Goal: Task Accomplishment & Management: Use online tool/utility

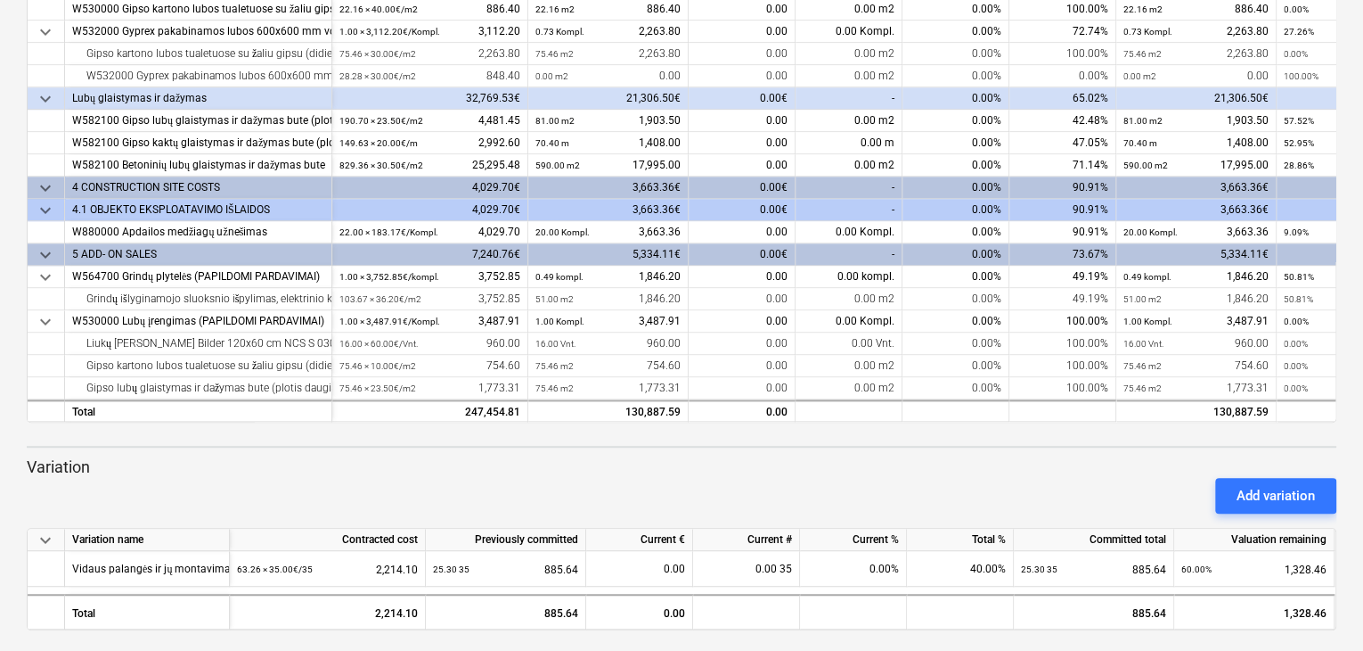
scroll to position [289, 0]
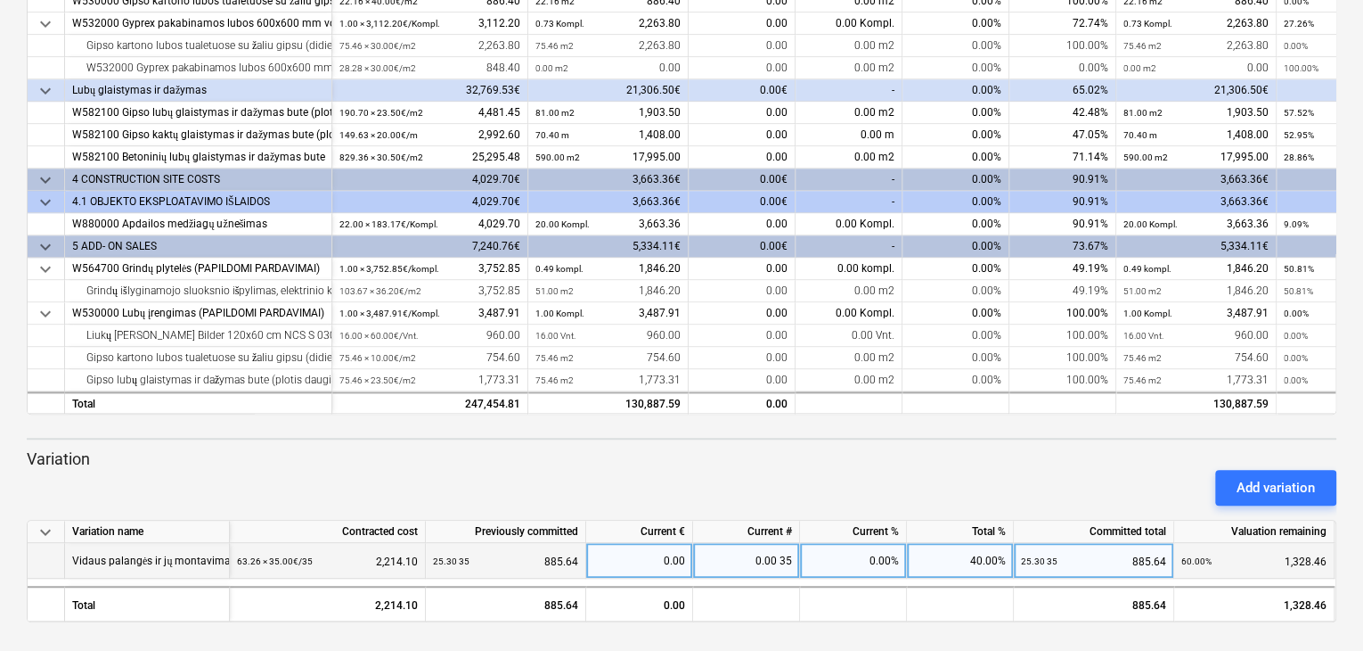
click at [749, 559] on div "0.00 35" at bounding box center [746, 561] width 107 height 36
type input "1"
click at [838, 561] on div "0.00%" at bounding box center [853, 561] width 107 height 36
click at [764, 561] on div "1.00 35" at bounding box center [746, 561] width 107 height 36
type input "0"
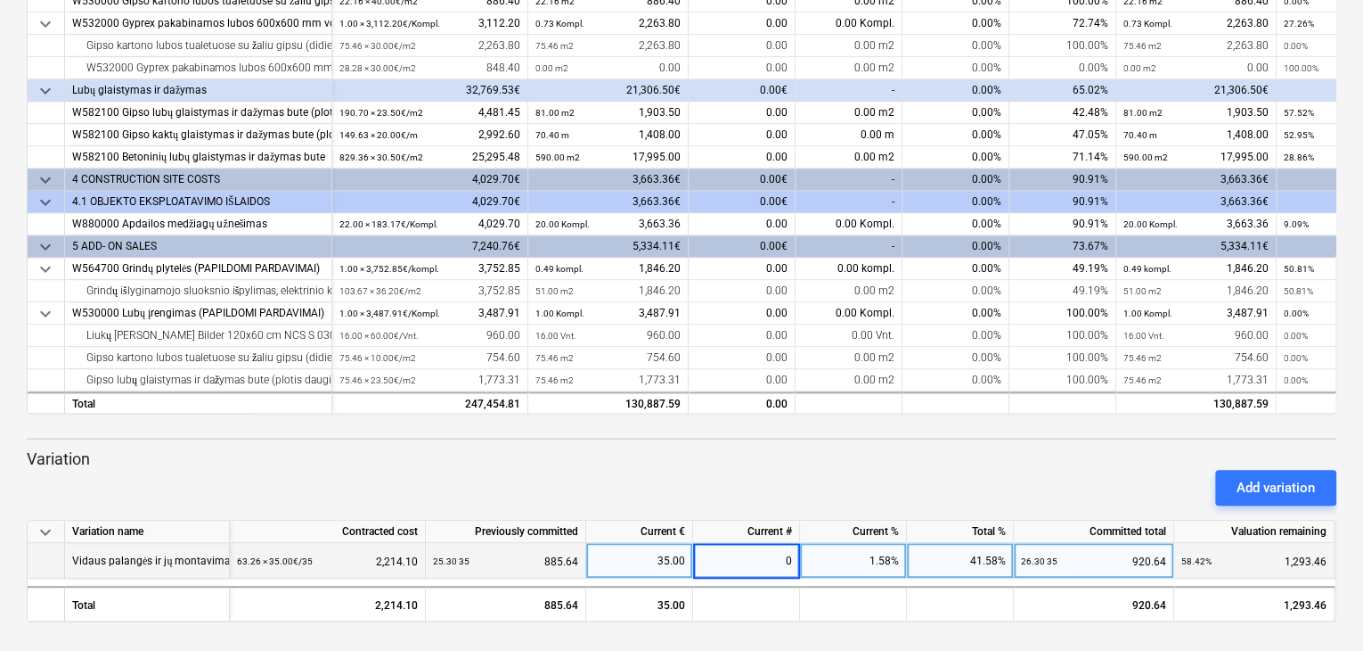
click at [820, 553] on div "1.58%" at bounding box center [853, 561] width 107 height 36
drag, startPoint x: 871, startPoint y: 560, endPoint x: 890, endPoint y: 560, distance: 19.6
click at [890, 560] on div "0.00%" at bounding box center [853, 561] width 107 height 36
type input "40"
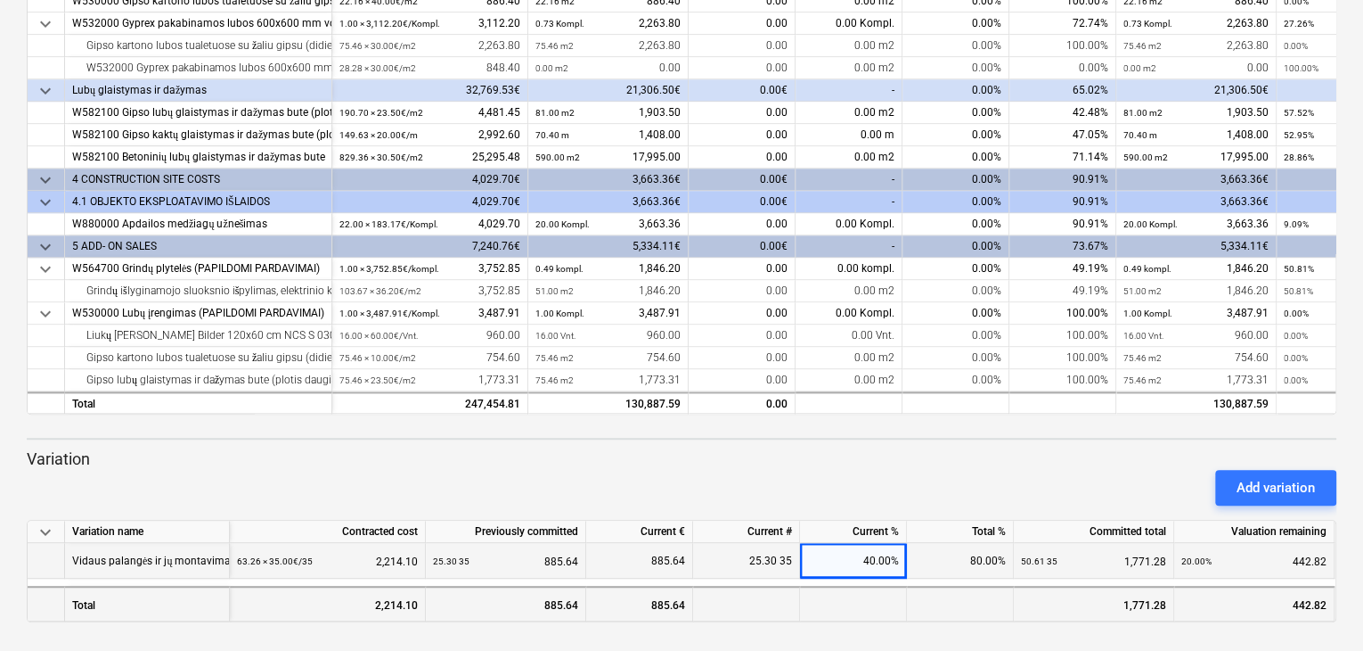
click at [913, 603] on div at bounding box center [960, 603] width 107 height 36
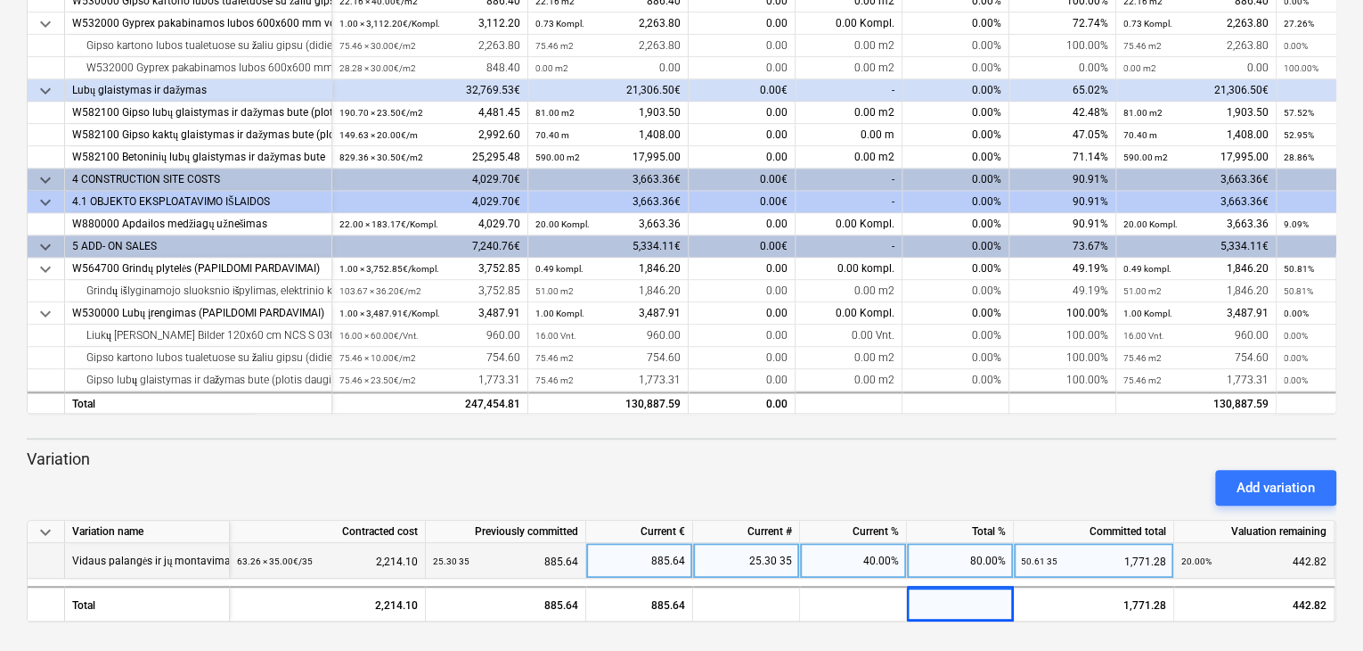
click at [880, 561] on div "40.00%" at bounding box center [853, 561] width 107 height 36
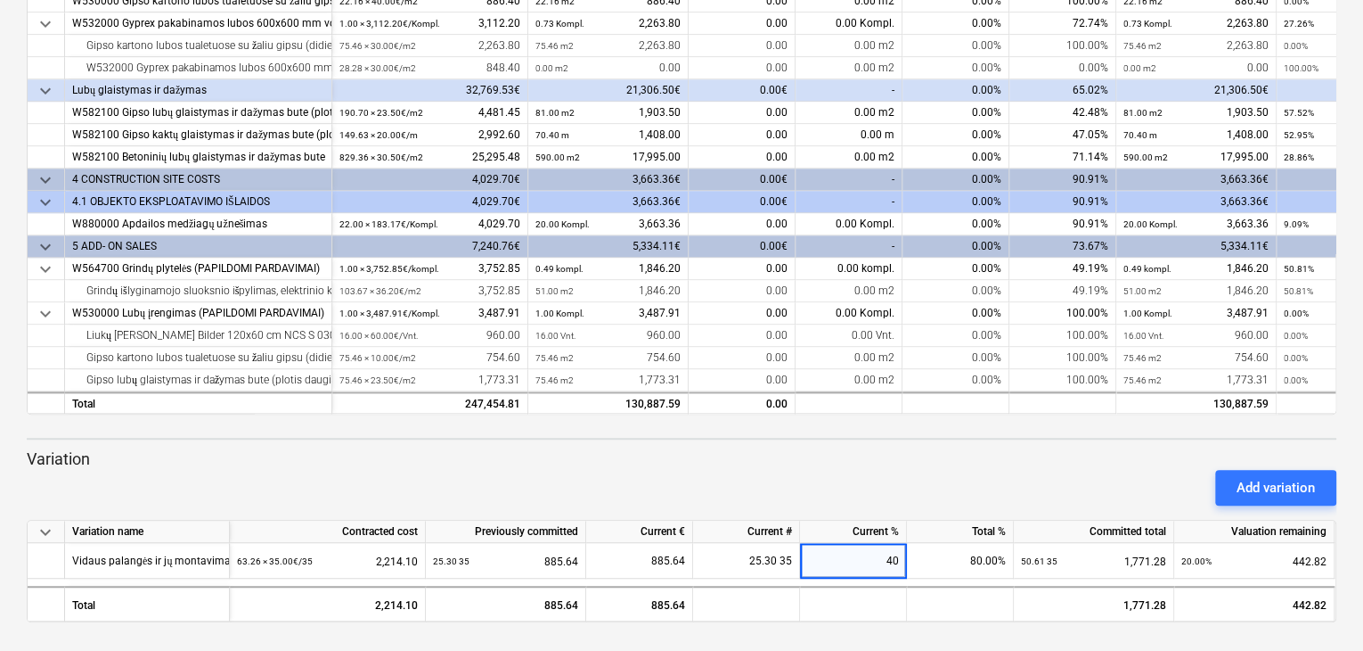
type input "0"
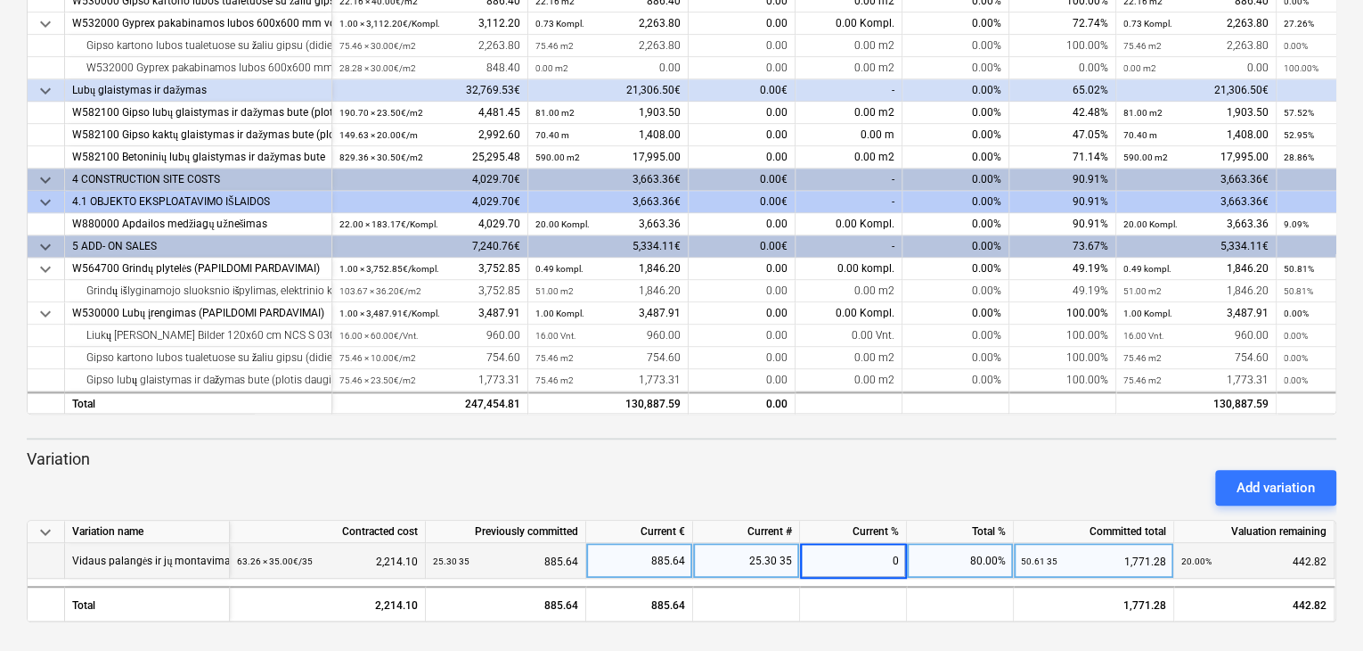
click at [974, 564] on div "80.00%" at bounding box center [960, 561] width 107 height 36
drag, startPoint x: 734, startPoint y: 553, endPoint x: 855, endPoint y: 553, distance: 121.2
click at [0, 0] on div "Vidaus palangės ir jų montavimas 63.26 × 35.00€ / 35 2,214.10 25.30 35 885.64 0…" at bounding box center [0, 0] width 0 height 0
click at [340, 564] on div "63.26 × 35.00€ / 35 2,214.10" at bounding box center [327, 561] width 181 height 37
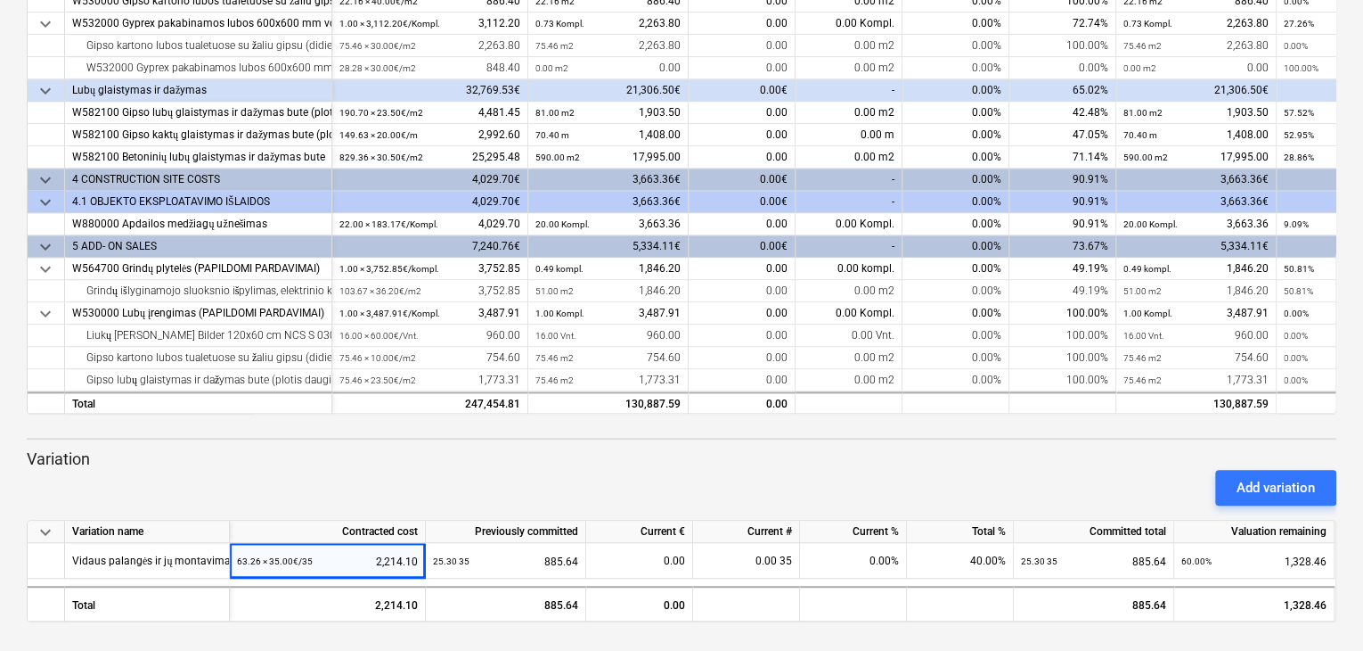
click at [269, 539] on div "Contracted cost" at bounding box center [328, 531] width 196 height 22
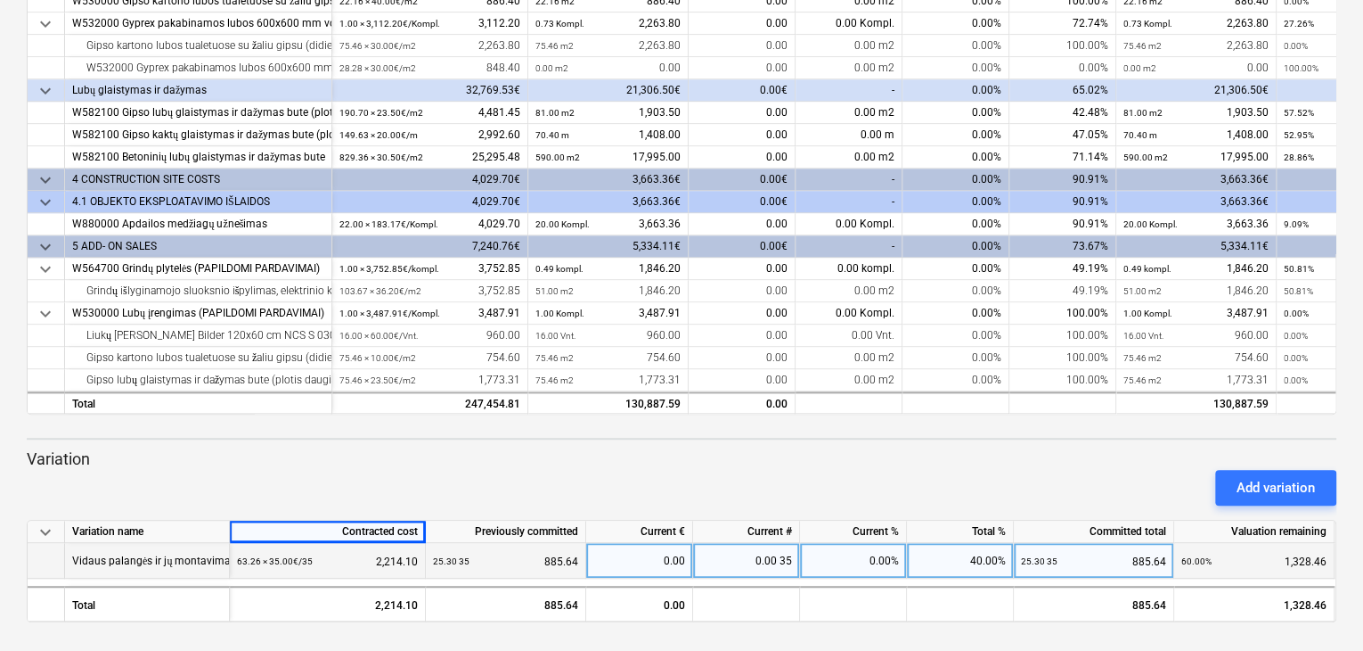
click at [749, 564] on div "0.00 35" at bounding box center [746, 561] width 107 height 36
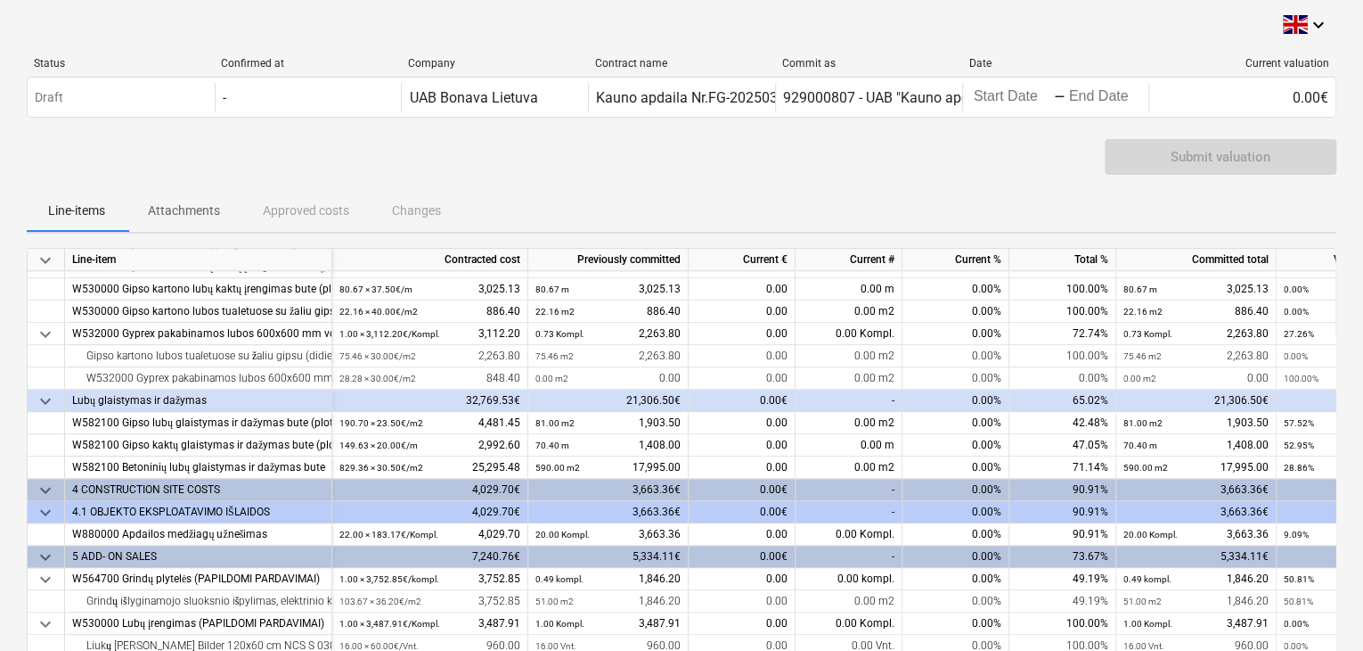
scroll to position [845, 0]
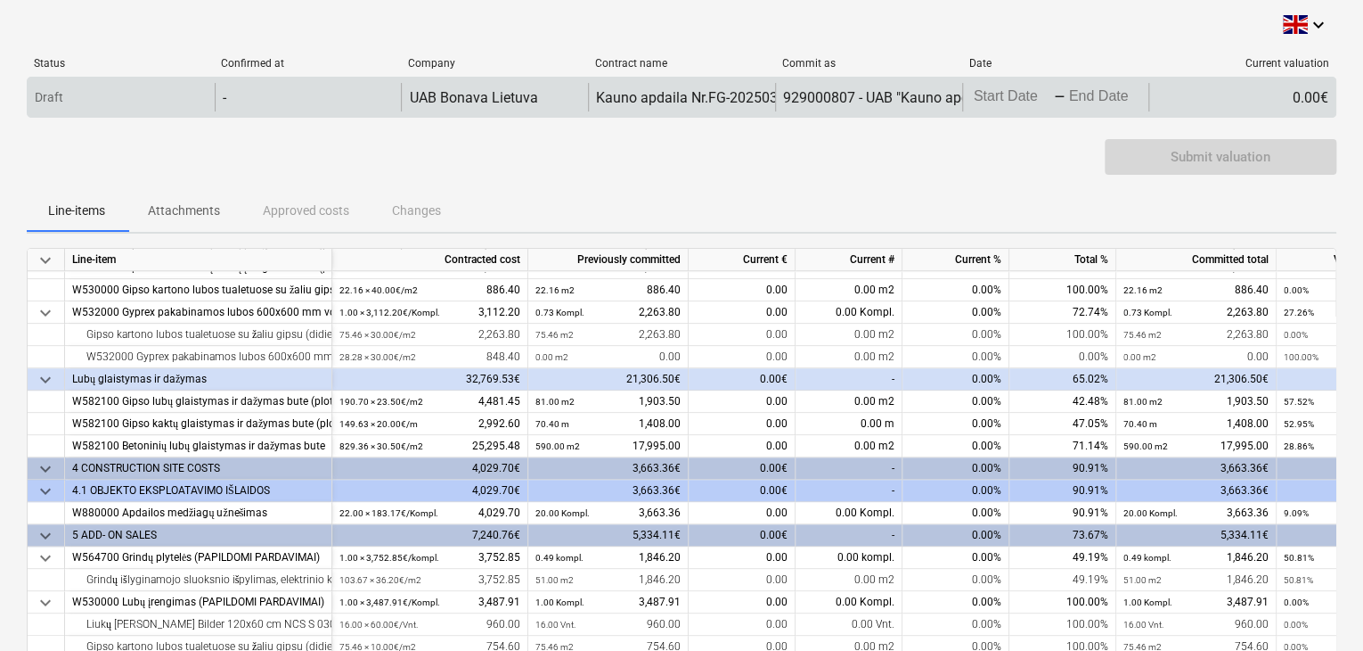
click at [970, 101] on input "Start Date" at bounding box center [1012, 97] width 84 height 25
click at [1019, 89] on body "keyboard_arrow_down Status Confirmed at Company Contract name Commit as Date Cu…" at bounding box center [681, 325] width 1363 height 651
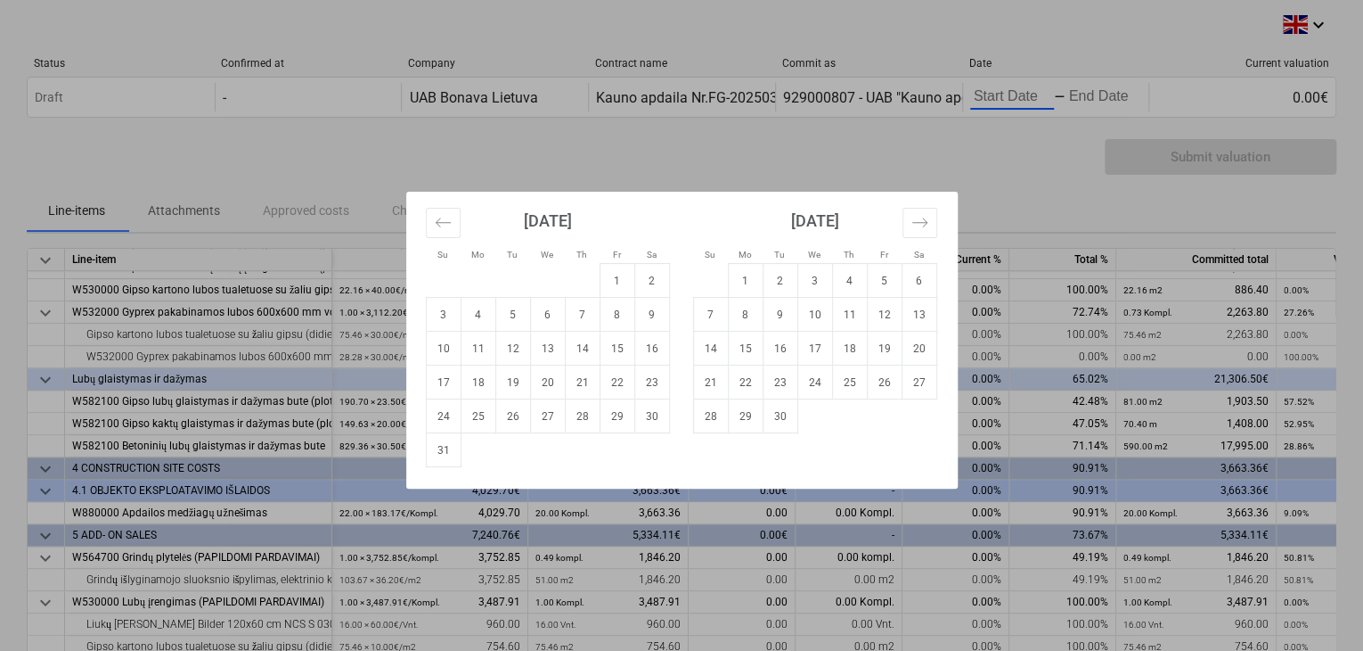
click at [1006, 90] on div "Su Mo Tu We Th Fr Sa Su Mo Tu We Th Fr Sa [DATE] 1 2 3 4 5 6 7 8 9 10 11 12 13 …" at bounding box center [681, 325] width 1363 height 651
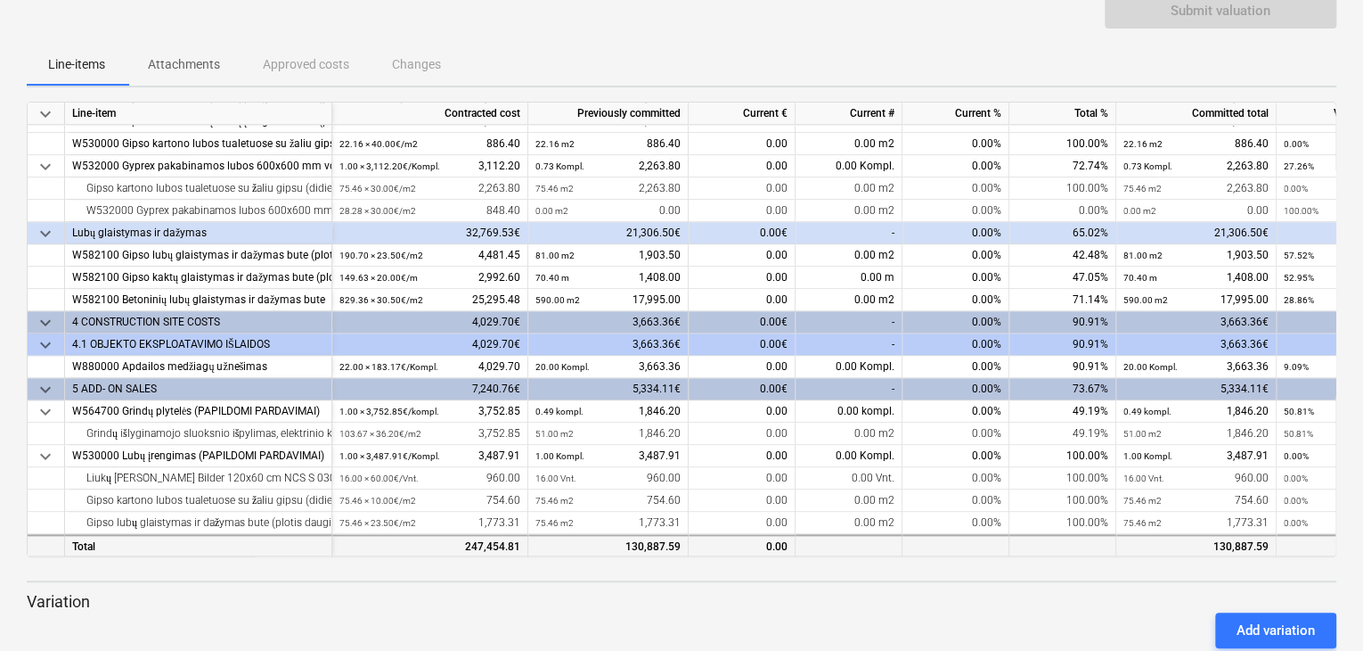
scroll to position [289, 0]
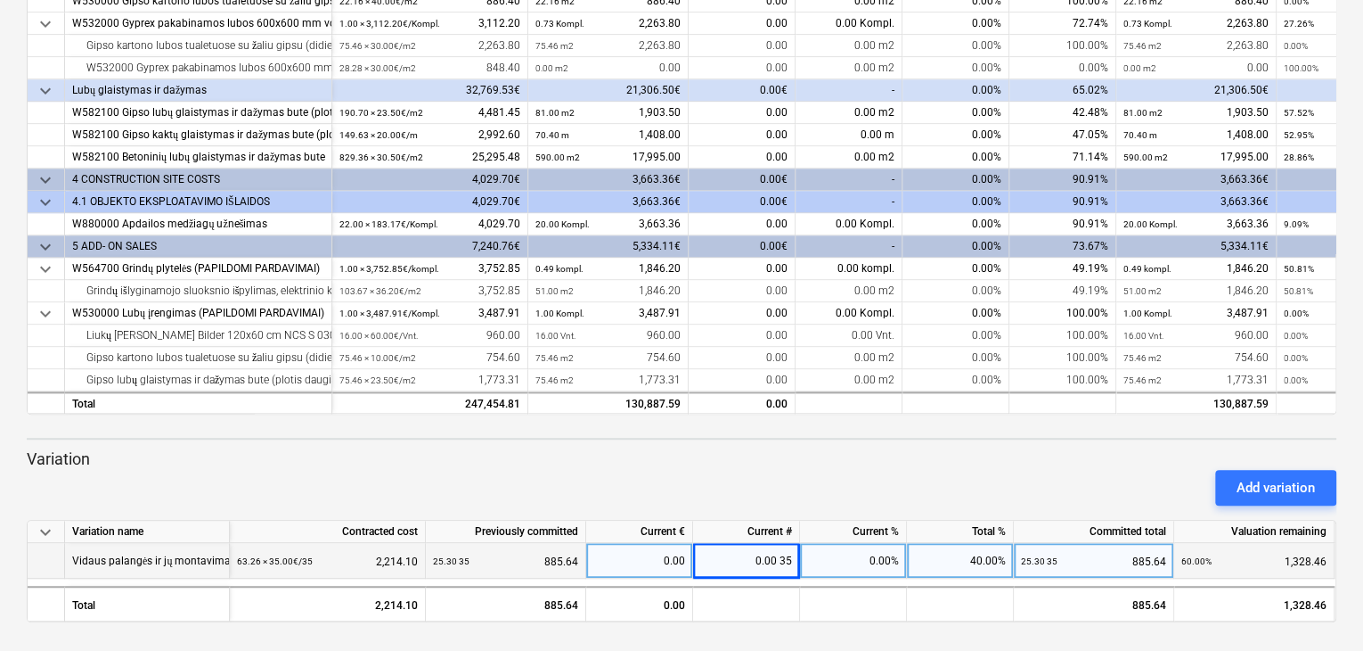
click at [872, 561] on div "0.00%" at bounding box center [853, 561] width 107 height 36
click at [784, 562] on div "0.00 35" at bounding box center [746, 561] width 107 height 36
click at [869, 554] on div "0.00%" at bounding box center [853, 561] width 107 height 36
drag, startPoint x: 869, startPoint y: 554, endPoint x: 800, endPoint y: 553, distance: 68.6
click at [800, 553] on input at bounding box center [853, 560] width 106 height 35
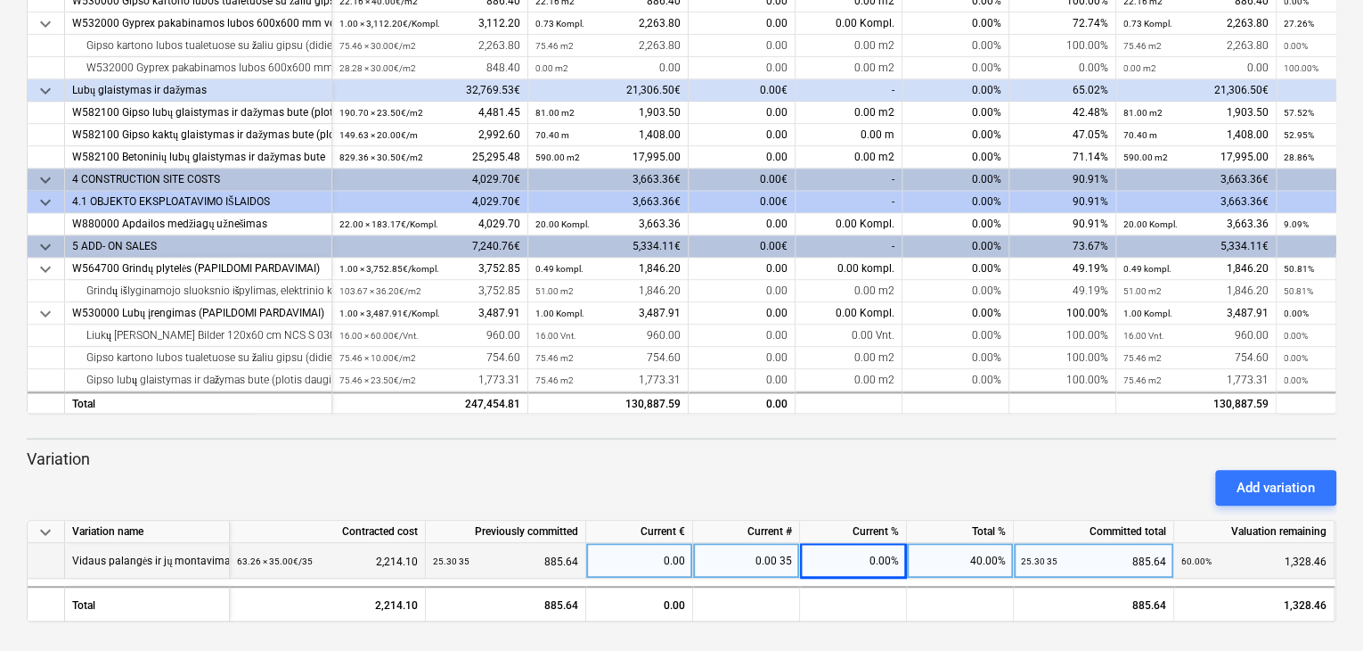
click at [798, 562] on div "0.00 35" at bounding box center [746, 561] width 107 height 36
type input "20"
click at [832, 557] on div "0.00%" at bounding box center [853, 561] width 107 height 36
click at [793, 562] on div "20.00 35" at bounding box center [746, 561] width 107 height 36
click at [793, 562] on input "20" at bounding box center [746, 560] width 106 height 35
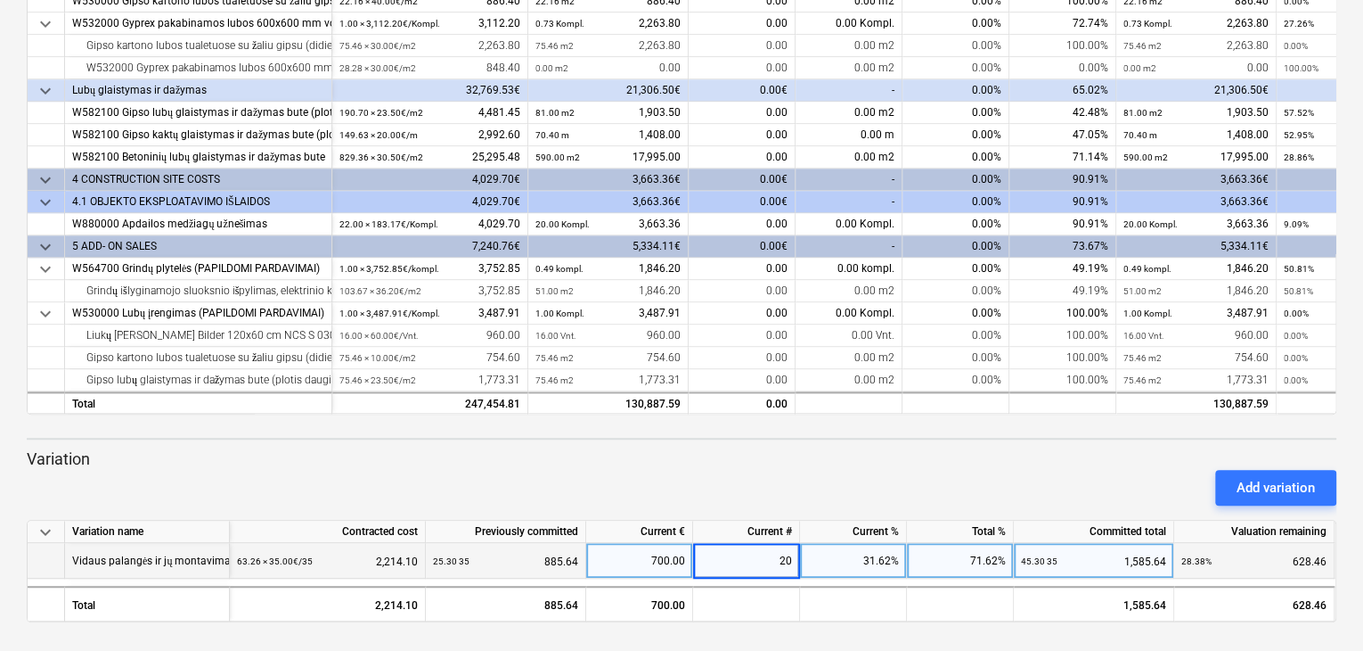
click at [791, 559] on input "20" at bounding box center [746, 560] width 106 height 35
click at [866, 558] on div "31.62%" at bounding box center [853, 561] width 107 height 36
click at [763, 553] on div "20.00 35" at bounding box center [746, 561] width 107 height 36
type input "0"
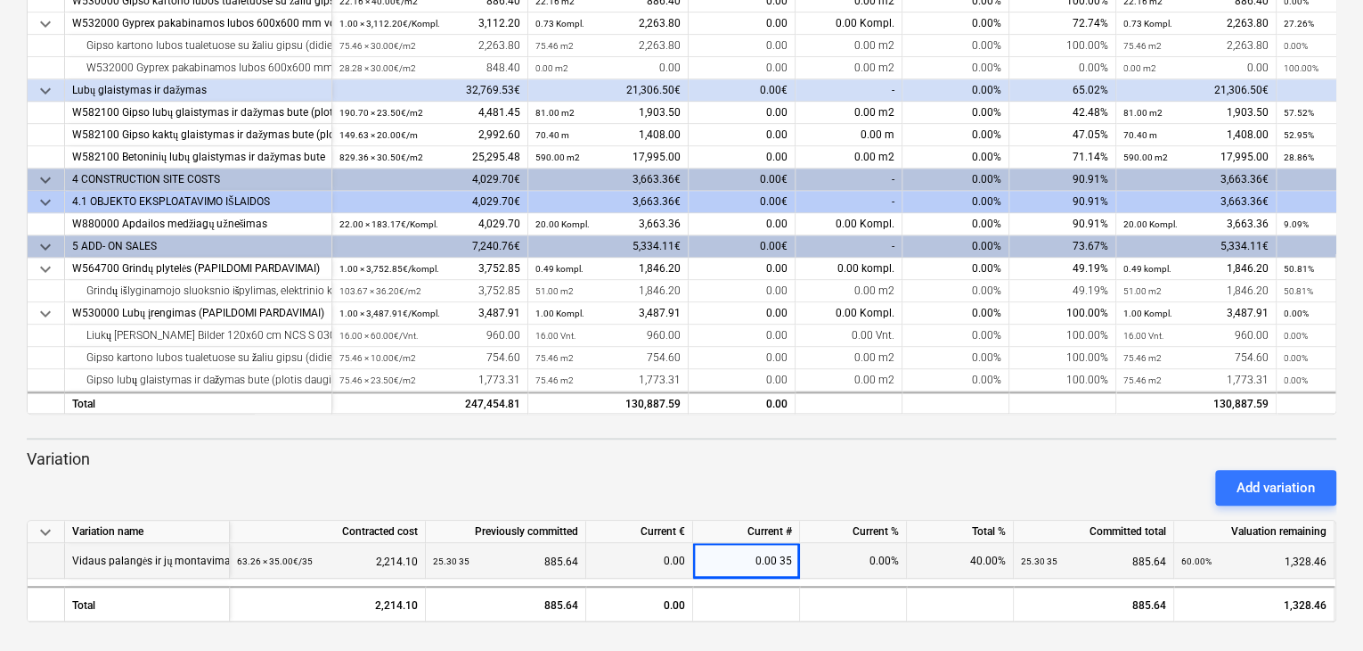
click at [901, 564] on div "0.00%" at bounding box center [853, 561] width 107 height 36
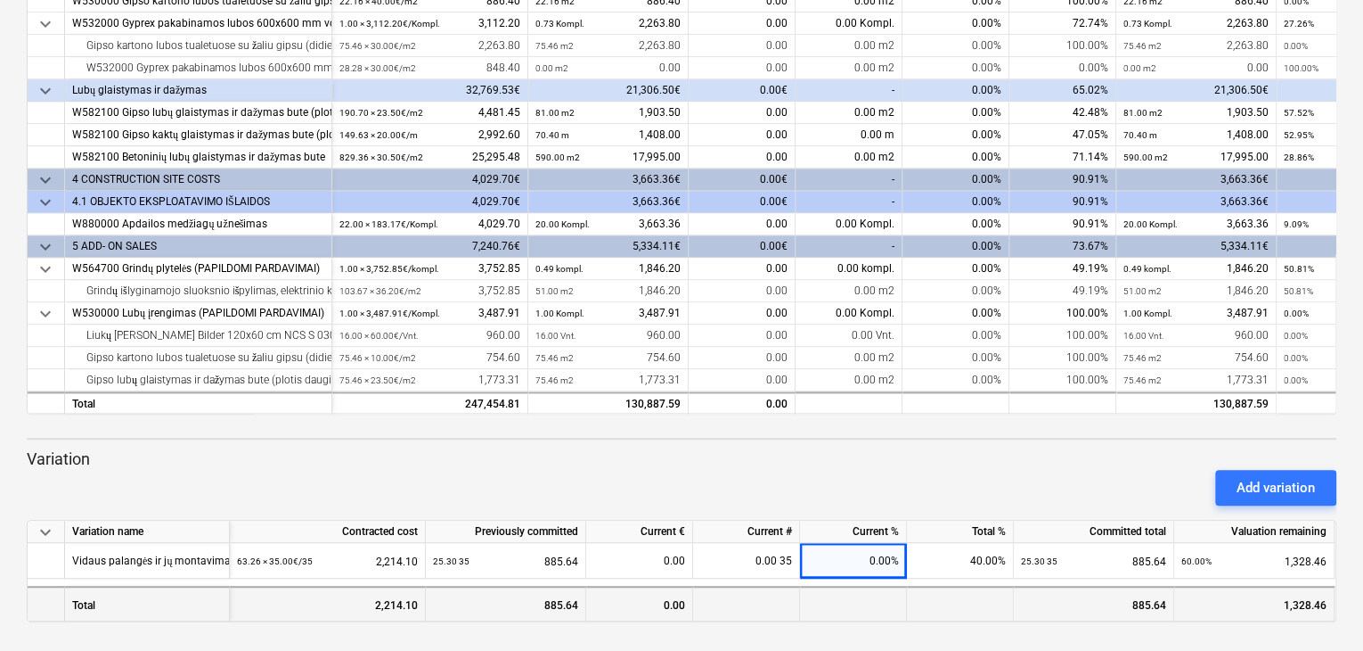
click at [886, 585] on div at bounding box center [853, 603] width 107 height 36
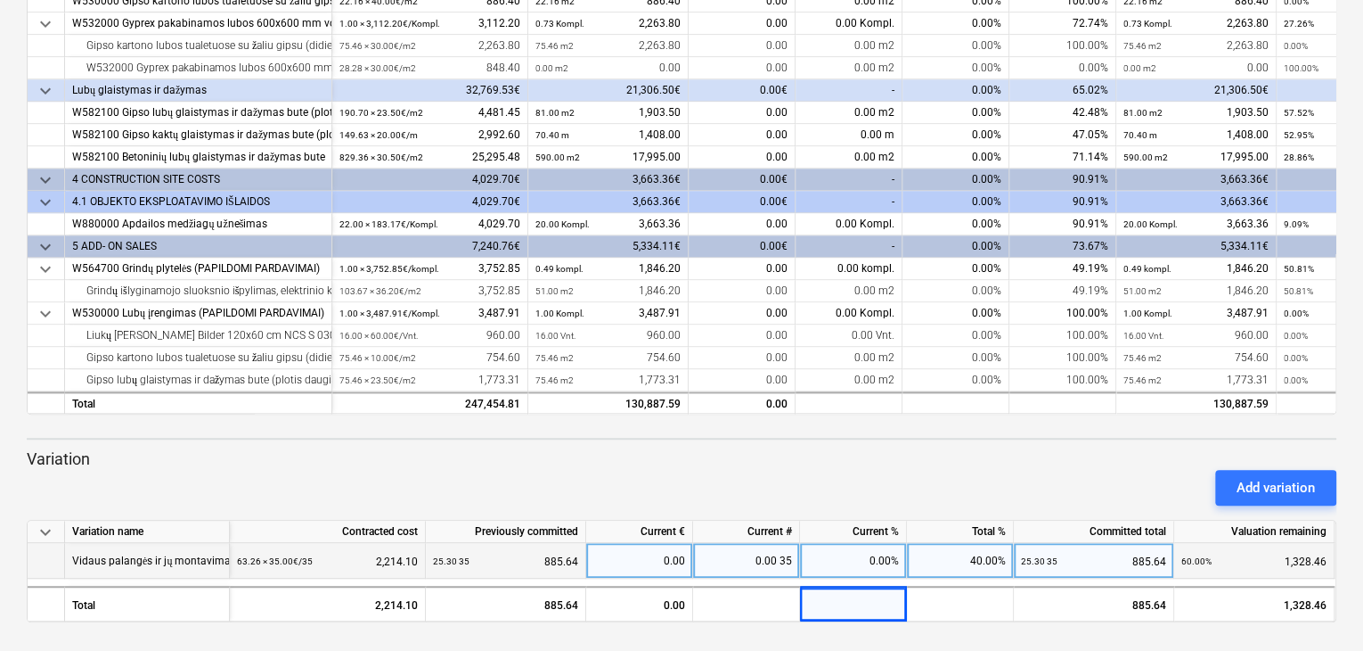
click at [0, 0] on div "Vidaus palangės ir jų montavimas 63.26 × 35.00€ / 35 2,214.10 25.30 35 885.64 0…" at bounding box center [0, 0] width 0 height 0
click at [788, 559] on div "0.00 35" at bounding box center [746, 561] width 107 height 36
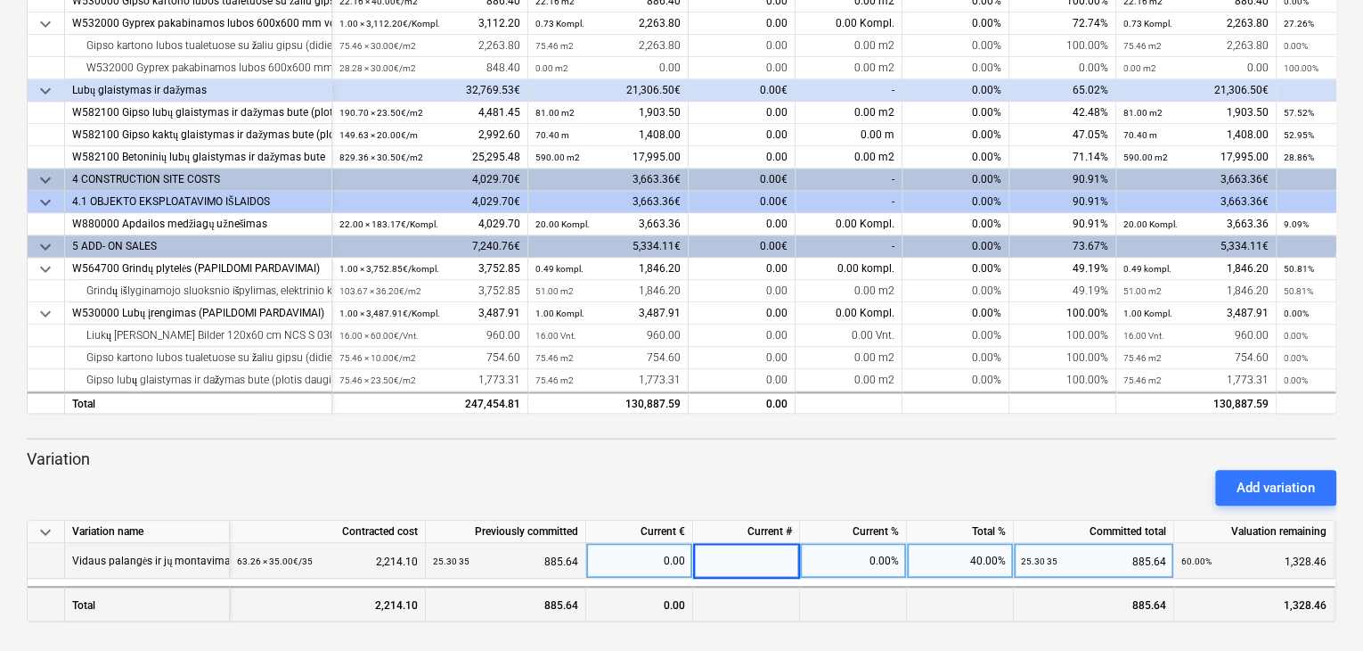
click at [857, 602] on div at bounding box center [853, 603] width 107 height 36
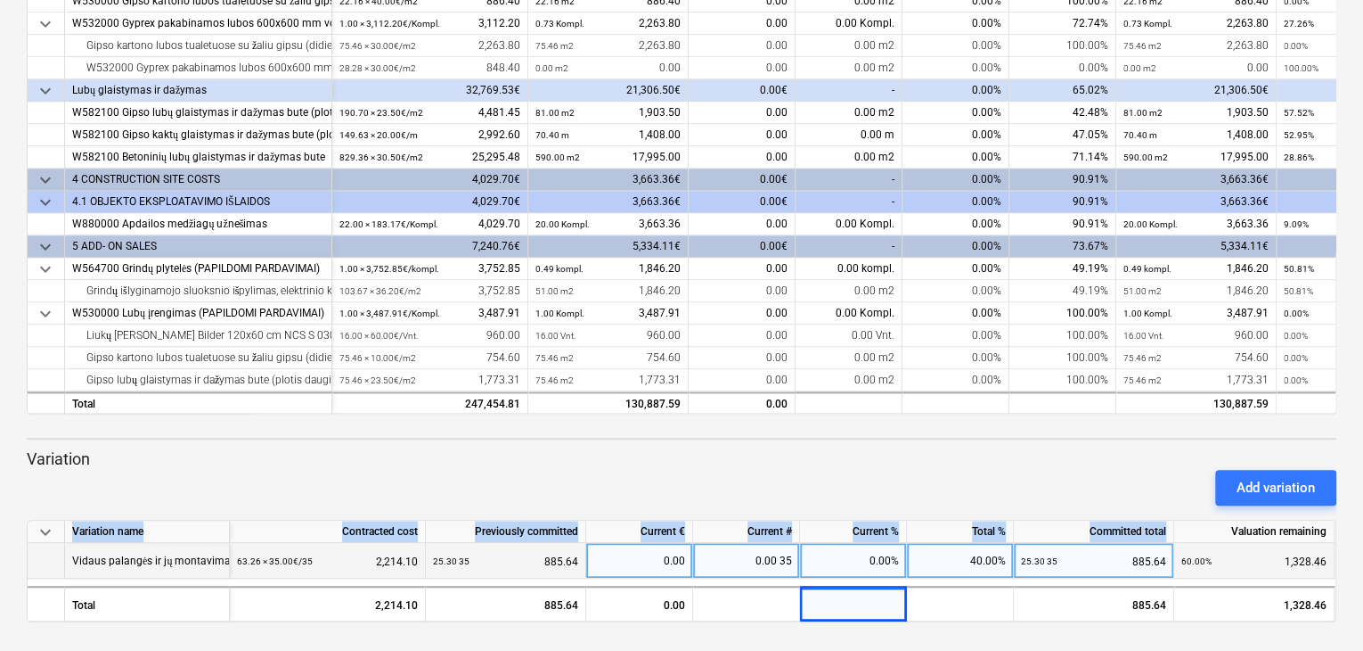
scroll to position [0, 7]
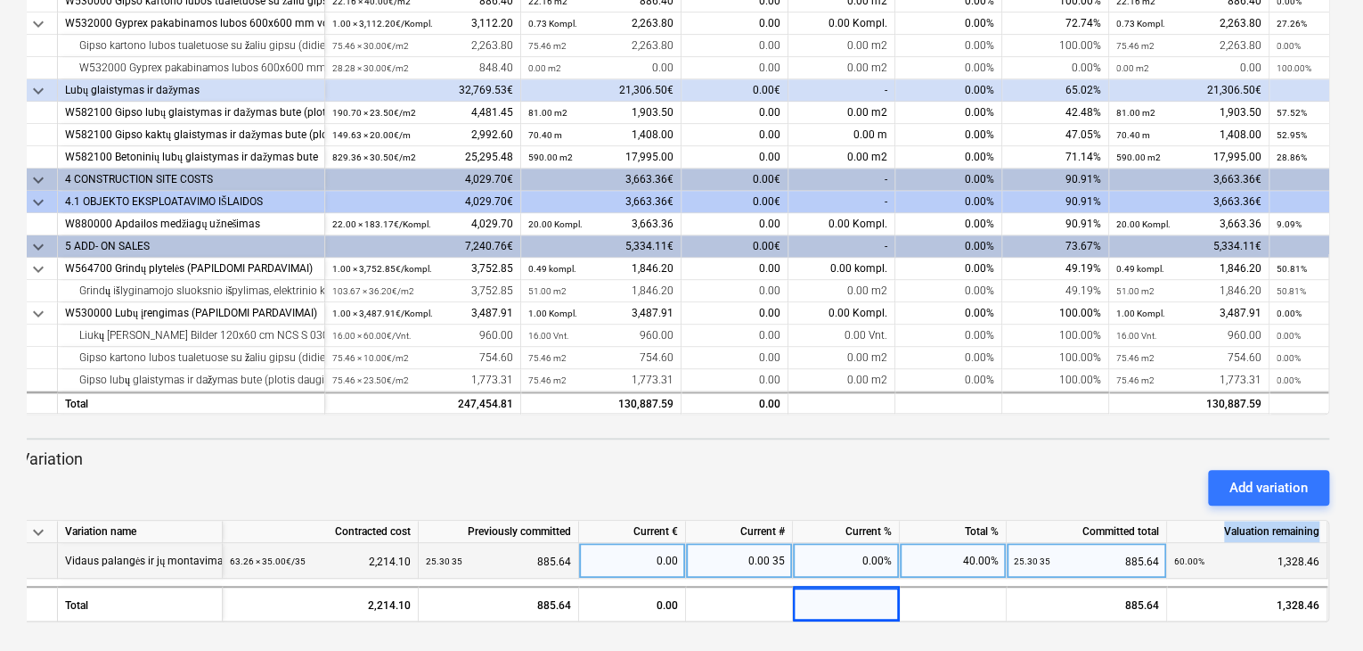
drag, startPoint x: 1232, startPoint y: 528, endPoint x: 1322, endPoint y: 523, distance: 91.0
click at [1322, 523] on div "Valuation remaining" at bounding box center [1247, 531] width 160 height 22
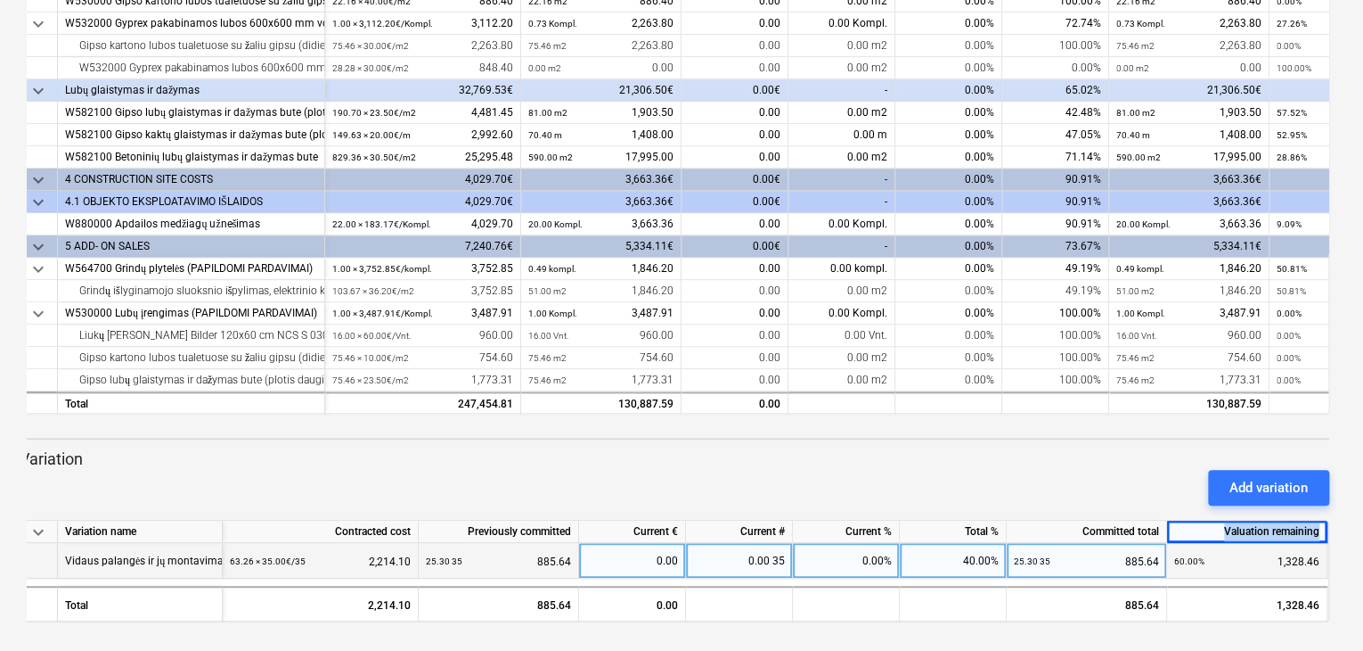
copy div "Valuation remaining"
click at [1012, 430] on div "keyboard_arrow_down Line-item Contracted cost Previously committed Current € Cu…" at bounding box center [682, 290] width 1310 height 663
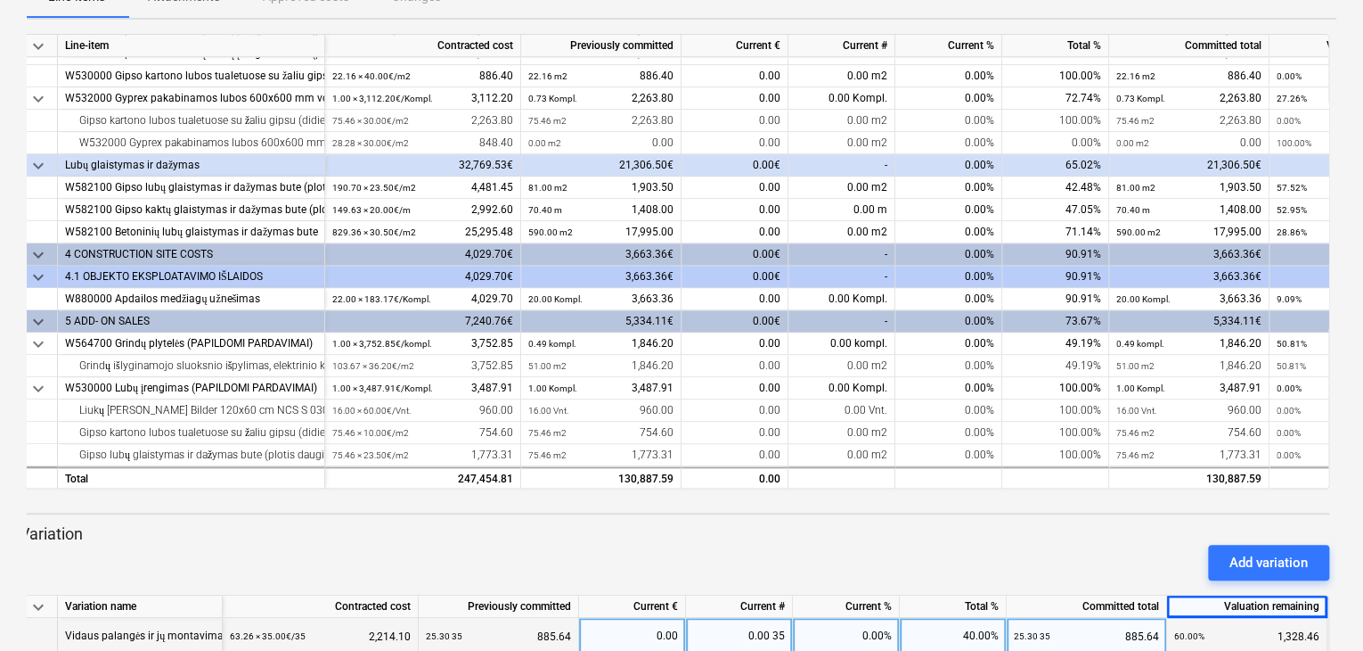
scroll to position [289, 0]
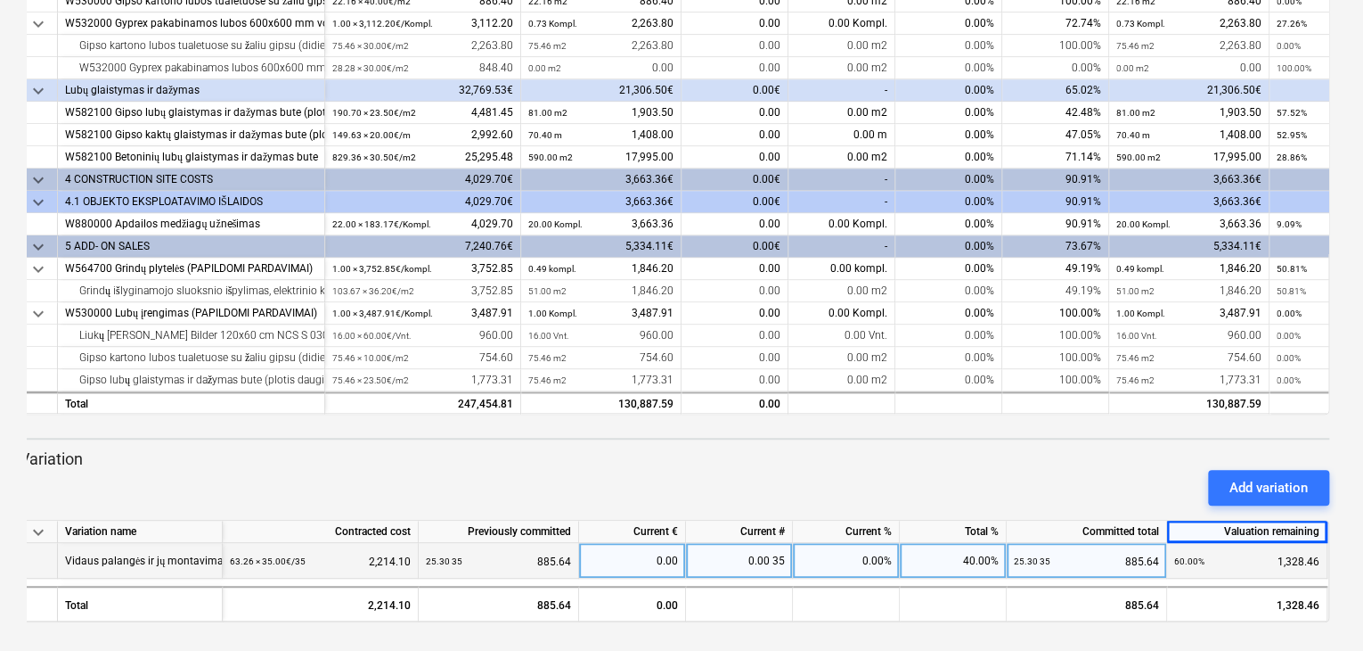
click at [741, 566] on div "0.00 35" at bounding box center [739, 561] width 107 height 36
type input "20"
click at [863, 560] on div "0.00%" at bounding box center [846, 561] width 107 height 36
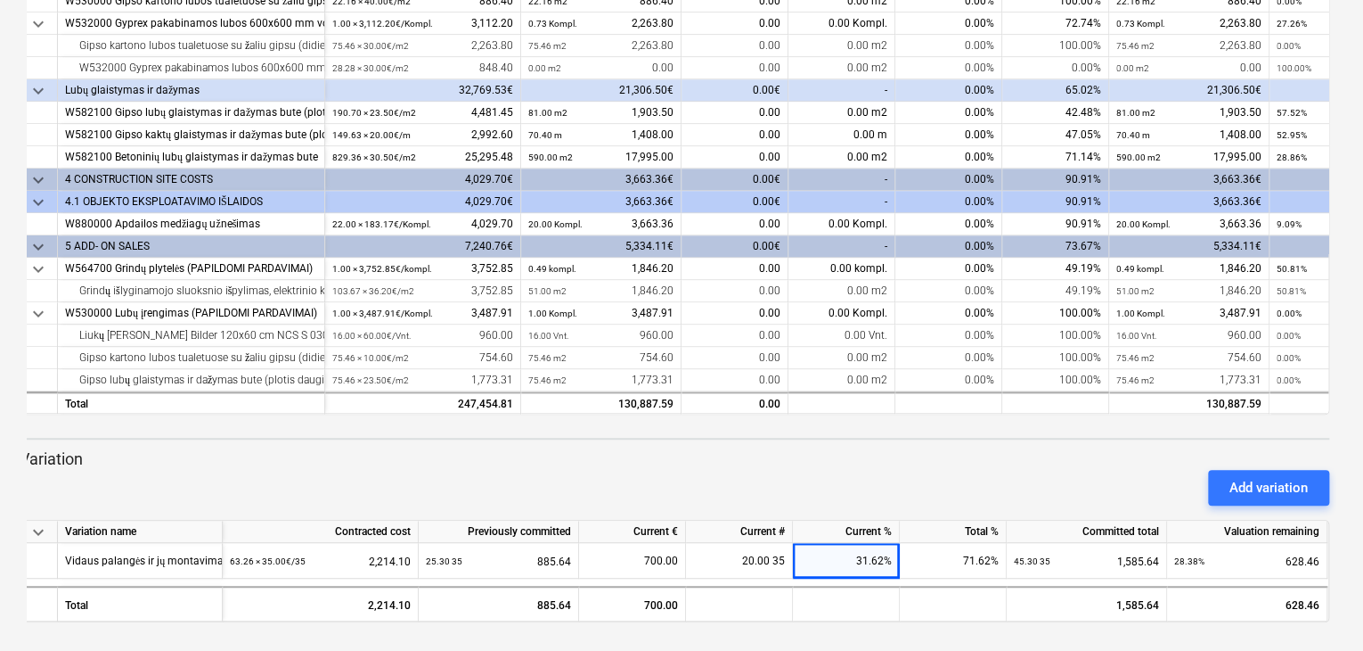
click at [1053, 462] on div "Add variation" at bounding box center [674, 487] width 1324 height 50
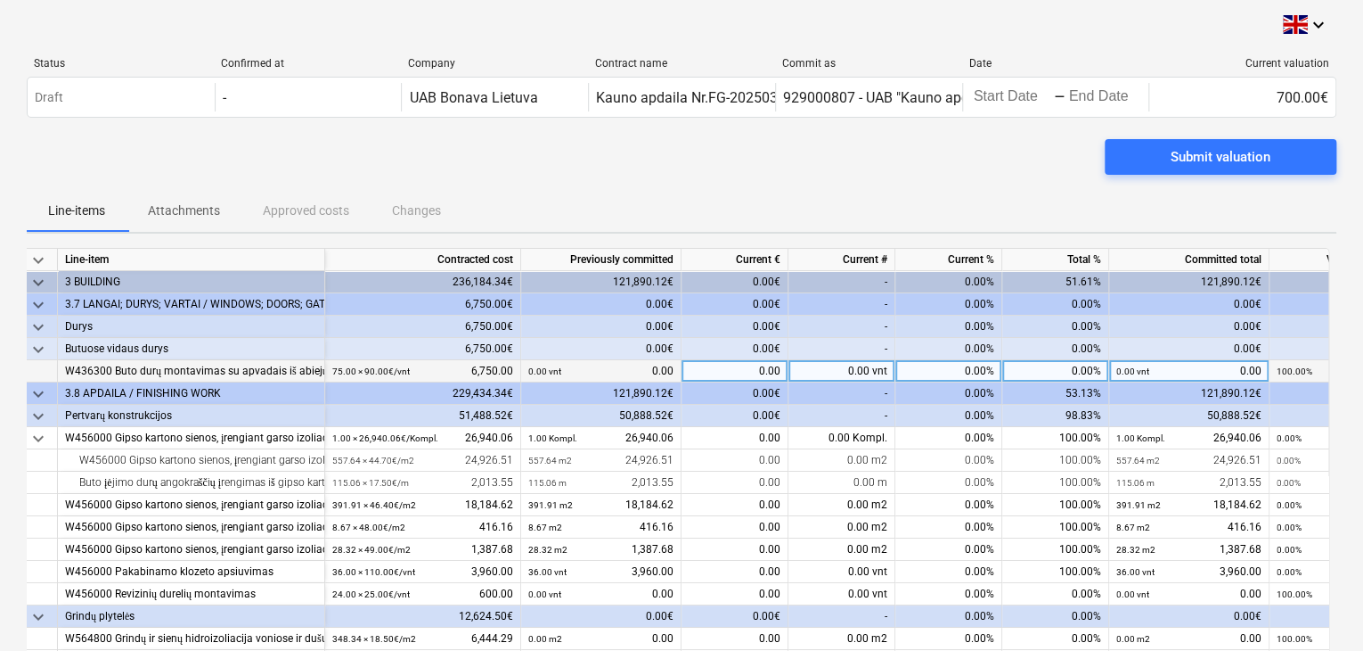
scroll to position [0, 0]
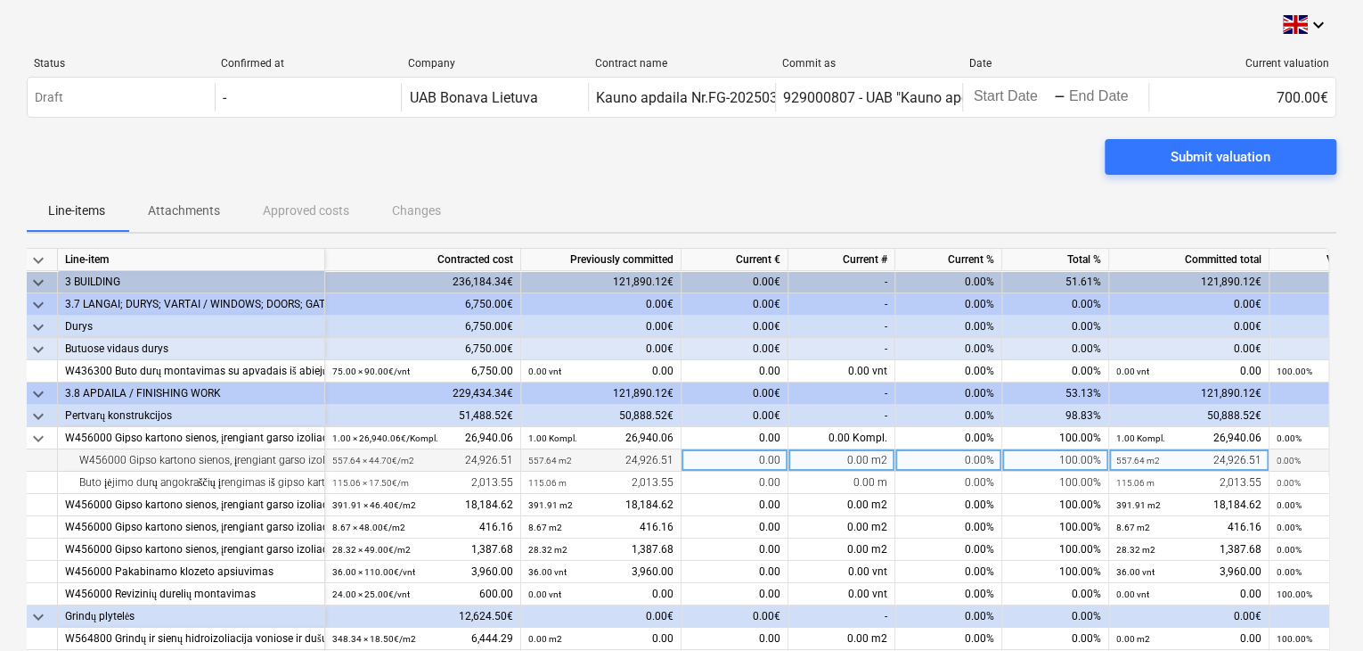
click at [822, 460] on div "0.00 m2" at bounding box center [842, 460] width 107 height 22
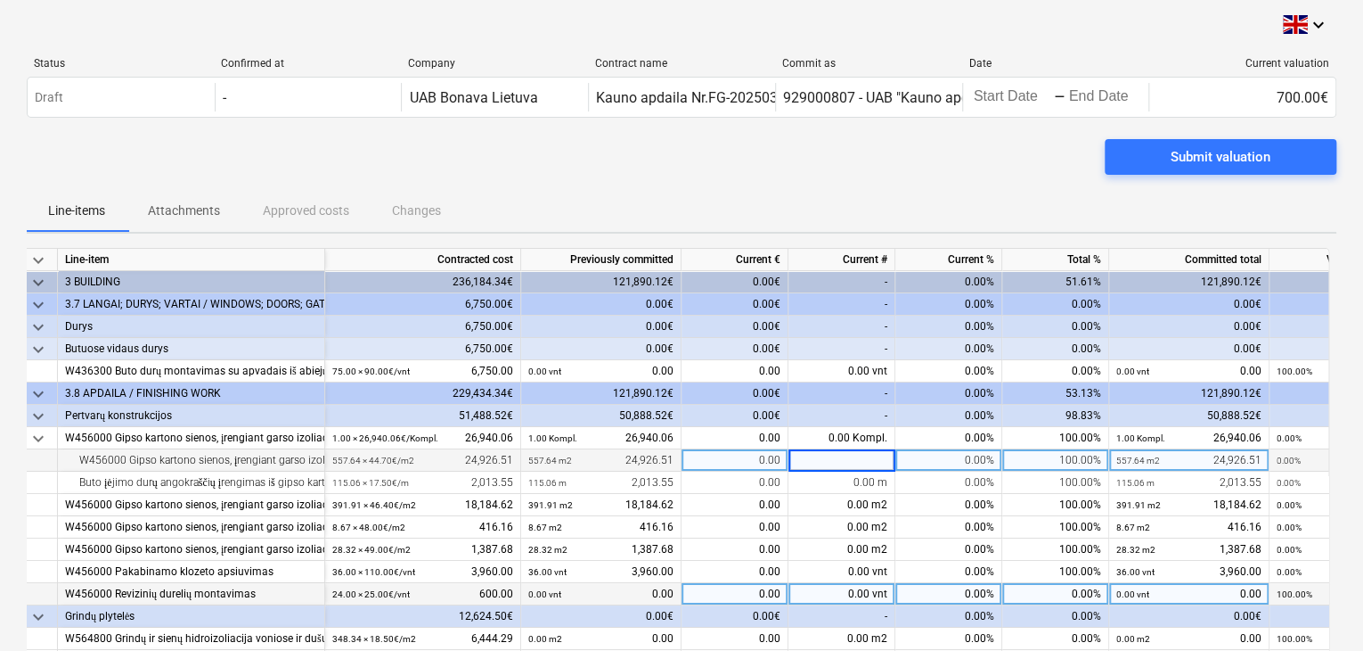
click at [839, 596] on div "0.00 vnt" at bounding box center [842, 594] width 107 height 22
type input "18"
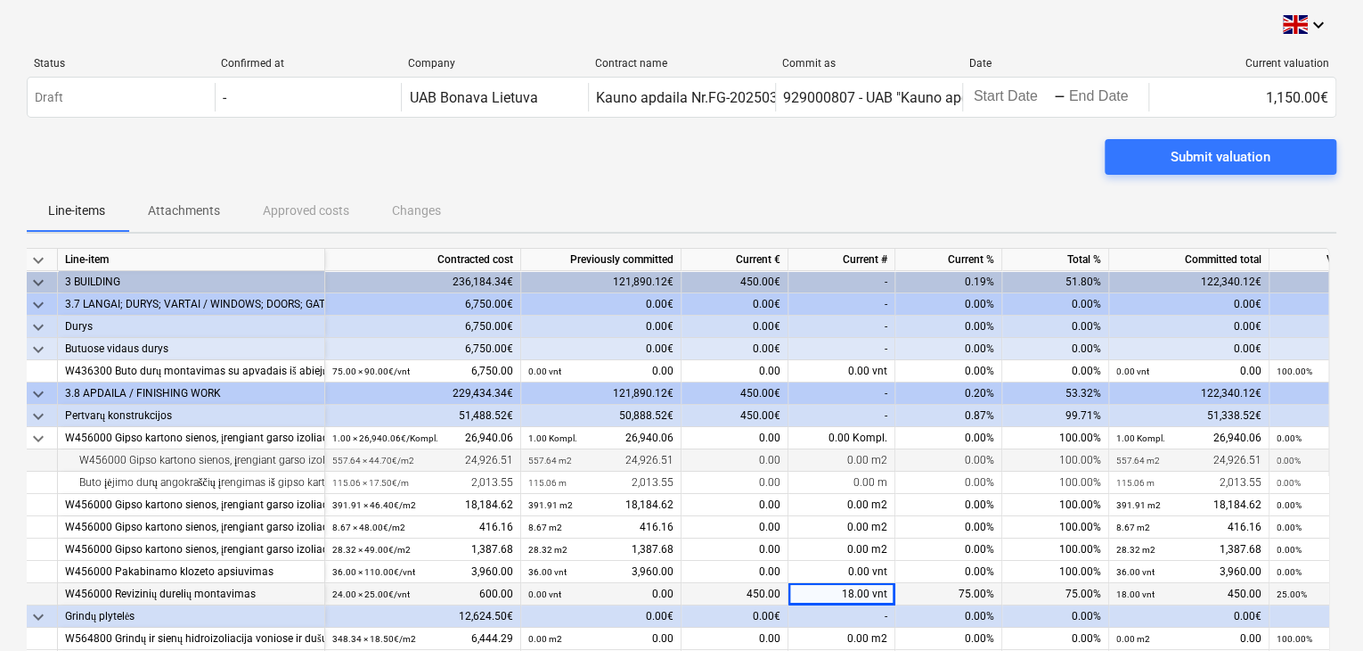
click at [957, 620] on div "0.00%" at bounding box center [949, 616] width 107 height 22
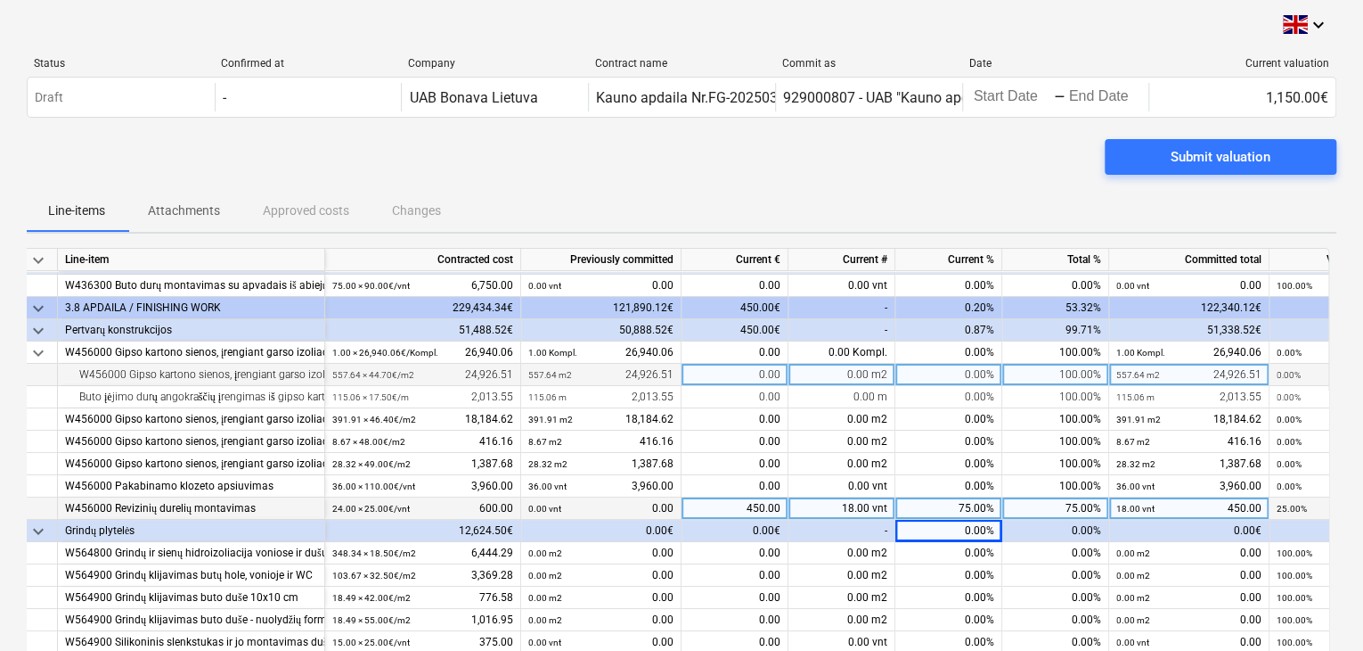
scroll to position [89, 0]
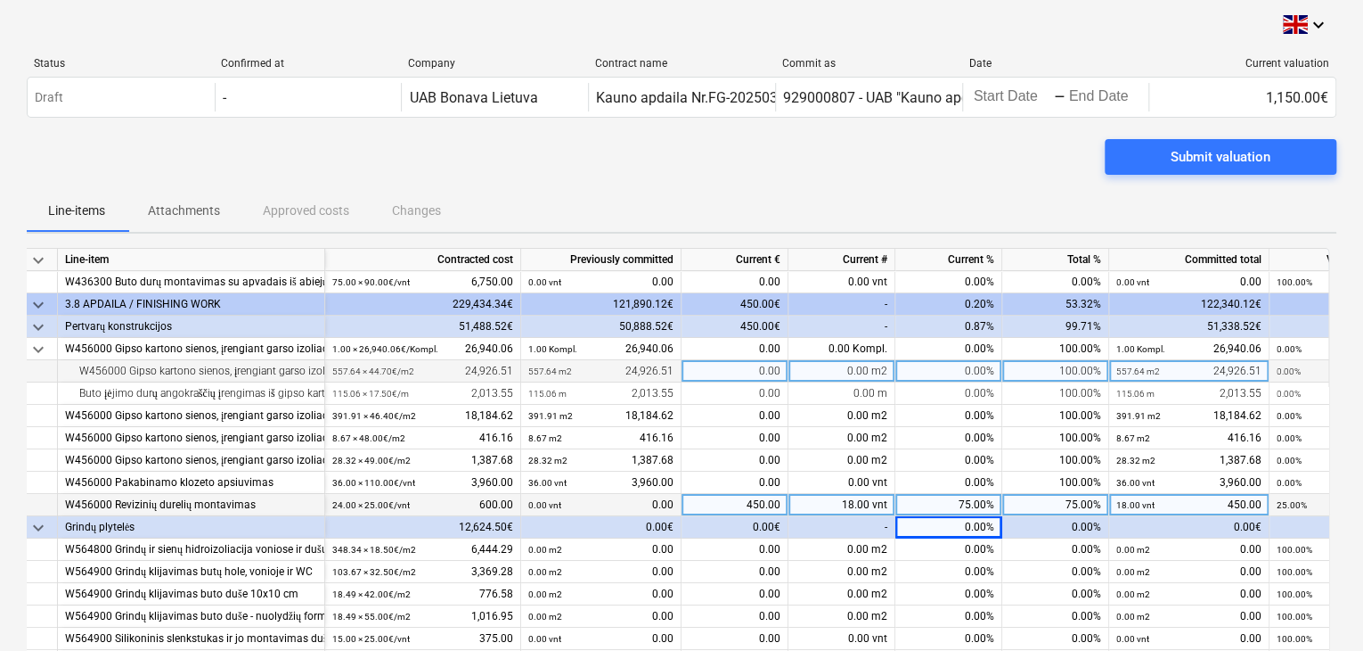
click at [849, 505] on div "18.00 vnt" at bounding box center [842, 505] width 107 height 22
drag, startPoint x: 860, startPoint y: 502, endPoint x: 1218, endPoint y: 508, distance: 358.3
click at [1151, 525] on div "keyboard_arrow_down Line-item Contracted cost Previously committed Current € Cu…" at bounding box center [675, 475] width 1310 height 455
type input "18"
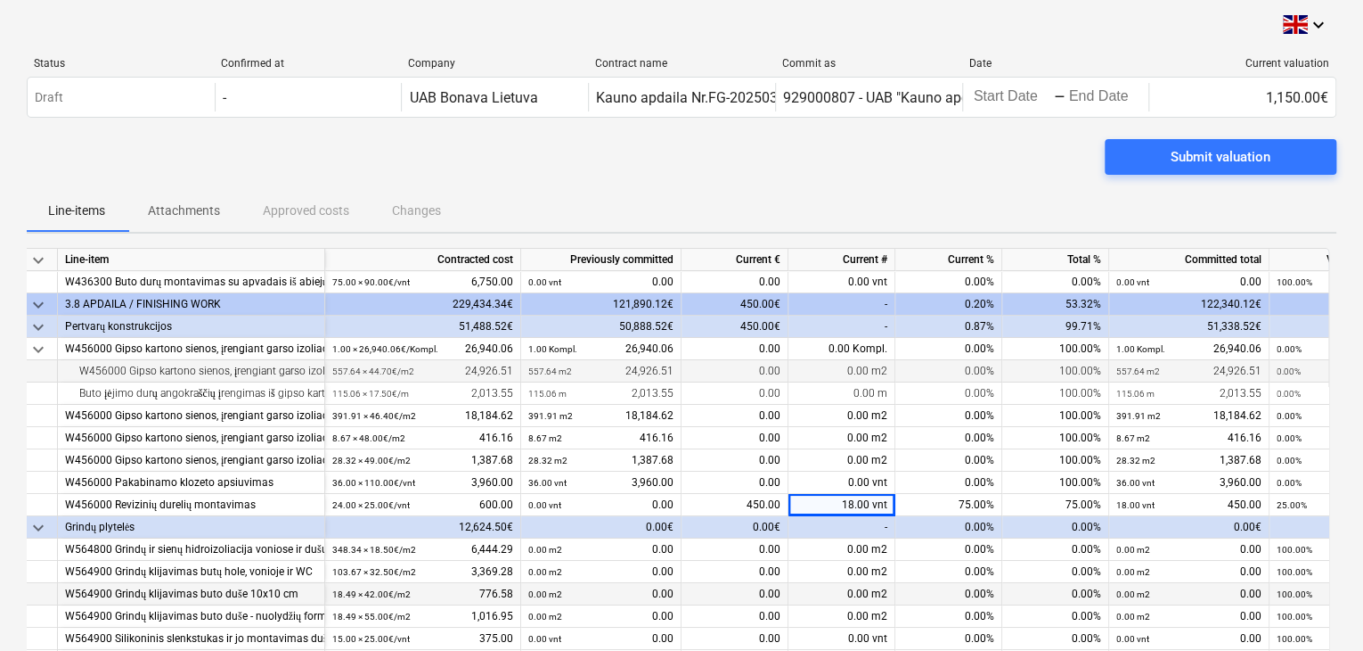
click at [1000, 585] on div "0.00%" at bounding box center [949, 594] width 107 height 22
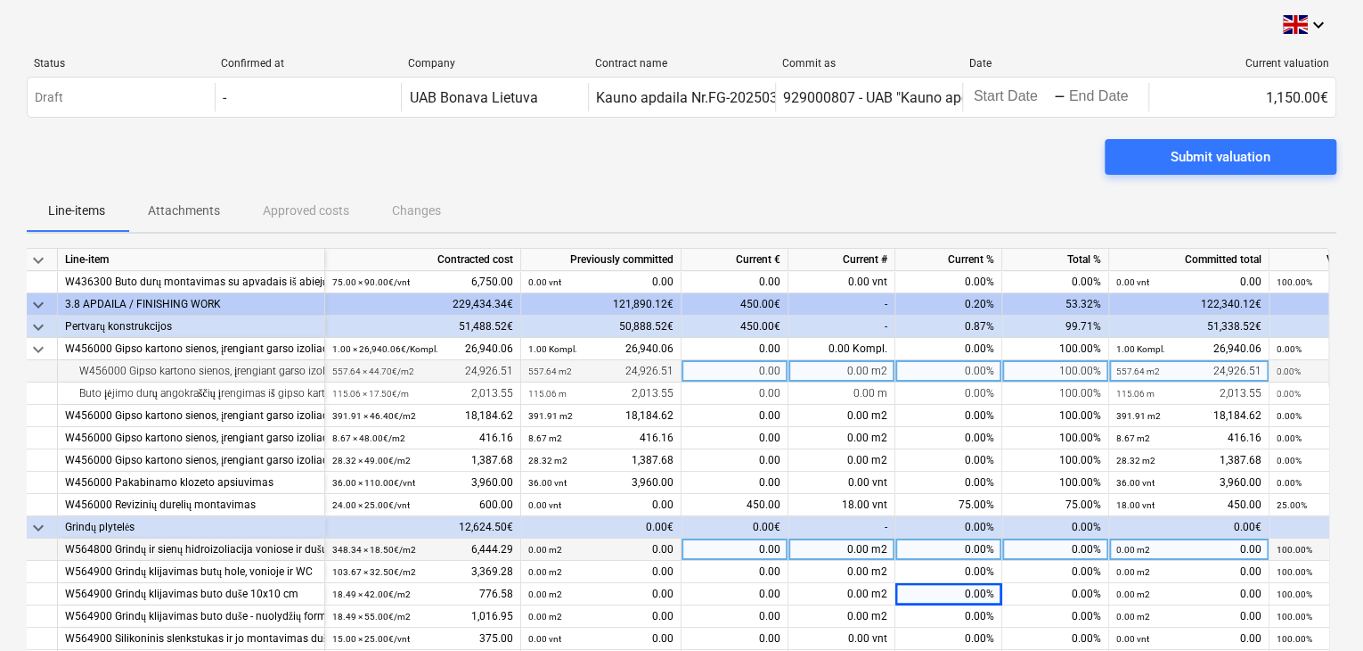
click at [852, 551] on div "0.00 m2" at bounding box center [842, 549] width 107 height 22
type input "253,97"
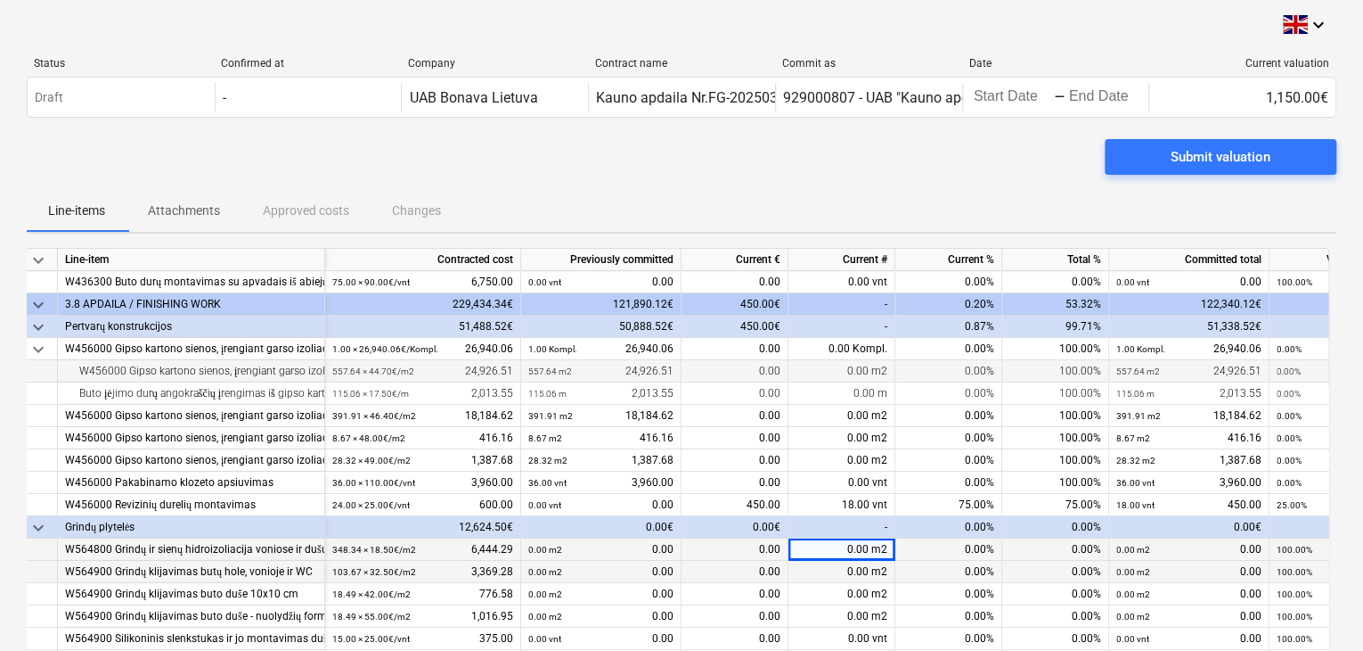
click at [888, 572] on div "0.00 m2" at bounding box center [842, 572] width 107 height 22
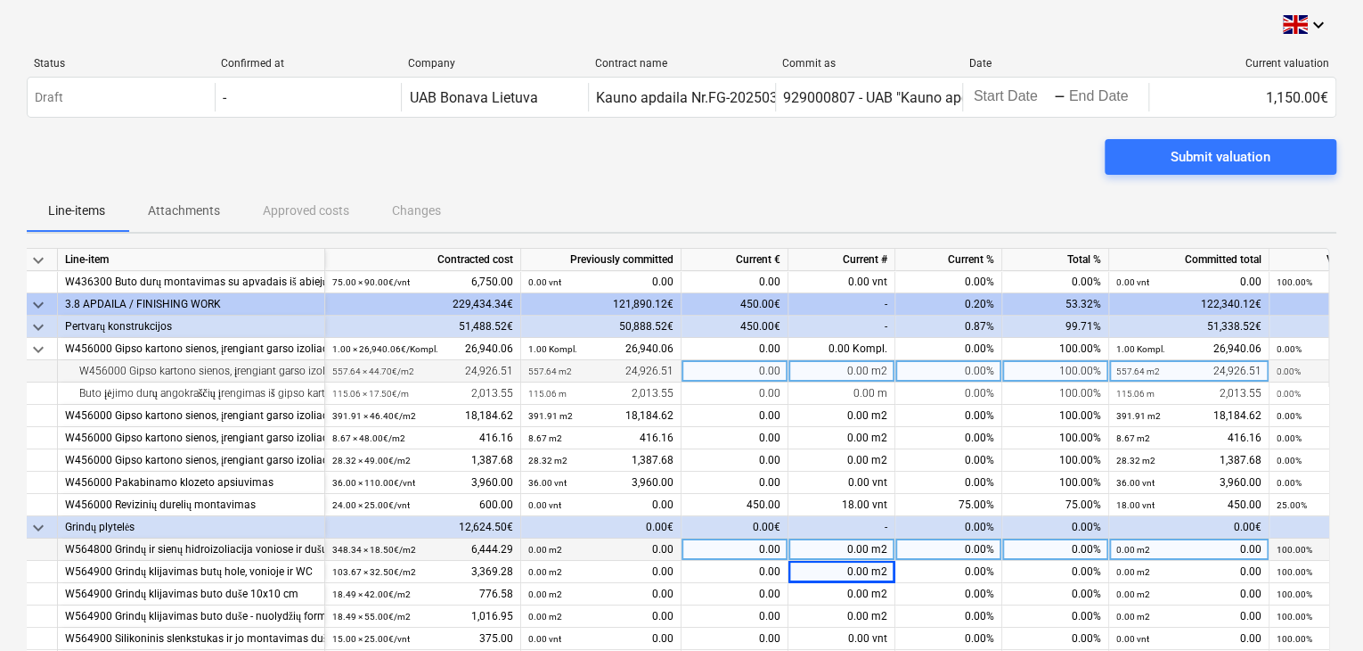
click at [854, 551] on div "0.00 m2" at bounding box center [842, 549] width 107 height 22
drag, startPoint x: 731, startPoint y: 549, endPoint x: 834, endPoint y: 550, distance: 103.4
click at [0, 0] on div "W564800 Grindų ir sienų hidroizoliacija voniose ir dušuose, šilumos punkte ir e…" at bounding box center [0, 0] width 0 height 0
click at [906, 543] on div "0.00%" at bounding box center [949, 549] width 107 height 22
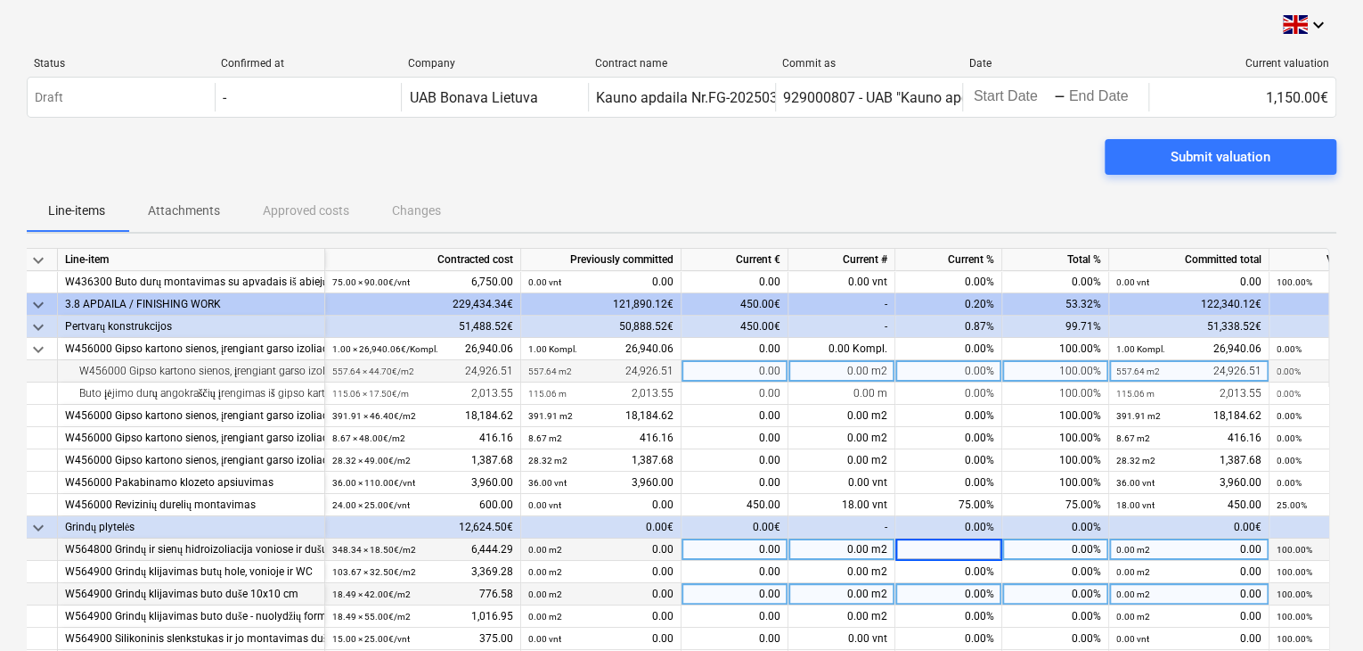
click at [882, 584] on div "0.00 m2" at bounding box center [842, 594] width 107 height 22
drag, startPoint x: 842, startPoint y: 547, endPoint x: 935, endPoint y: 543, distance: 92.8
click at [0, 0] on div "W564800 Grindų ir sienų hidroizoliacija voniose ir dušuose, šilumos punkte ir e…" at bounding box center [0, 0] width 0 height 0
click at [940, 558] on div "0.00%" at bounding box center [949, 549] width 107 height 22
drag, startPoint x: 845, startPoint y: 541, endPoint x: 939, endPoint y: 557, distance: 95.8
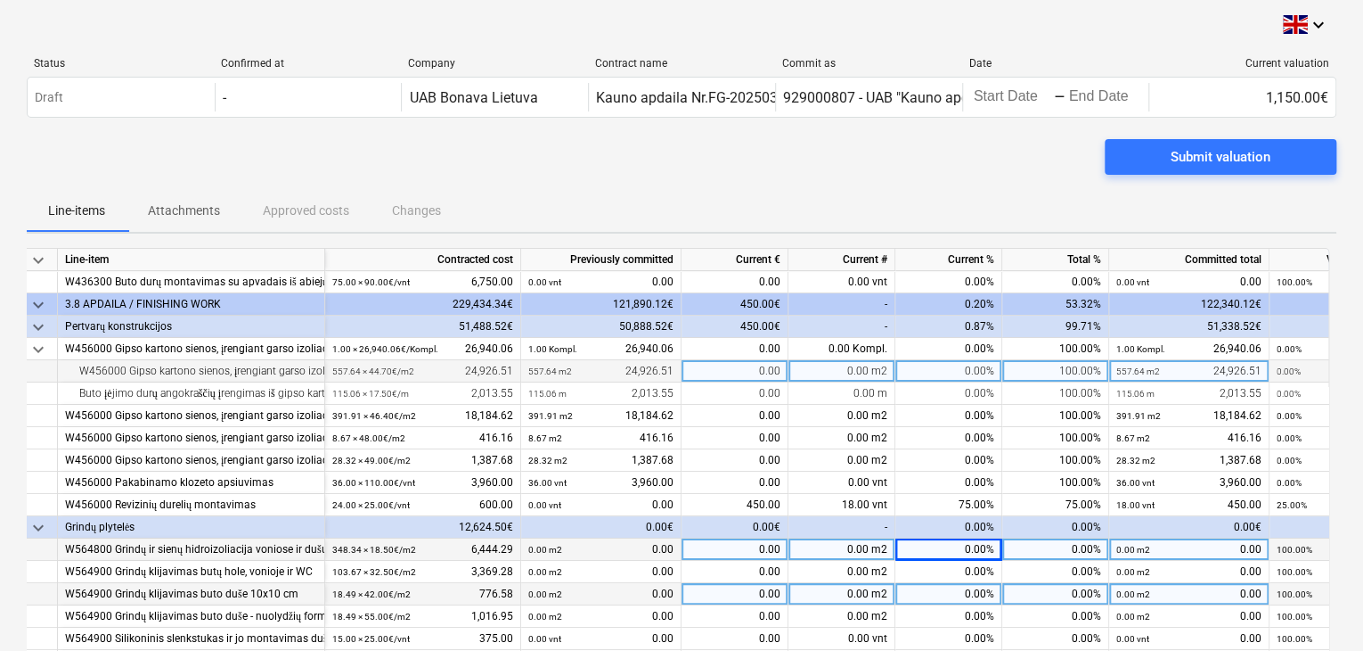
click at [0, 0] on div "W564800 Grindų ir sienų hidroizoliacija voniose ir dušuose, šilumos punkte ir e…" at bounding box center [0, 0] width 0 height 0
drag, startPoint x: 853, startPoint y: 550, endPoint x: 910, endPoint y: 543, distance: 57.5
click at [0, 0] on div "W564800 Grindų ir sienų hidroizoliacija voniose ir dušuose, šilumos punkte ir e…" at bounding box center [0, 0] width 0 height 0
type input "253"
click at [835, 545] on div "0.00 m2" at bounding box center [842, 549] width 107 height 22
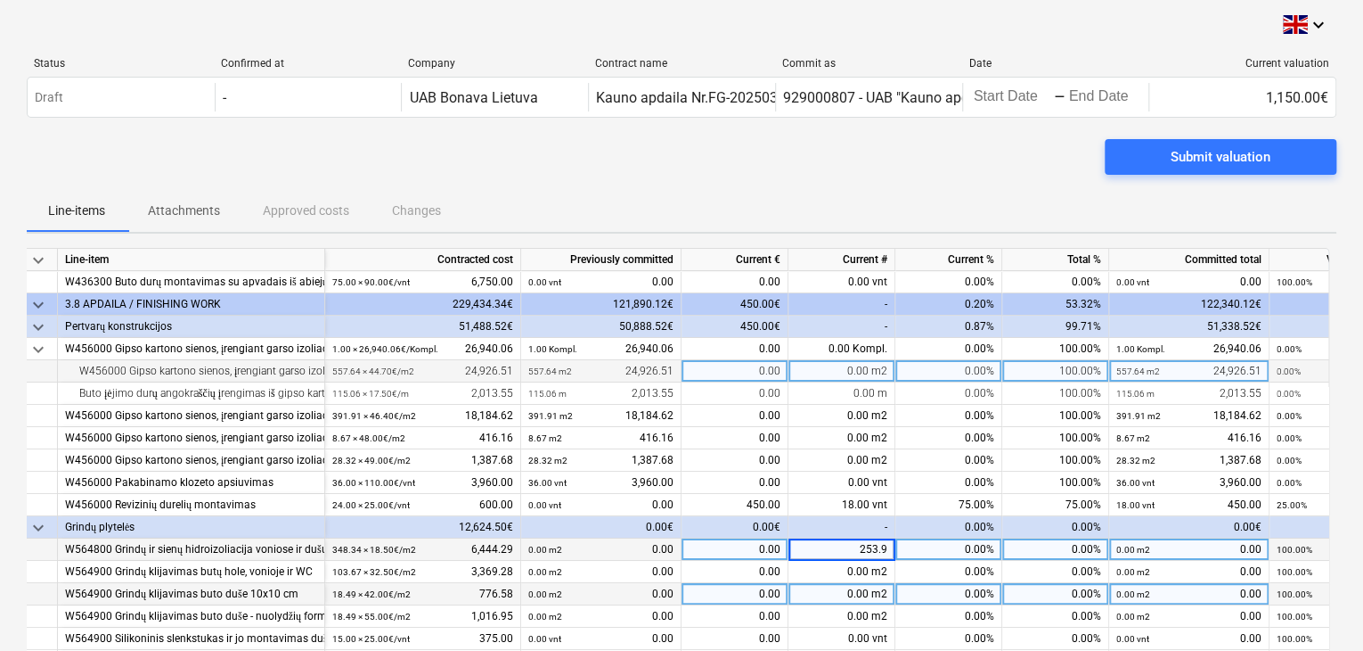
type input "253.97"
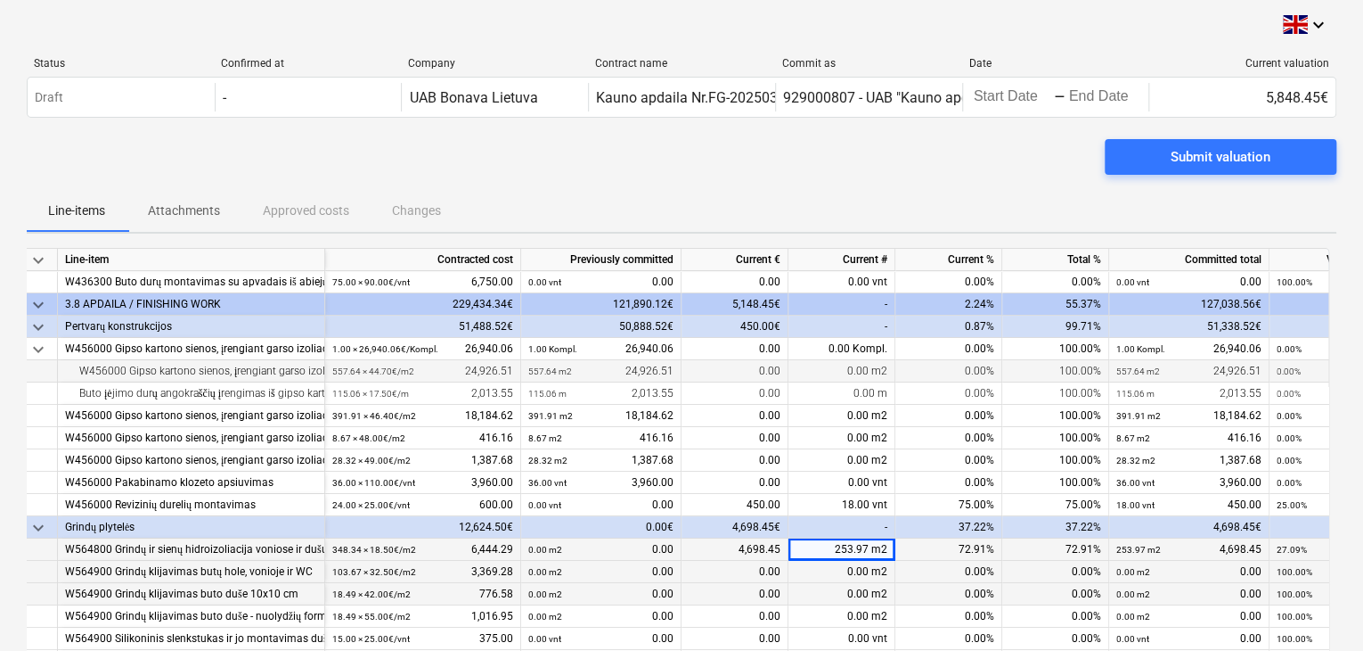
click at [850, 577] on div "0.00 m2" at bounding box center [842, 572] width 107 height 22
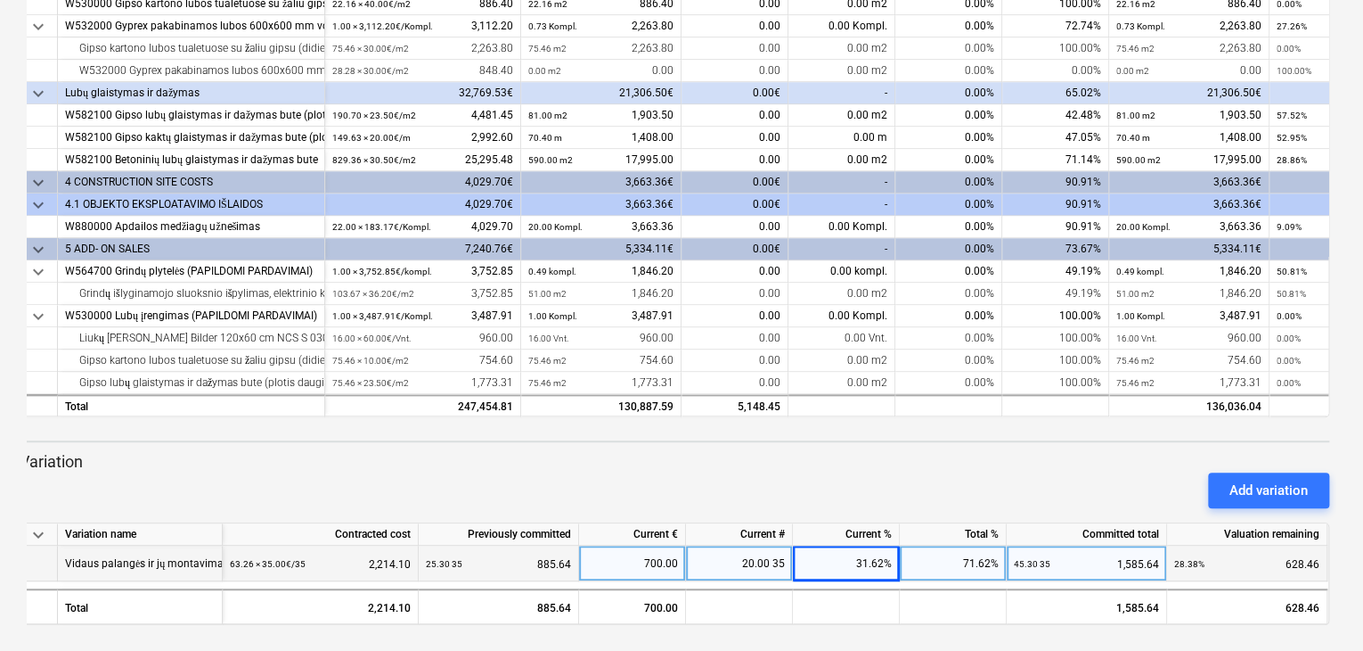
scroll to position [289, 0]
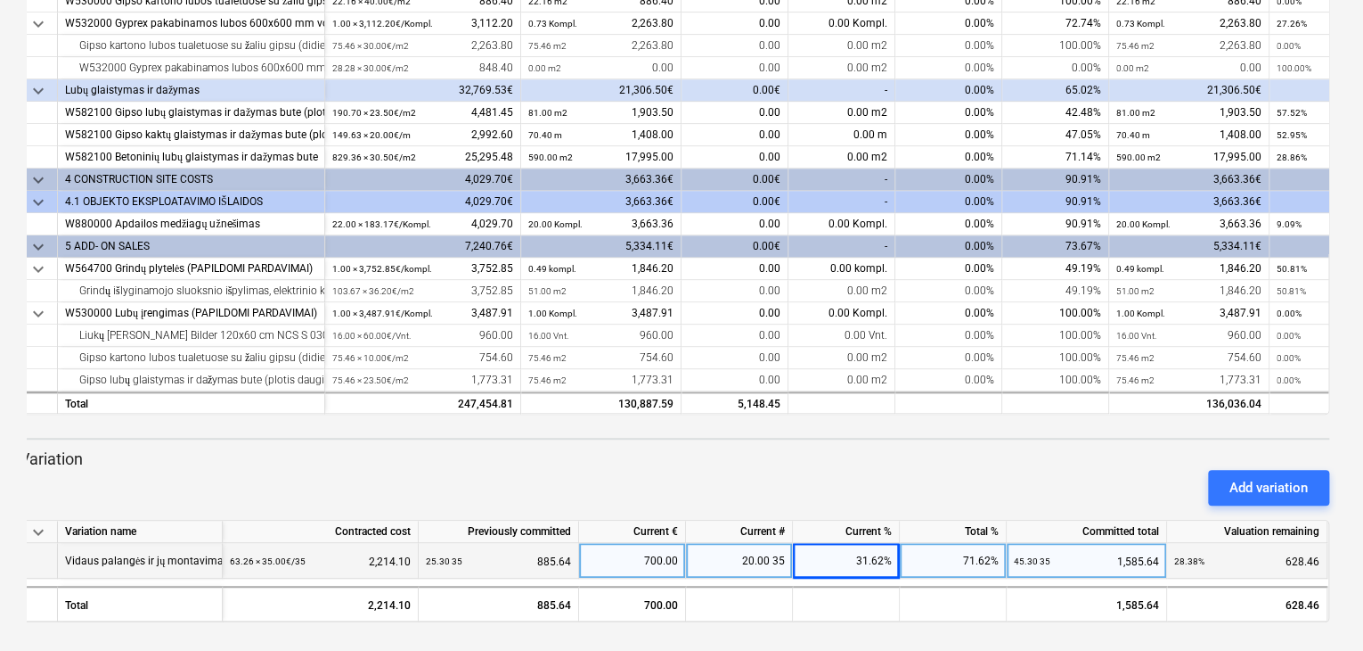
click at [741, 546] on div "20.00 35" at bounding box center [739, 561] width 107 height 36
click at [799, 487] on div "Add variation" at bounding box center [674, 487] width 1324 height 50
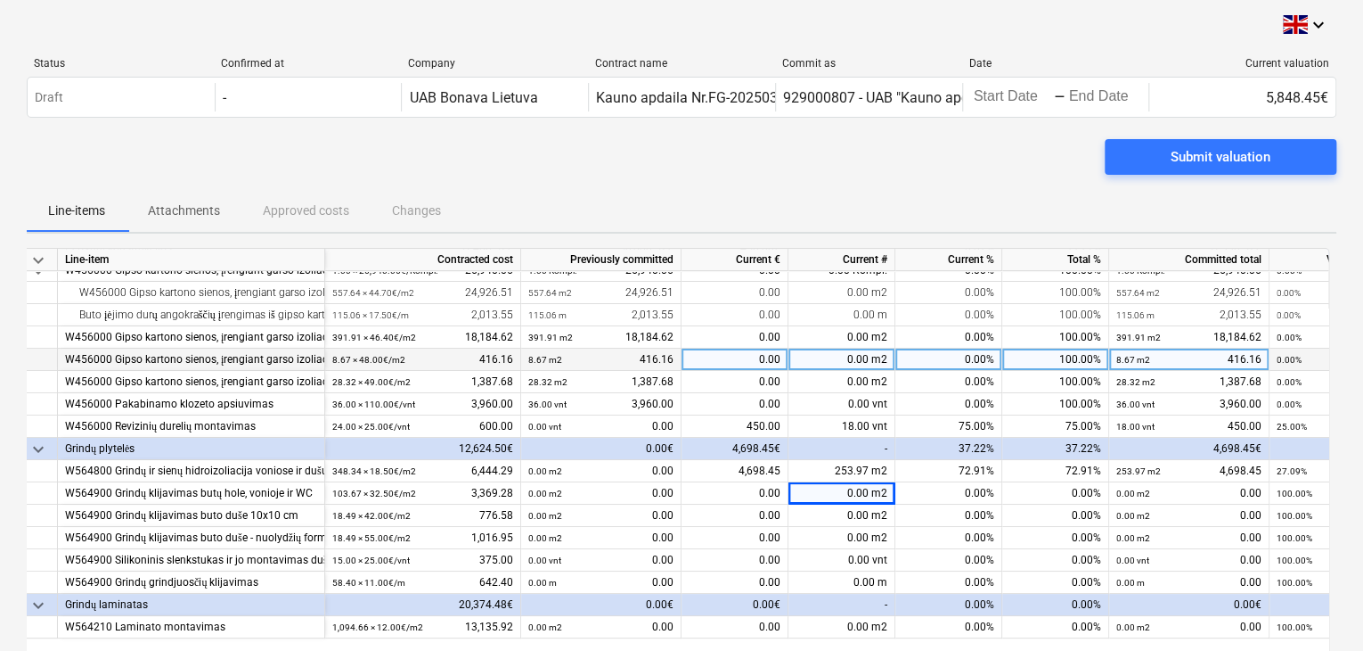
scroll to position [178, 0]
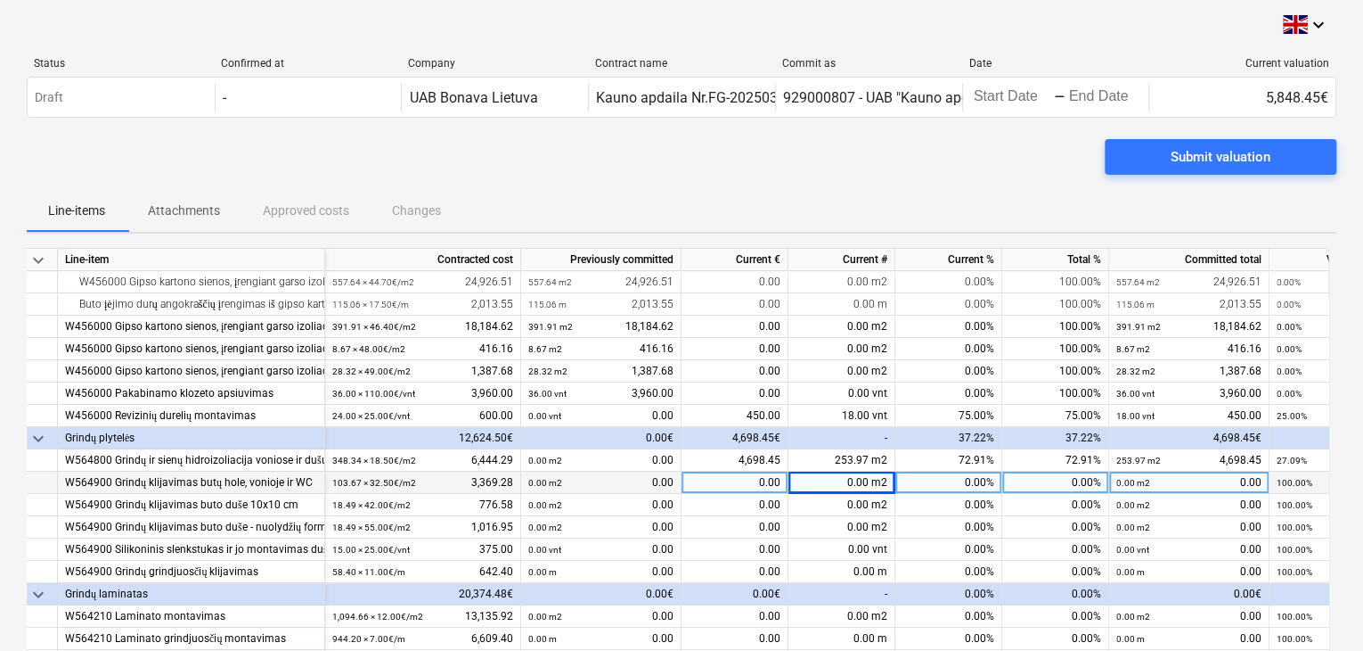
click at [841, 482] on div "0.00 m2" at bounding box center [842, 482] width 107 height 22
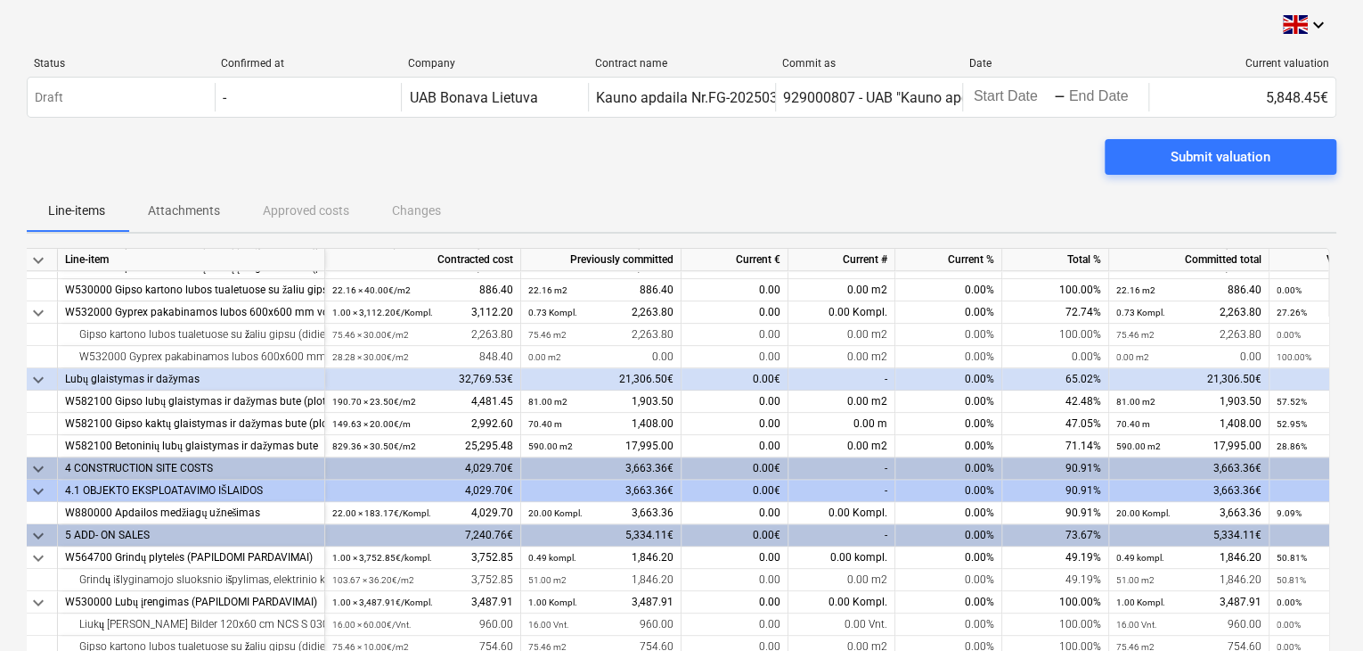
scroll to position [845, 0]
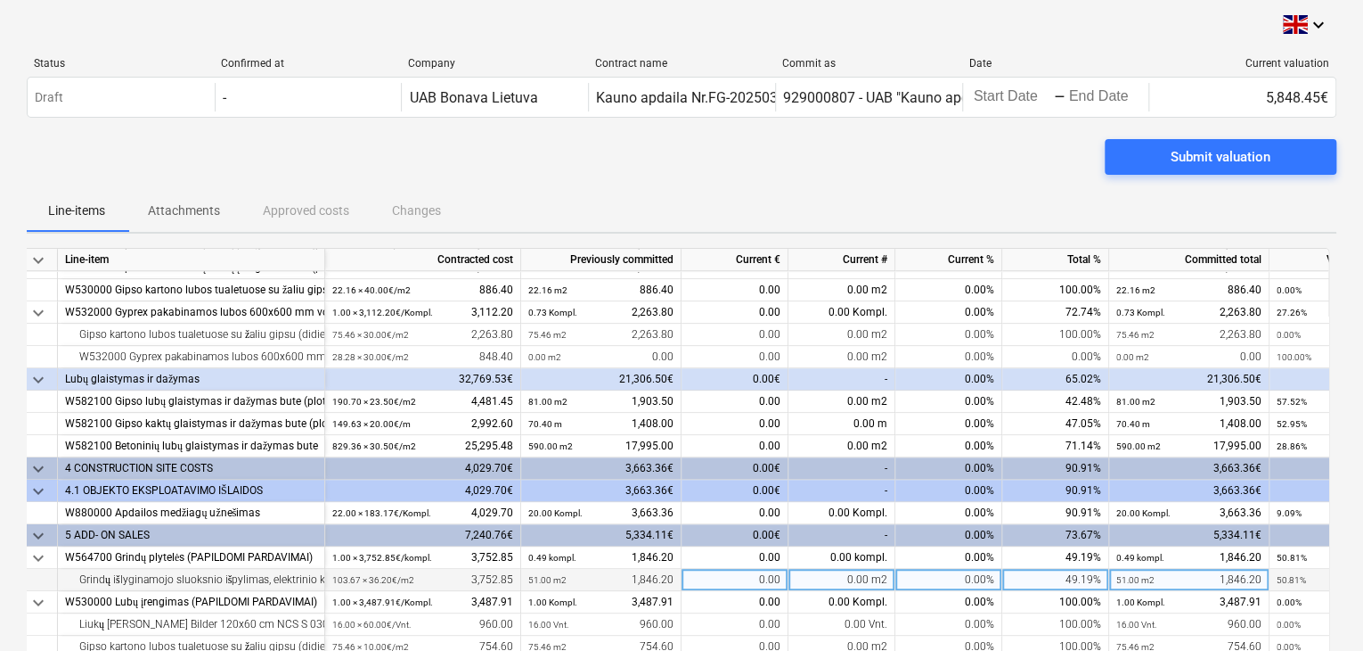
click at [855, 569] on div "0.00 m2" at bounding box center [842, 580] width 107 height 22
type input "103.67"
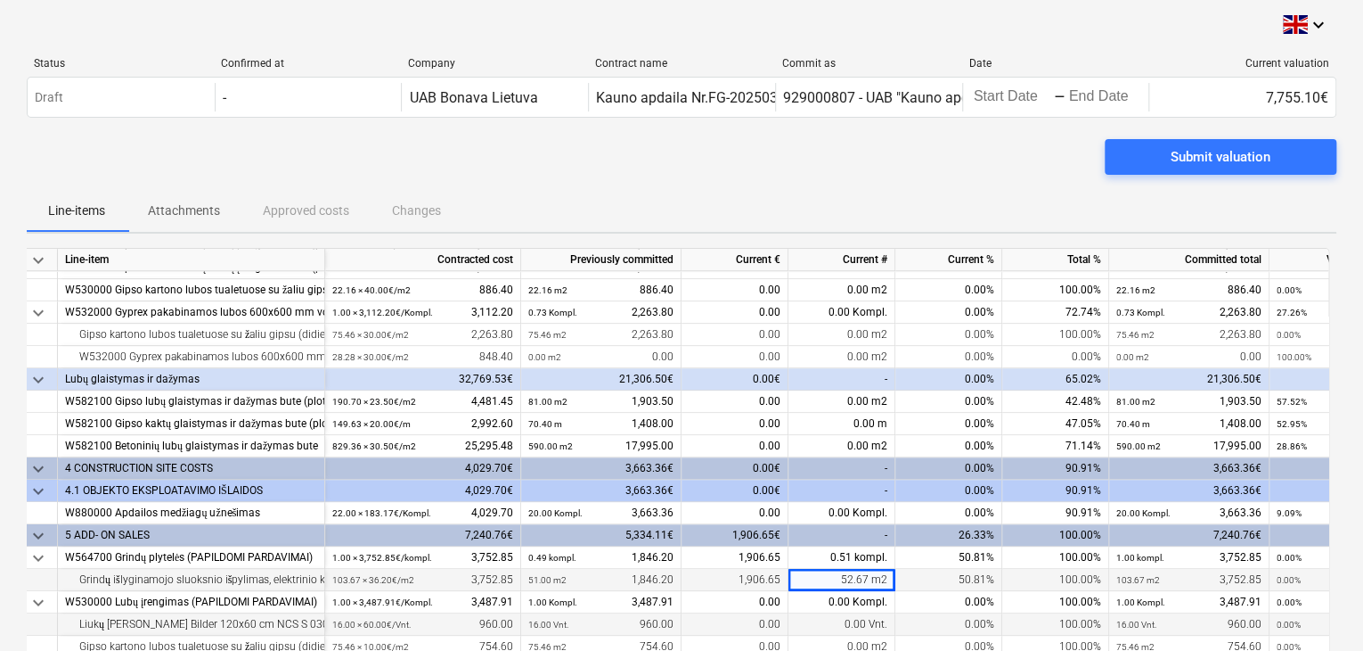
click at [902, 614] on div "0.00%" at bounding box center [949, 624] width 107 height 22
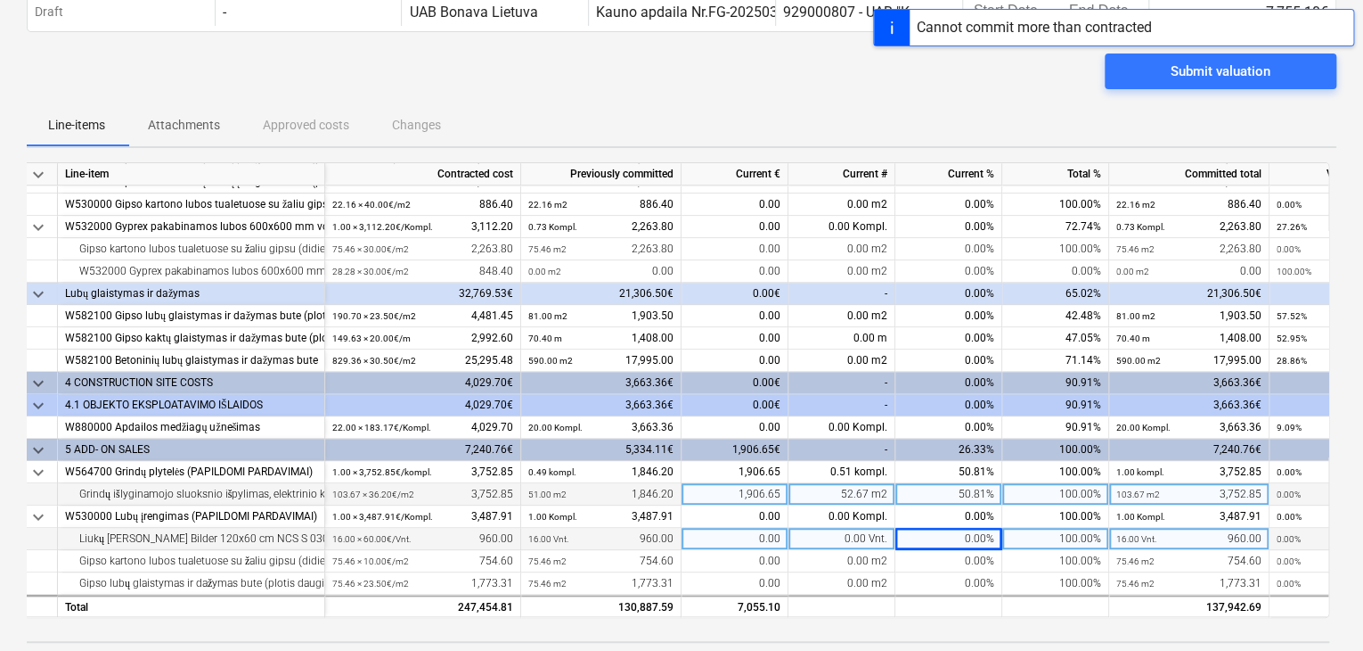
scroll to position [89, 0]
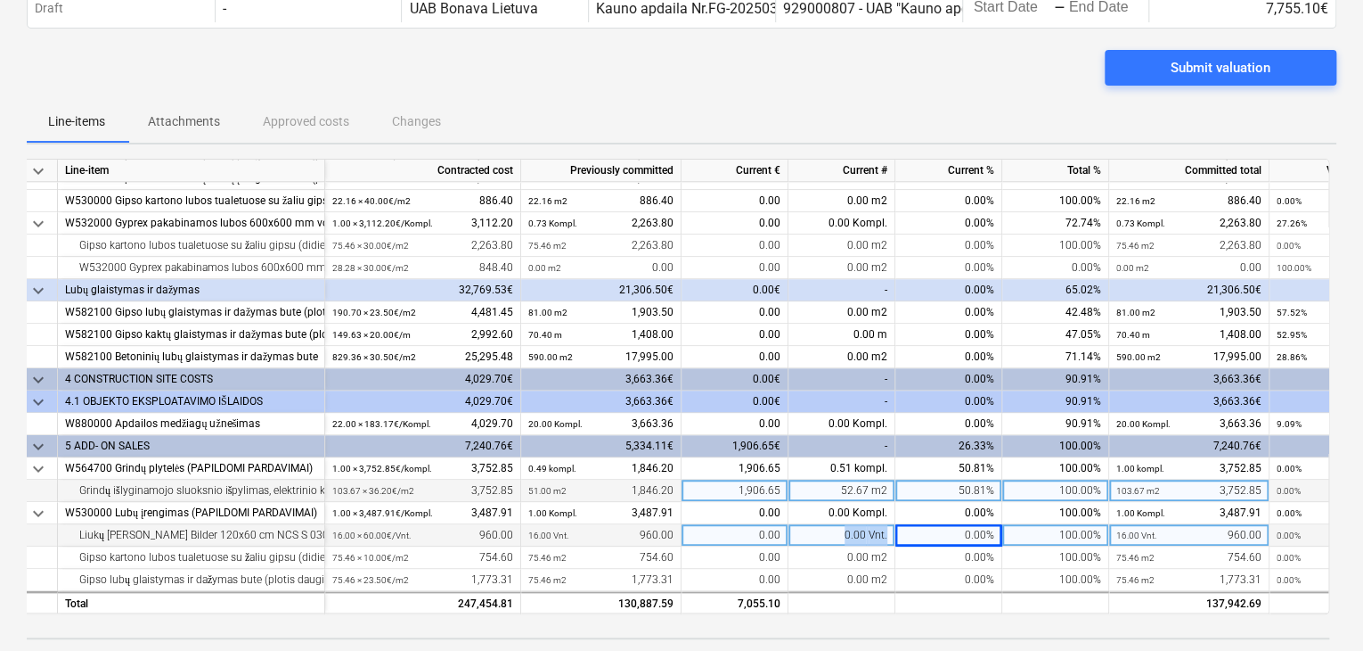
drag, startPoint x: 846, startPoint y: 528, endPoint x: 913, endPoint y: 535, distance: 67.2
click at [0, 0] on div "Liukų [PERSON_NAME] Bilder 120x60 cm NCS S 0300-N įrengimas gipso kartono lubos…" at bounding box center [0, 0] width 0 height 0
type input "16"
click at [848, 533] on div "0.00 Vnt." at bounding box center [842, 535] width 107 height 22
type input "16"
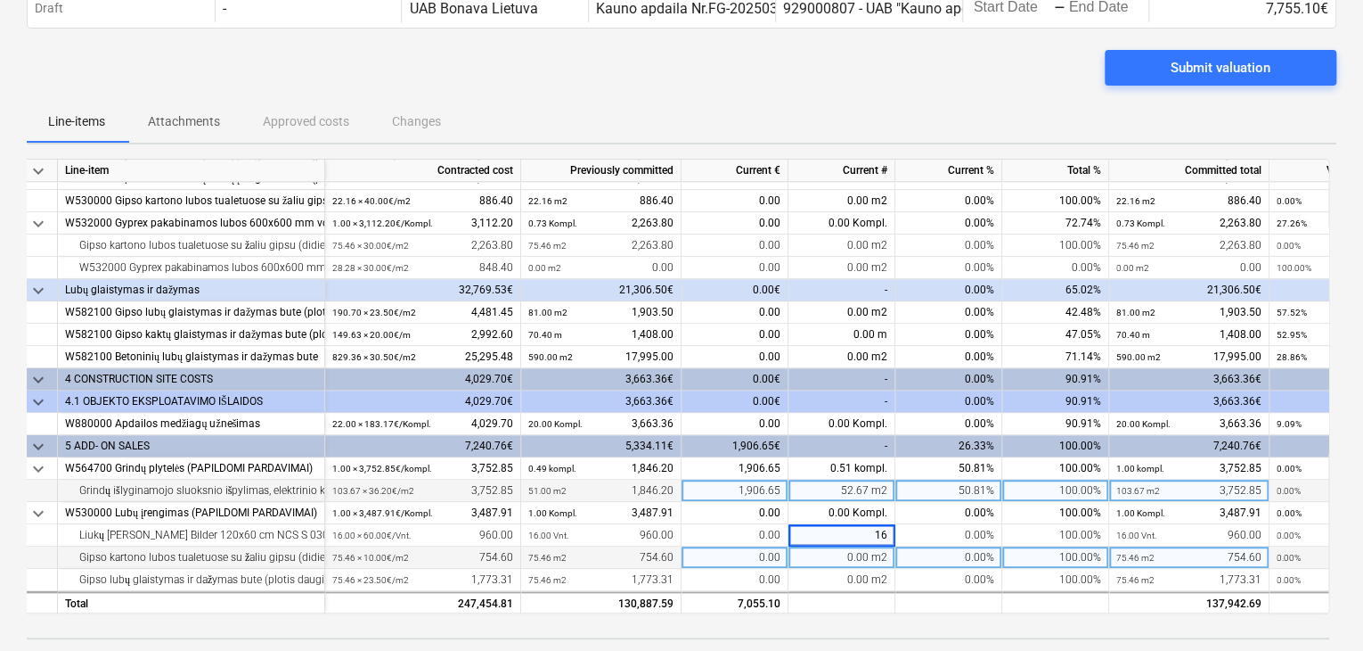
click at [844, 553] on div "0.00 m2" at bounding box center [842, 557] width 107 height 22
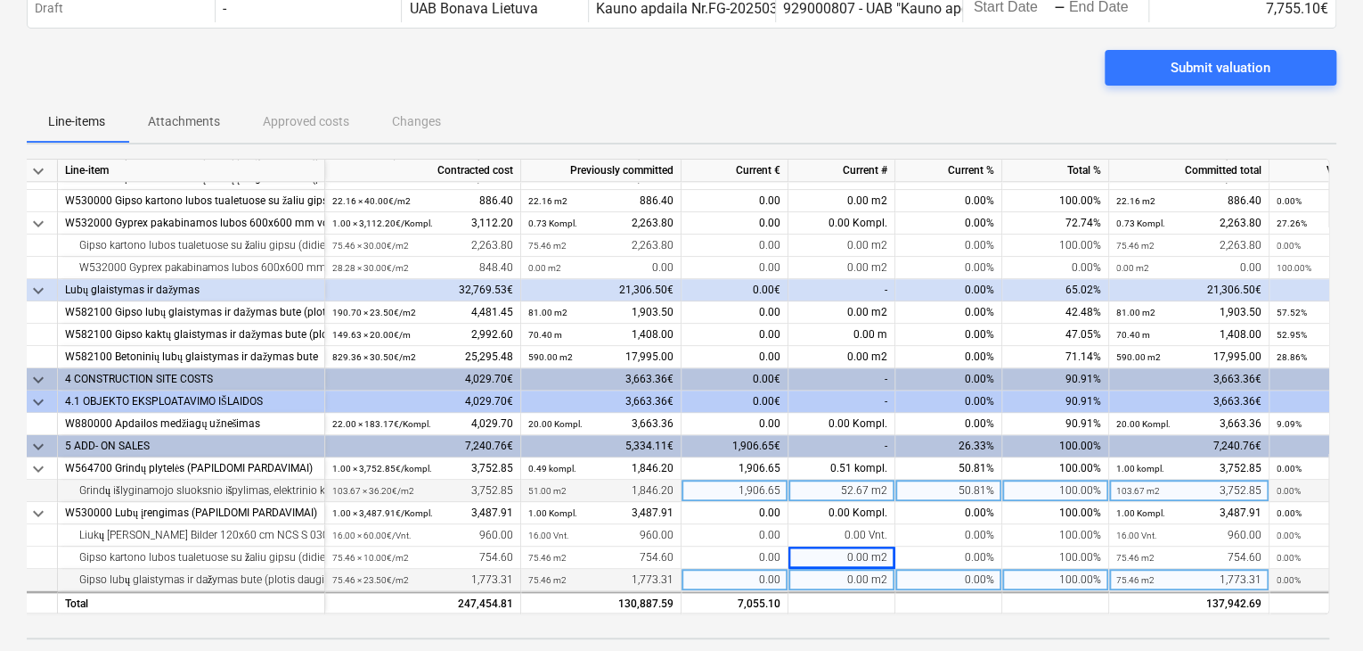
click at [847, 571] on div "0.00 m2" at bounding box center [842, 580] width 107 height 22
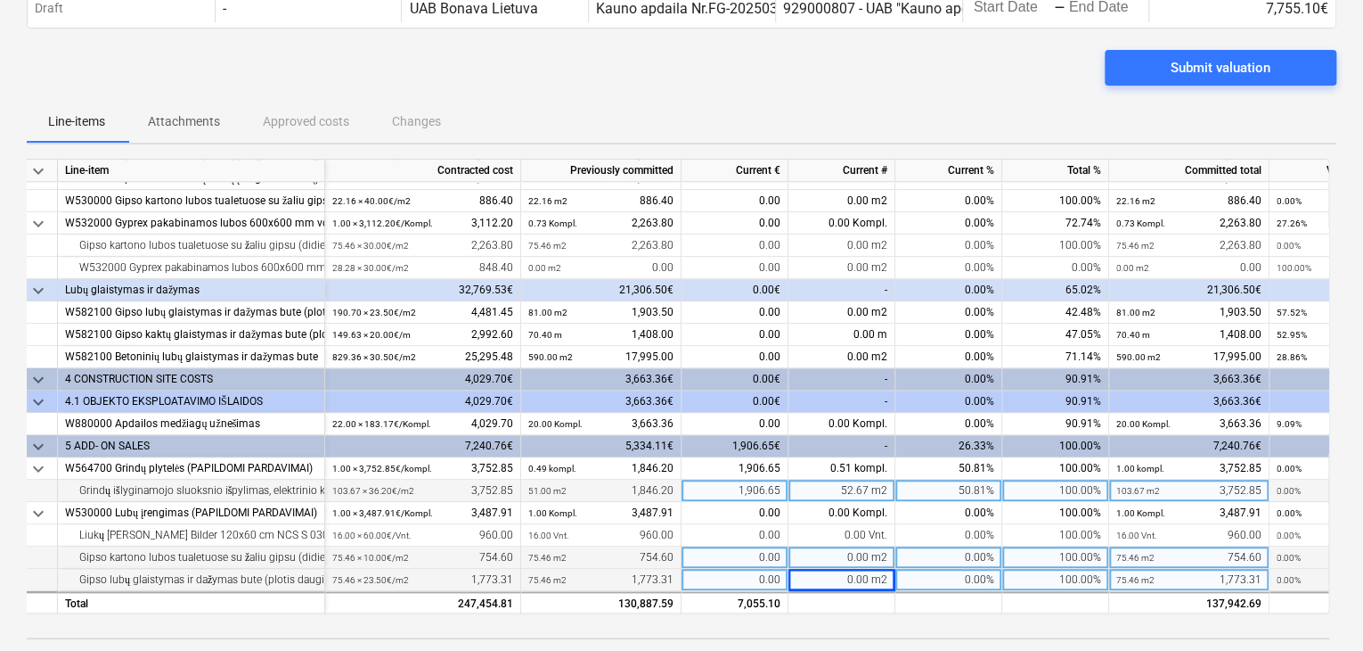
click at [847, 554] on div "0.00 m2" at bounding box center [842, 557] width 107 height 22
type input "75.46"
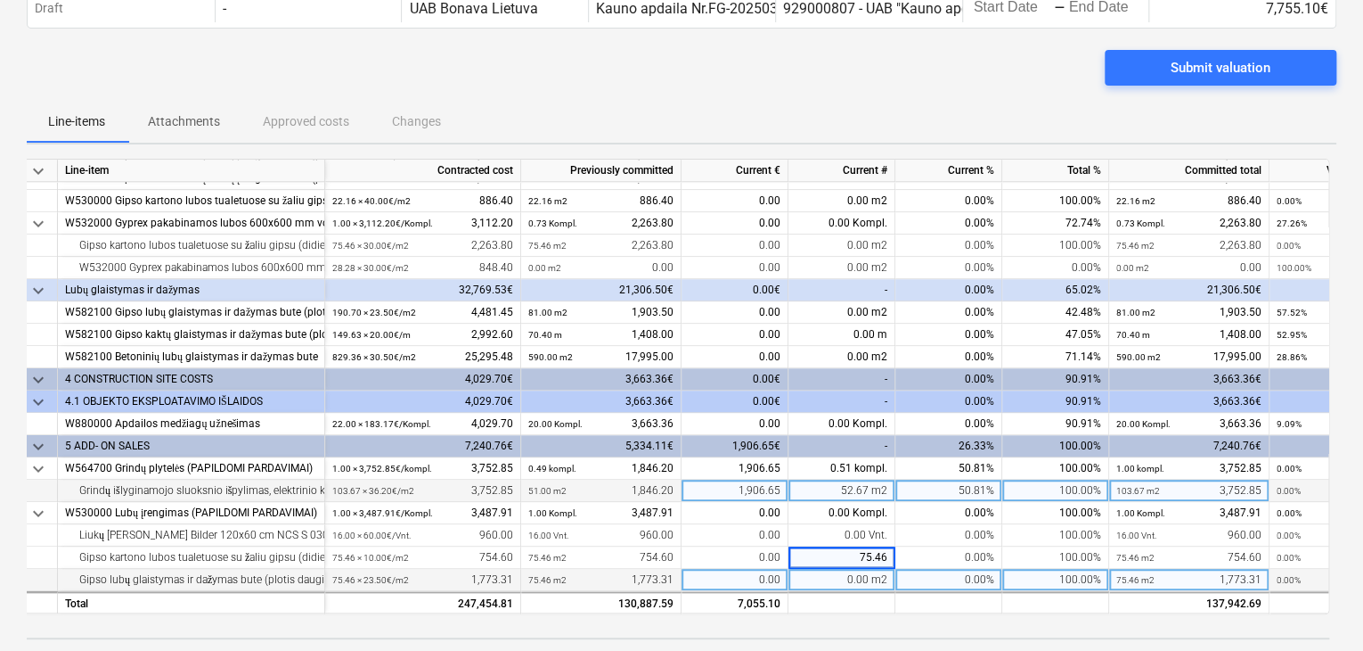
click at [855, 571] on div "0.00 m2" at bounding box center [842, 580] width 107 height 22
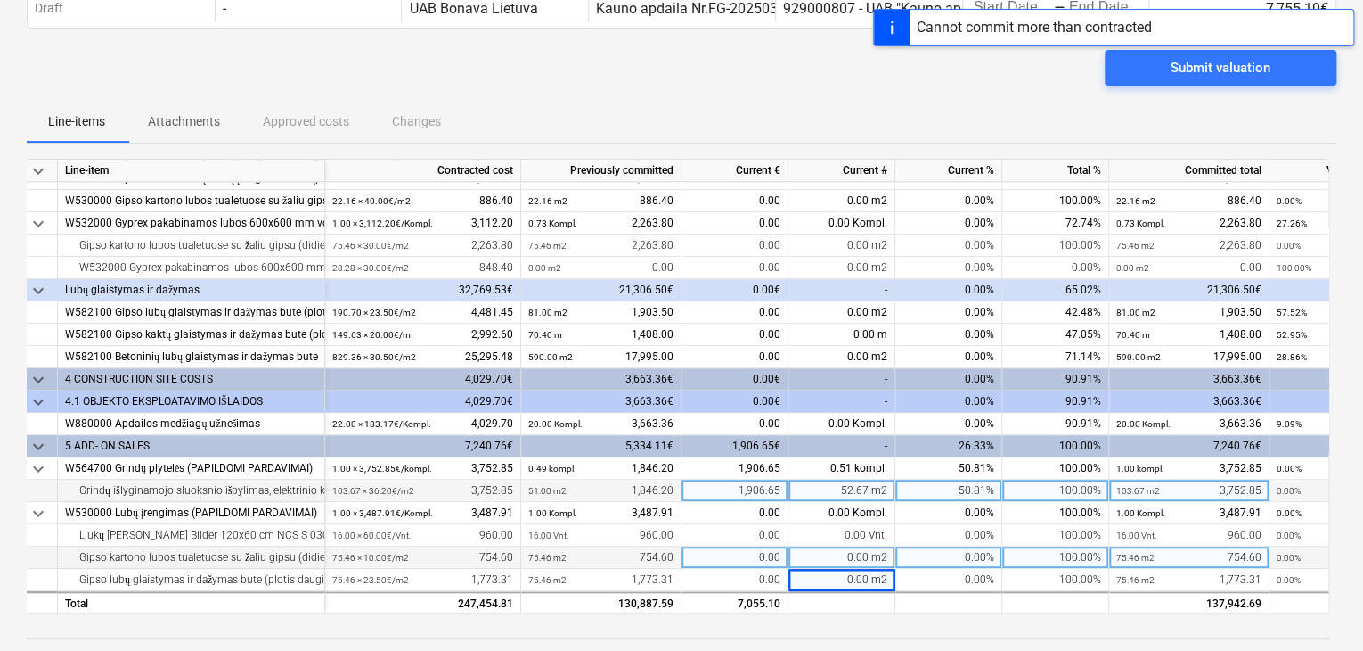
click at [848, 550] on div "0.00 m2" at bounding box center [842, 557] width 107 height 22
type input "75.46"
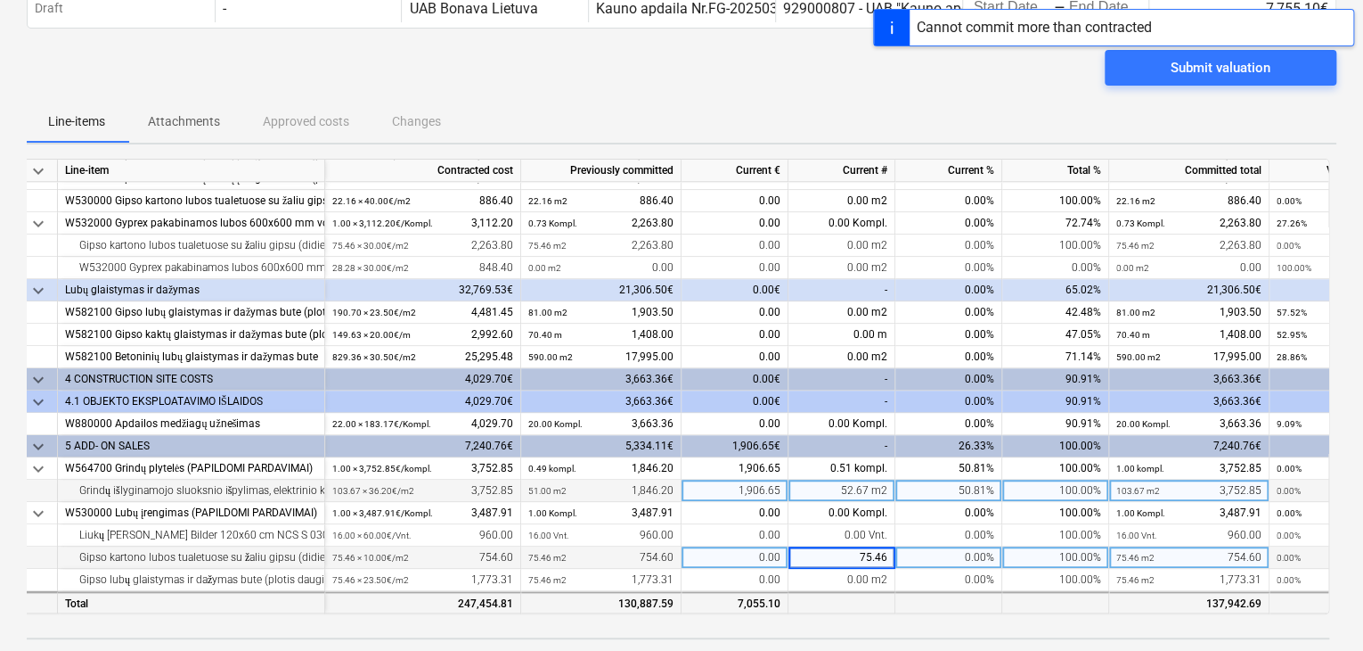
click at [1029, 604] on div at bounding box center [1056, 602] width 107 height 22
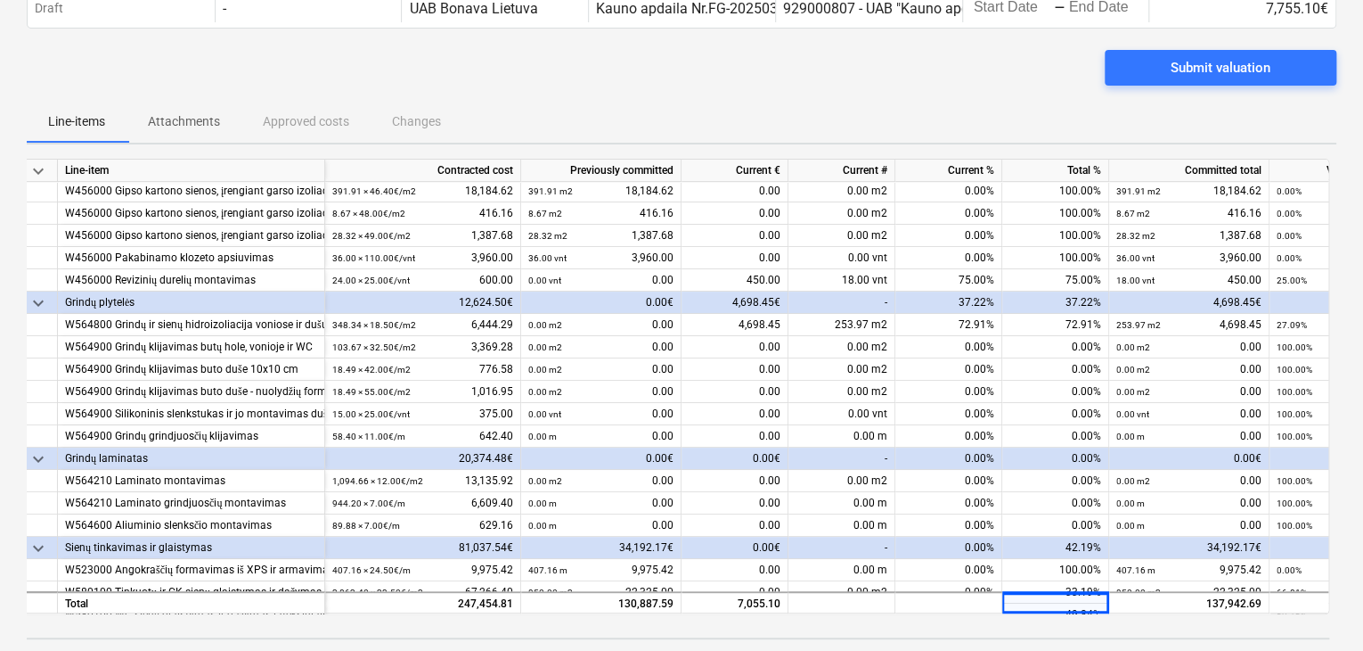
scroll to position [221, 0]
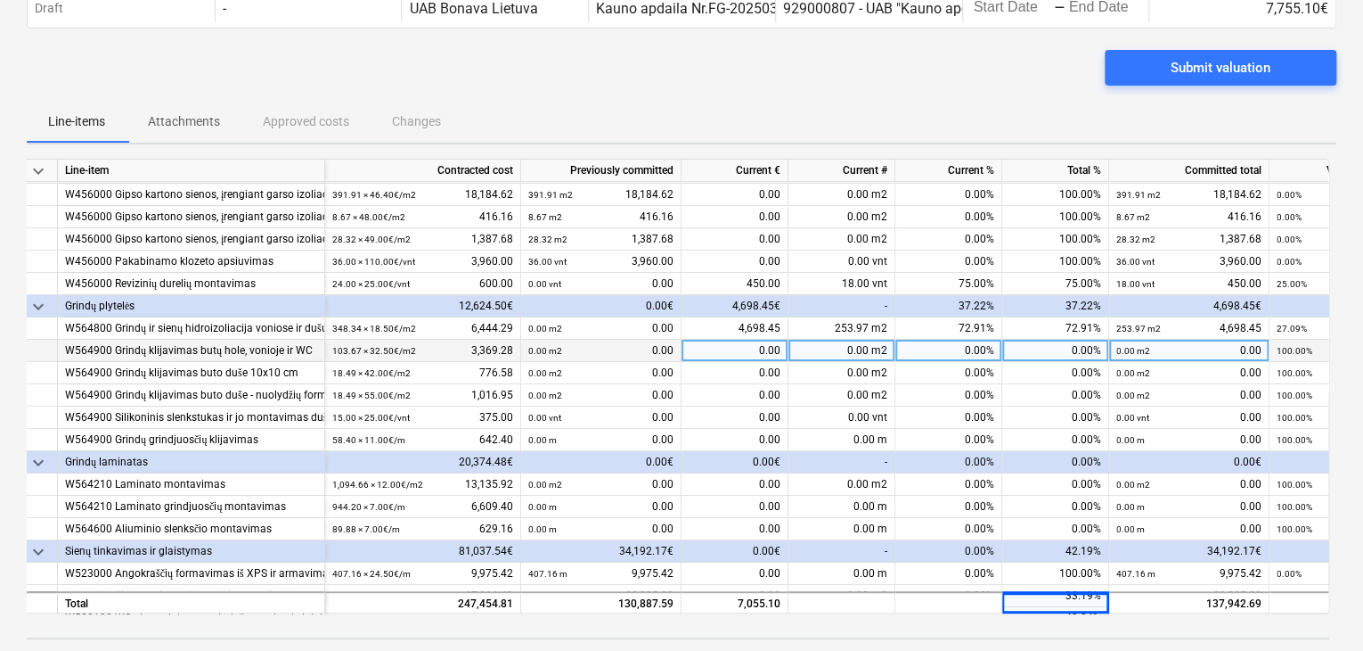
click at [838, 347] on div "0.00 m2" at bounding box center [842, 351] width 107 height 22
type input "153.80"
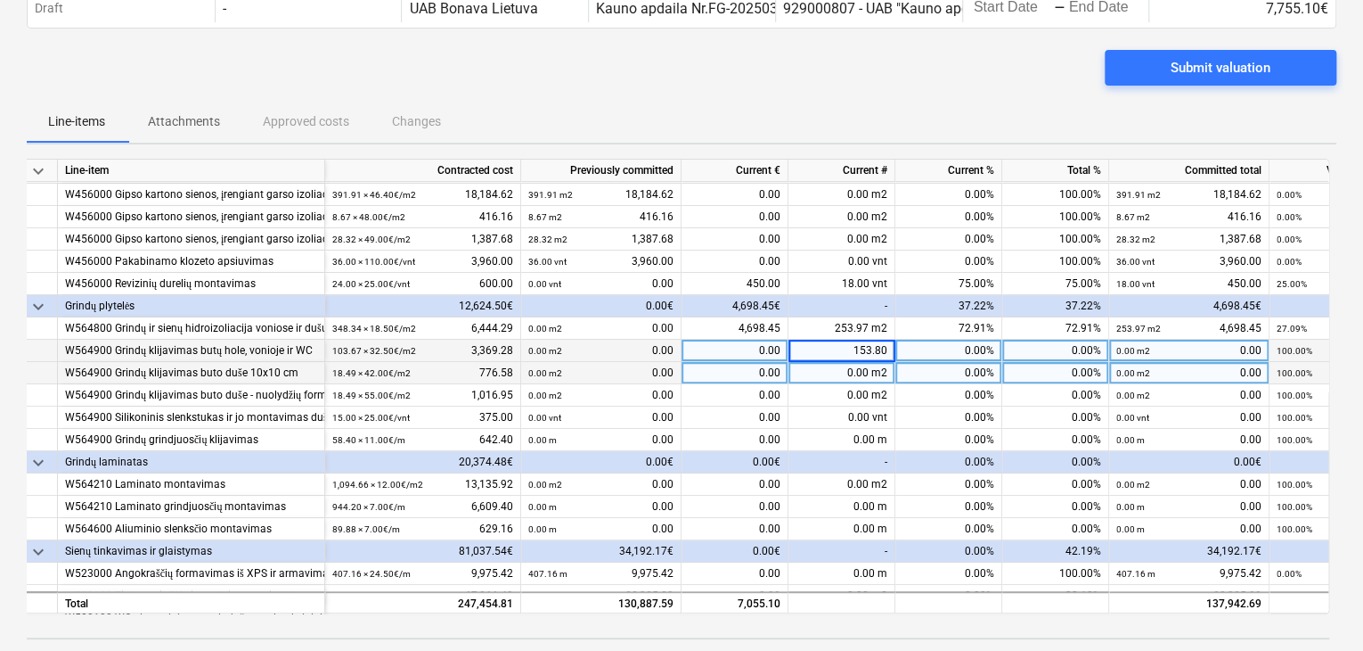
click at [844, 376] on div "0.00 m2" at bounding box center [842, 373] width 107 height 22
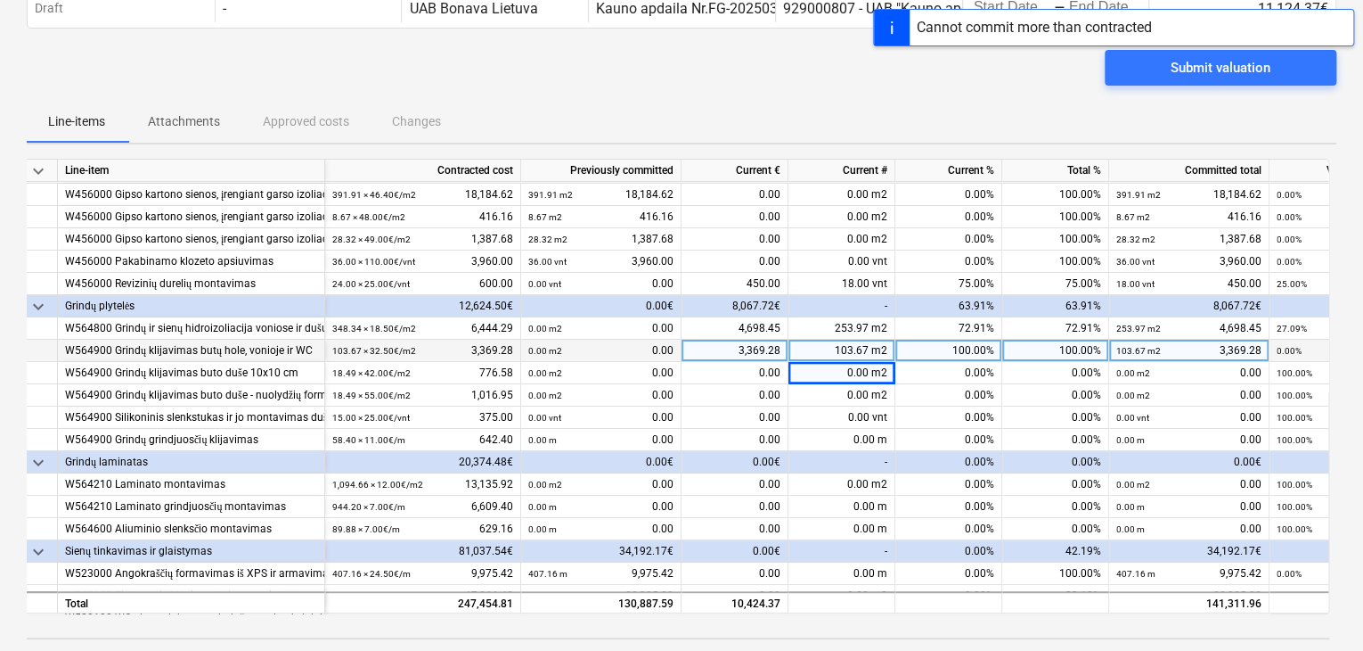
click at [841, 348] on div "103.67 m2" at bounding box center [842, 351] width 107 height 22
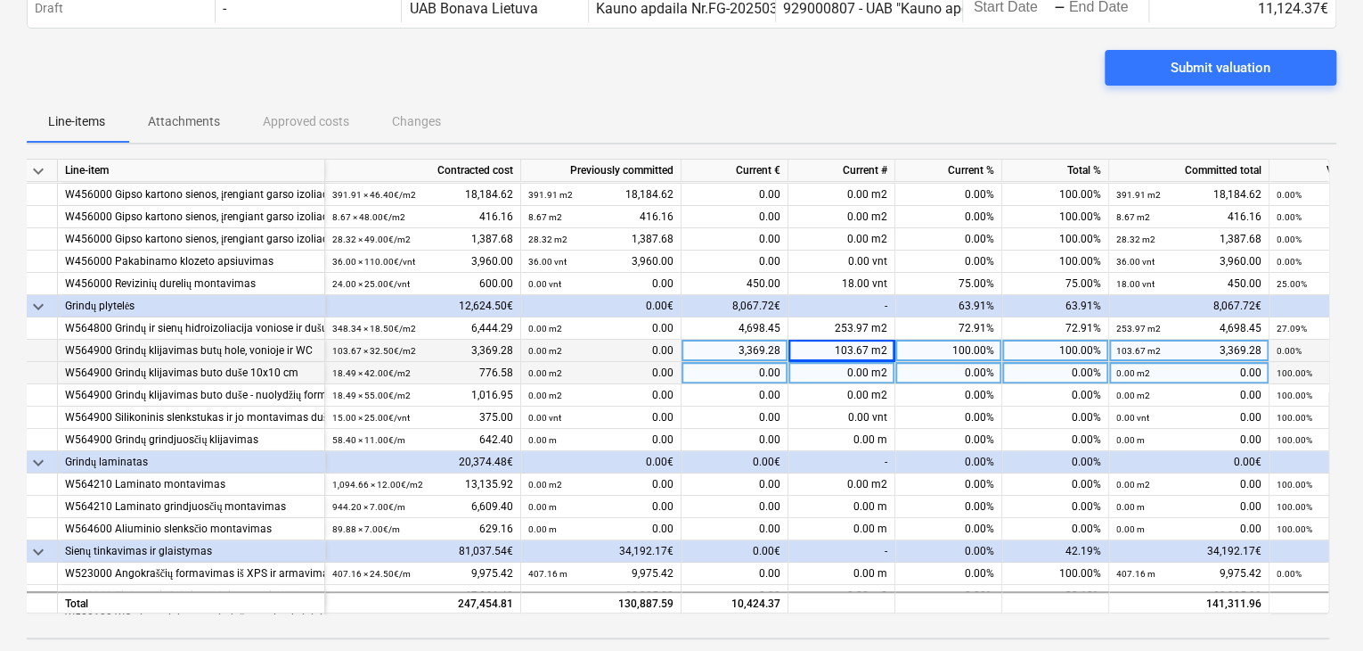
click at [855, 379] on div "0.00 m2" at bounding box center [842, 373] width 107 height 22
type input "9.50"
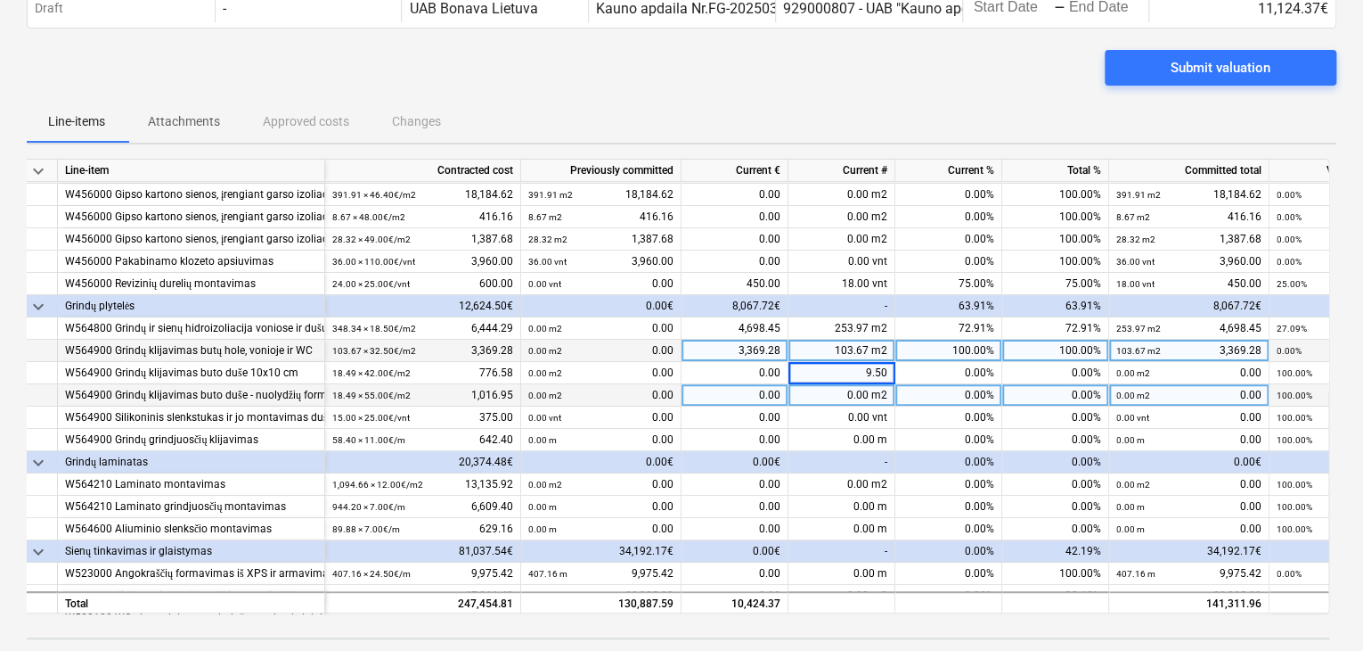
click at [853, 389] on div "0.00 m2" at bounding box center [842, 395] width 107 height 22
drag, startPoint x: 829, startPoint y: 389, endPoint x: 941, endPoint y: 400, distance: 112.8
click at [0, 0] on div "W564900 Grindų klijavimas buto duše - nuolydžių formavimas 18.49 × 55.00€ / m2 …" at bounding box center [0, 0] width 0 height 0
type input "9.50"
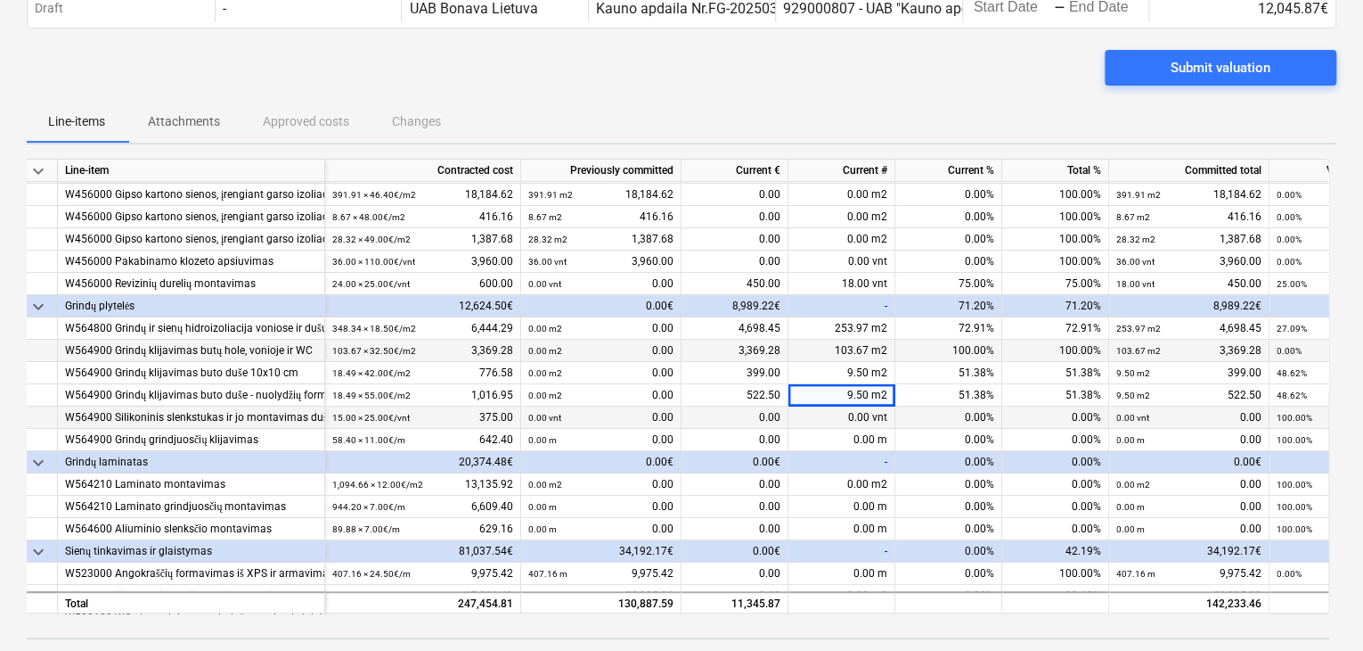
click at [861, 418] on div "0.00 vnt" at bounding box center [842, 417] width 107 height 22
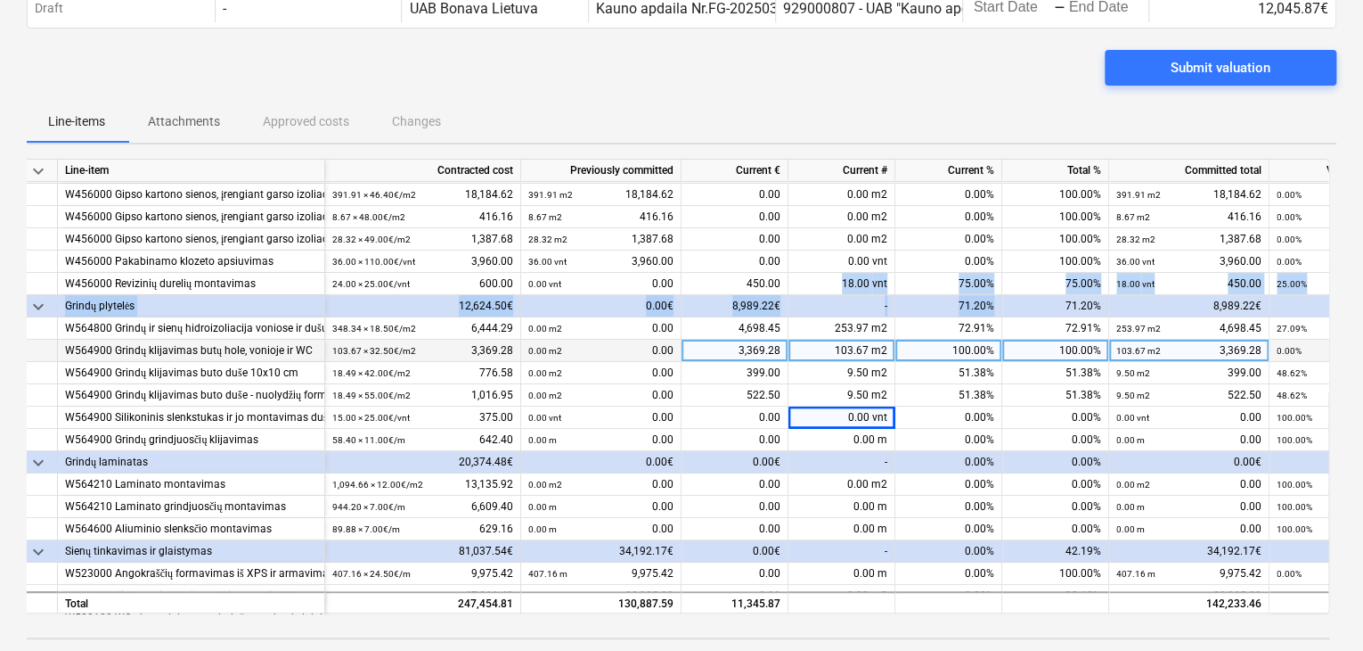
drag, startPoint x: 825, startPoint y: 282, endPoint x: 1035, endPoint y: 304, distance: 210.5
click at [1030, 304] on div "keyboard_arrow_down Line-item Contracted cost Previously committed Current € Cu…" at bounding box center [675, 386] width 1310 height 455
click at [862, 282] on div "18.00 vnt" at bounding box center [842, 284] width 107 height 22
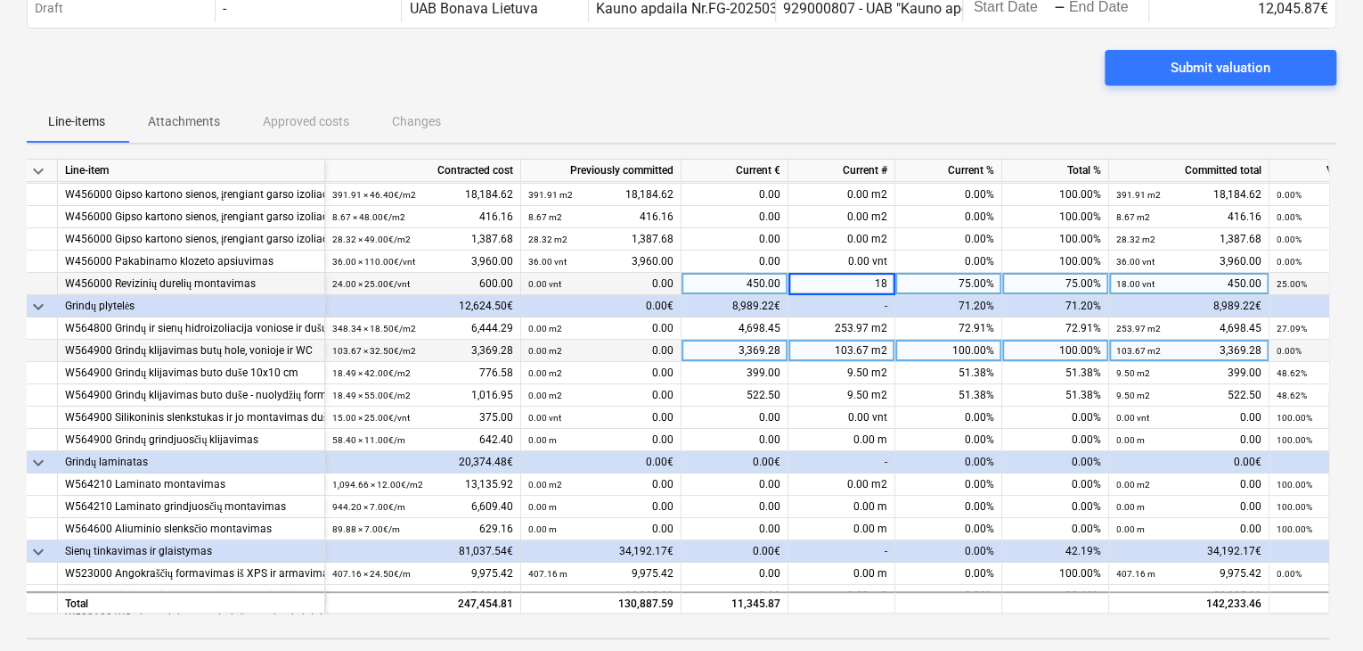
type input "0"
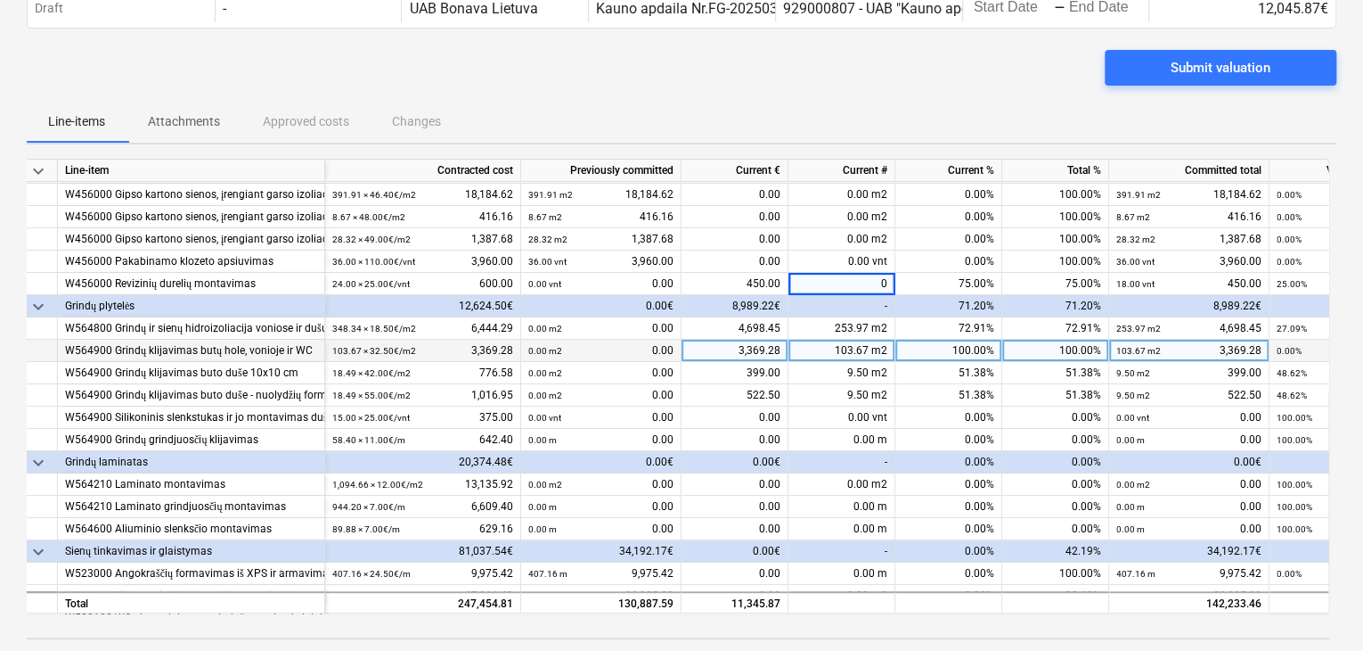
click at [902, 342] on div "100.00%" at bounding box center [949, 351] width 107 height 22
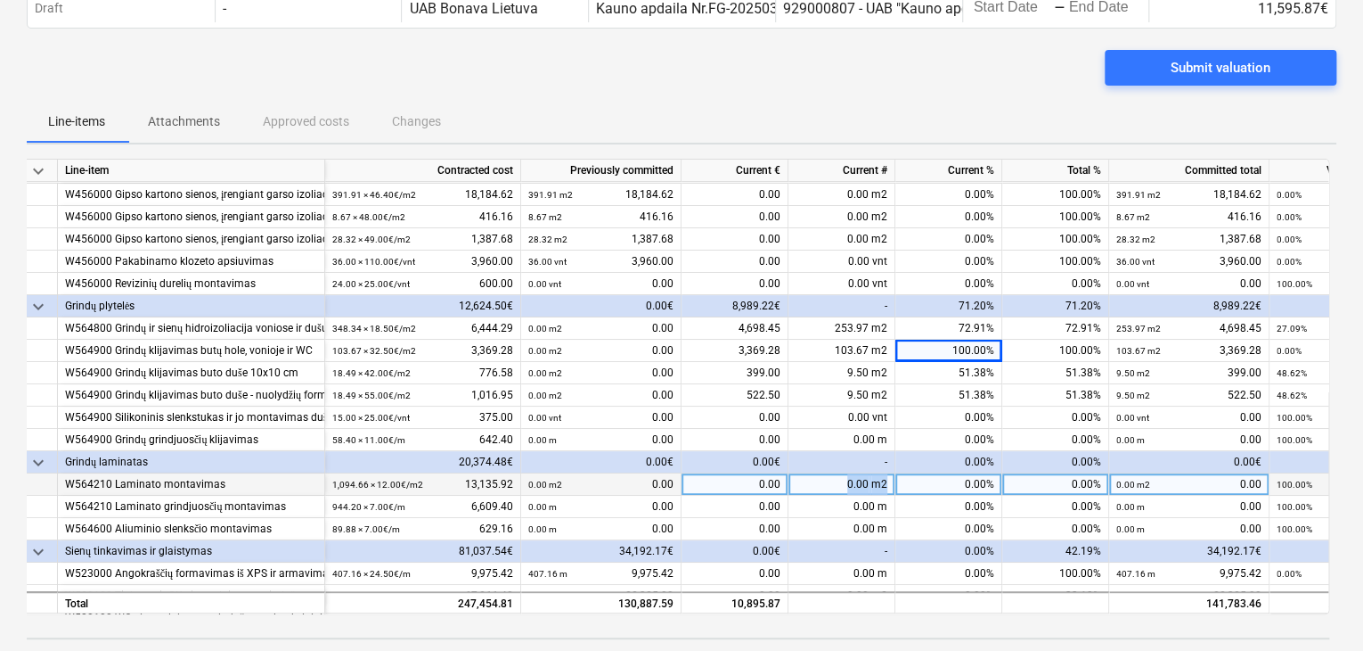
drag, startPoint x: 831, startPoint y: 482, endPoint x: 909, endPoint y: 486, distance: 78.5
click at [0, 0] on div "W564210 Laminato montavimas 1,094.66 × 12.00€ / m2 13,135.92 0.00 m2 0.00 0.00 …" at bounding box center [0, 0] width 0 height 0
click at [834, 479] on div "0.00 m2" at bounding box center [842, 484] width 107 height 22
type input "153.60"
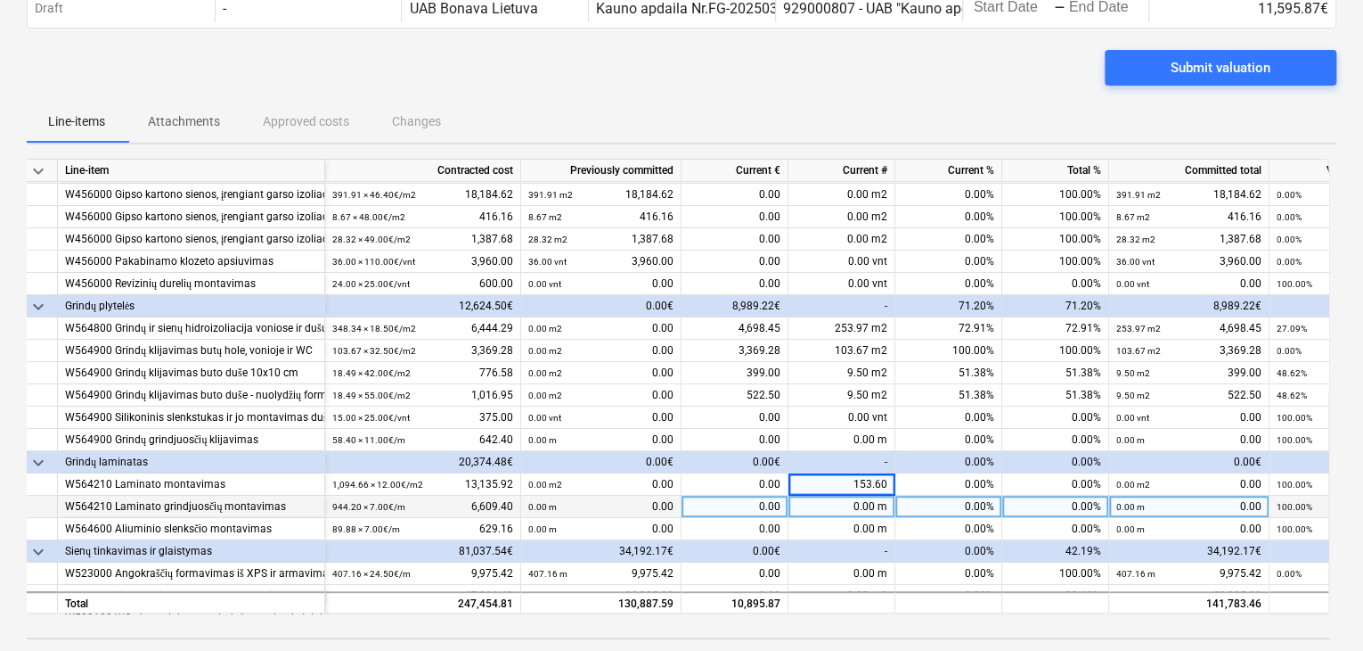
click at [855, 508] on div "0.00 m" at bounding box center [842, 506] width 107 height 22
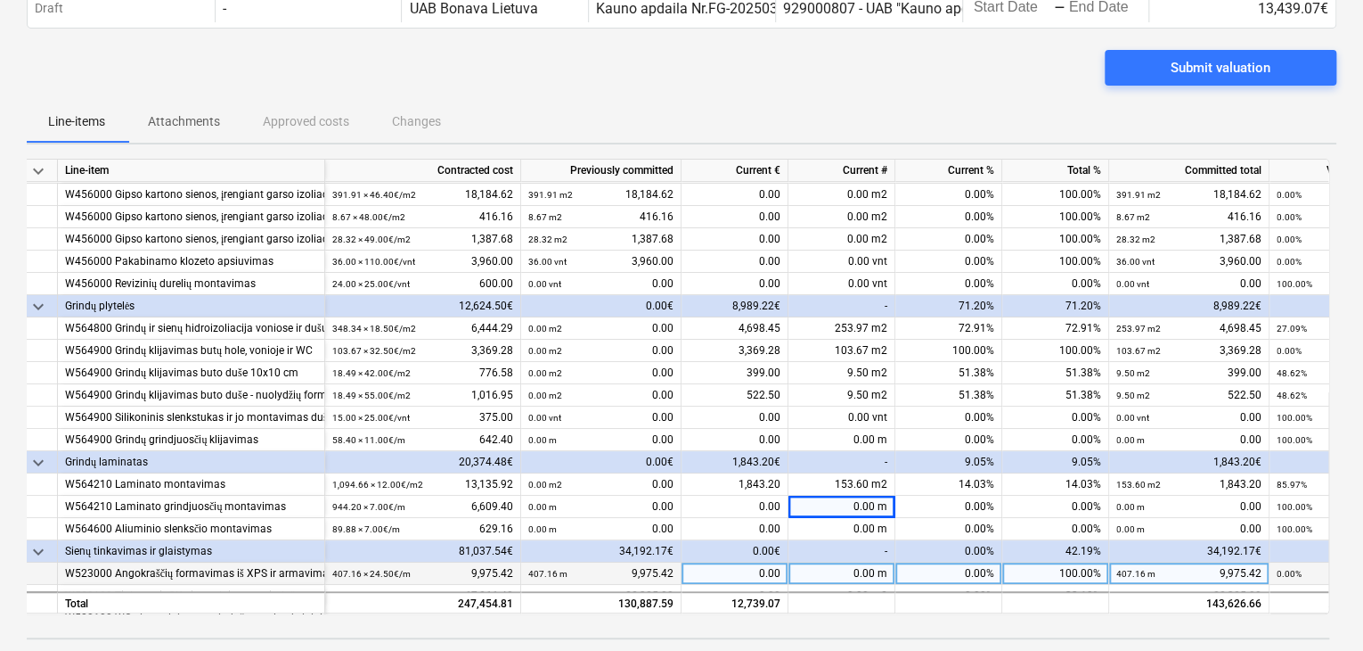
click at [855, 562] on div "0.00 m" at bounding box center [842, 573] width 107 height 22
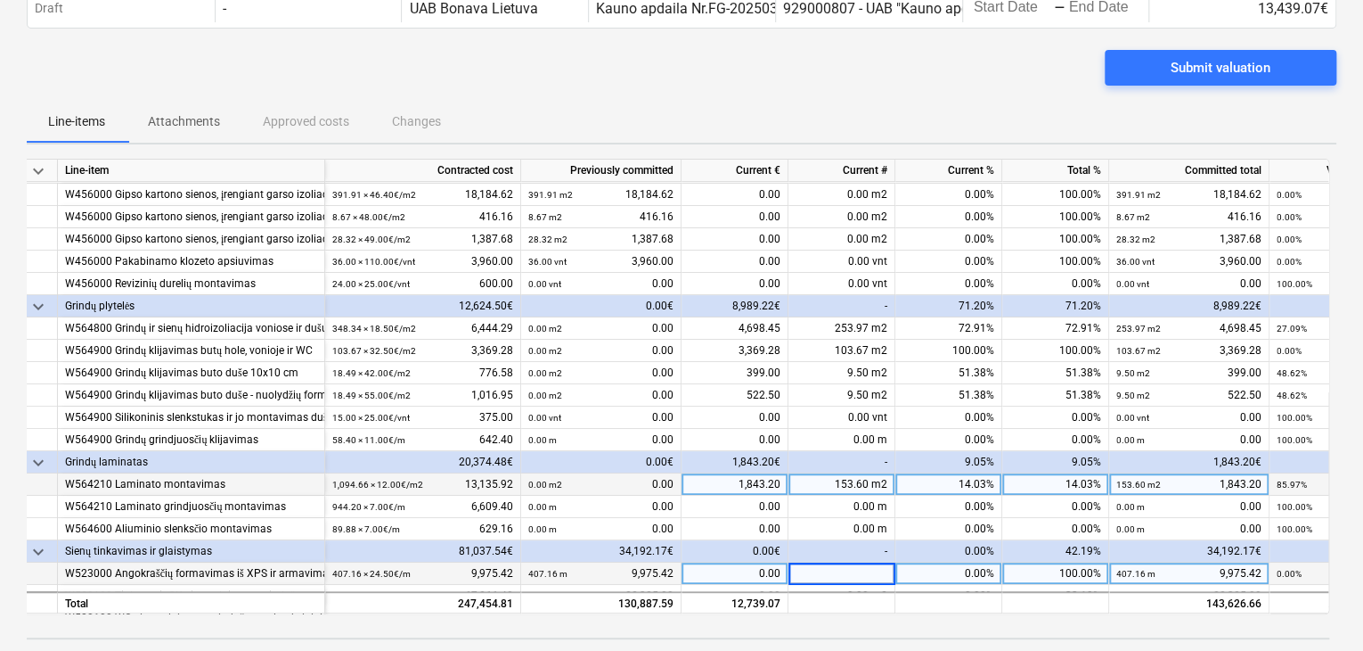
click at [836, 487] on div "153.60 m2" at bounding box center [842, 484] width 107 height 22
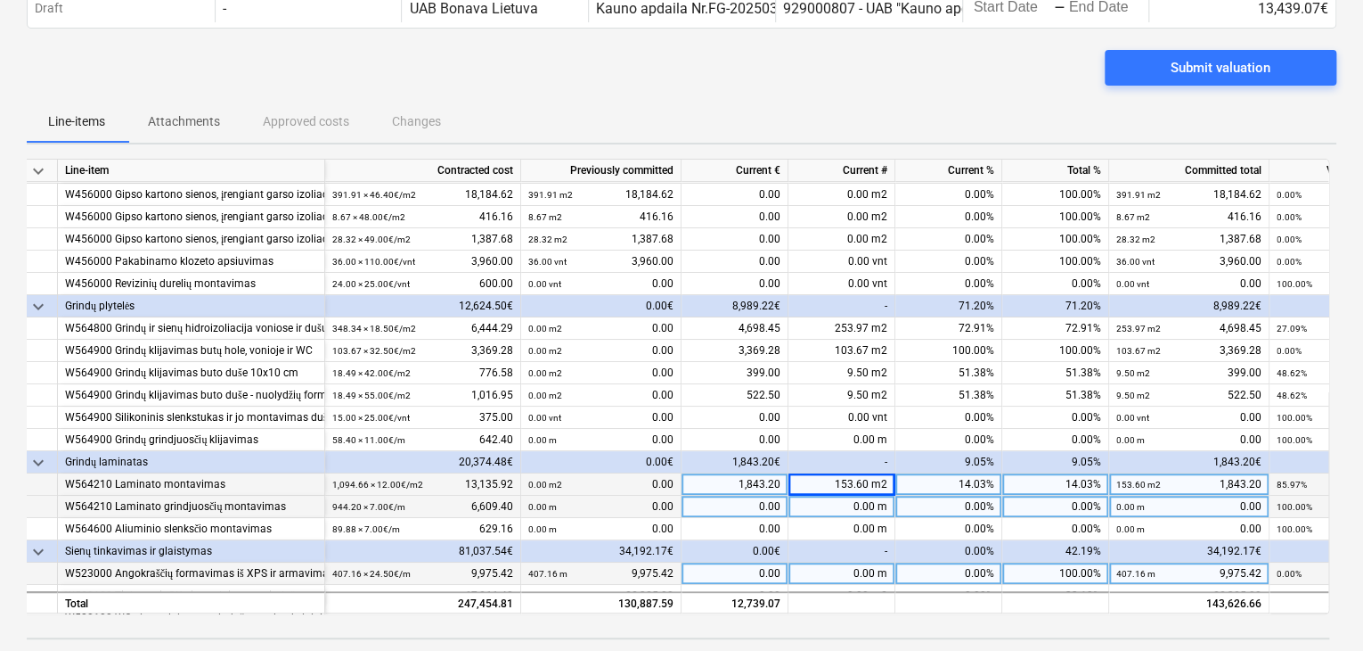
click at [839, 502] on div "0.00 m" at bounding box center [842, 506] width 107 height 22
click at [909, 467] on div "9.05%" at bounding box center [949, 462] width 107 height 22
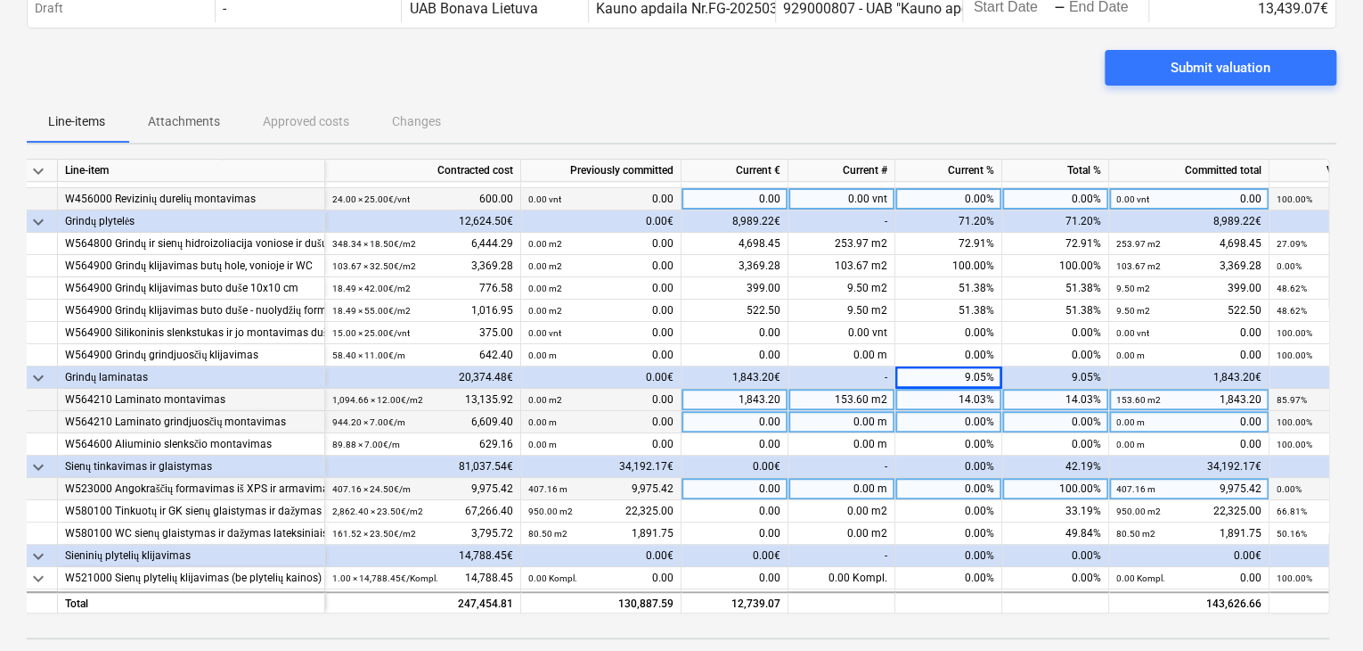
scroll to position [310, 0]
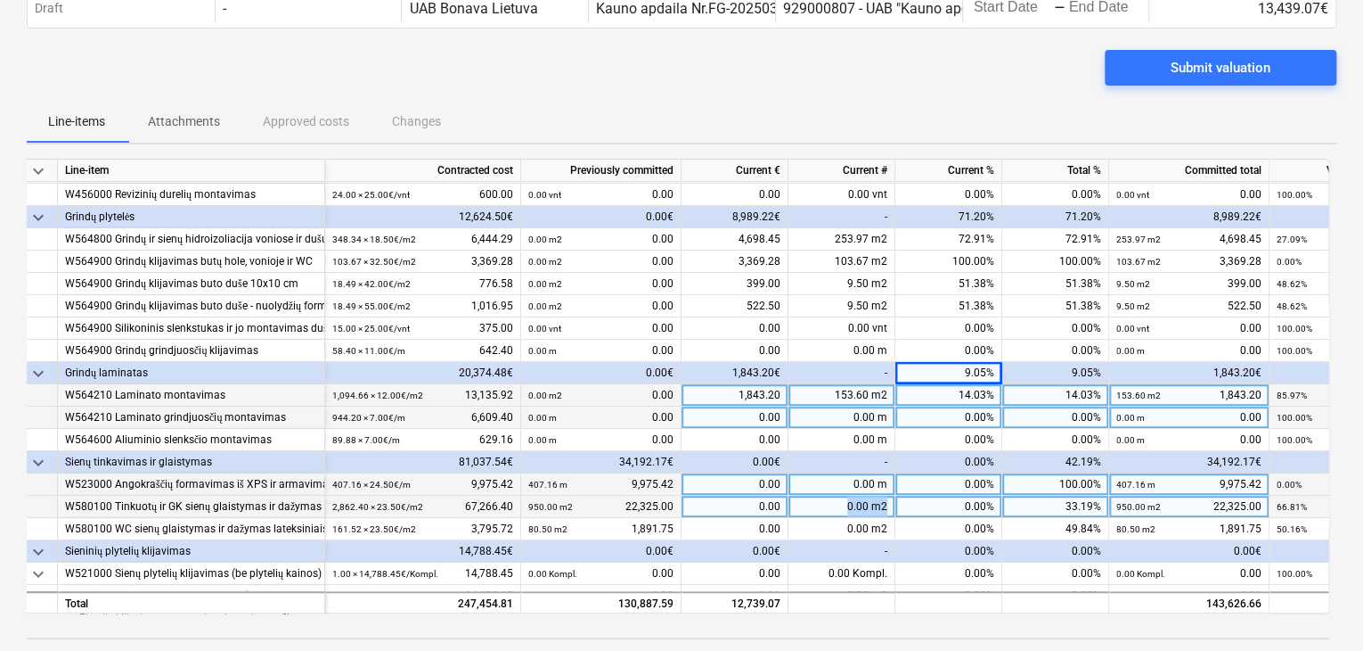
drag, startPoint x: 831, startPoint y: 502, endPoint x: 895, endPoint y: 506, distance: 64.3
click at [895, 506] on div "0.00 m2" at bounding box center [842, 506] width 107 height 22
type input "9"
type input "1190"
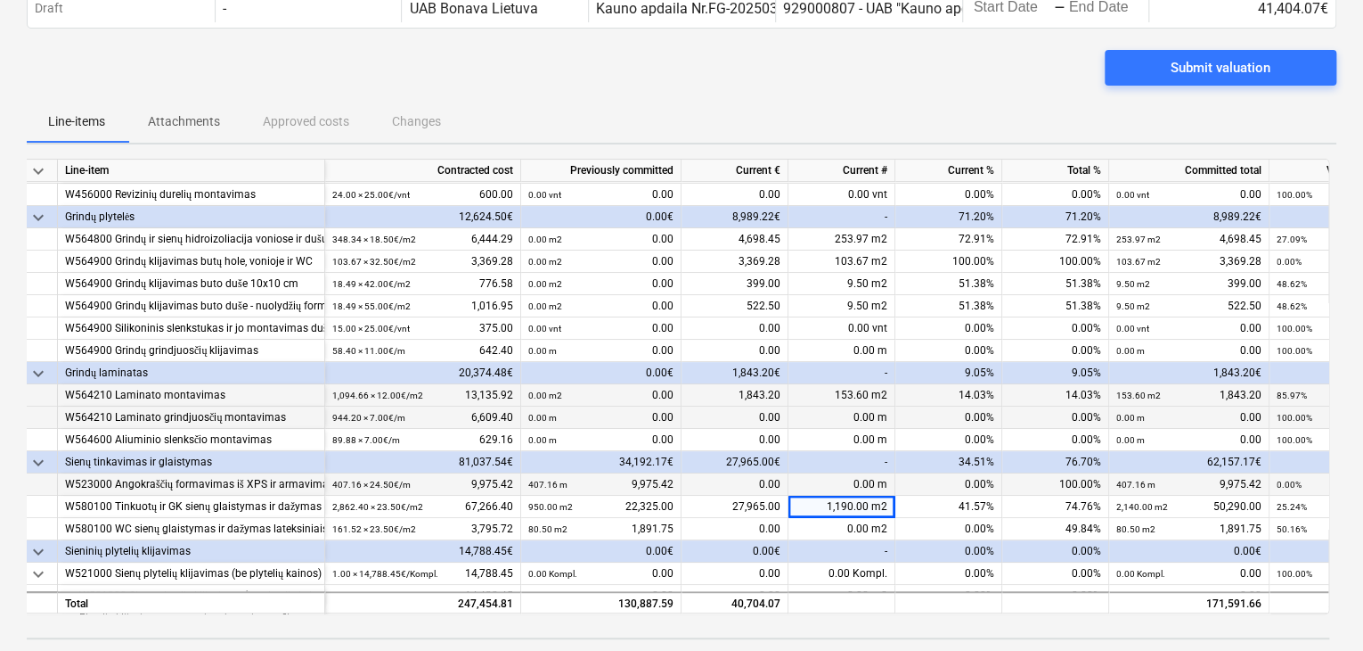
click at [855, 540] on div "-" at bounding box center [842, 551] width 107 height 22
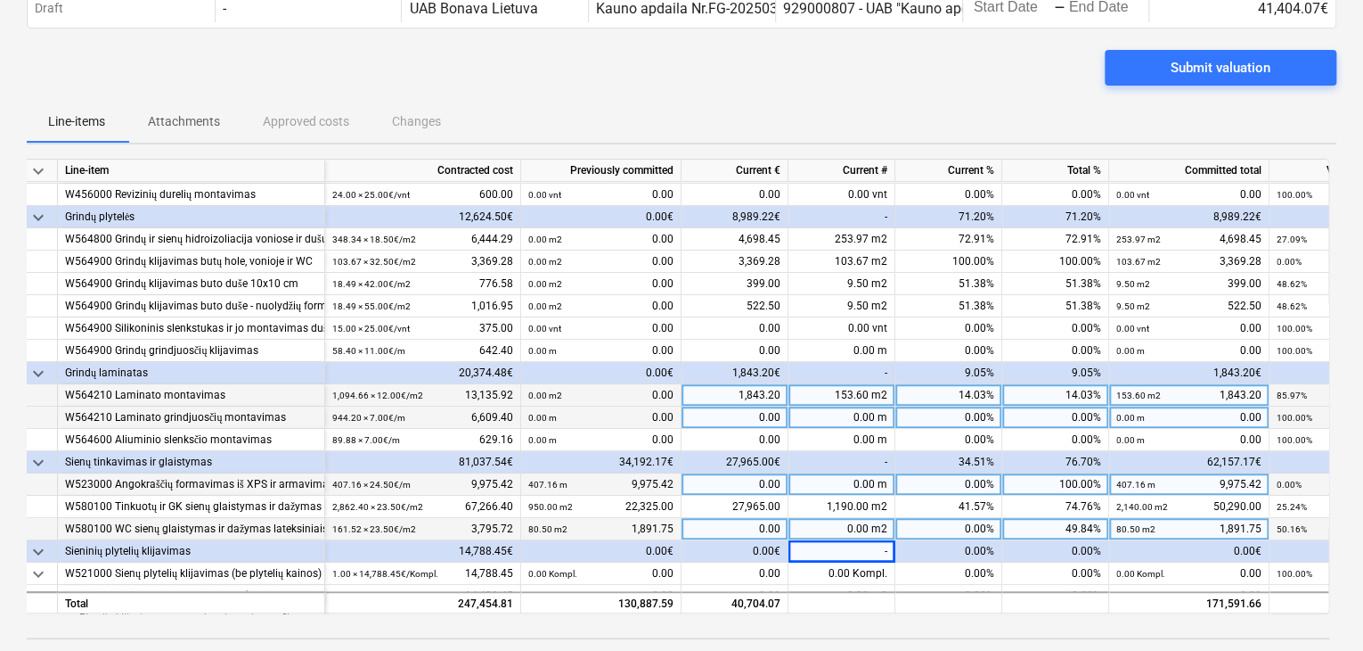
click at [863, 529] on div "0.00 m2" at bounding box center [842, 529] width 107 height 22
type input "110"
click at [859, 546] on div "-" at bounding box center [842, 551] width 107 height 22
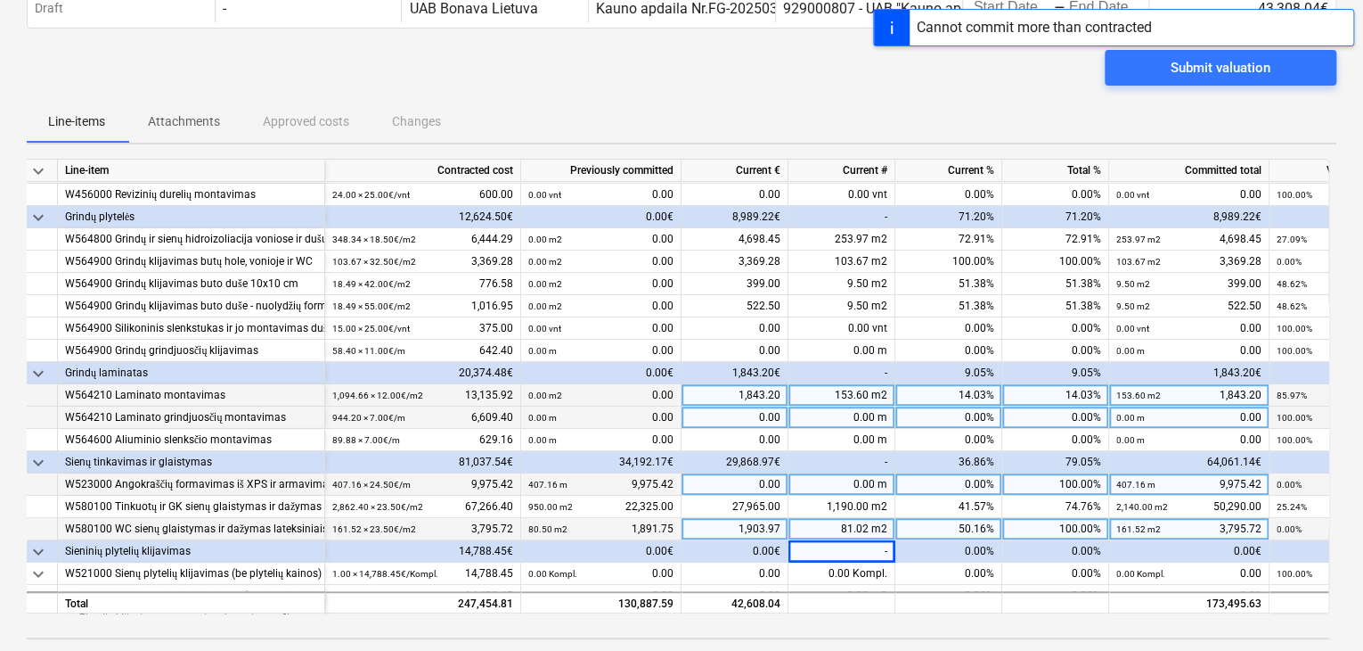
click at [860, 530] on div "81.02 m2" at bounding box center [842, 529] width 107 height 22
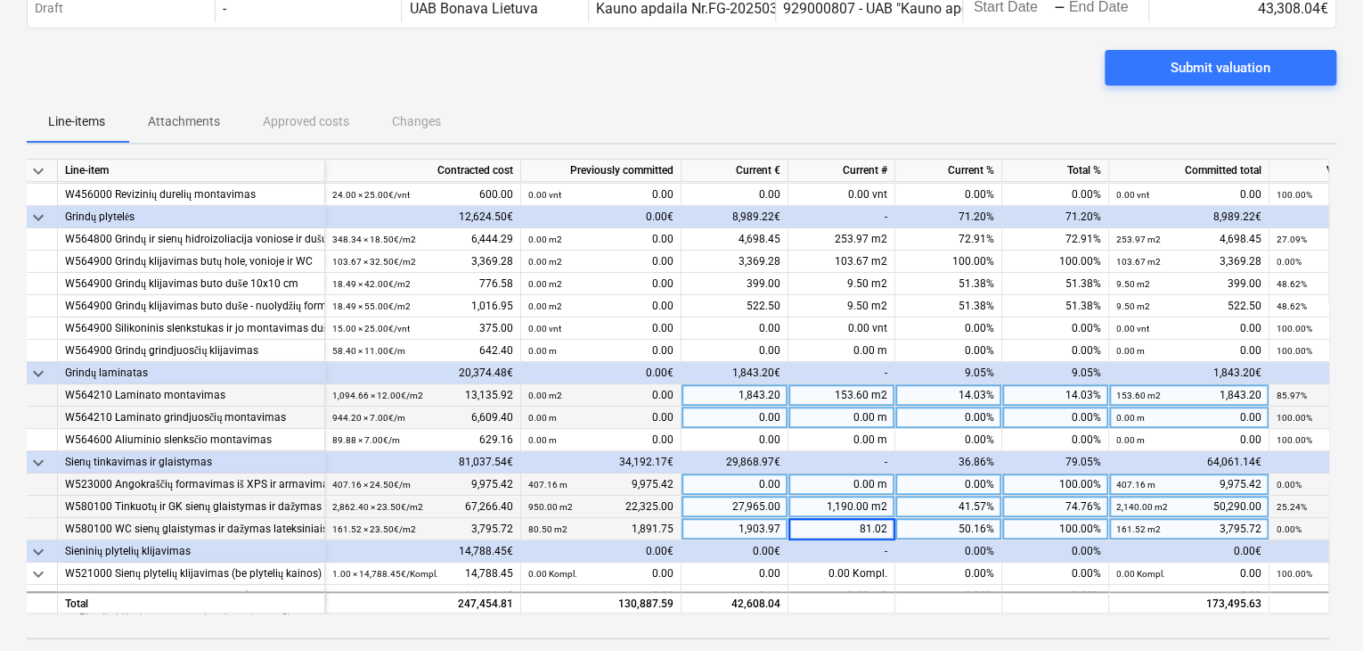
type input "0"
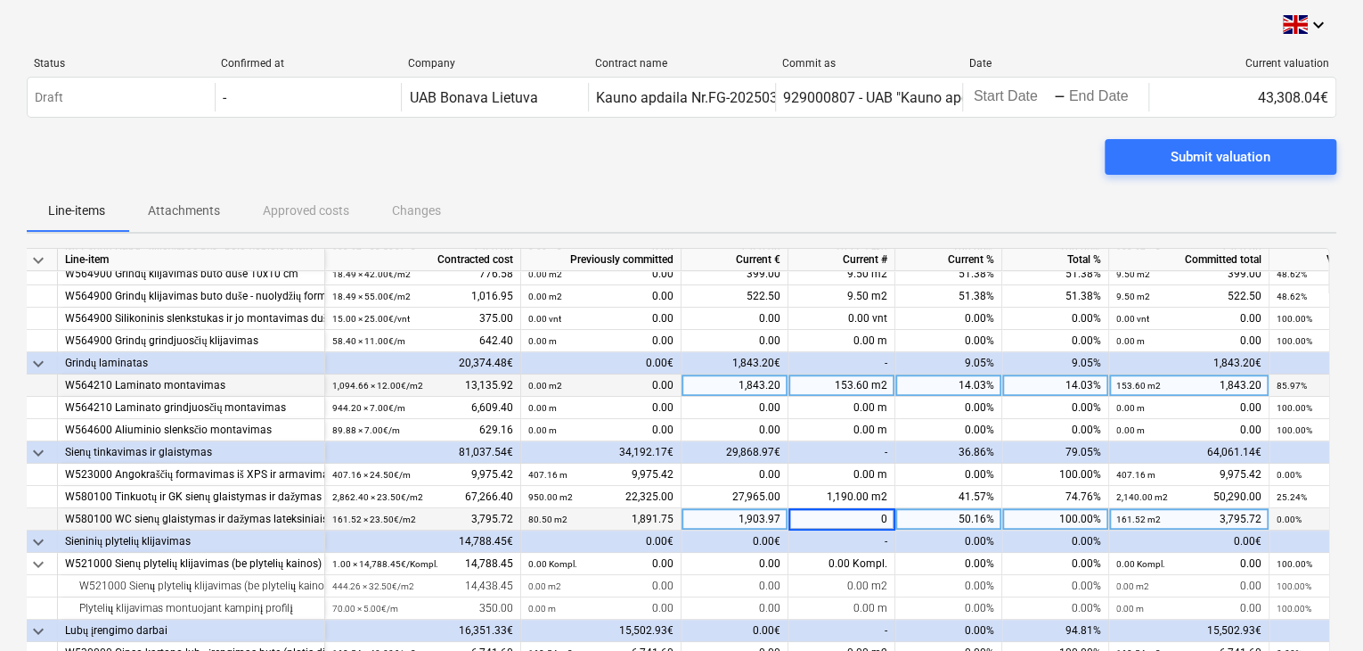
scroll to position [446, 0]
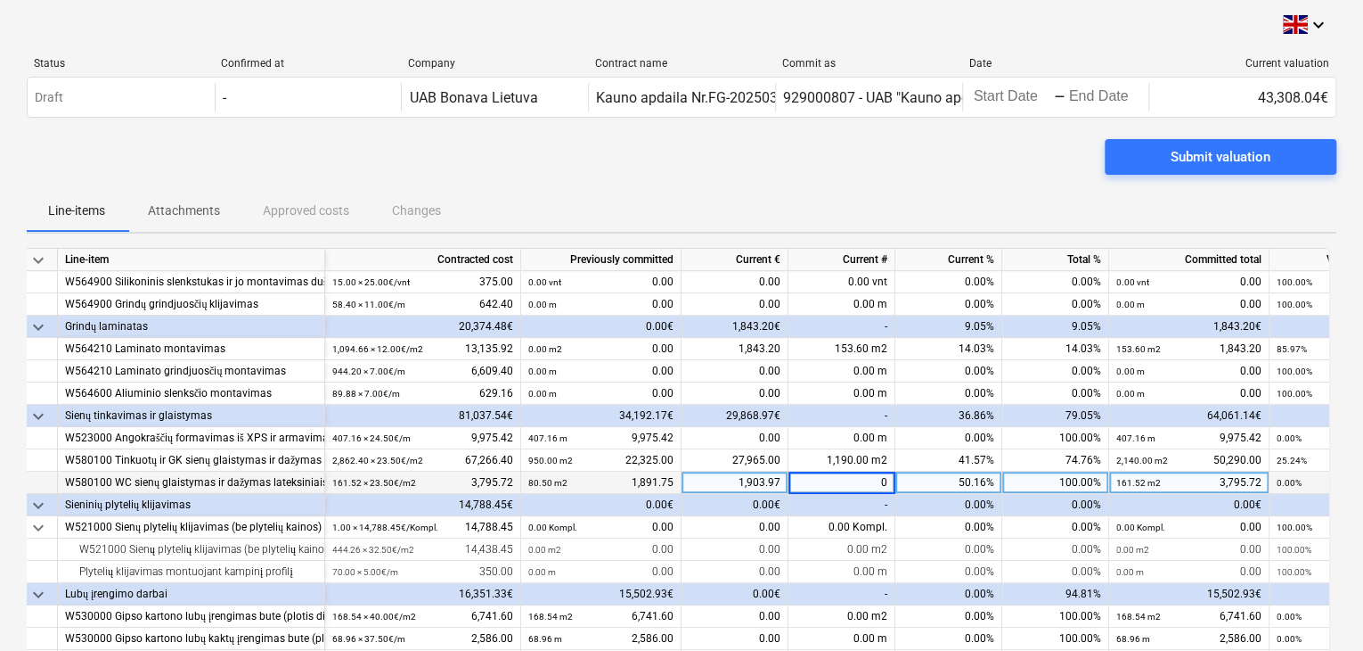
click at [920, 485] on div "50.16%" at bounding box center [949, 482] width 107 height 22
drag, startPoint x: 853, startPoint y: 486, endPoint x: 883, endPoint y: 486, distance: 30.3
click at [883, 486] on div "0.00 m2" at bounding box center [842, 482] width 107 height 22
type input "29.50"
click at [880, 505] on div "-" at bounding box center [842, 505] width 107 height 22
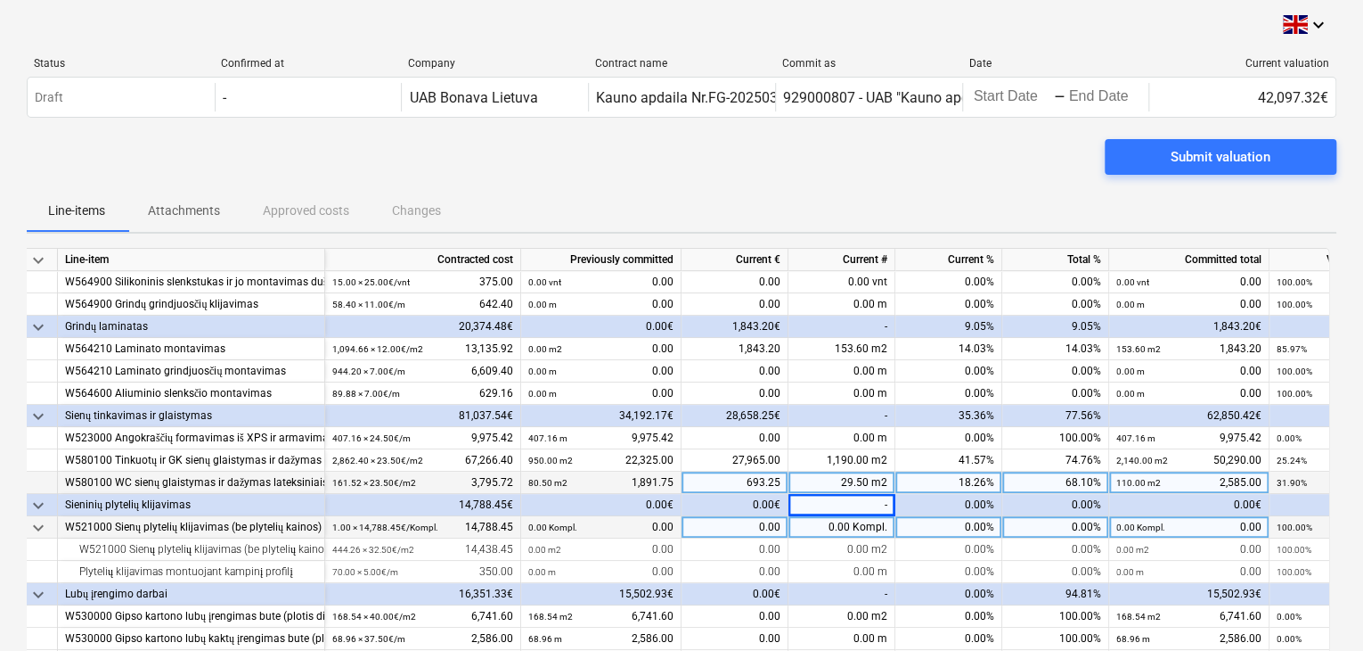
click at [880, 518] on div "0.00 Kompl." at bounding box center [842, 527] width 107 height 22
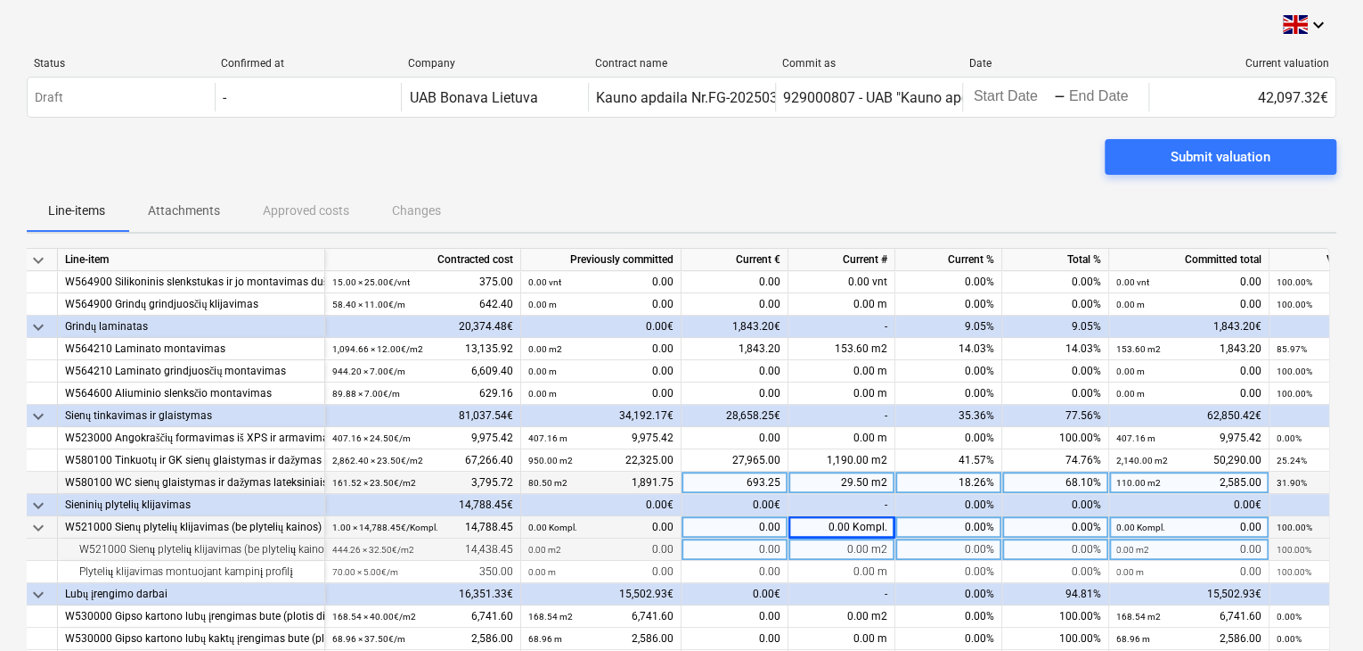
click at [826, 546] on div "0.00 m2" at bounding box center [842, 549] width 107 height 22
type input "232.42"
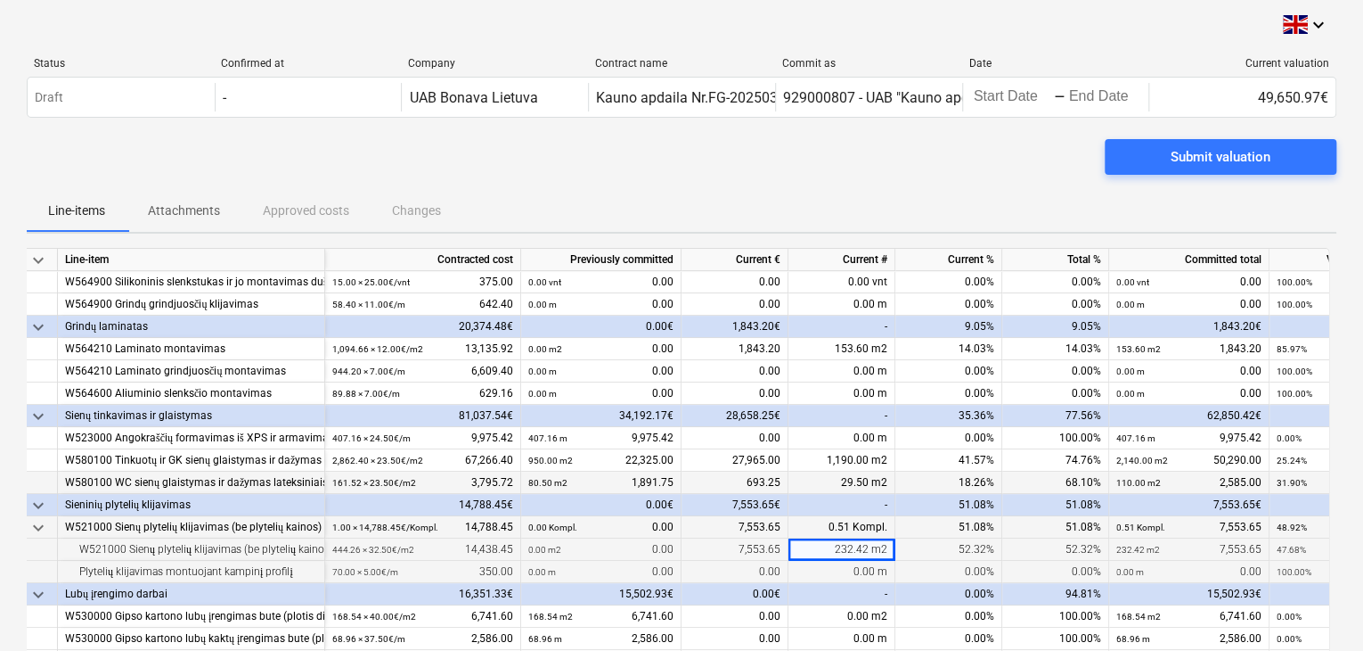
click at [930, 572] on div "0.00%" at bounding box center [949, 572] width 107 height 22
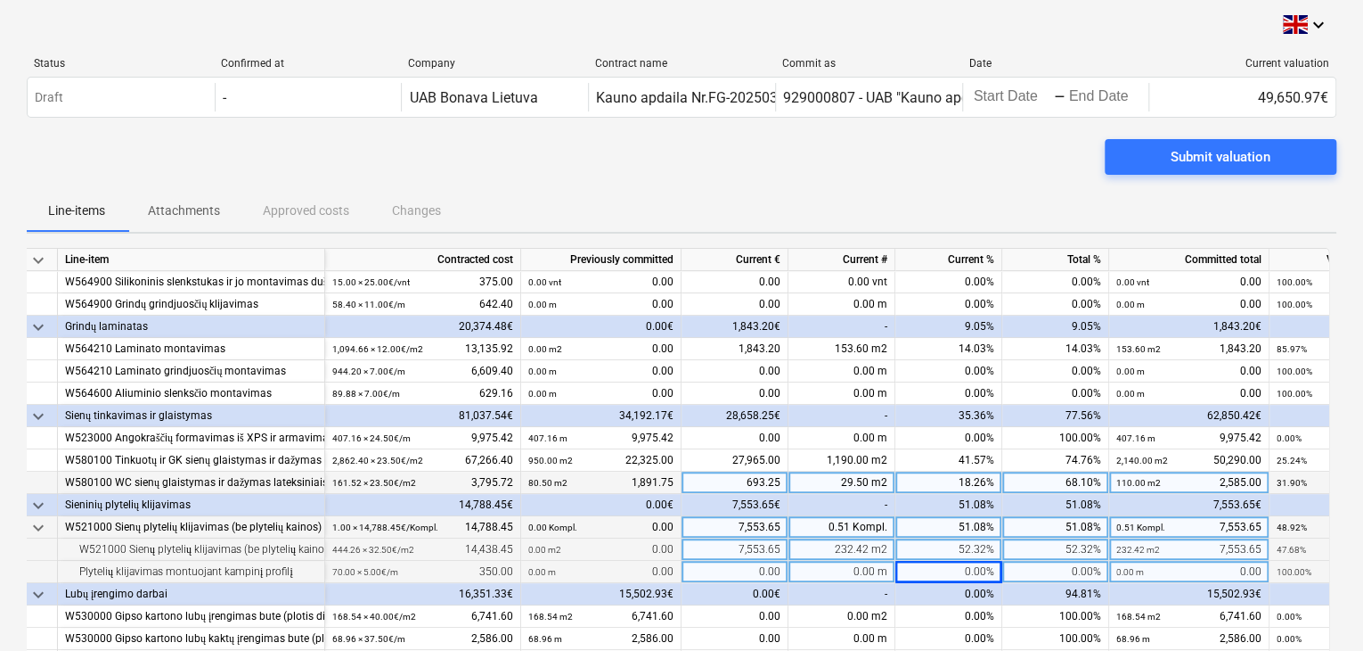
click at [828, 567] on div "0.00 m" at bounding box center [842, 572] width 107 height 22
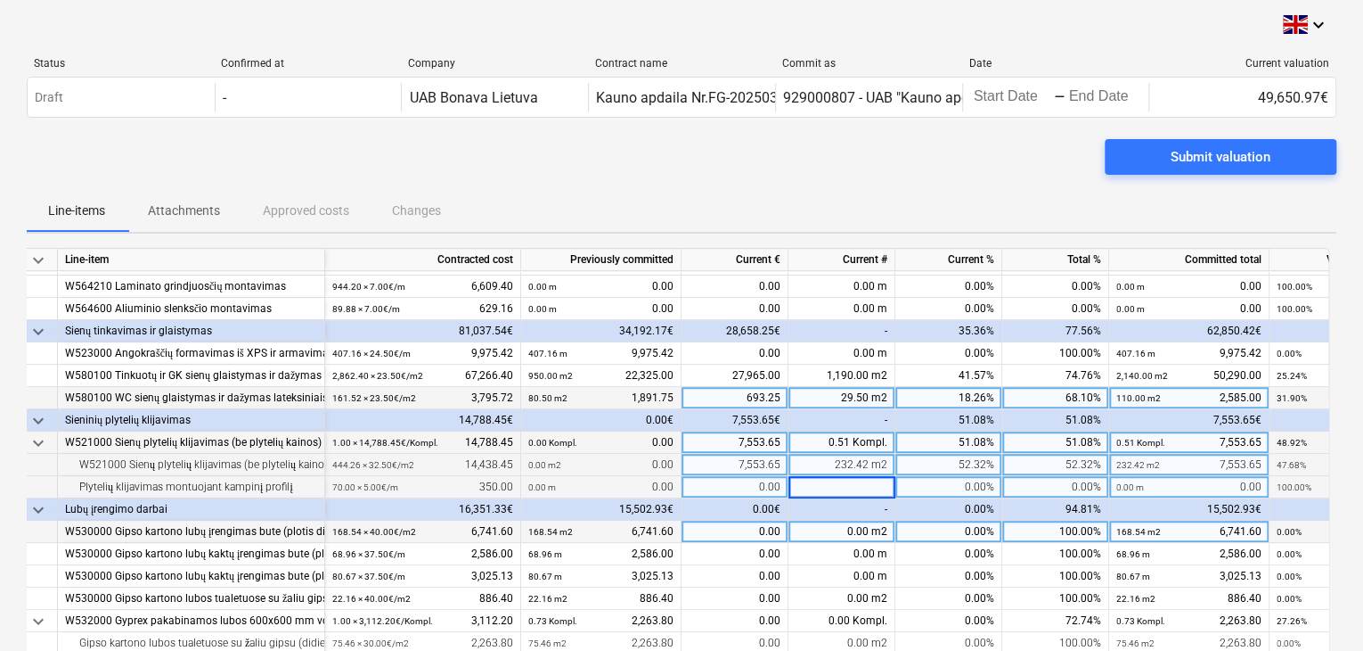
scroll to position [535, 0]
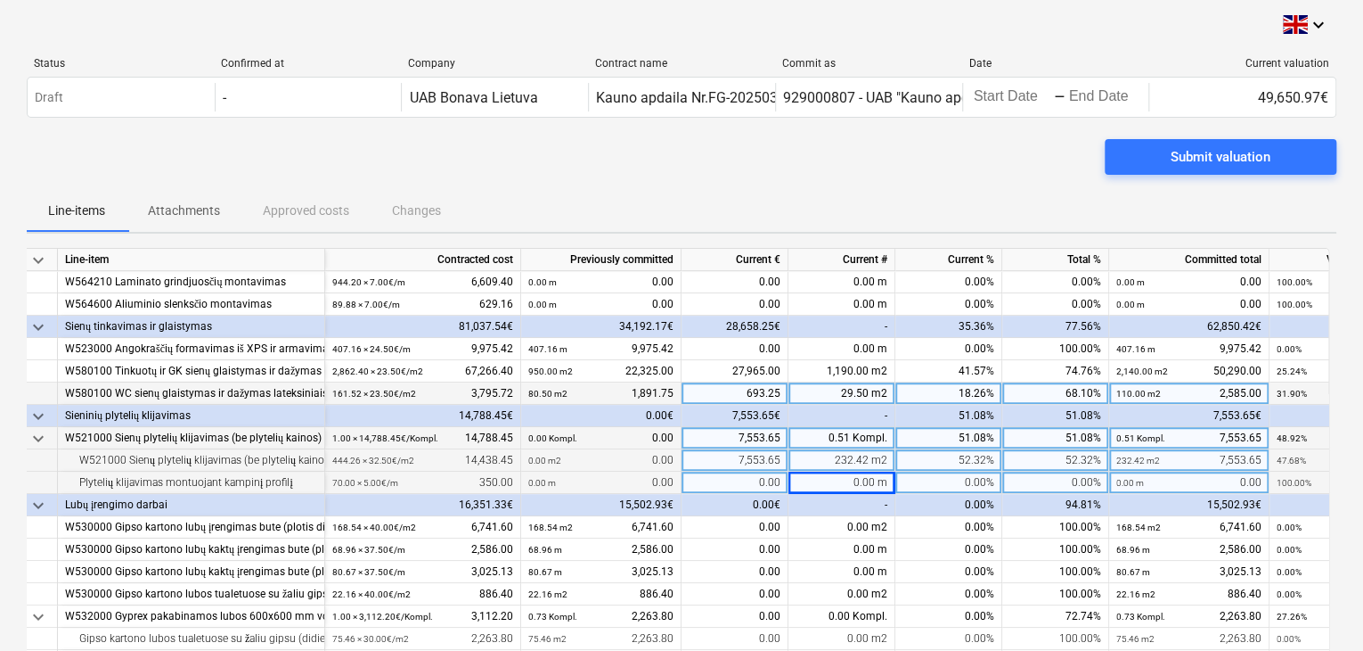
click at [953, 475] on div "0.00%" at bounding box center [949, 482] width 107 height 22
click at [857, 481] on div "0.00 m" at bounding box center [842, 482] width 107 height 22
type input "35"
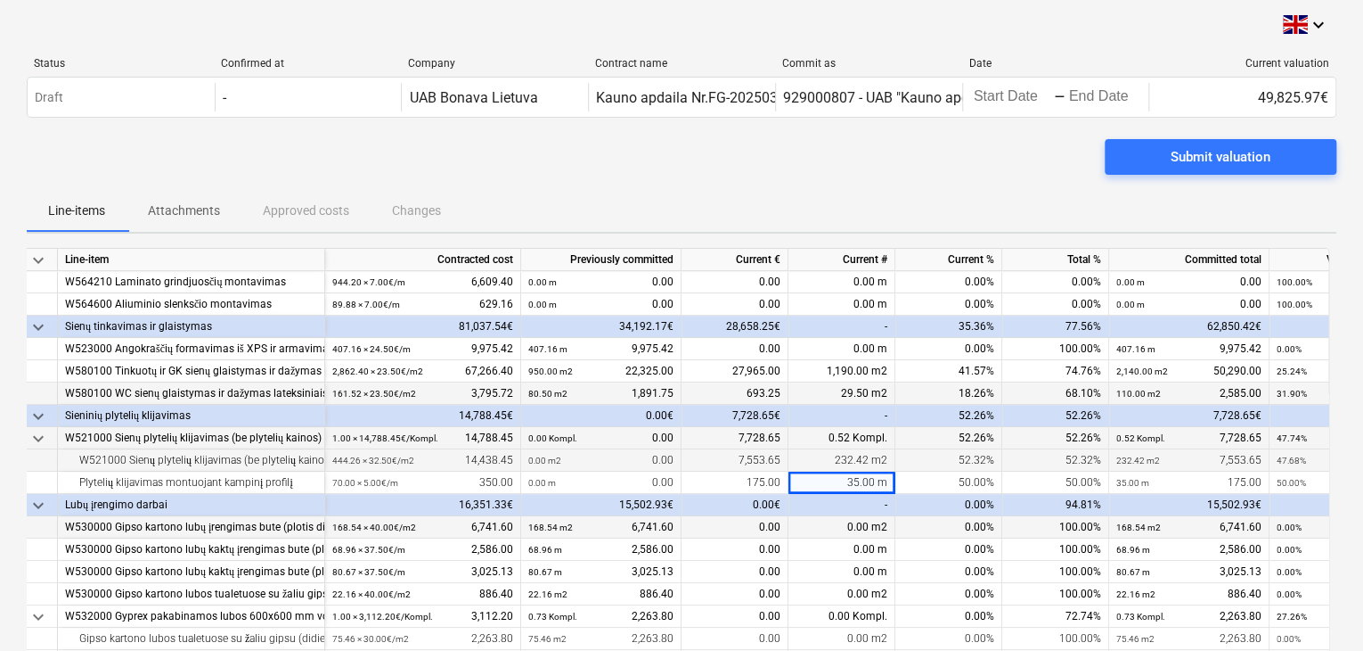
click at [848, 518] on div "0.00 m2" at bounding box center [842, 527] width 107 height 22
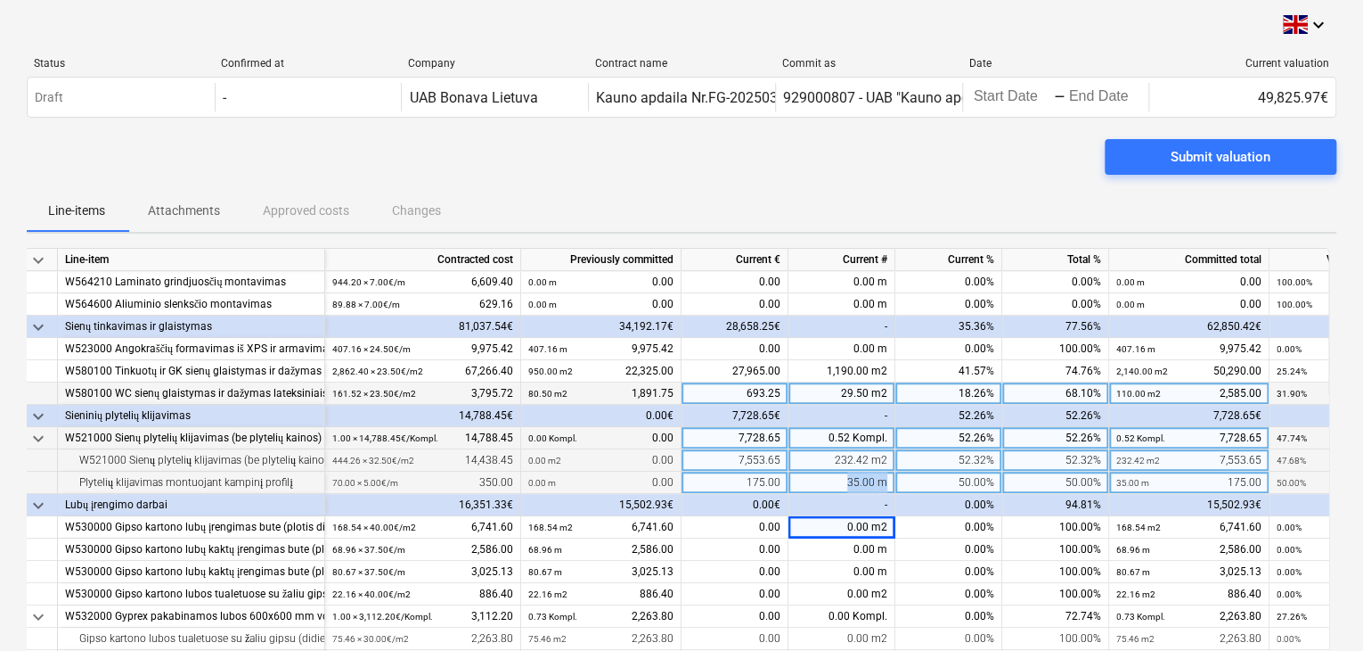
drag, startPoint x: 831, startPoint y: 483, endPoint x: 931, endPoint y: 490, distance: 100.9
click at [0, 0] on div "Plytelių klijavimas montuojant kampinį profilį 70.00 × 5.00€ / m 350.00 0.00 m …" at bounding box center [0, 0] width 0 height 0
type input "36"
click at [850, 480] on div "35.00 m" at bounding box center [842, 482] width 107 height 22
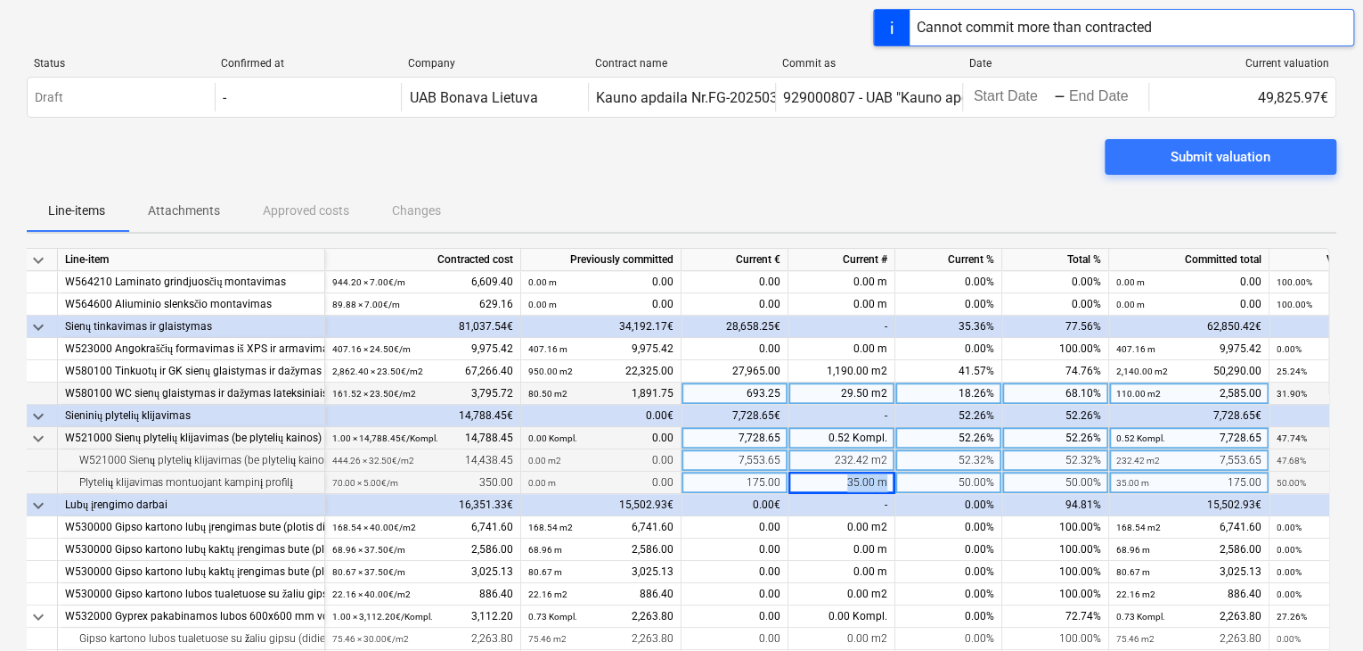
drag, startPoint x: 838, startPoint y: 480, endPoint x: 920, endPoint y: 485, distance: 82.1
click at [0, 0] on div "Plytelių klijavimas montuojant kampinį profilį 70.00 × 5.00€ / m 350.00 0.00 m …" at bounding box center [0, 0] width 0 height 0
type input "36"
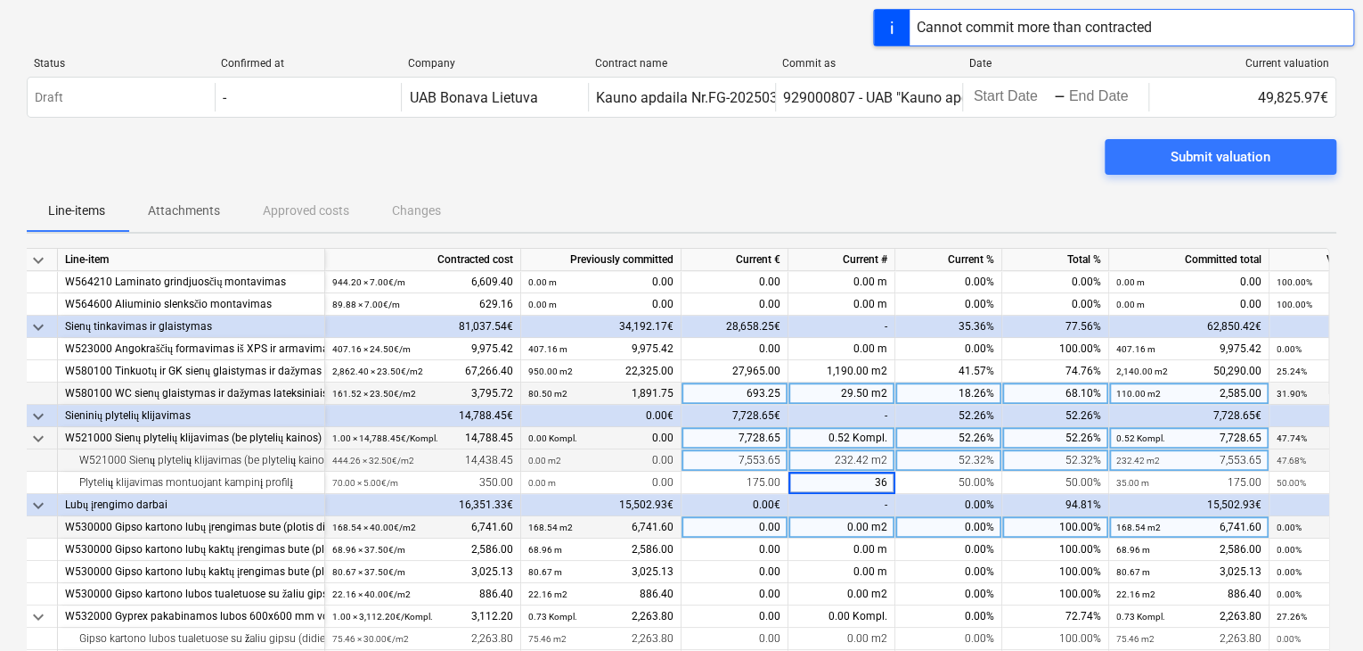
click at [845, 523] on div "0.00 m2" at bounding box center [842, 527] width 107 height 22
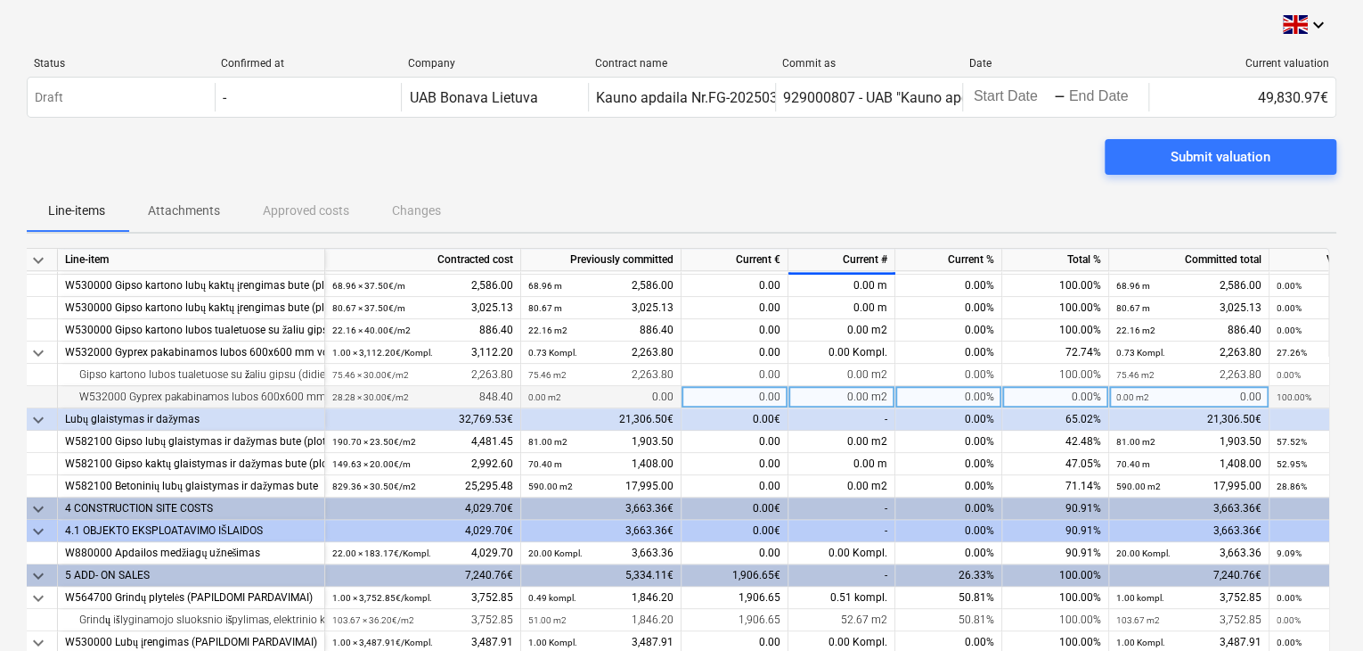
scroll to position [802, 0]
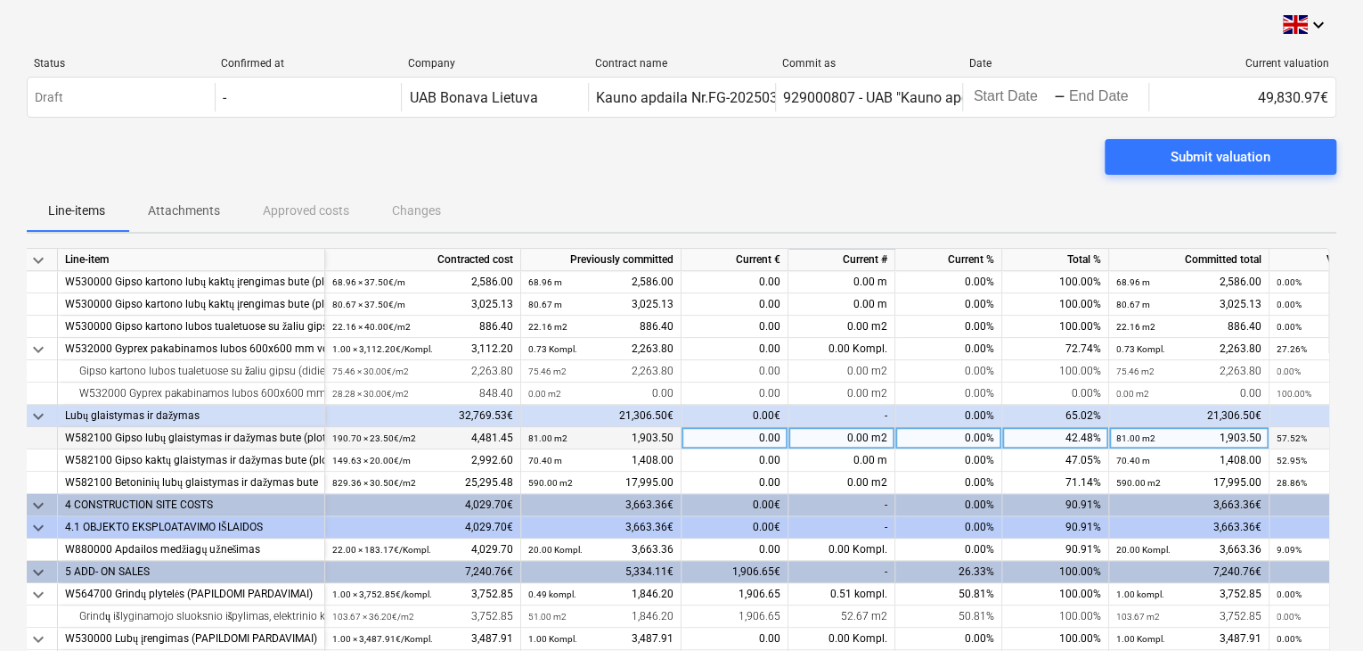
click at [923, 436] on div "0.00%" at bounding box center [949, 438] width 107 height 22
click at [863, 435] on div "0.00 m2" at bounding box center [842, 438] width 107 height 22
type input "62"
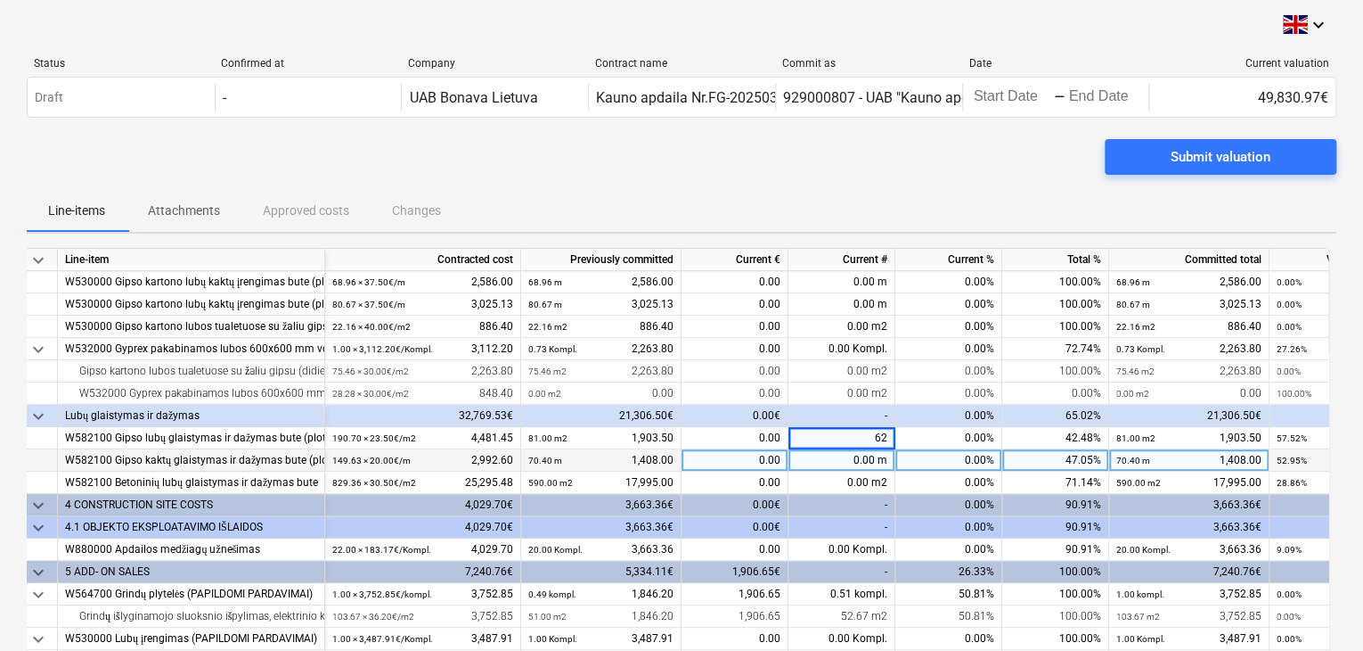
click at [855, 454] on div "0.00 m" at bounding box center [842, 460] width 107 height 22
click at [933, 454] on div "0.00%" at bounding box center [949, 460] width 107 height 22
click at [870, 457] on div "0.00 m" at bounding box center [842, 460] width 107 height 22
type input "41.80"
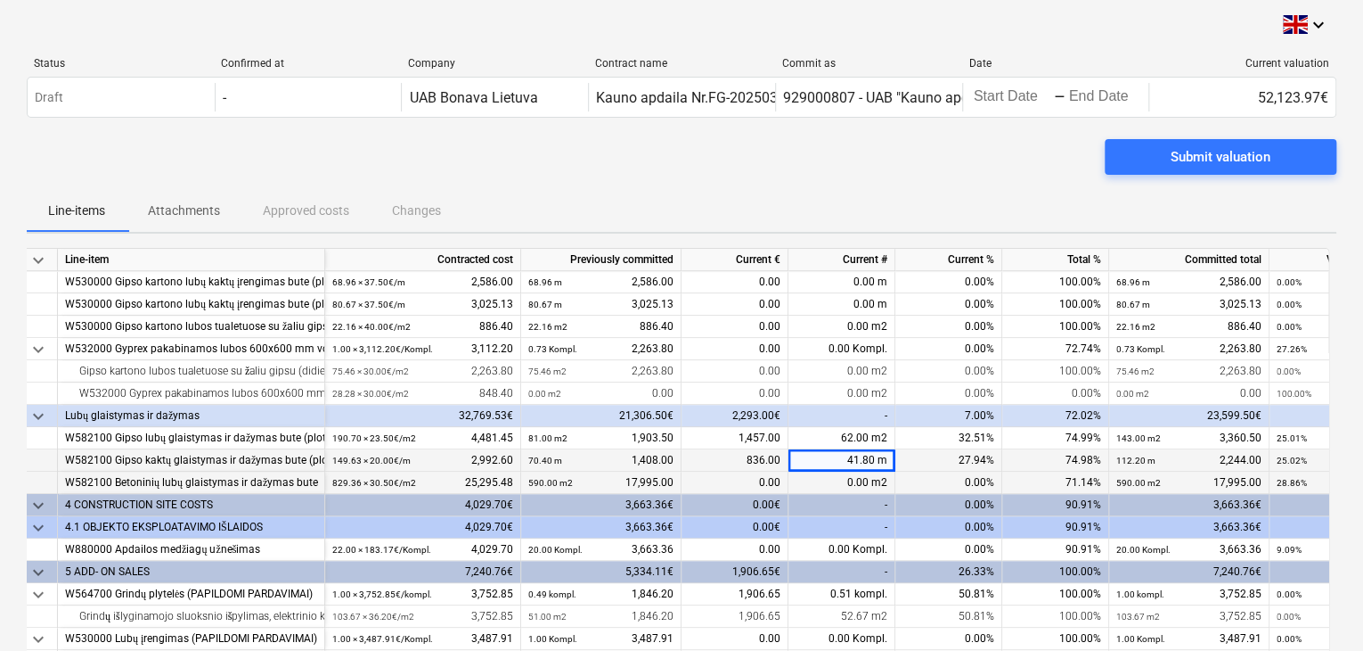
click at [859, 479] on div "0.00 m2" at bounding box center [842, 482] width 107 height 22
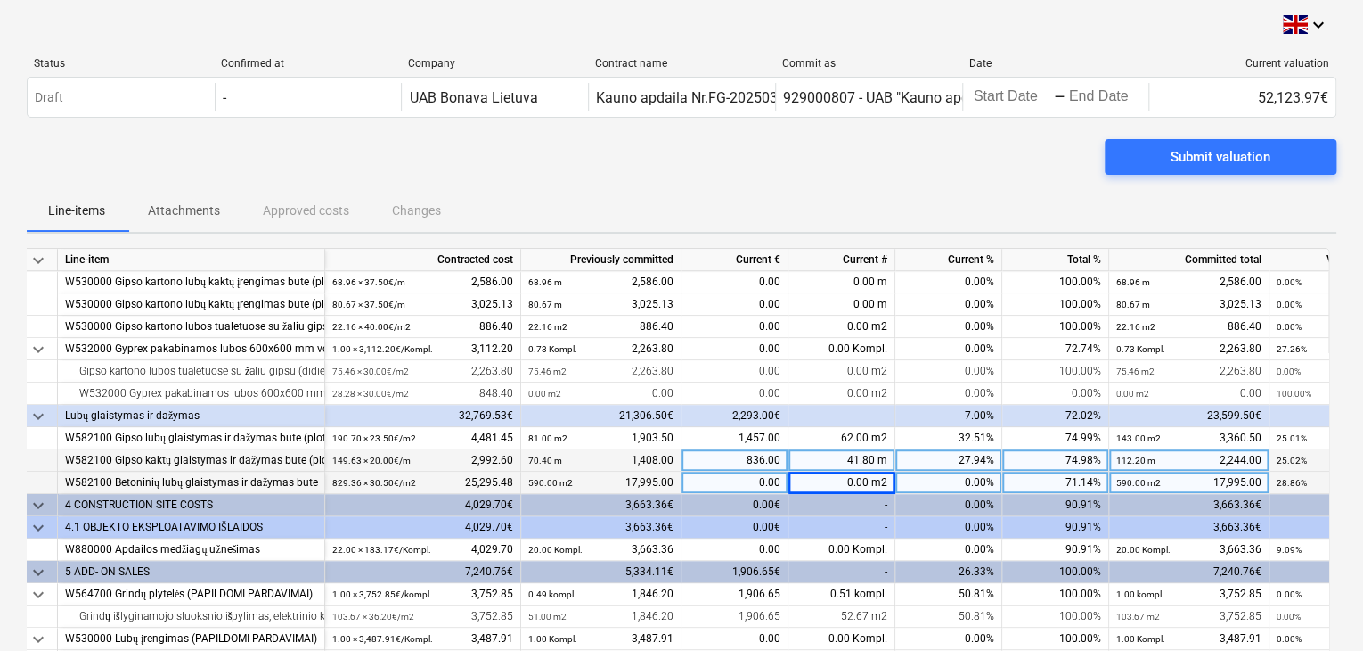
click at [879, 480] on div "0.00 m2" at bounding box center [842, 482] width 107 height 22
type input "32"
click at [854, 506] on div "-" at bounding box center [842, 505] width 107 height 22
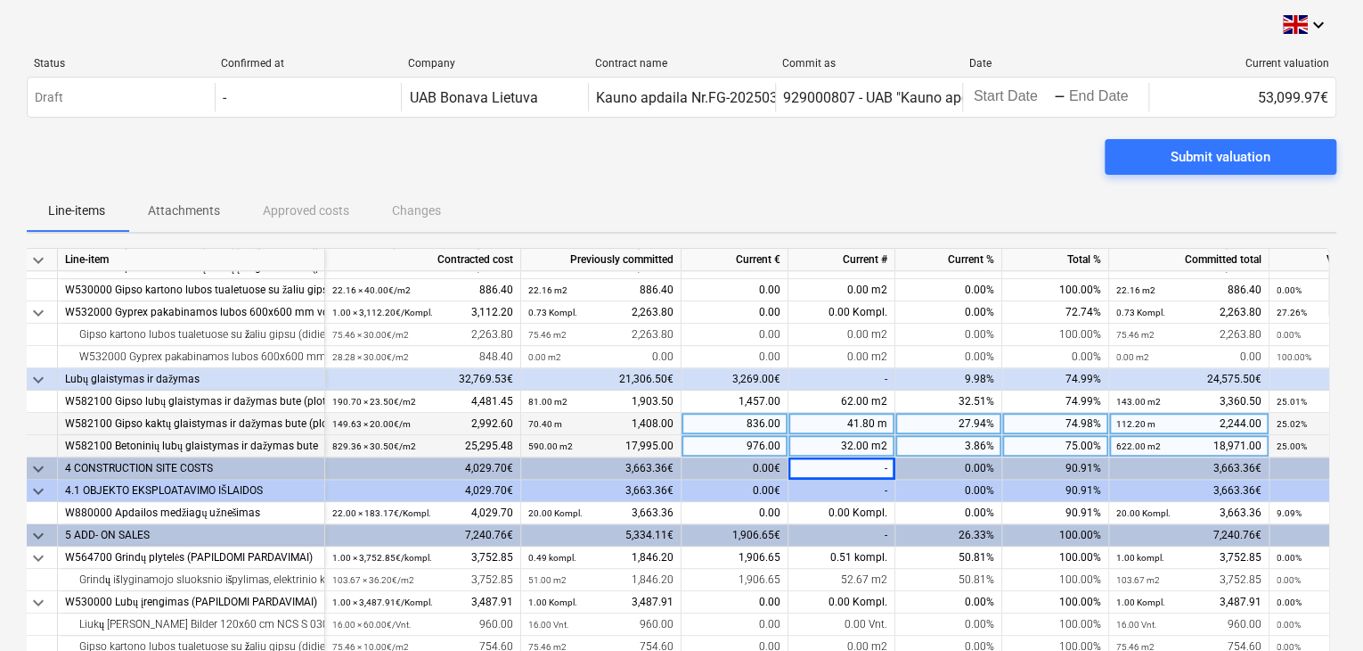
scroll to position [845, 0]
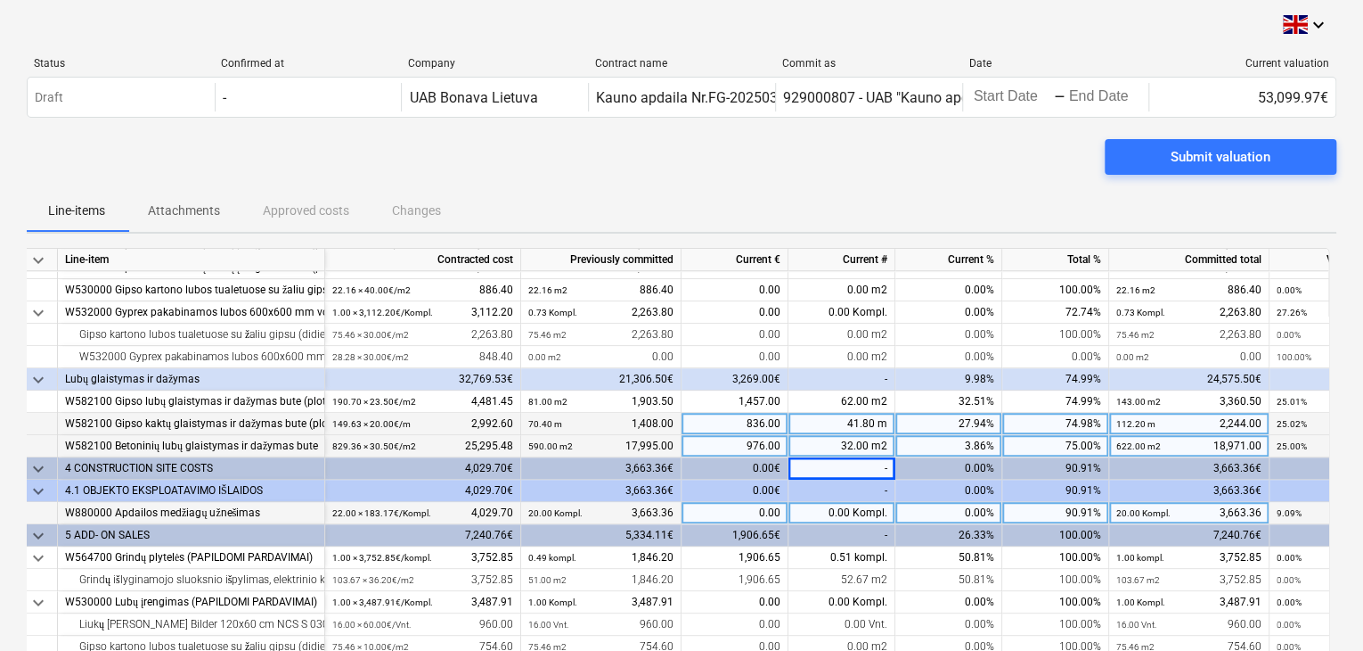
click at [866, 504] on div "0.00 Kompl." at bounding box center [842, 513] width 107 height 22
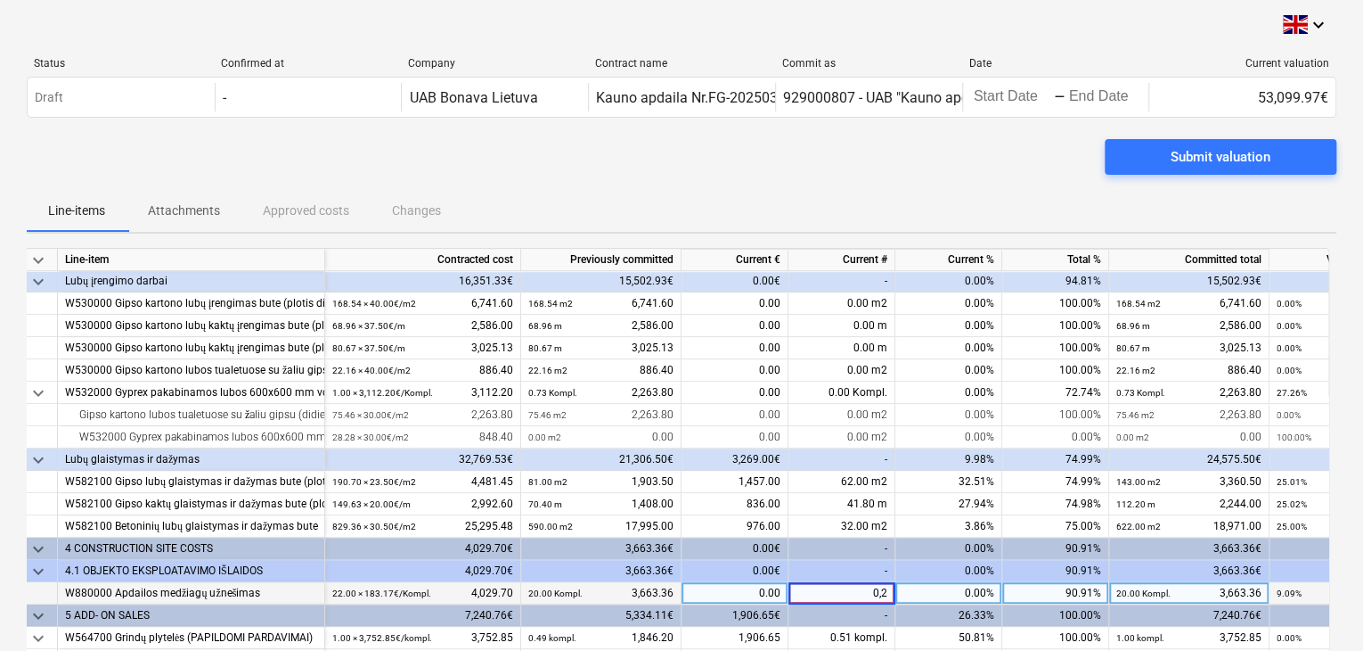
scroll to position [809, 0]
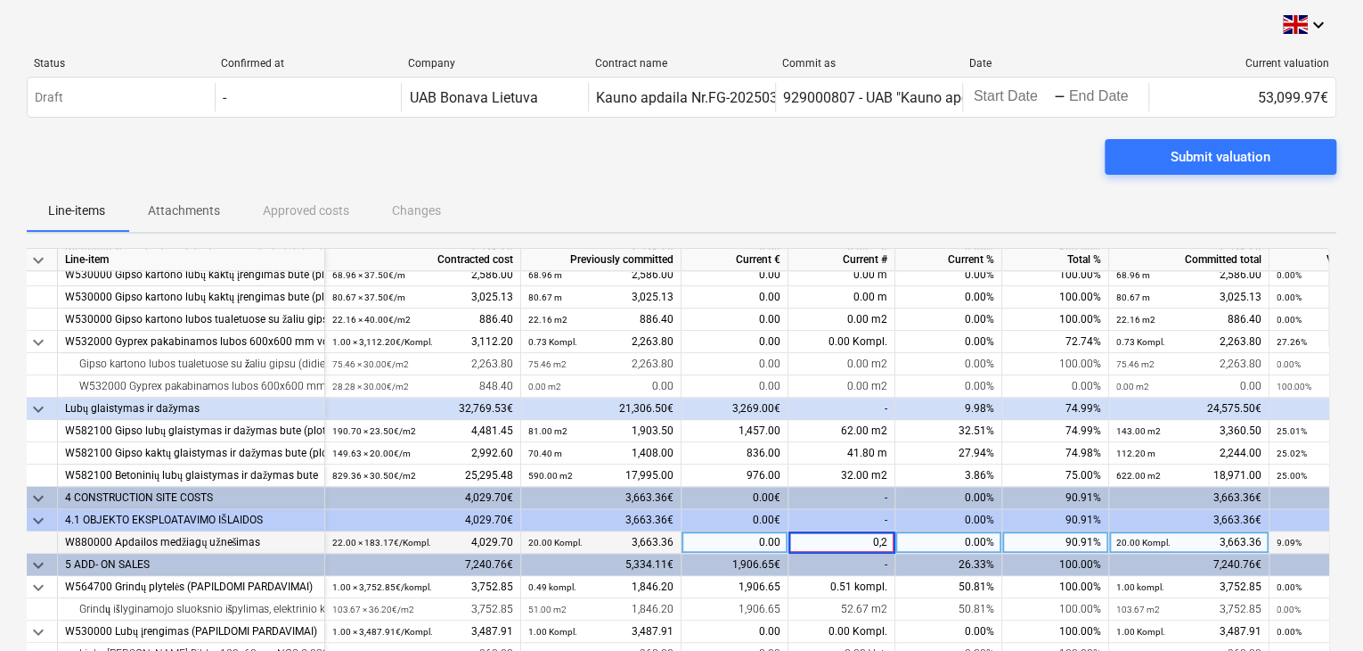
click at [888, 536] on input "0,2" at bounding box center [842, 541] width 106 height 21
type input "0.2"
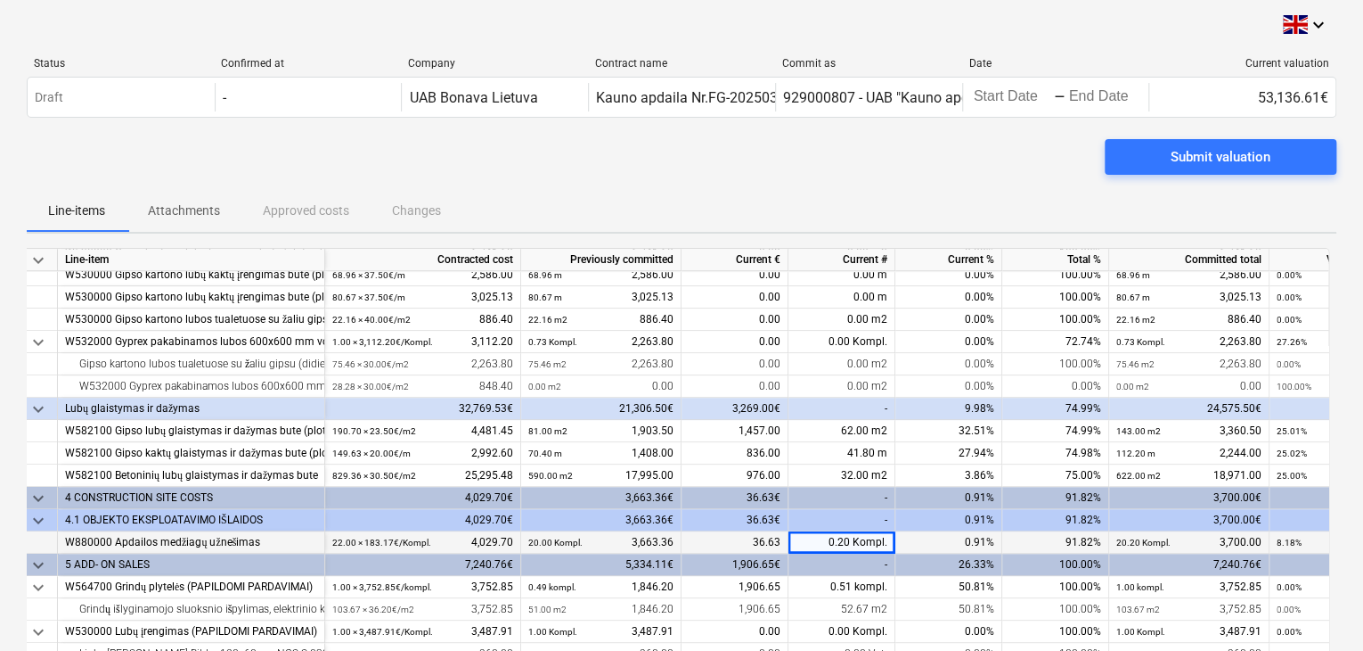
click at [946, 542] on div "0.91%" at bounding box center [949, 542] width 107 height 22
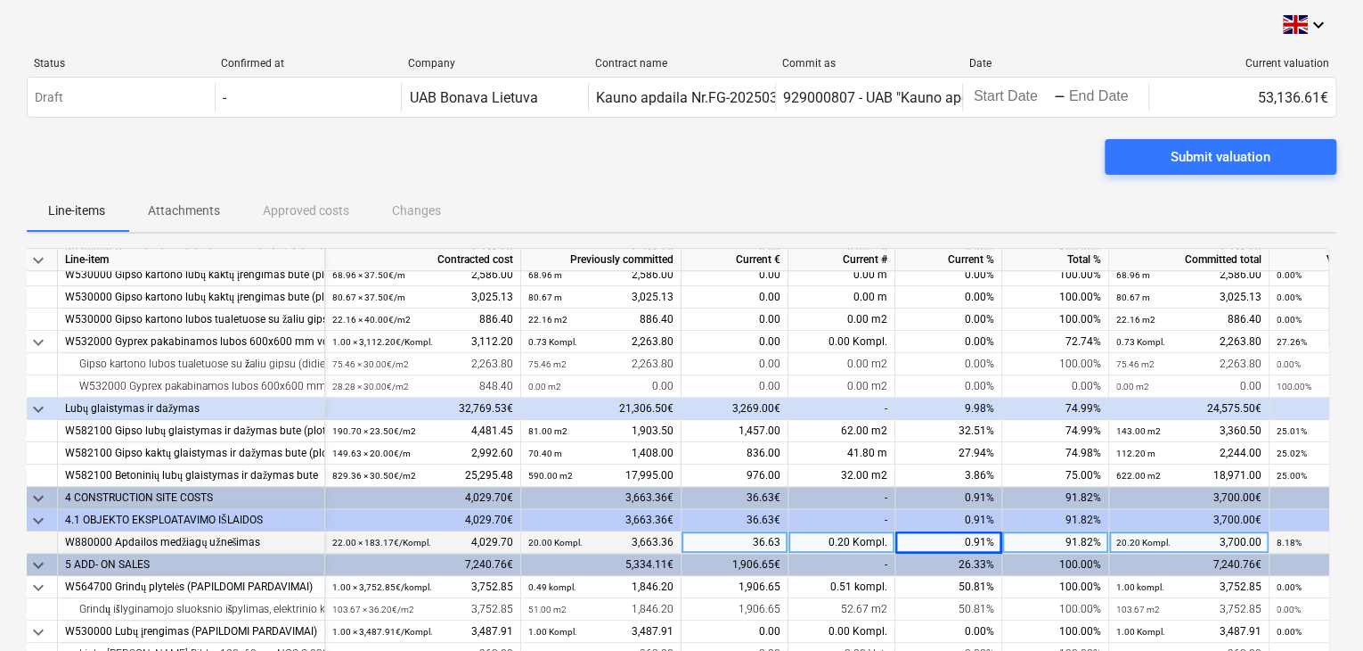
click at [867, 538] on div "0.20 Kompl." at bounding box center [842, 542] width 107 height 22
type input "2"
click at [947, 536] on div "0.91%" at bounding box center [949, 542] width 107 height 22
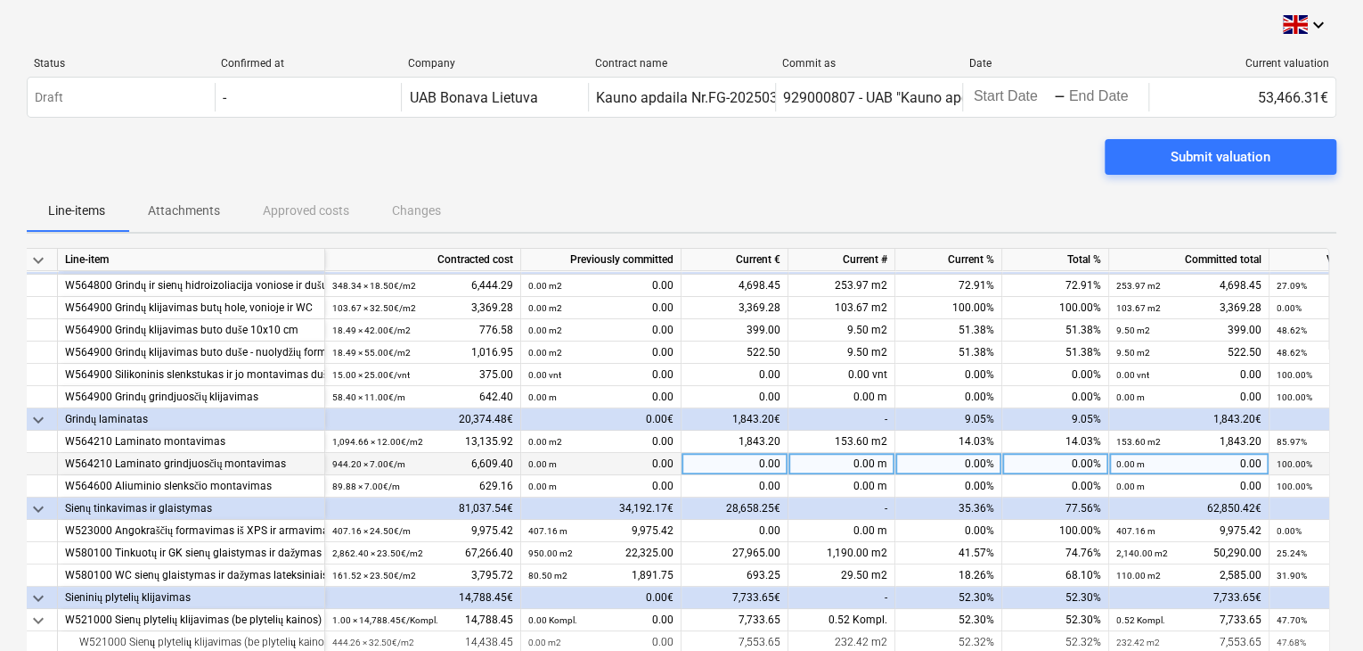
scroll to position [356, 0]
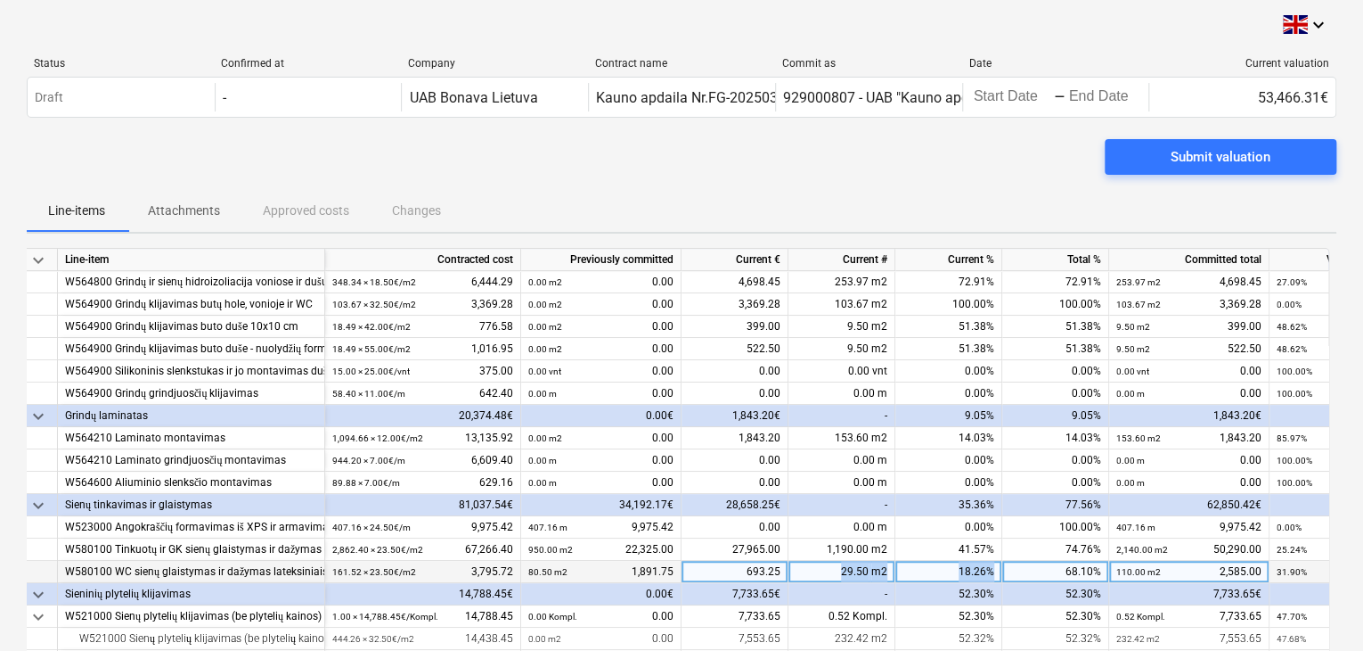
drag, startPoint x: 837, startPoint y: 573, endPoint x: 1003, endPoint y: 570, distance: 165.8
click at [0, 0] on div "W580100 WC sienų glaistymas ir dažymas lateksiniais drėgmei atspariais dažais (…" at bounding box center [0, 0] width 0 height 0
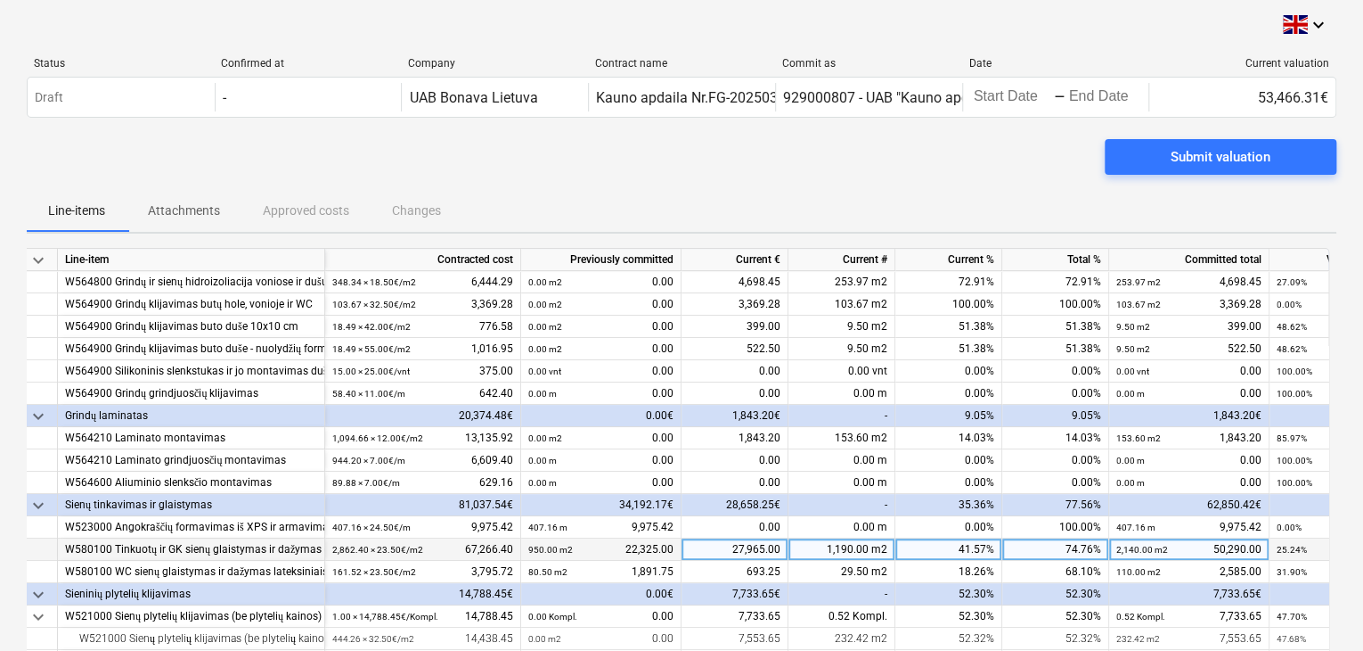
scroll to position [845, 0]
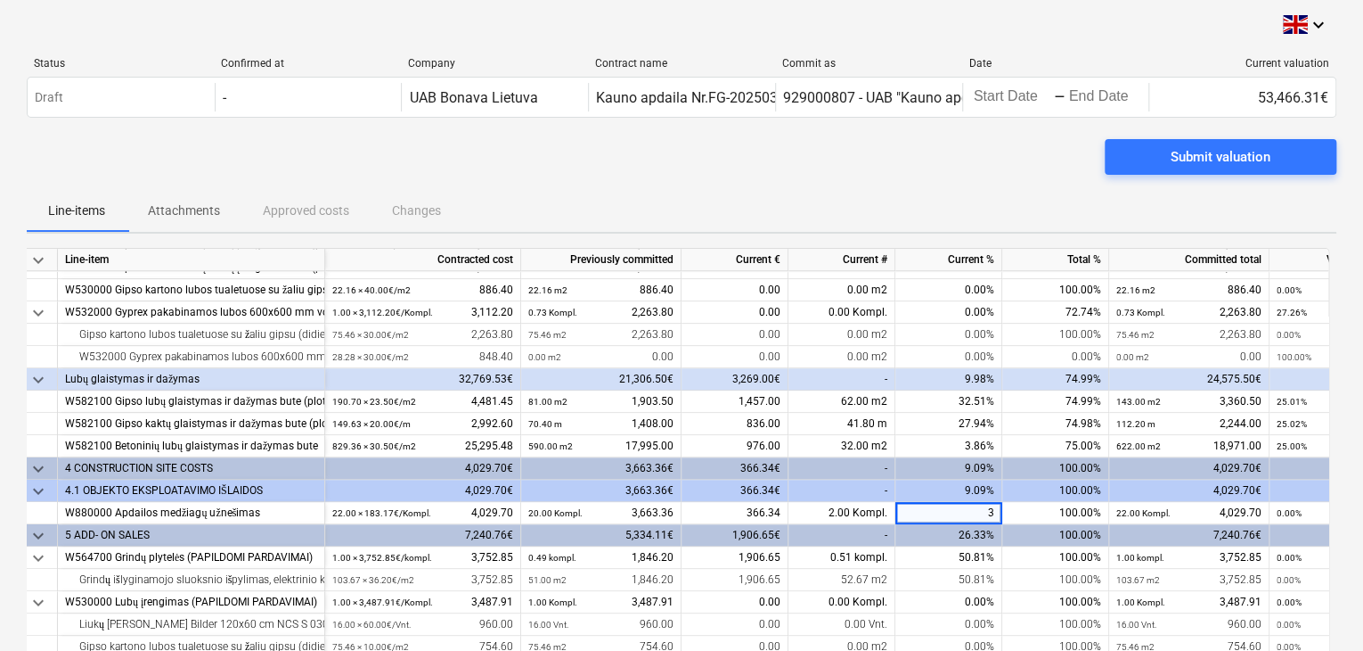
type input "32"
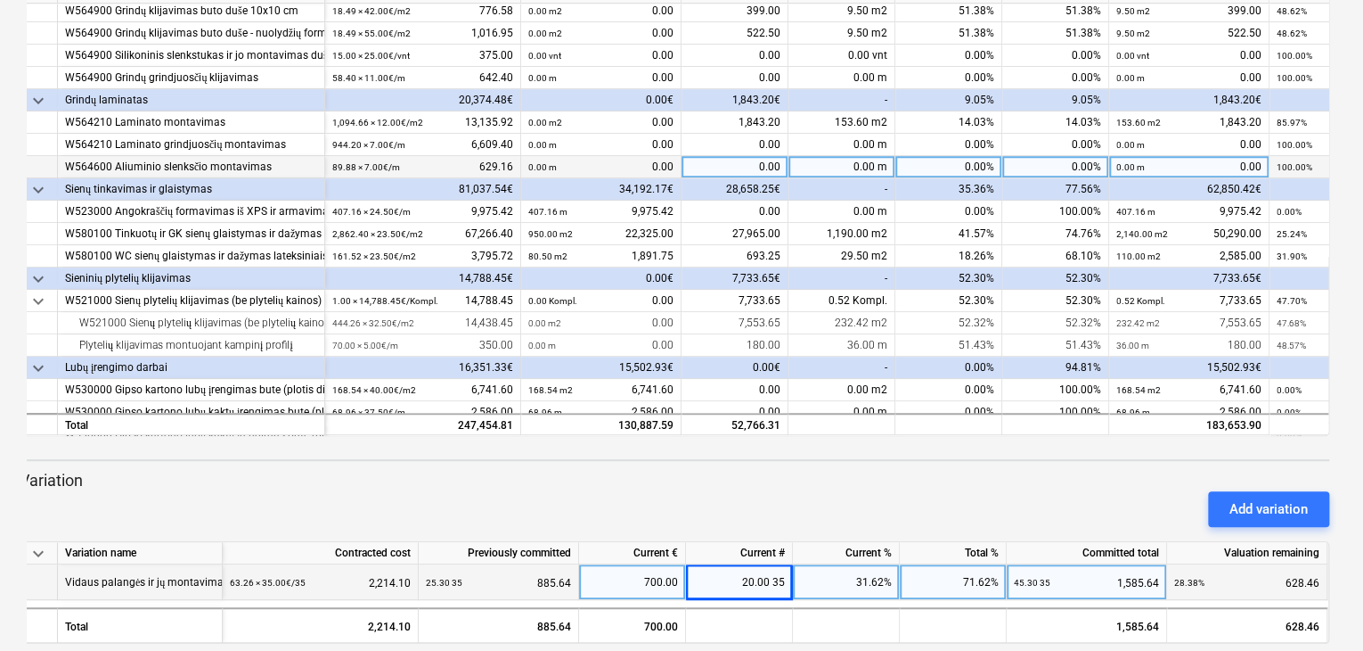
scroll to position [399, 0]
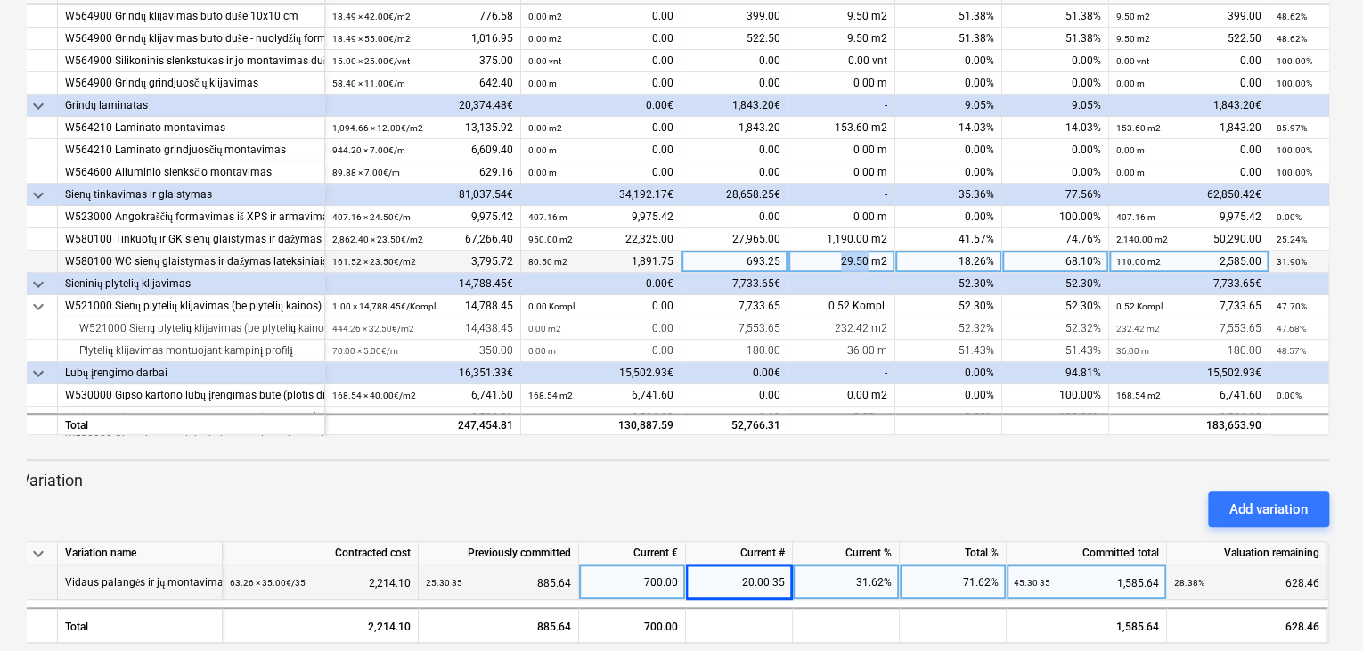
drag, startPoint x: 839, startPoint y: 264, endPoint x: 869, endPoint y: 263, distance: 30.3
click at [869, 263] on div "29.50 m2" at bounding box center [842, 261] width 107 height 22
type input "32"
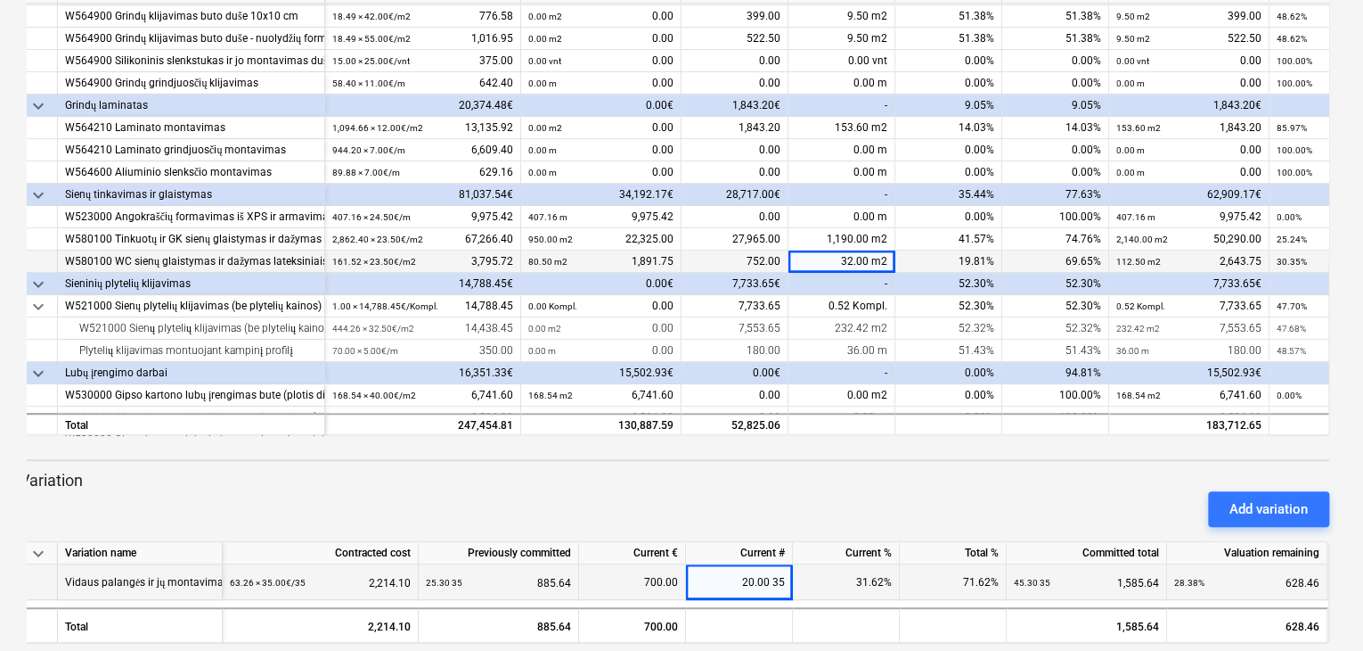
click at [923, 286] on div "52.30%" at bounding box center [949, 284] width 107 height 22
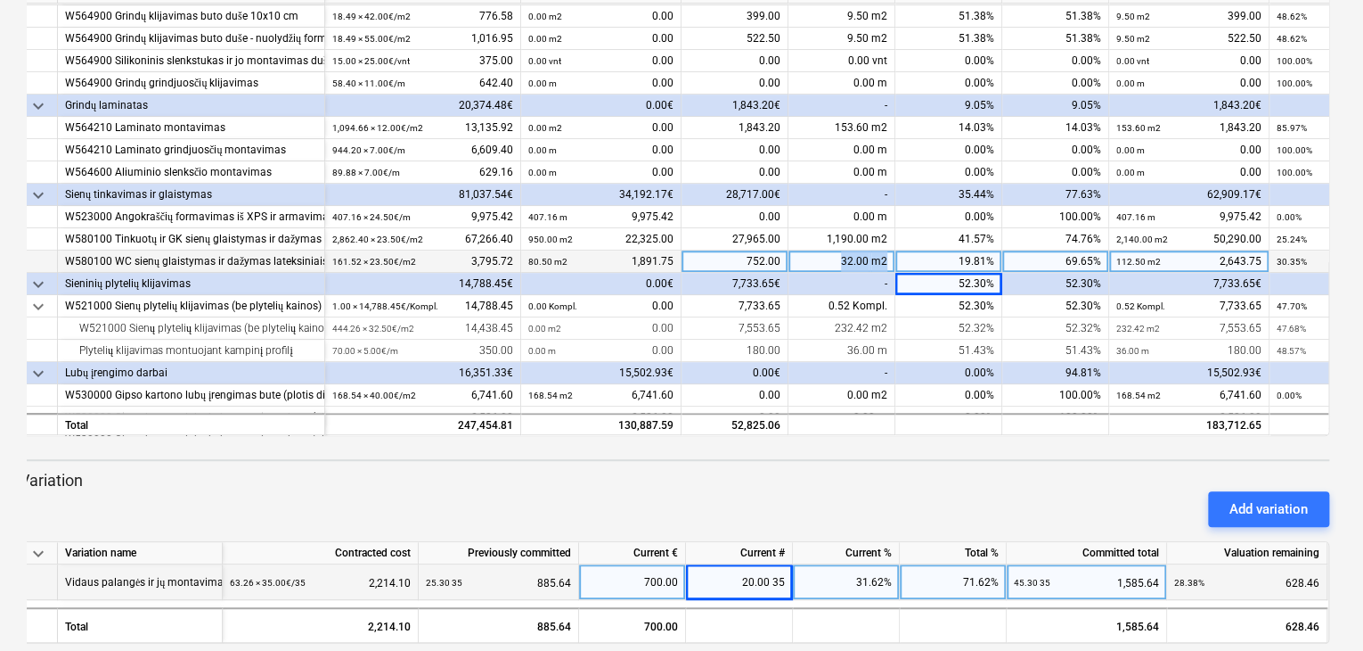
drag, startPoint x: 841, startPoint y: 255, endPoint x: 887, endPoint y: 262, distance: 46.0
click at [887, 262] on div "32.00 m2" at bounding box center [842, 261] width 107 height 22
type input "34"
click at [916, 286] on div "52.30%" at bounding box center [949, 284] width 107 height 22
drag, startPoint x: 833, startPoint y: 261, endPoint x: 881, endPoint y: 259, distance: 48.2
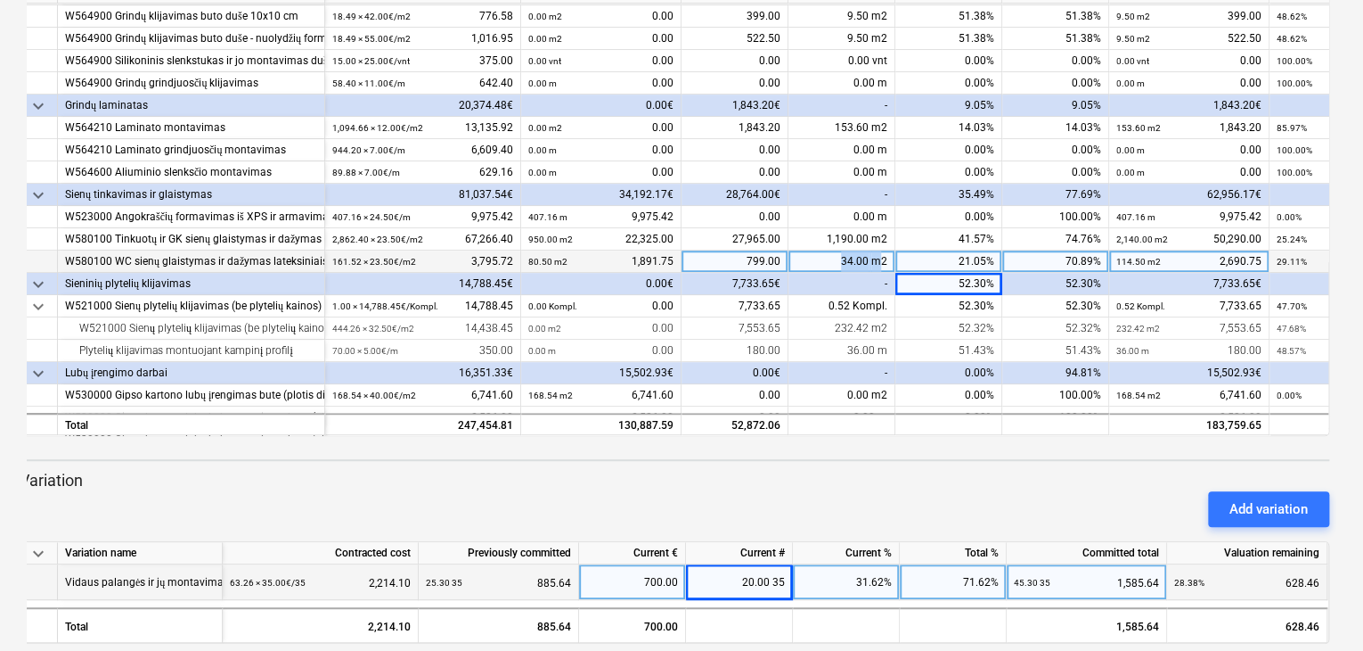
click at [881, 259] on div "34.00 m2" at bounding box center [842, 261] width 107 height 22
type input "36"
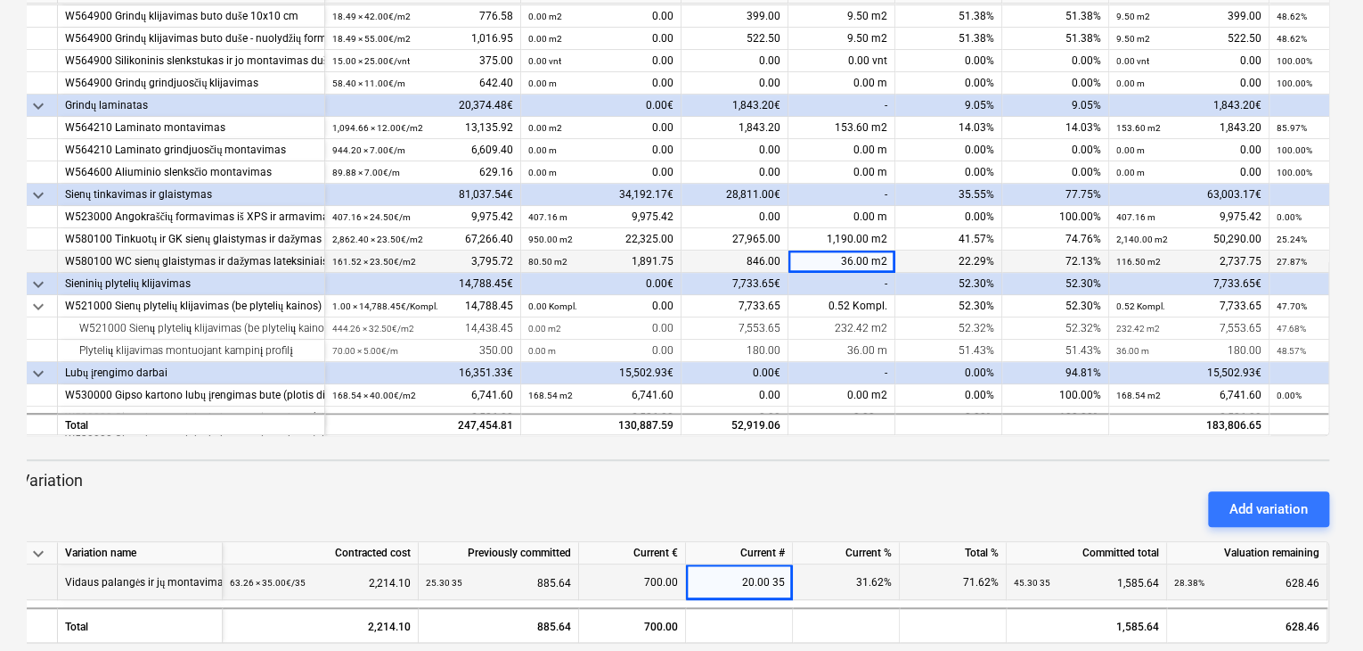
click at [936, 264] on div "22.29%" at bounding box center [949, 261] width 107 height 22
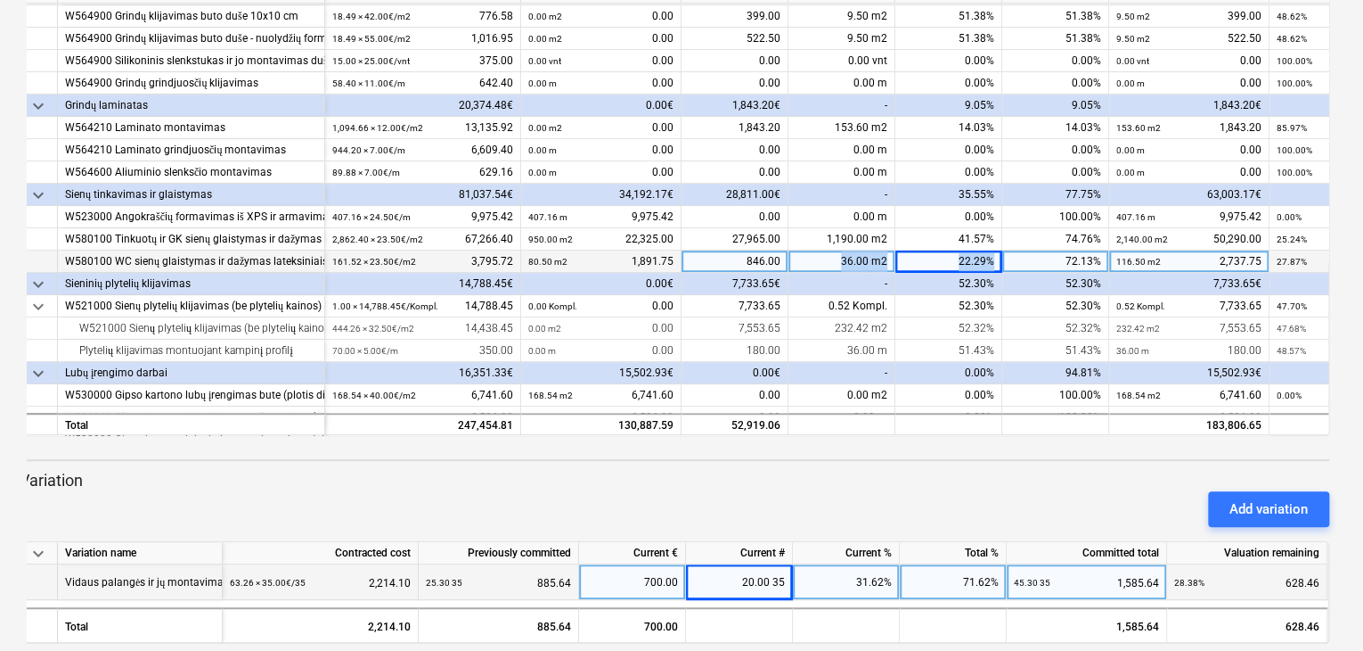
drag, startPoint x: 844, startPoint y: 259, endPoint x: 1012, endPoint y: 266, distance: 168.5
click at [0, 0] on div "W580100 WC sienų glaistymas ir dažymas lateksiniais drėgmei atspariais dažais (…" at bounding box center [0, 0] width 0 height 0
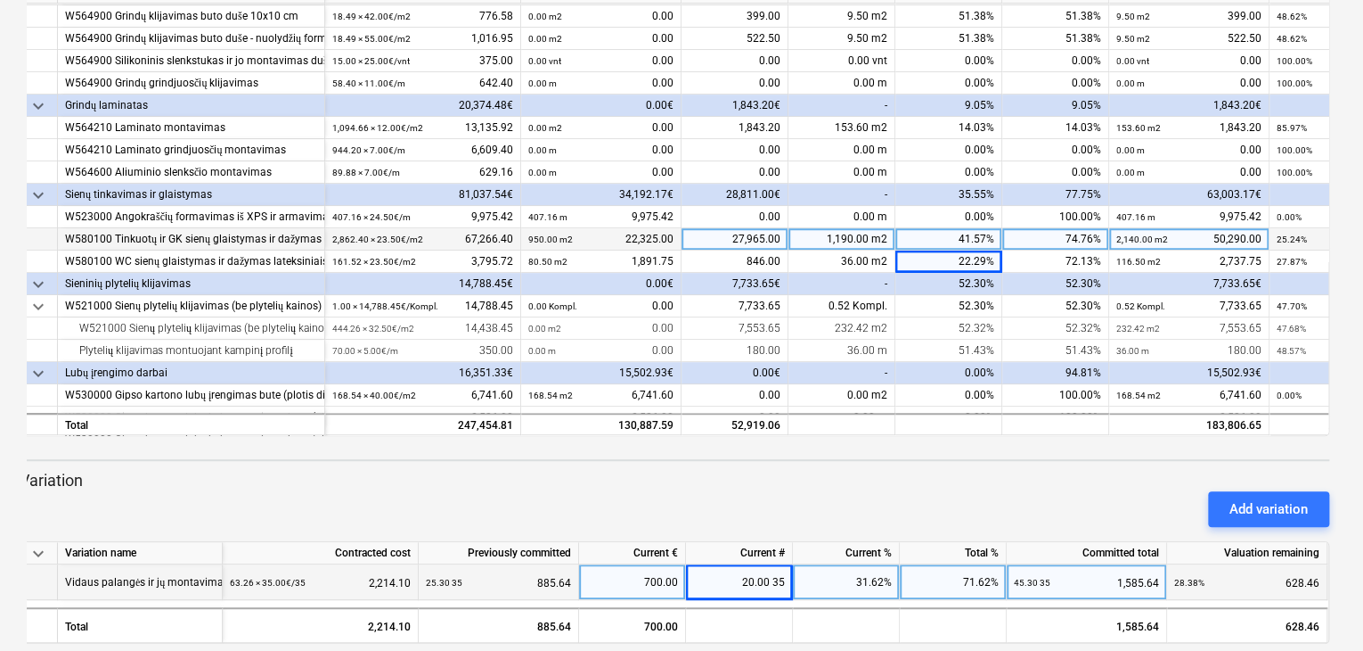
click at [867, 247] on div "1,190.00 m2" at bounding box center [842, 239] width 107 height 22
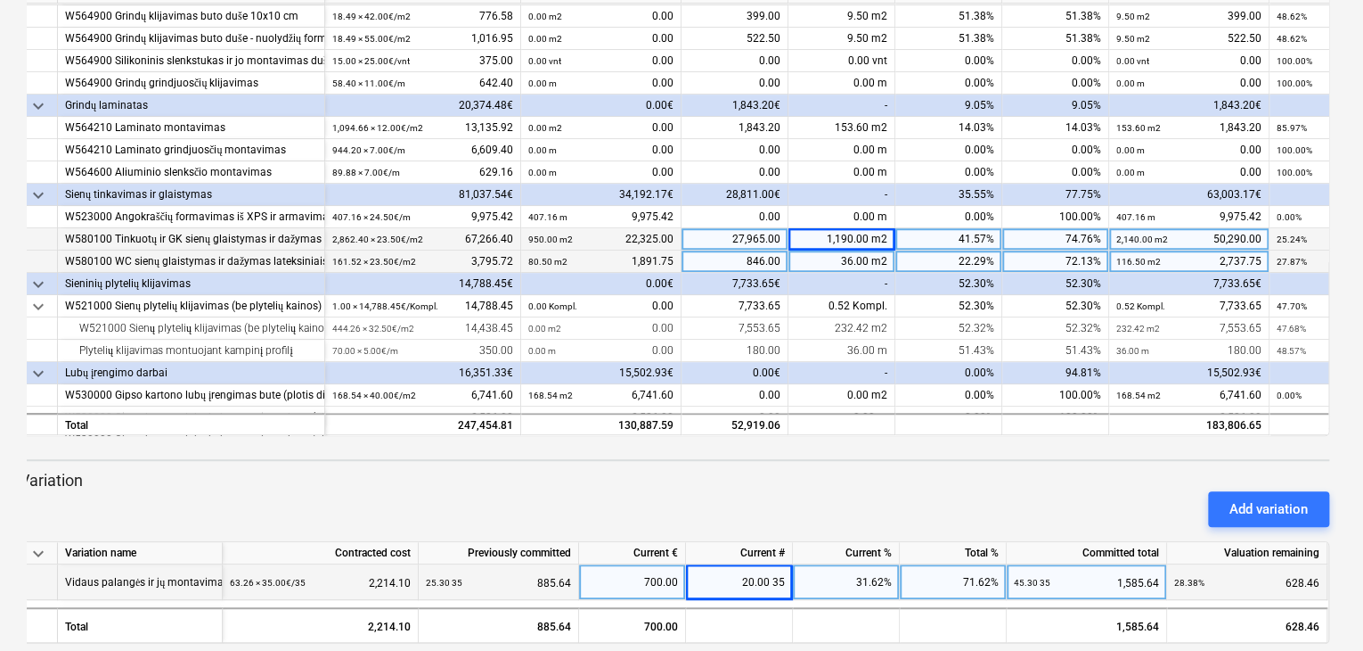
drag, startPoint x: 843, startPoint y: 261, endPoint x: 882, endPoint y: 265, distance: 39.4
click at [882, 265] on div "36.00 m2" at bounding box center [842, 261] width 107 height 22
type input "40"
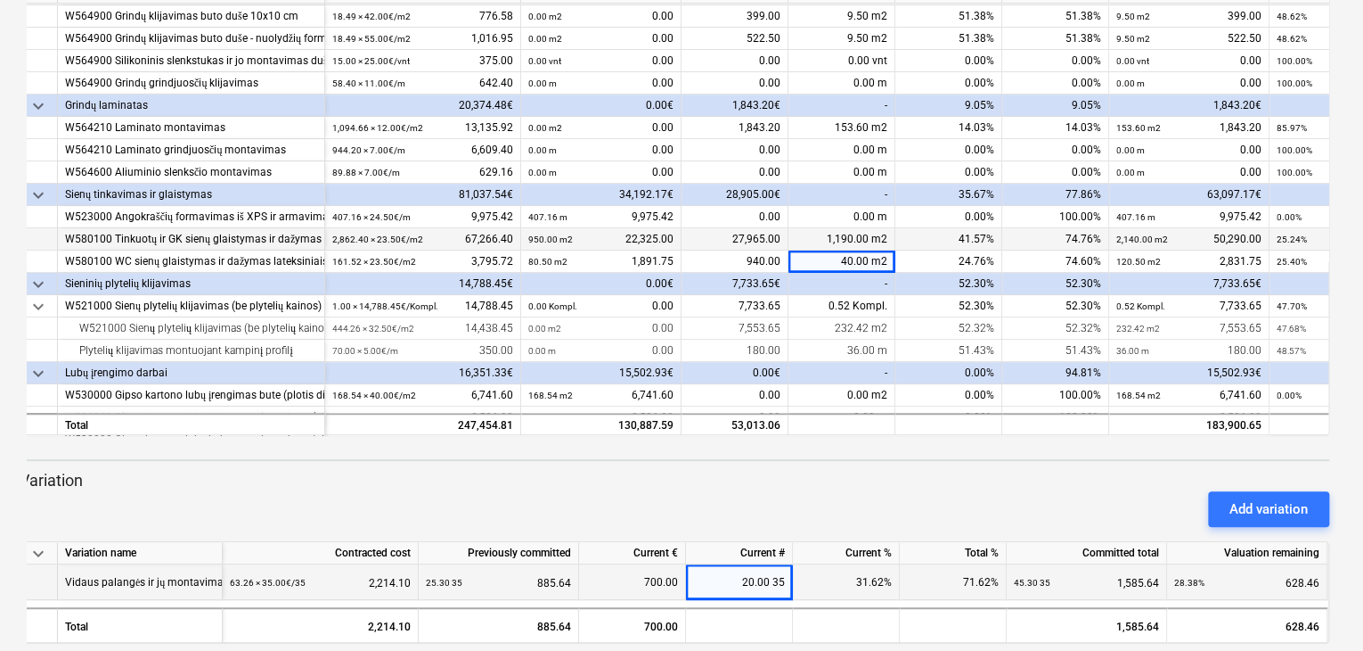
click at [953, 282] on div "52.30%" at bounding box center [949, 284] width 107 height 22
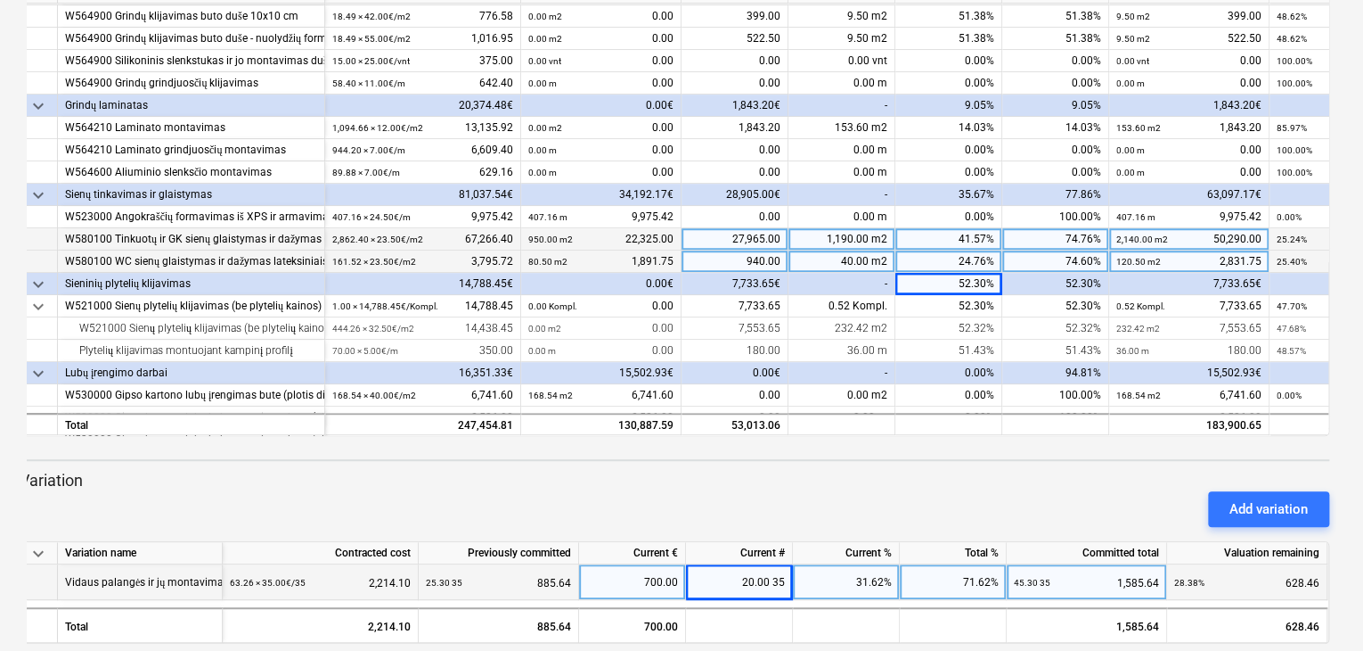
click at [855, 258] on div "40.00 m2" at bounding box center [842, 261] width 107 height 22
type input "41"
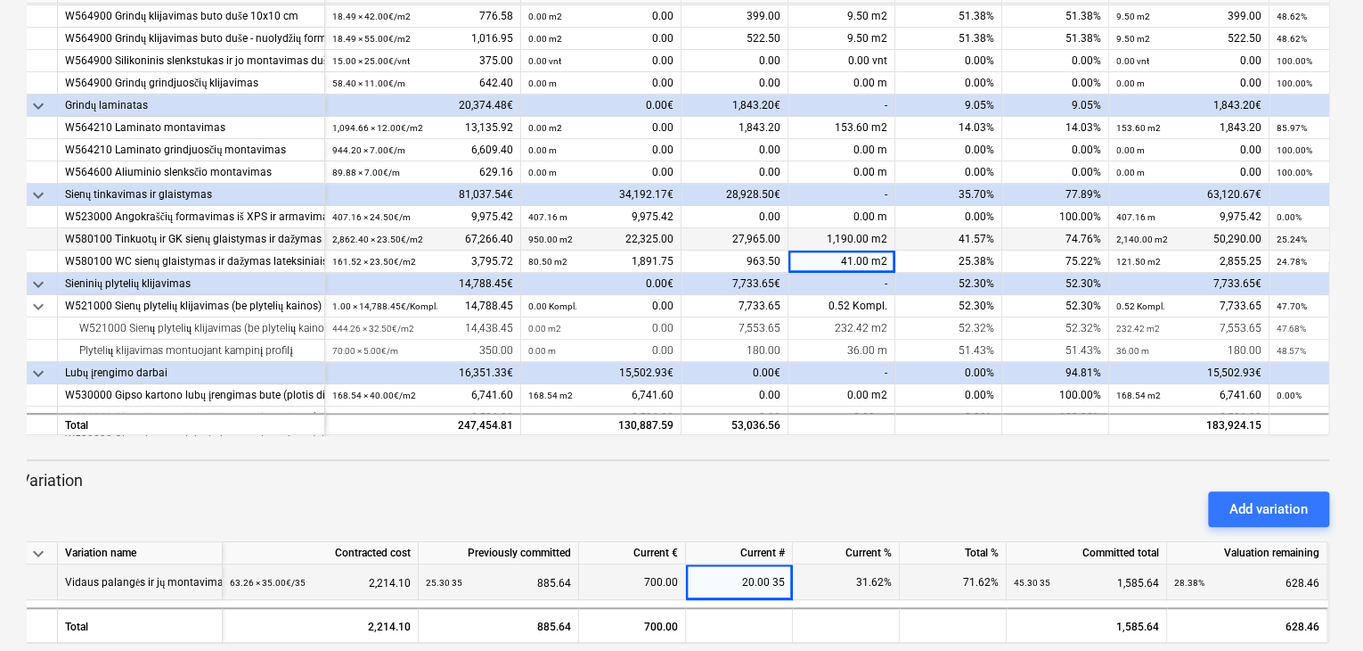
click at [909, 285] on div "52.30%" at bounding box center [949, 284] width 107 height 22
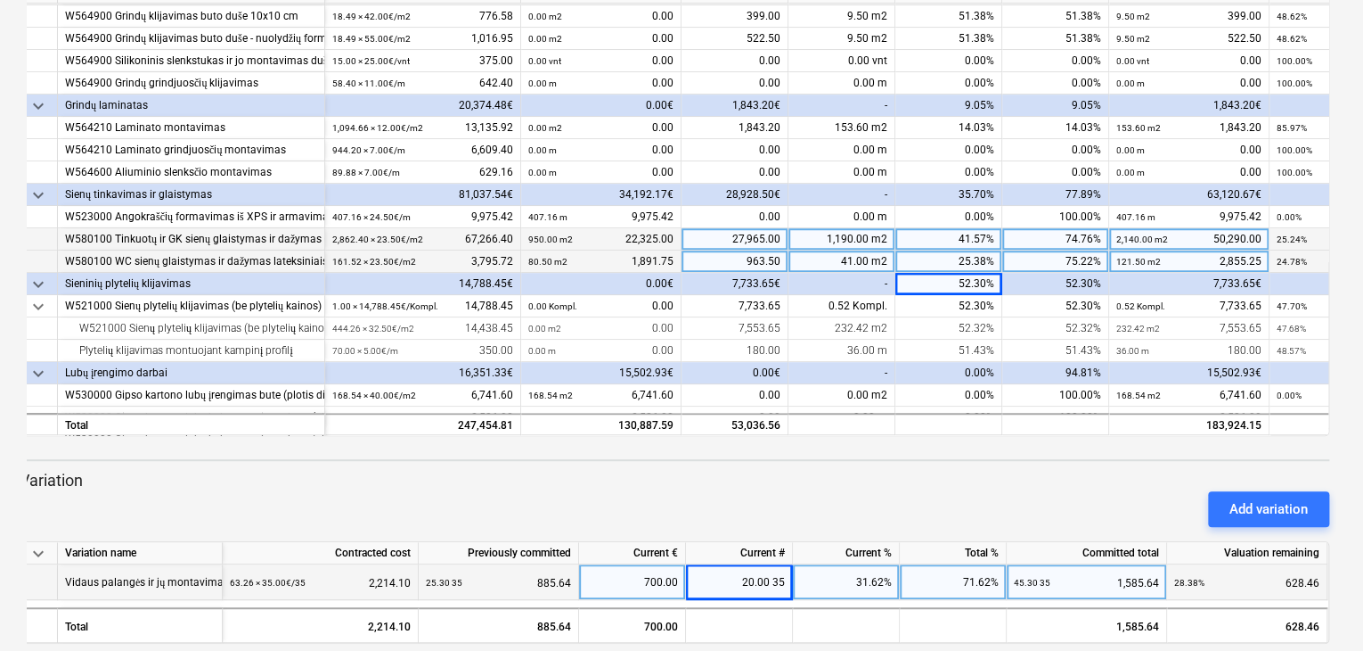
click at [864, 260] on div "41.00 m2" at bounding box center [842, 261] width 107 height 22
click at [878, 266] on input "41./50" at bounding box center [842, 260] width 106 height 21
type input "41.50"
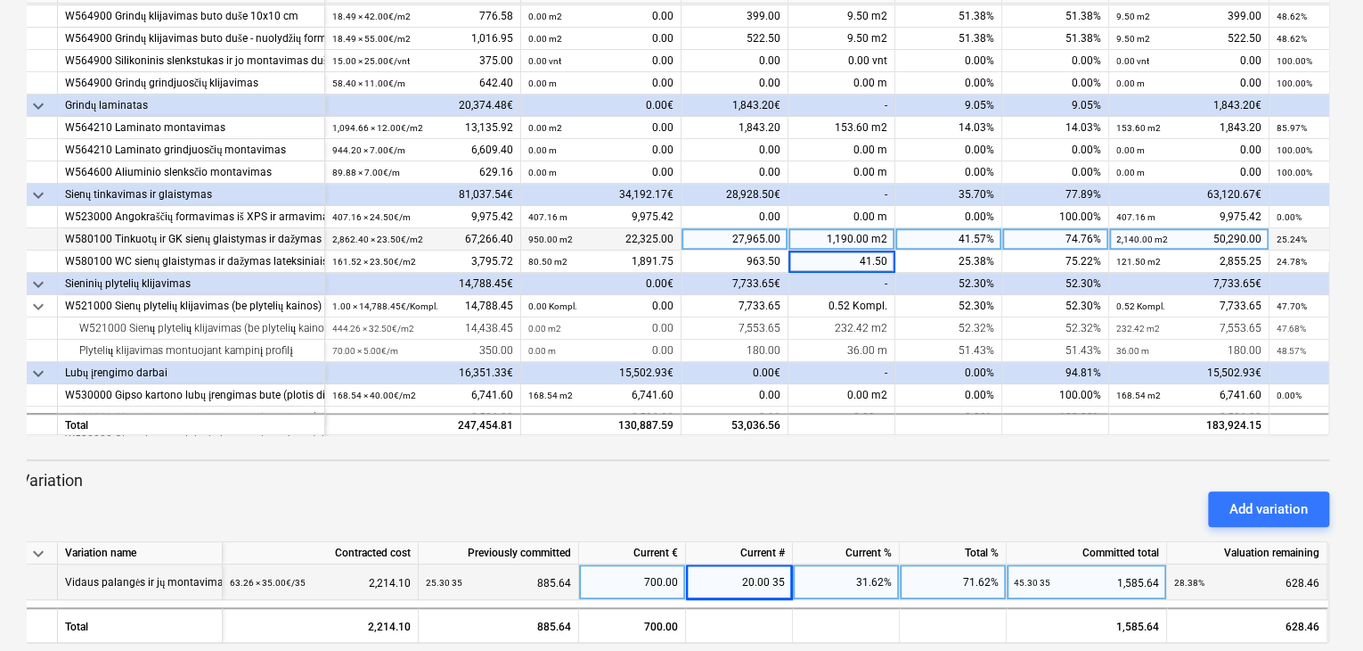
click at [991, 279] on div "52.30%" at bounding box center [949, 284] width 107 height 22
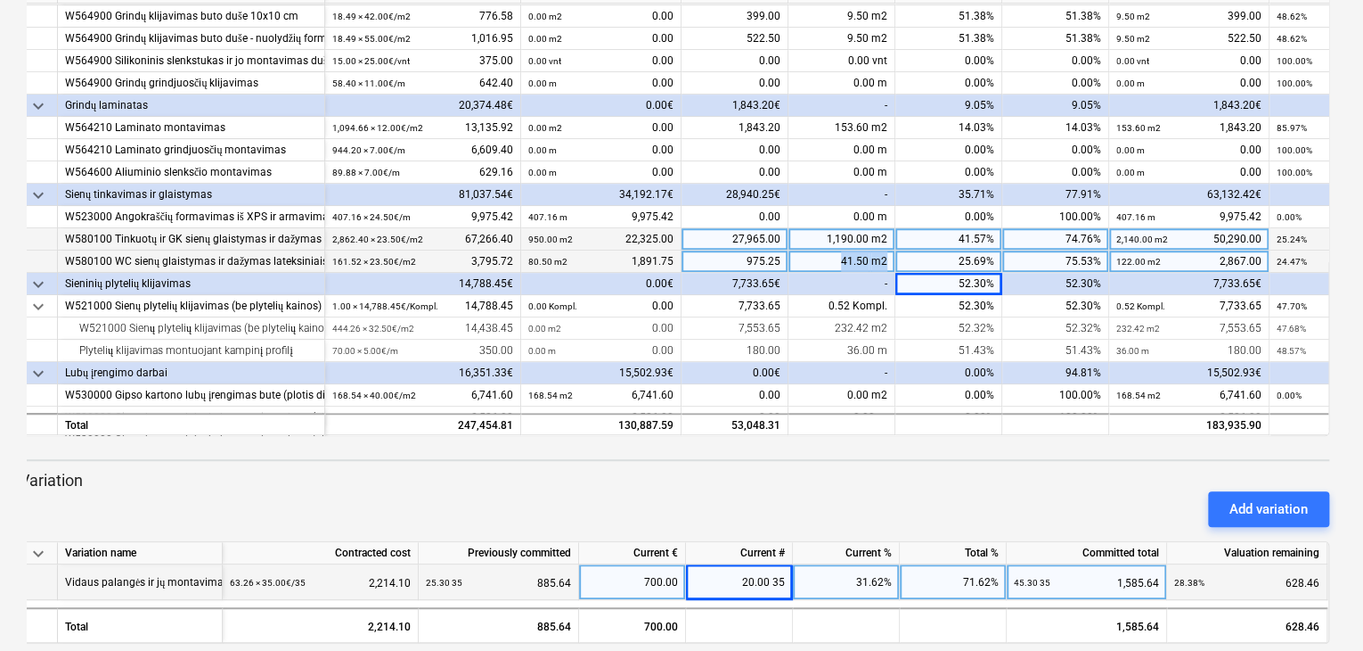
drag, startPoint x: 841, startPoint y: 265, endPoint x: 906, endPoint y: 261, distance: 65.1
click at [0, 0] on div "W580100 WC sienų glaistymas ir dažymas lateksiniais drėgmei atspariais dažais (…" at bounding box center [0, 0] width 0 height 0
click at [892, 271] on div "41.50 m2" at bounding box center [842, 261] width 107 height 22
type input "40"
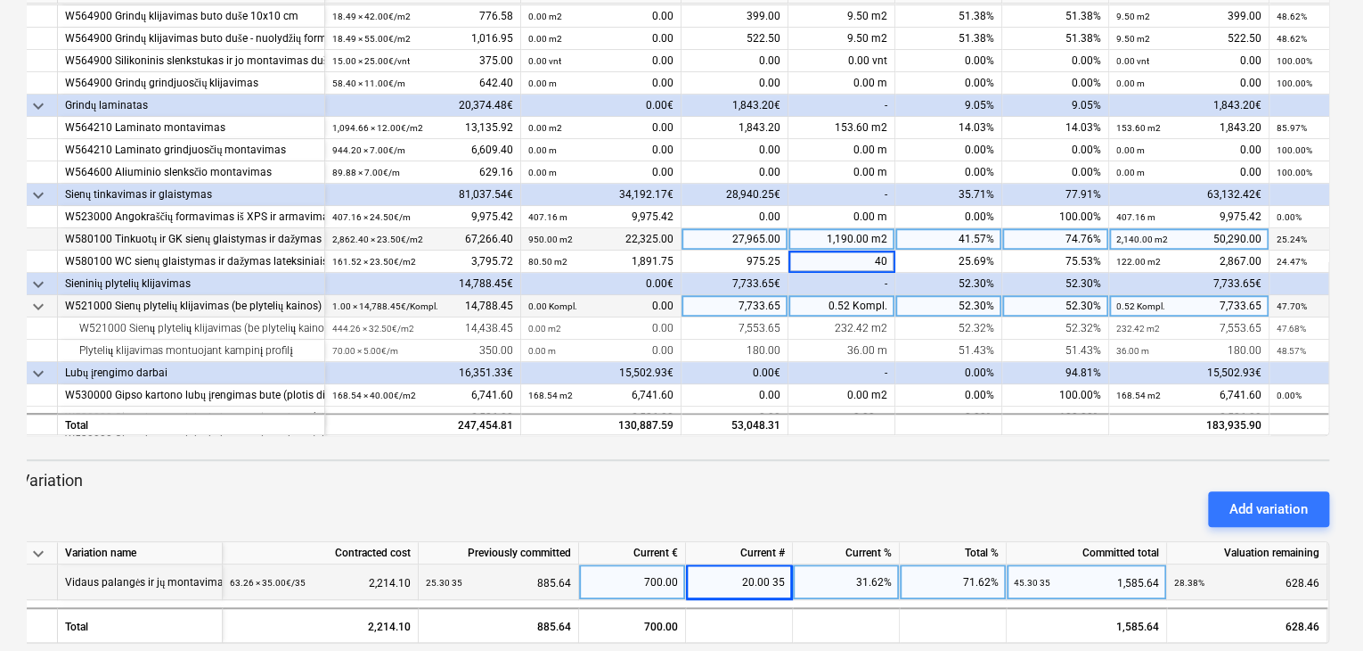
click at [923, 310] on div "52.30%" at bounding box center [949, 306] width 107 height 22
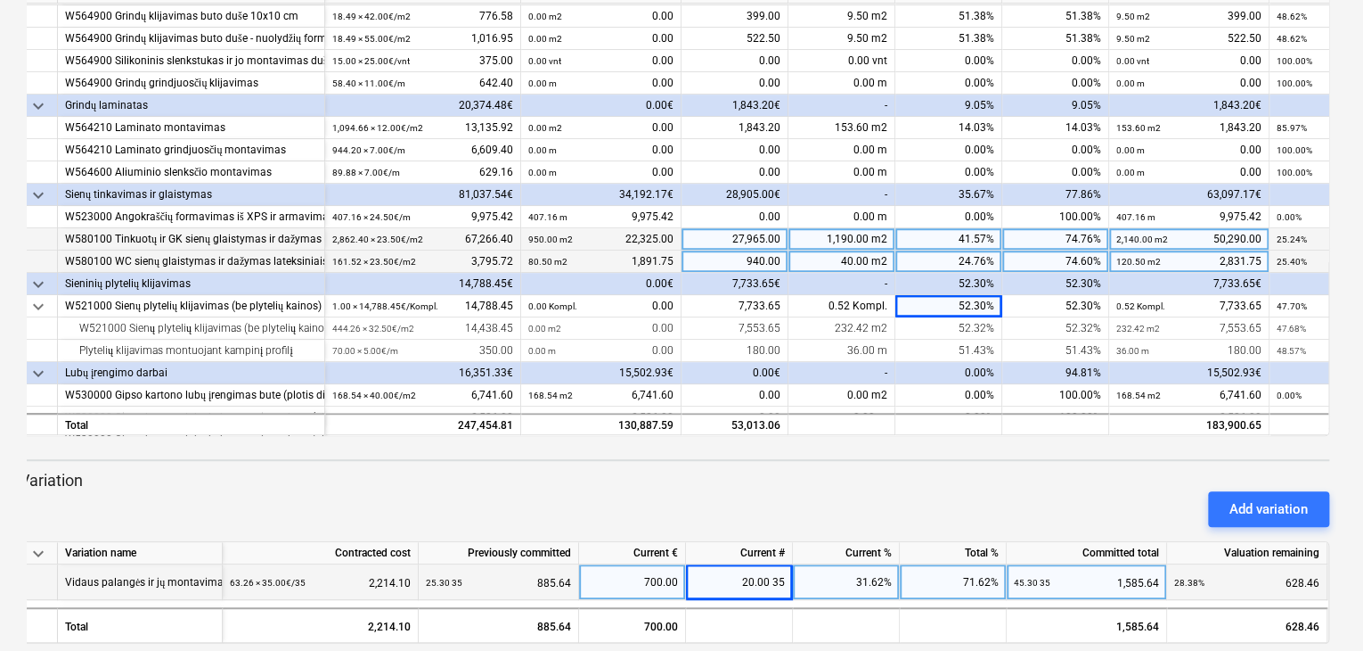
click at [816, 261] on div "40.00 m2" at bounding box center [842, 261] width 107 height 22
type input "40.50"
click at [919, 286] on div "52.30%" at bounding box center [949, 284] width 107 height 22
click at [850, 259] on div "40.50 m2" at bounding box center [842, 261] width 107 height 22
click at [844, 239] on div "1,190.00 m2" at bounding box center [842, 239] width 107 height 22
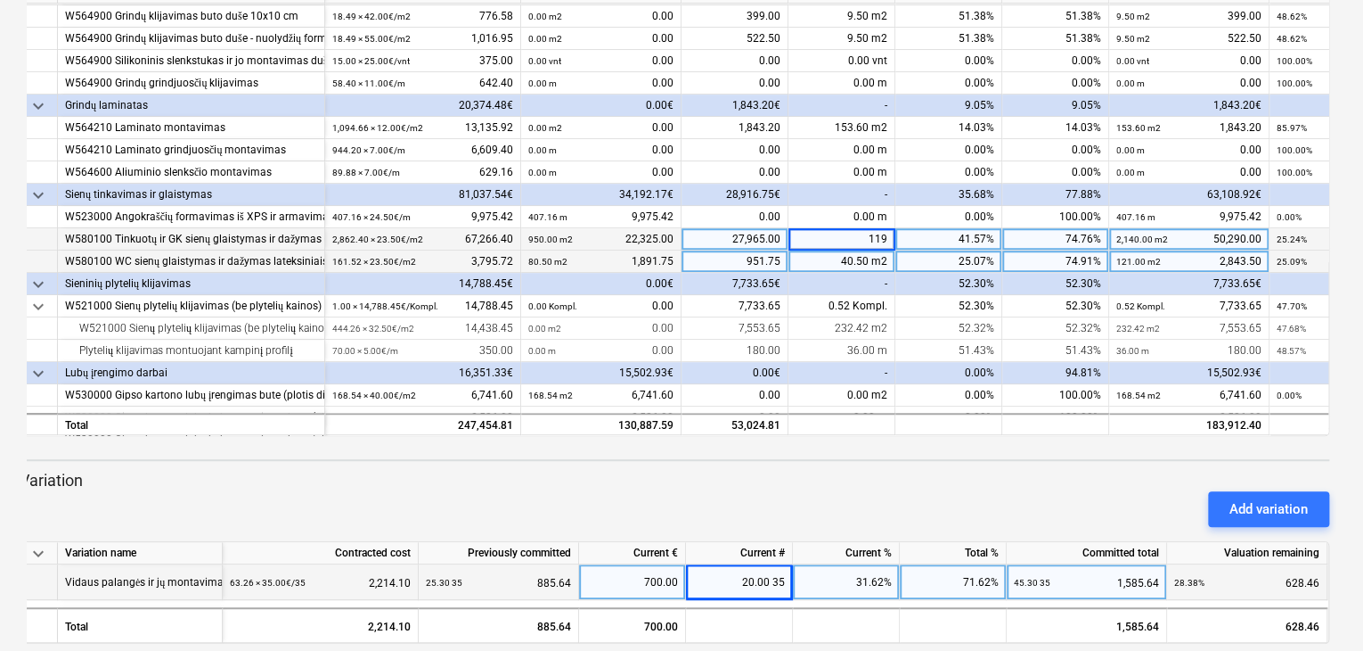
type input "1192"
click at [845, 250] on div "40.50 m2" at bounding box center [842, 261] width 107 height 22
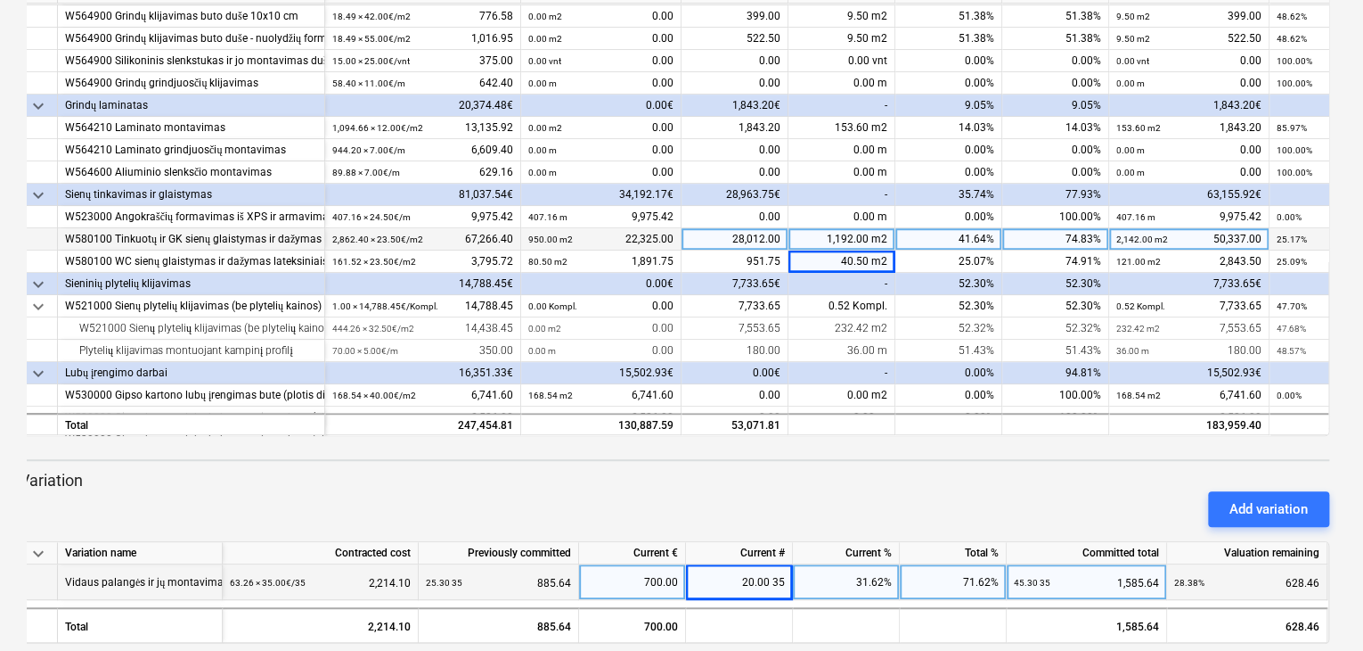
click at [840, 236] on div "1,192.00 m2" at bounding box center [842, 239] width 107 height 22
type input "1195"
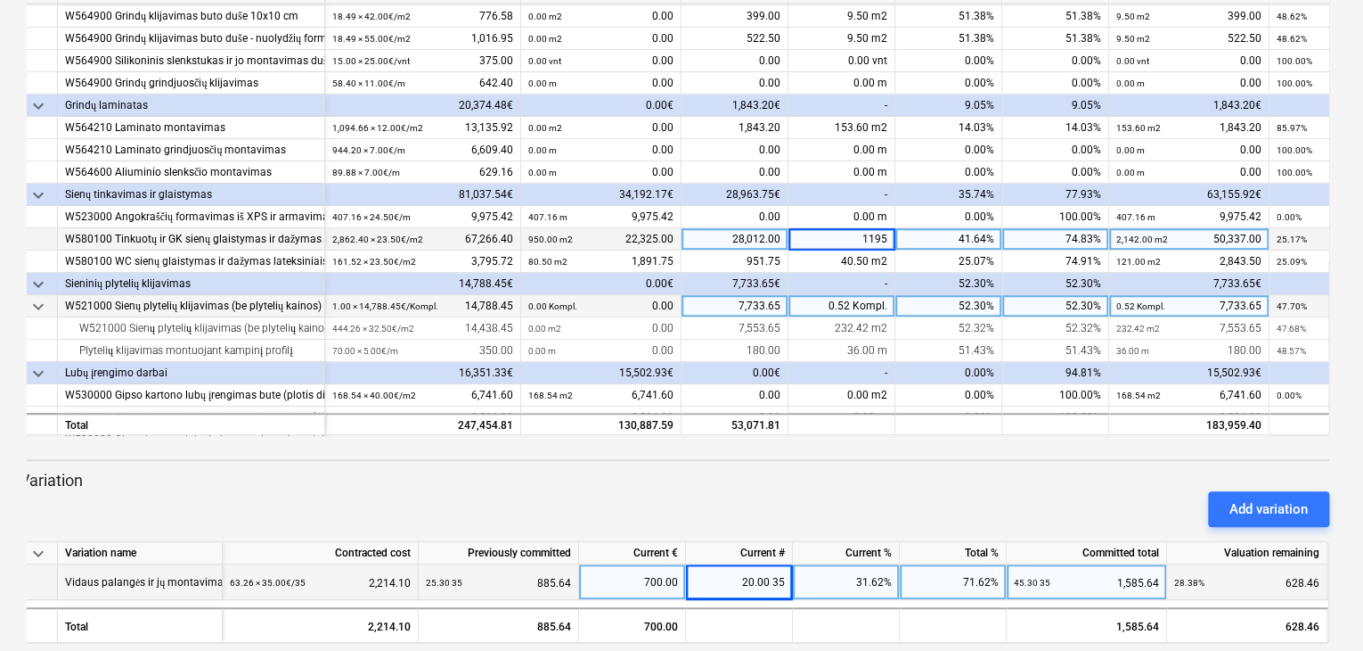
click at [921, 296] on div "52.30%" at bounding box center [949, 306] width 107 height 22
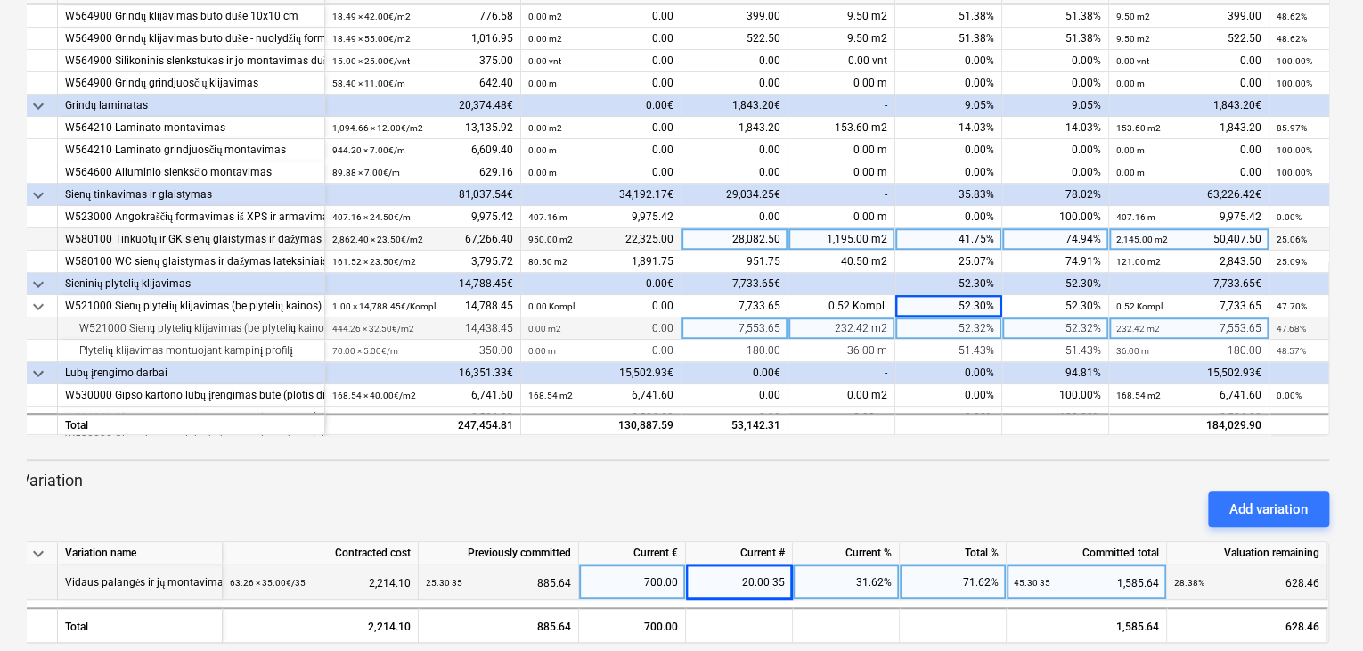
click at [827, 328] on div "232.42 m2" at bounding box center [842, 328] width 107 height 22
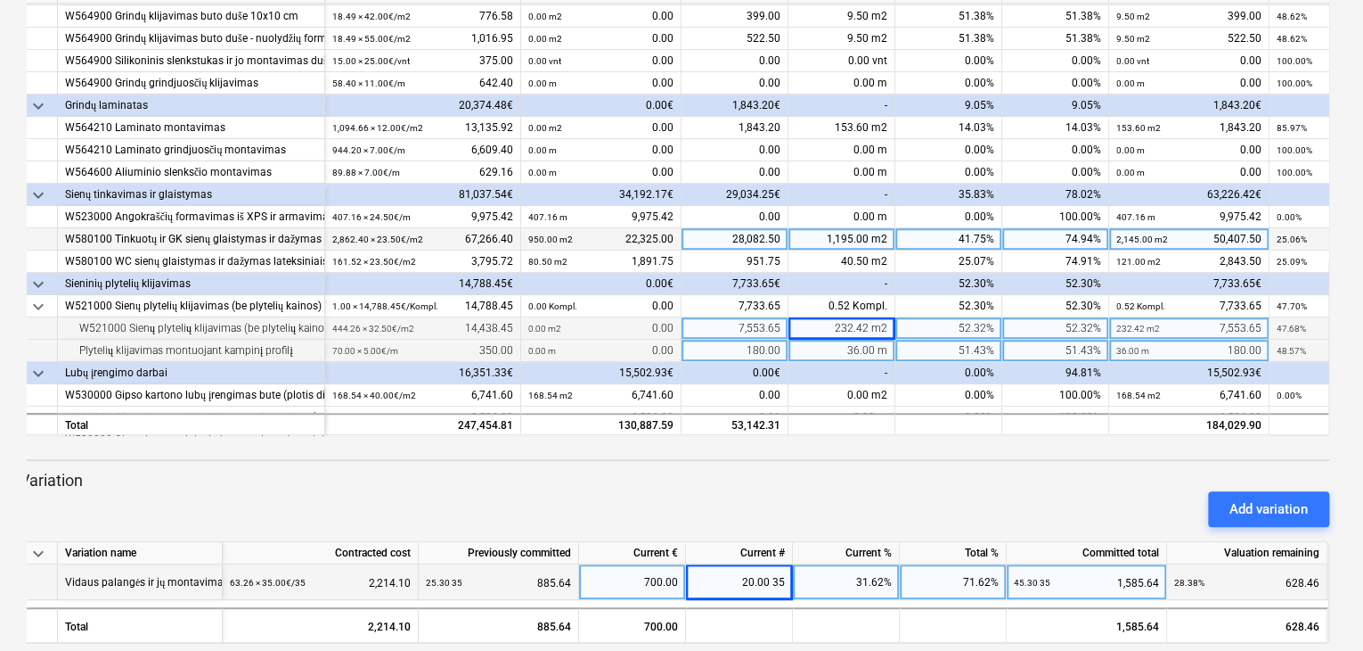
click at [821, 352] on div "36.00 m" at bounding box center [842, 351] width 107 height 22
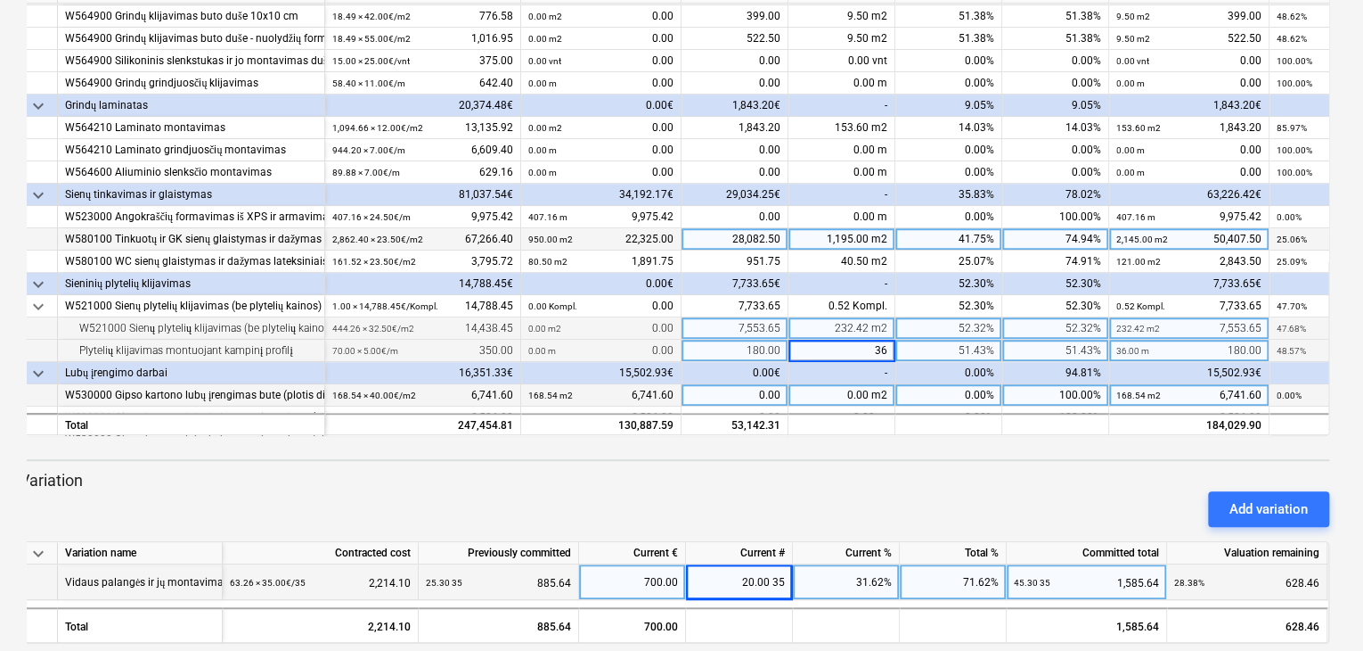
click at [835, 393] on div "0.00 m2" at bounding box center [842, 395] width 107 height 22
click at [916, 451] on div "keyboard_arrow_down Line-item Contracted cost Previously committed Current € Cu…" at bounding box center [682, 311] width 1310 height 663
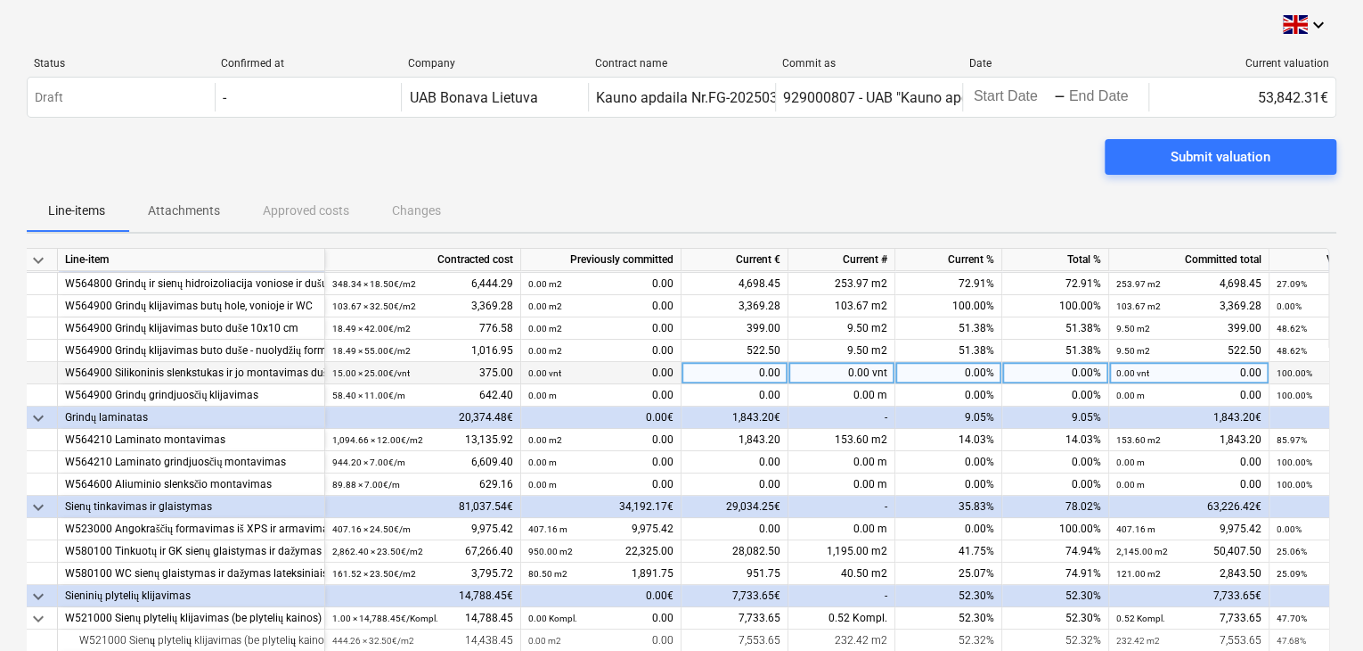
scroll to position [356, 0]
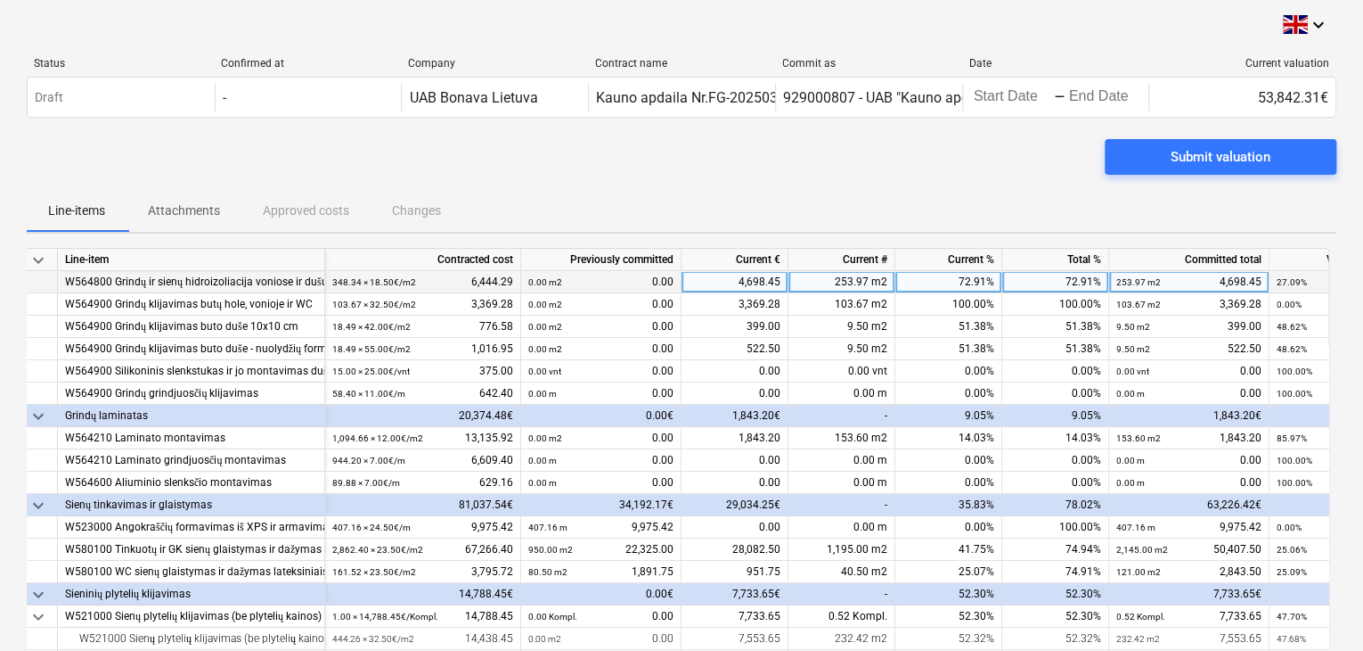
click at [835, 279] on div "253.97 m2" at bounding box center [842, 282] width 107 height 22
type input "254"
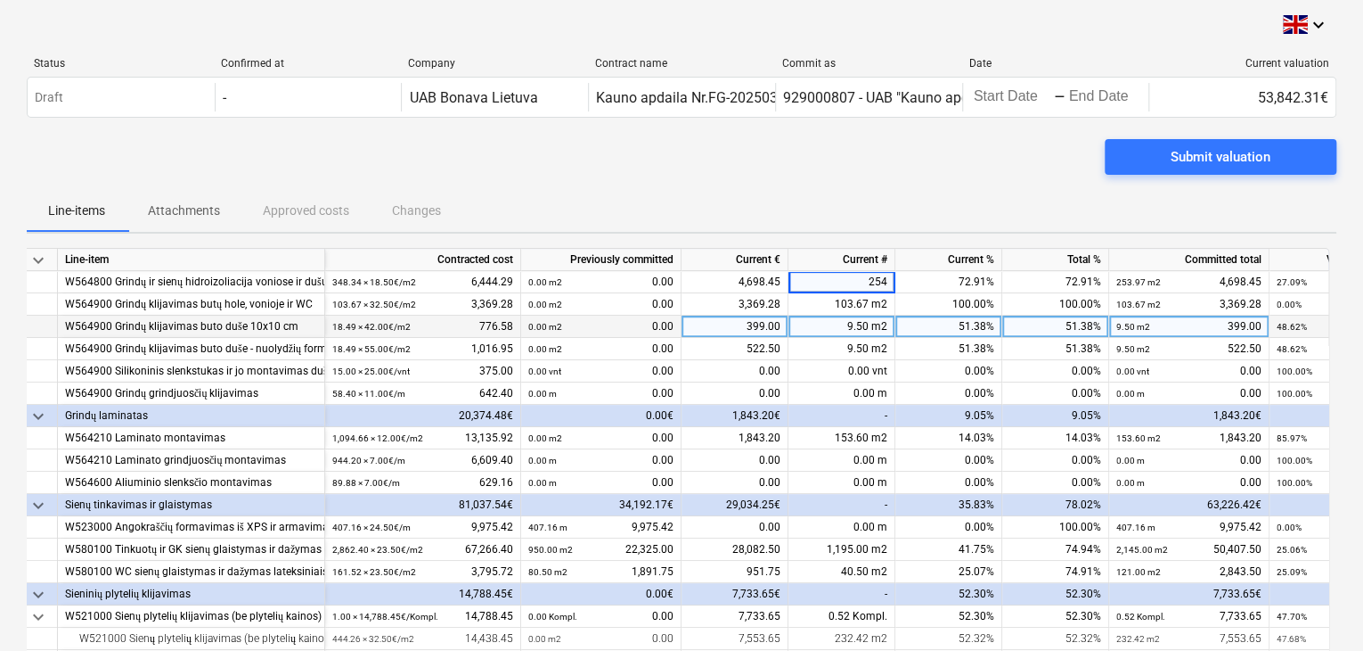
click at [845, 315] on div "9.50 m2" at bounding box center [842, 326] width 107 height 22
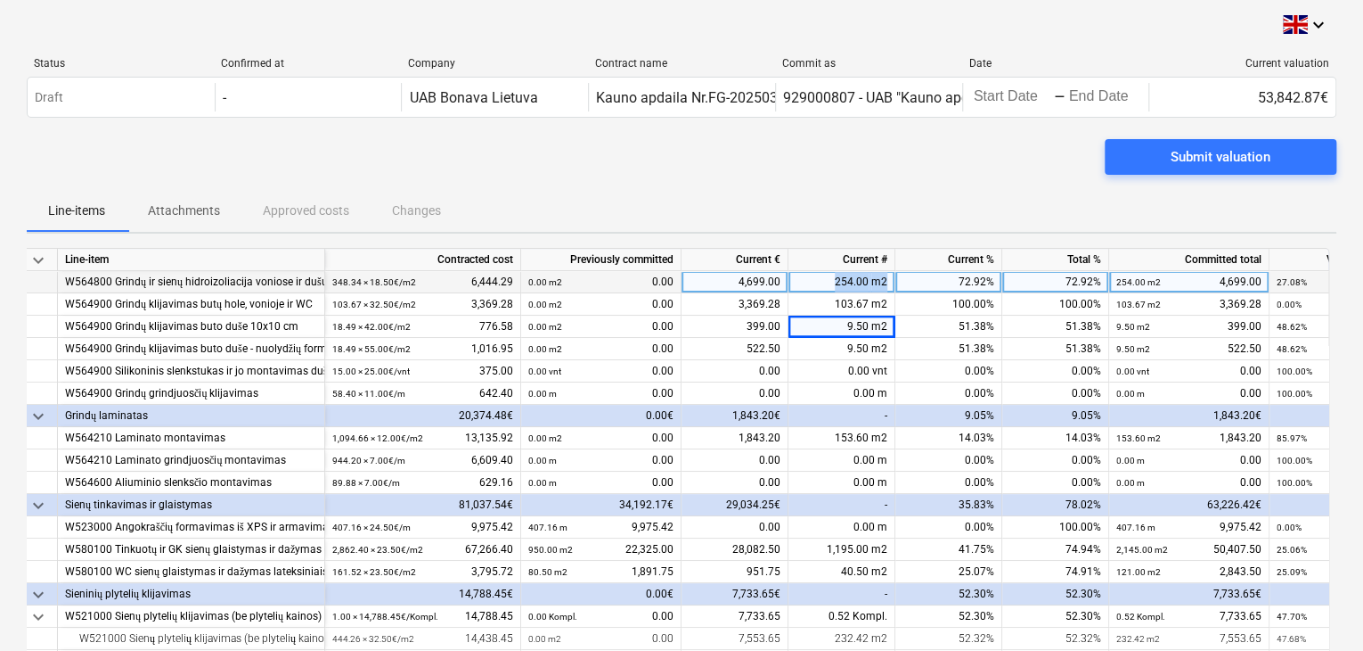
drag, startPoint x: 841, startPoint y: 277, endPoint x: 934, endPoint y: 280, distance: 92.7
click at [0, 0] on div "W564800 Grindų ir sienų hidroizoliacija voniose ir dušuose, šilumos punkte ir e…" at bounding box center [0, 0] width 0 height 0
type input "258"
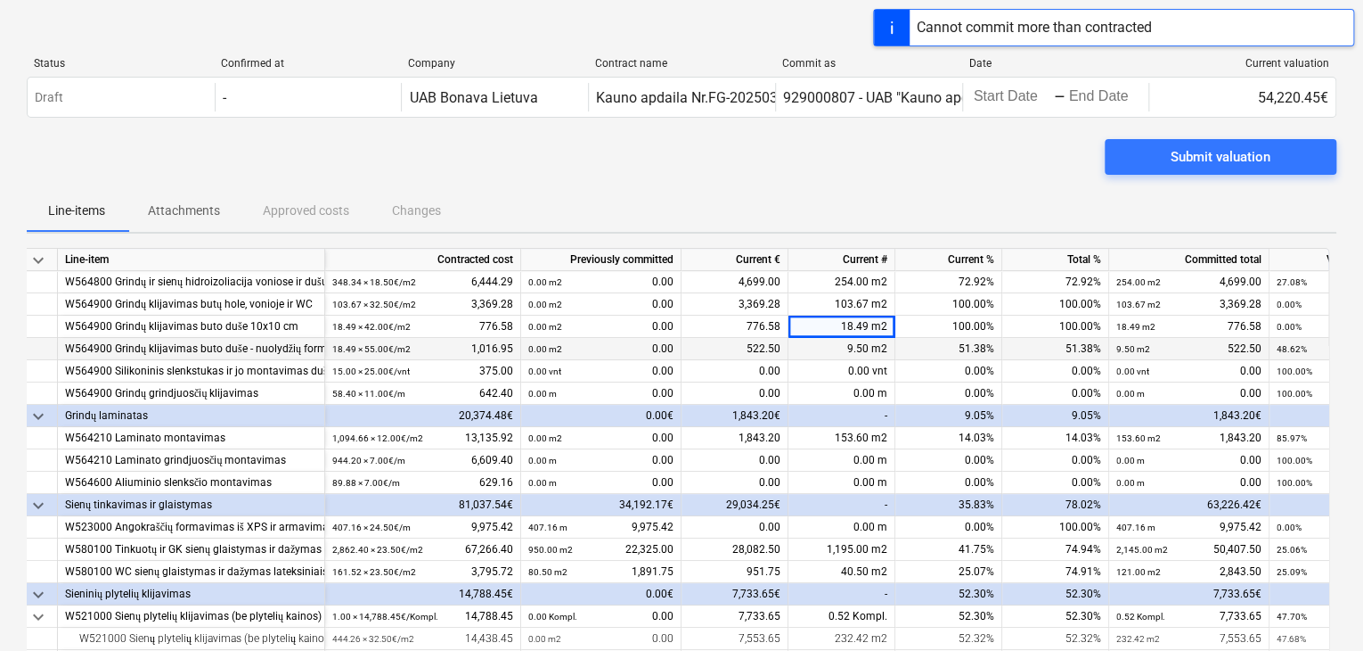
click at [873, 353] on div "9.50 m2" at bounding box center [842, 349] width 107 height 22
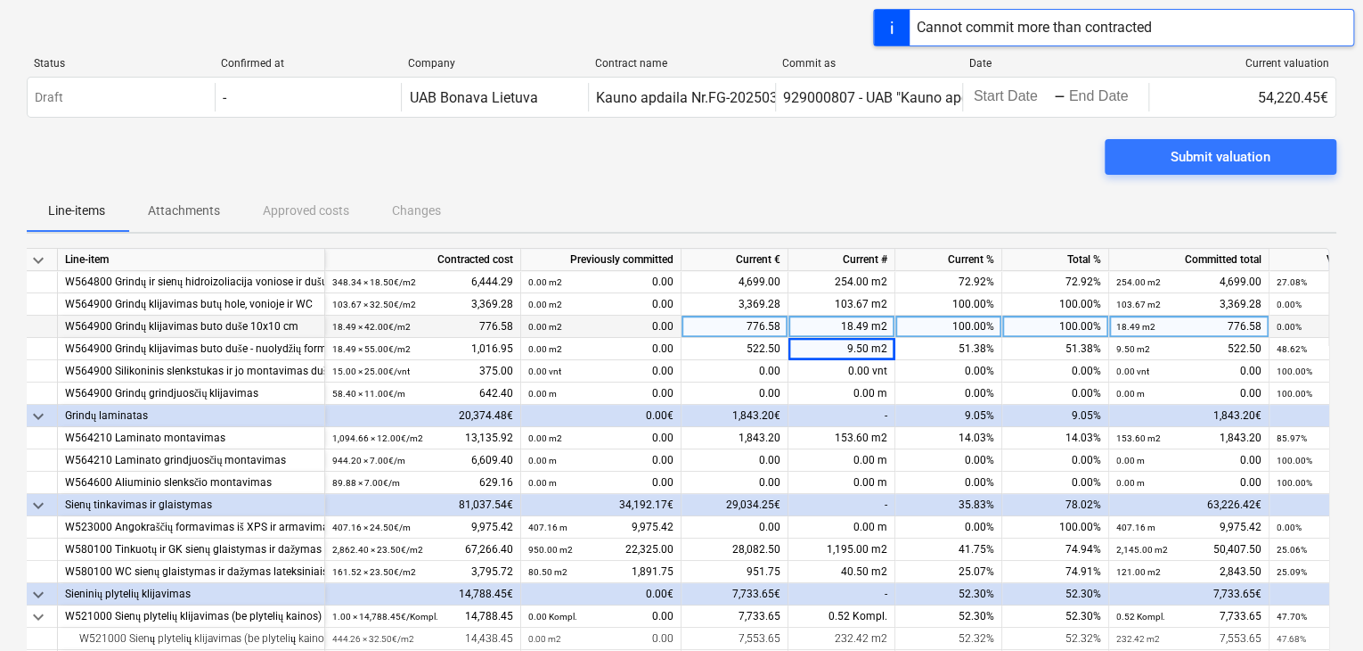
click at [872, 331] on span at bounding box center [870, 326] width 3 height 12
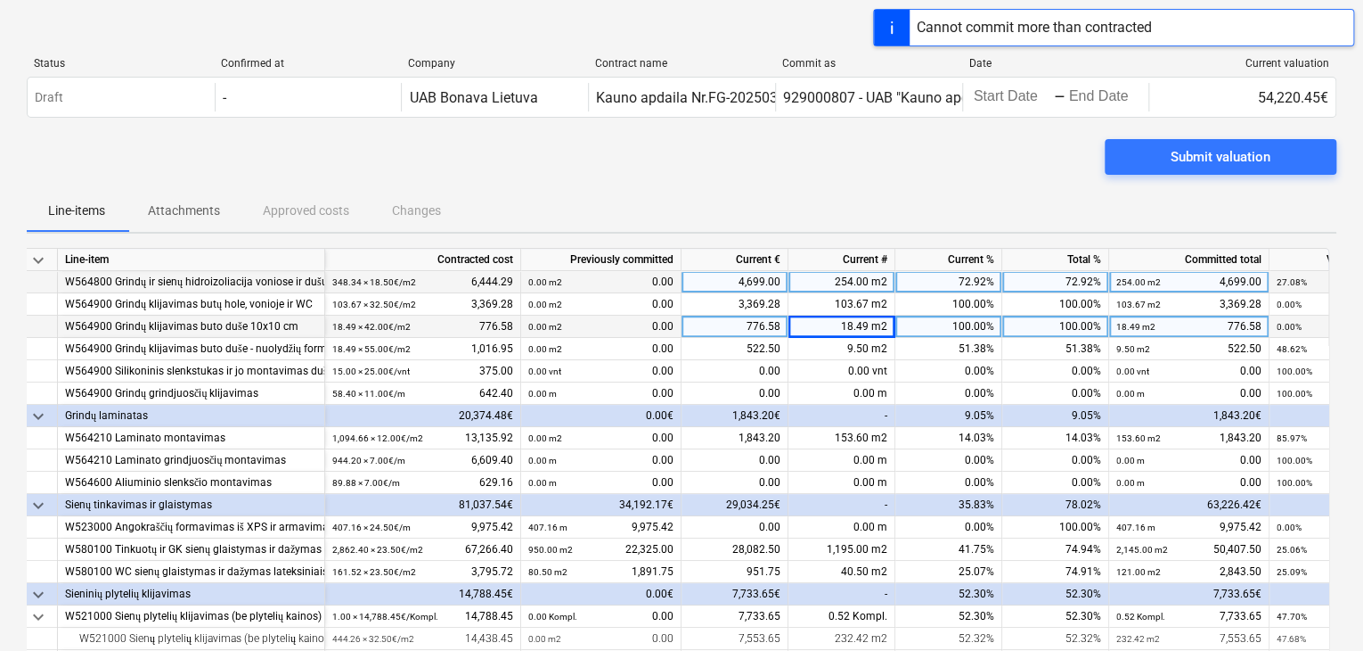
click at [863, 283] on div "254.00 m2" at bounding box center [842, 282] width 107 height 22
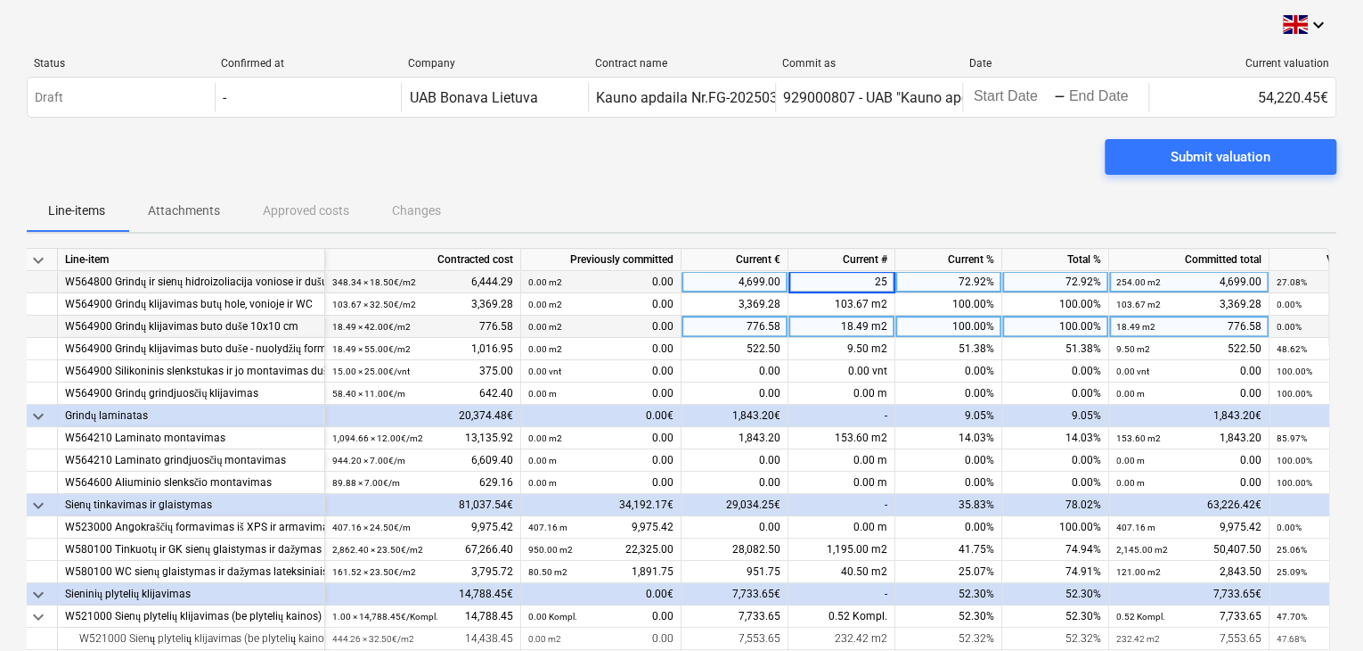
type input "258"
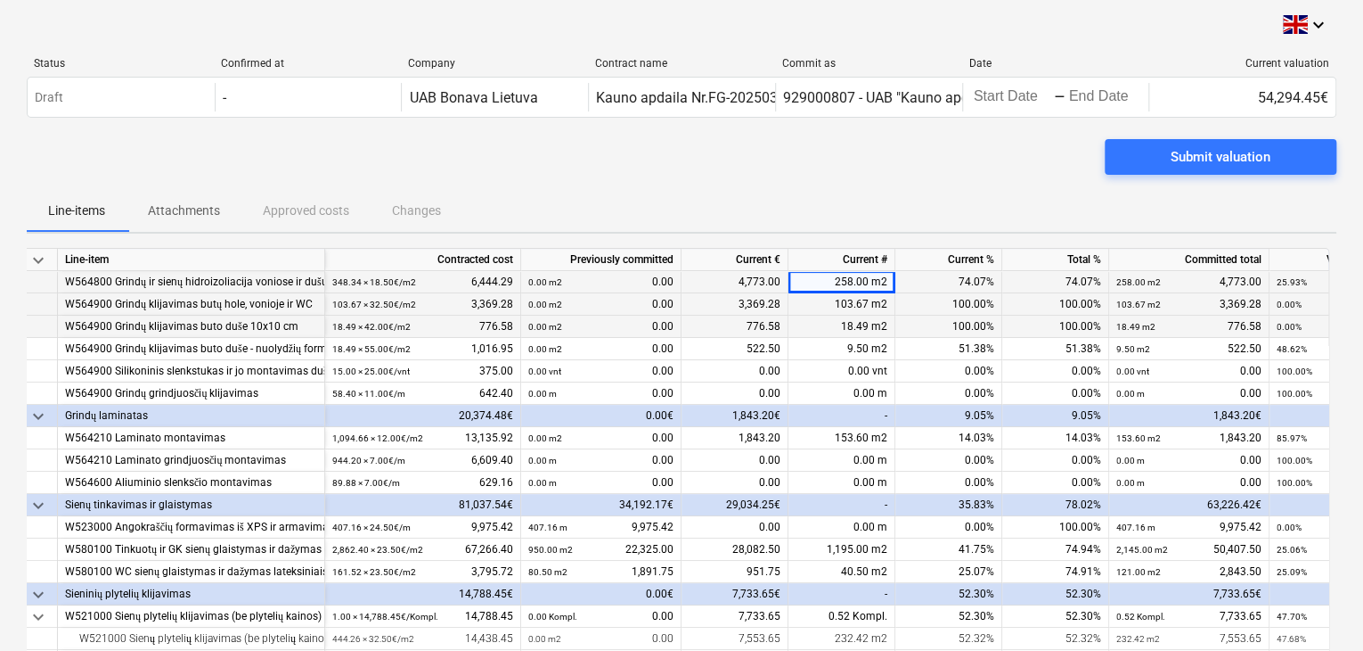
click at [828, 304] on div "103.67 m2" at bounding box center [842, 304] width 107 height 22
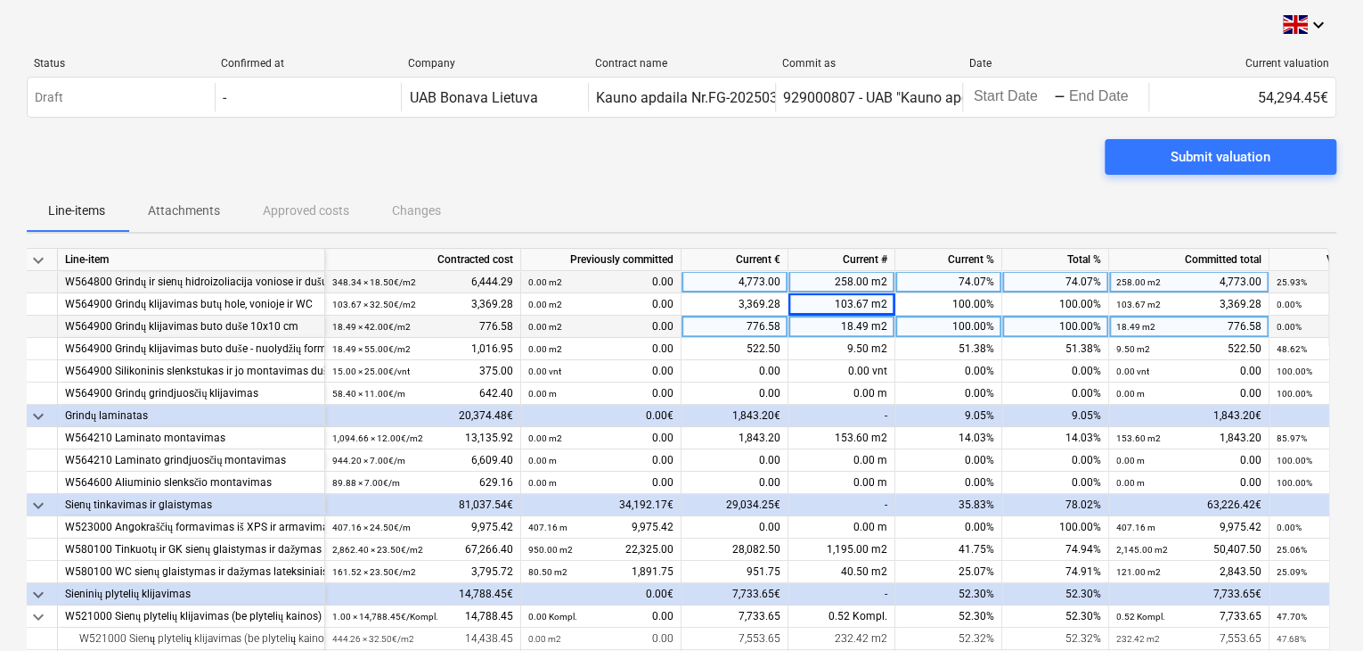
click at [841, 285] on div "258.00 m2" at bounding box center [842, 282] width 107 height 22
type input "260"
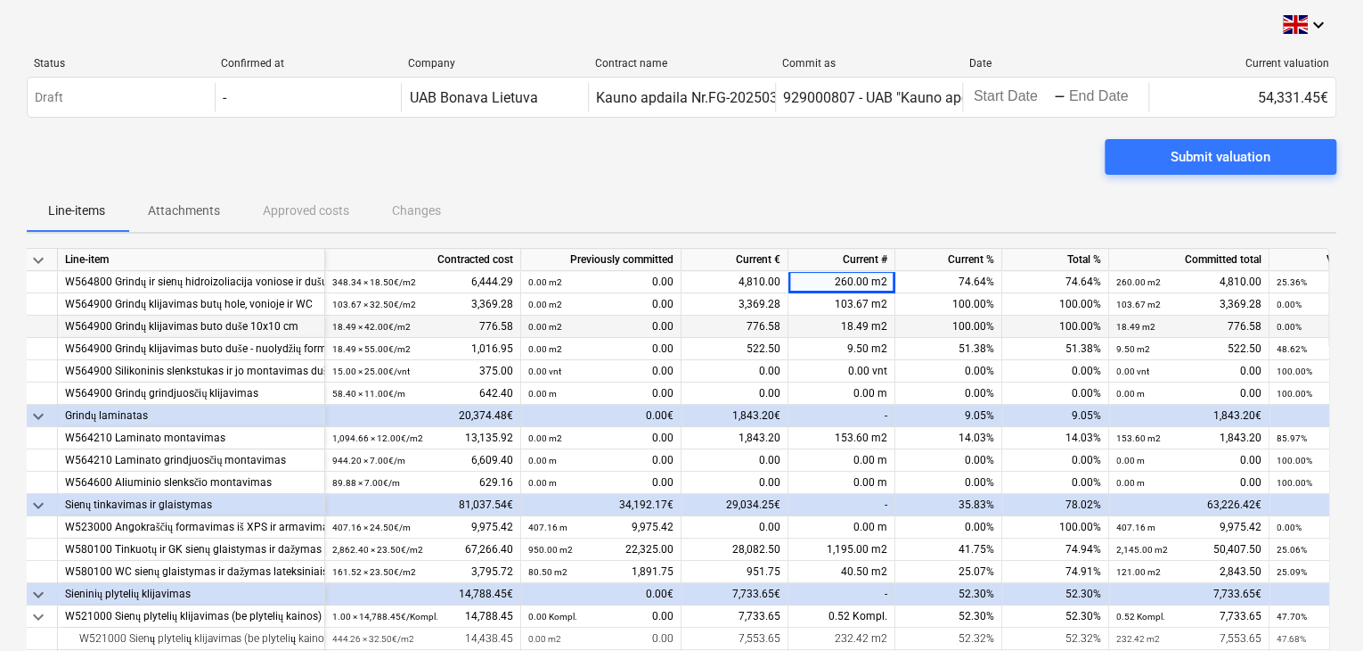
click at [838, 331] on div "18.49 m2" at bounding box center [842, 326] width 107 height 22
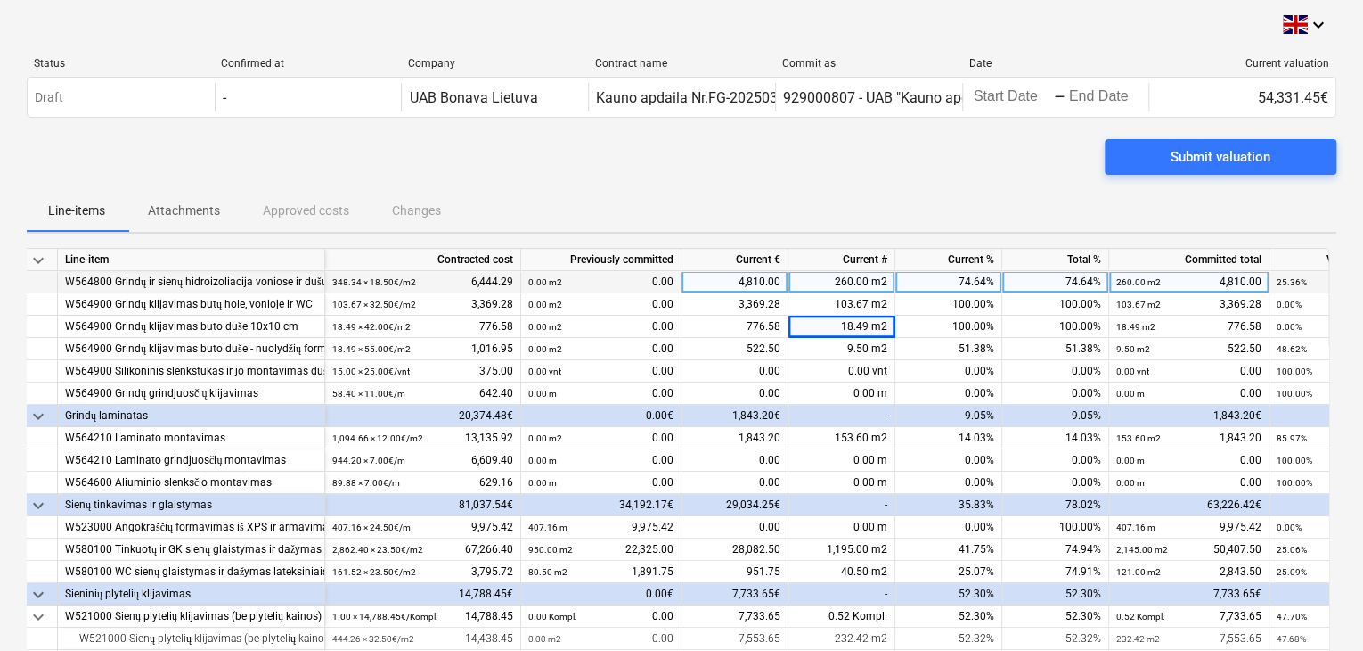
click at [838, 279] on div "260.00 m2" at bounding box center [842, 282] width 107 height 22
type input "262"
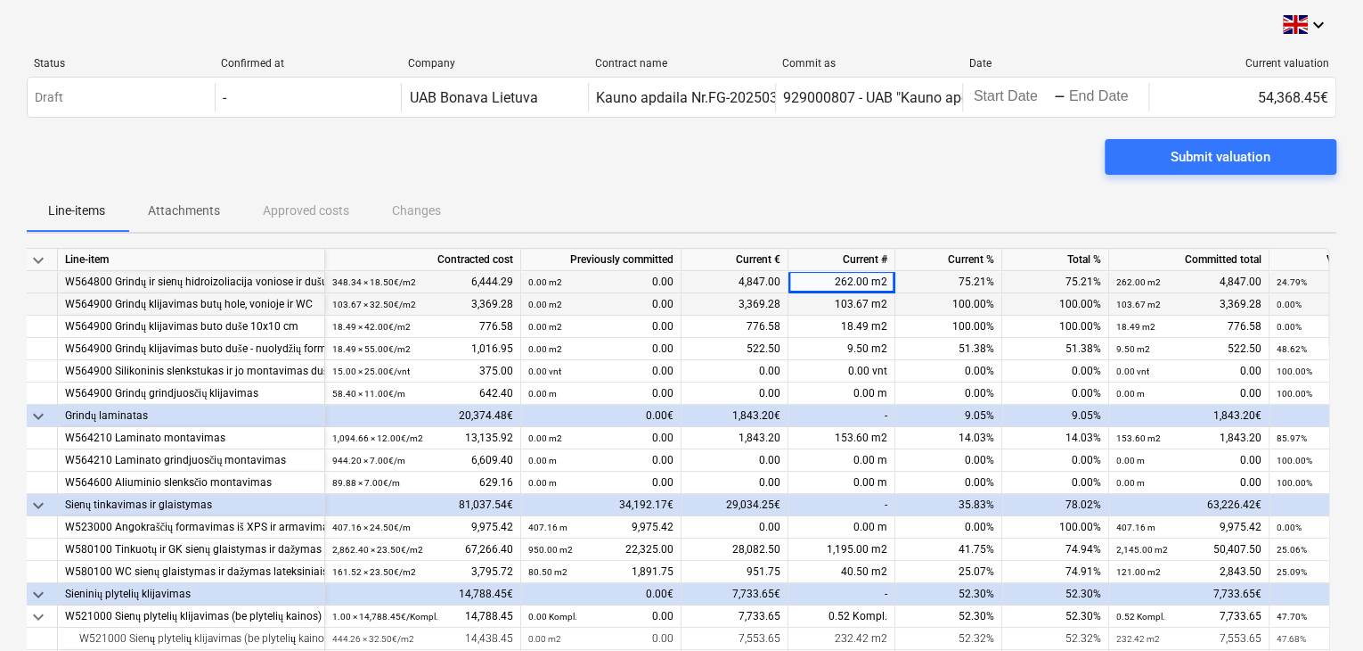
click at [837, 309] on div "103.67 m2" at bounding box center [842, 304] width 107 height 22
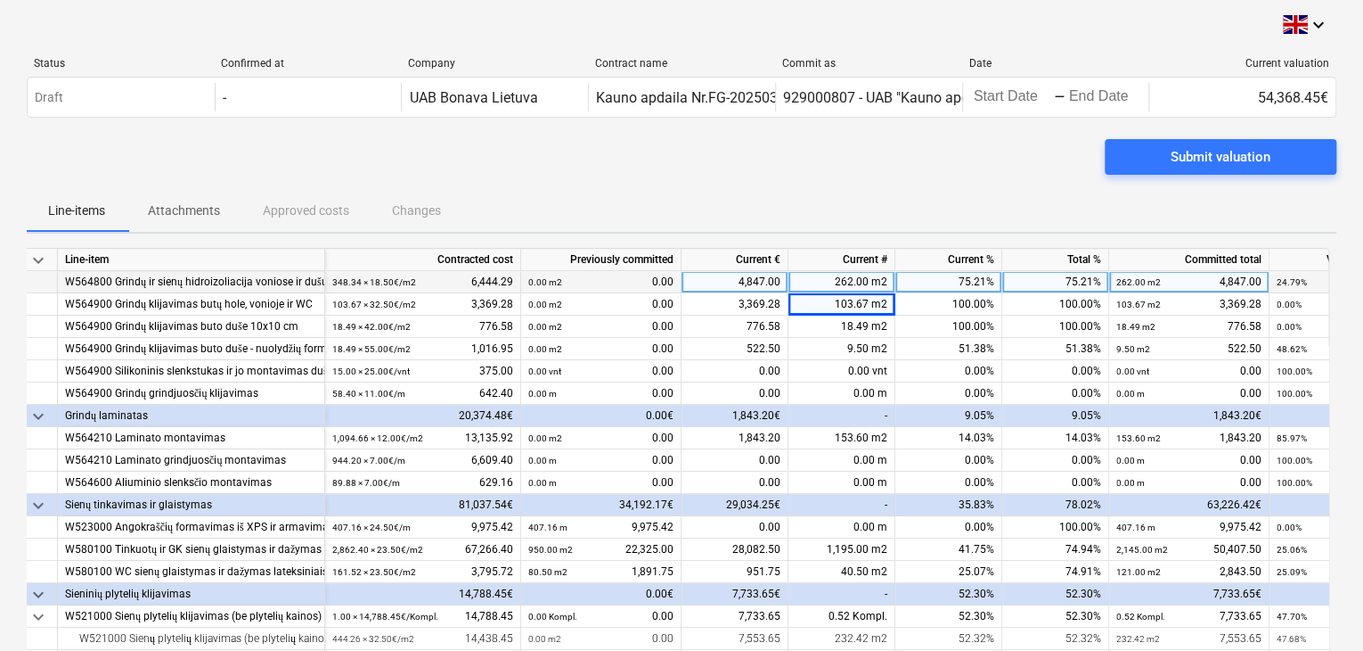
click at [855, 274] on div "262.00 m2" at bounding box center [842, 282] width 107 height 22
type input "261"
click at [864, 318] on div "18.49 m2" at bounding box center [842, 326] width 107 height 22
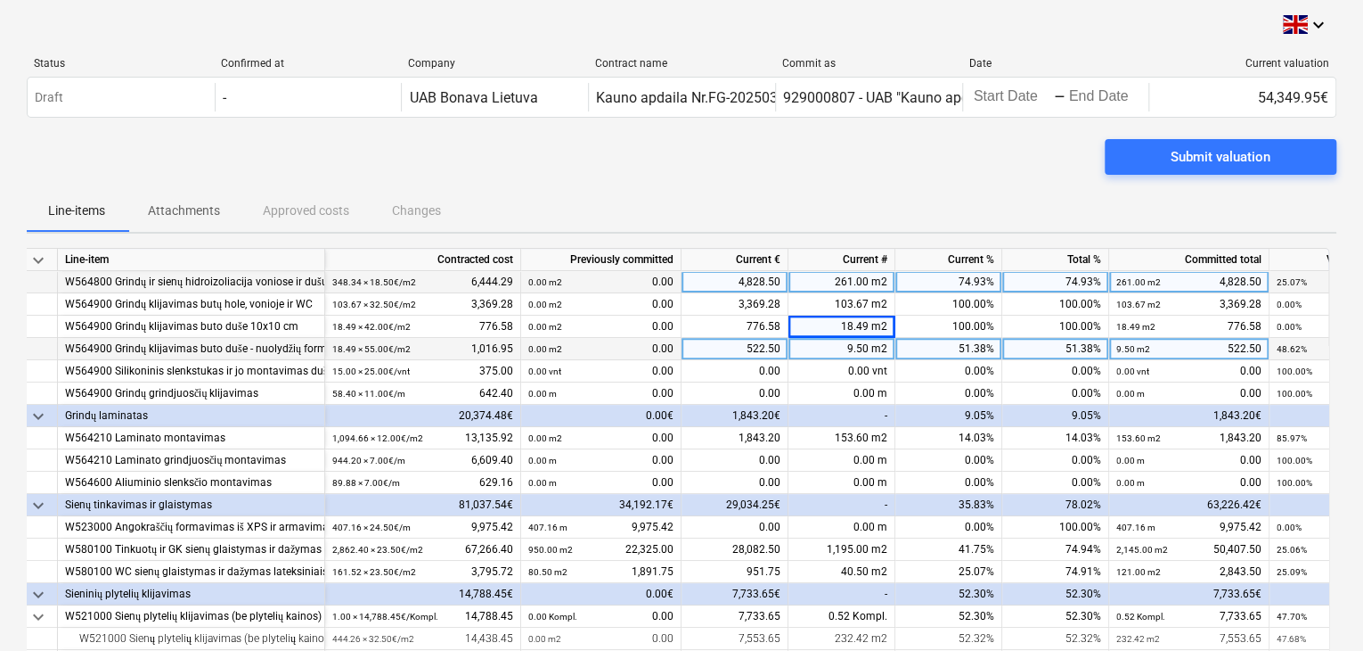
click at [843, 348] on div "9.50 m2" at bounding box center [842, 349] width 107 height 22
click at [831, 349] on div "9.50 m2" at bounding box center [842, 349] width 107 height 22
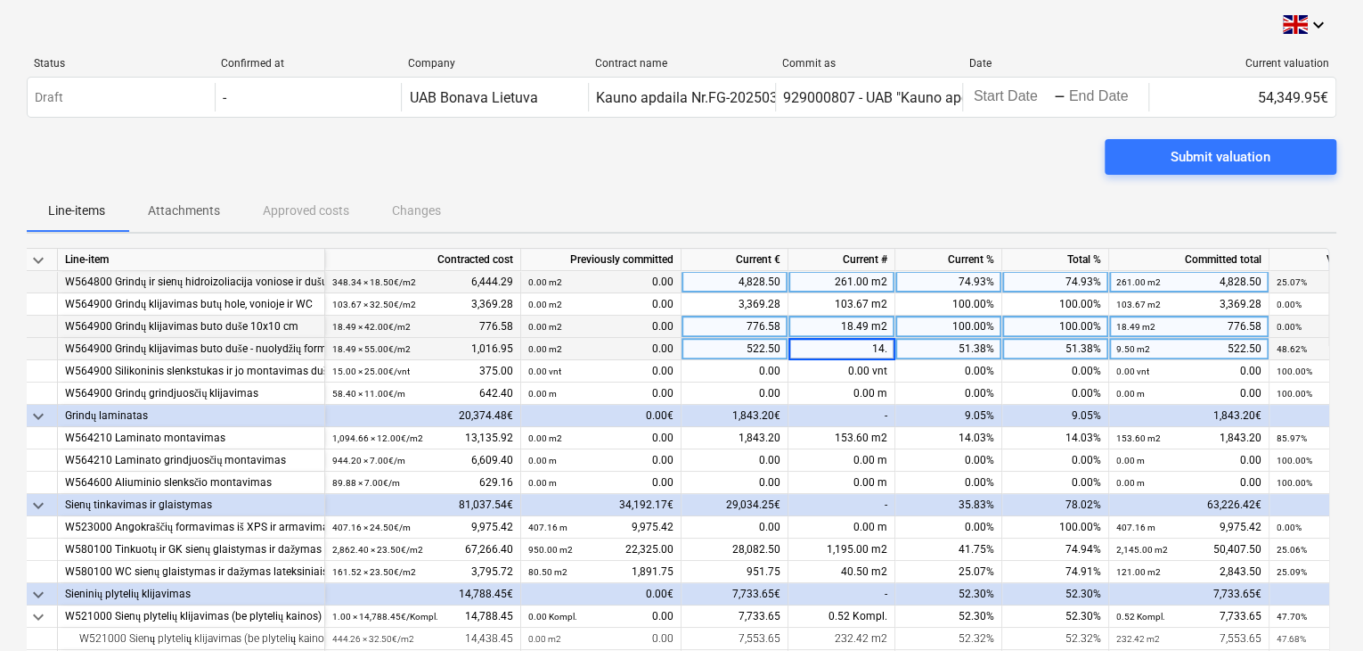
type input "14.5"
click at [861, 333] on div "18.49 m2" at bounding box center [842, 326] width 107 height 22
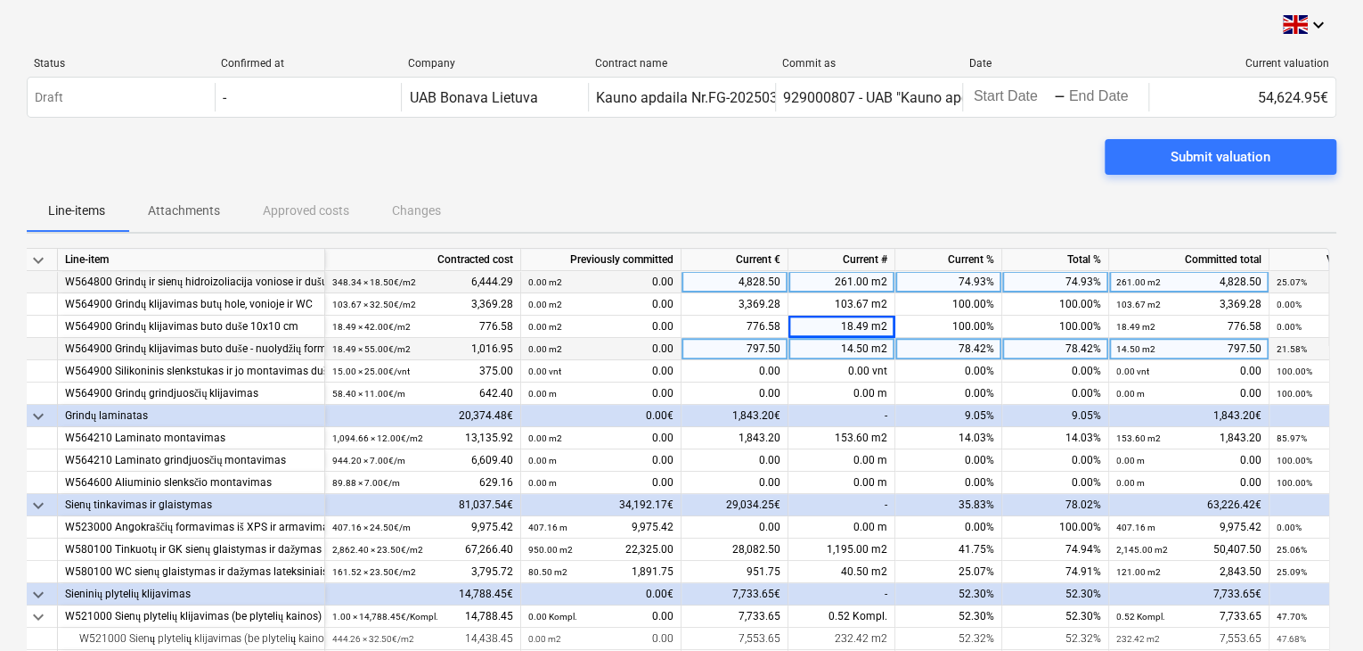
click at [857, 350] on div "14.50 m2" at bounding box center [842, 349] width 107 height 22
type input "18.49"
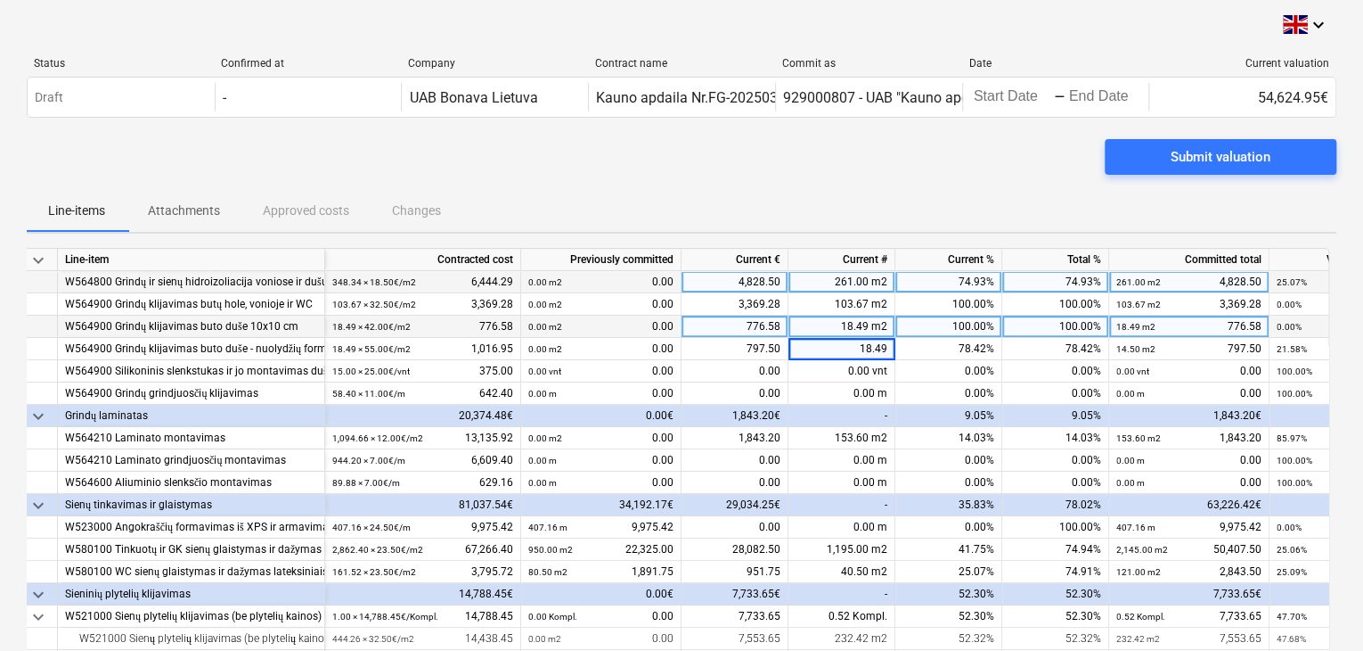
click at [830, 322] on div "18.49 m2" at bounding box center [842, 326] width 107 height 22
type input "14.50"
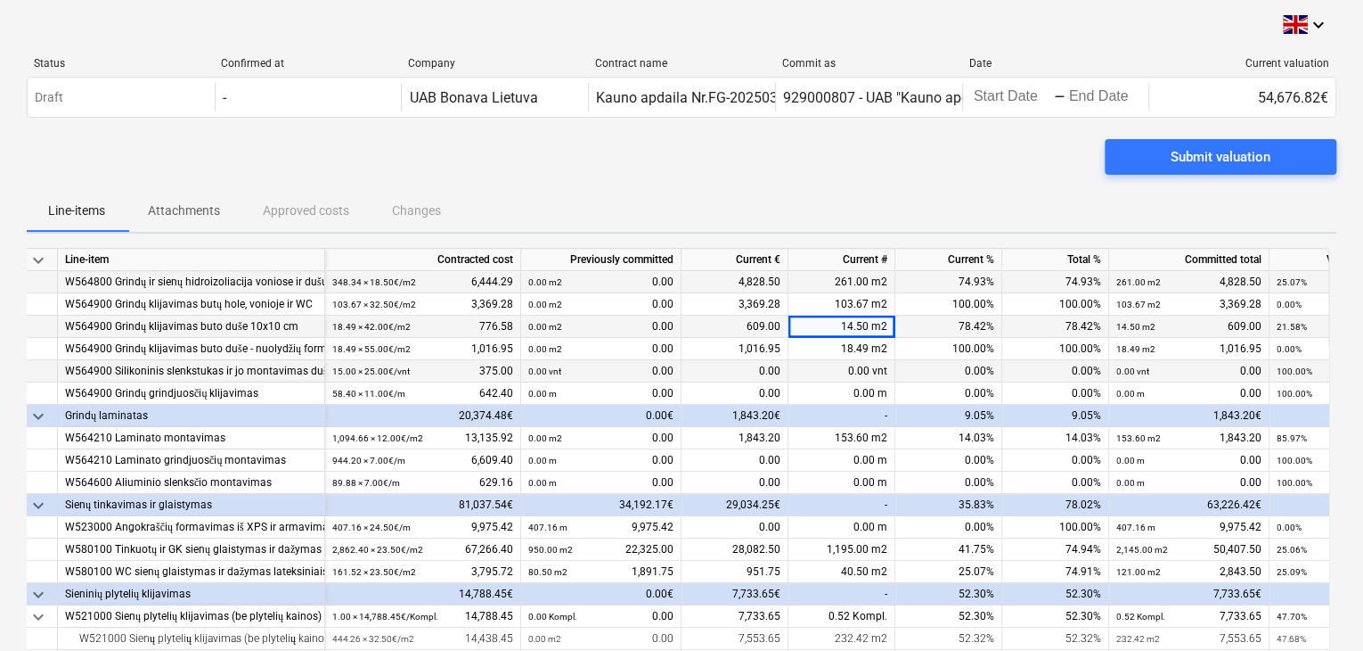
click at [848, 370] on div "0.00 vnt" at bounding box center [842, 371] width 107 height 22
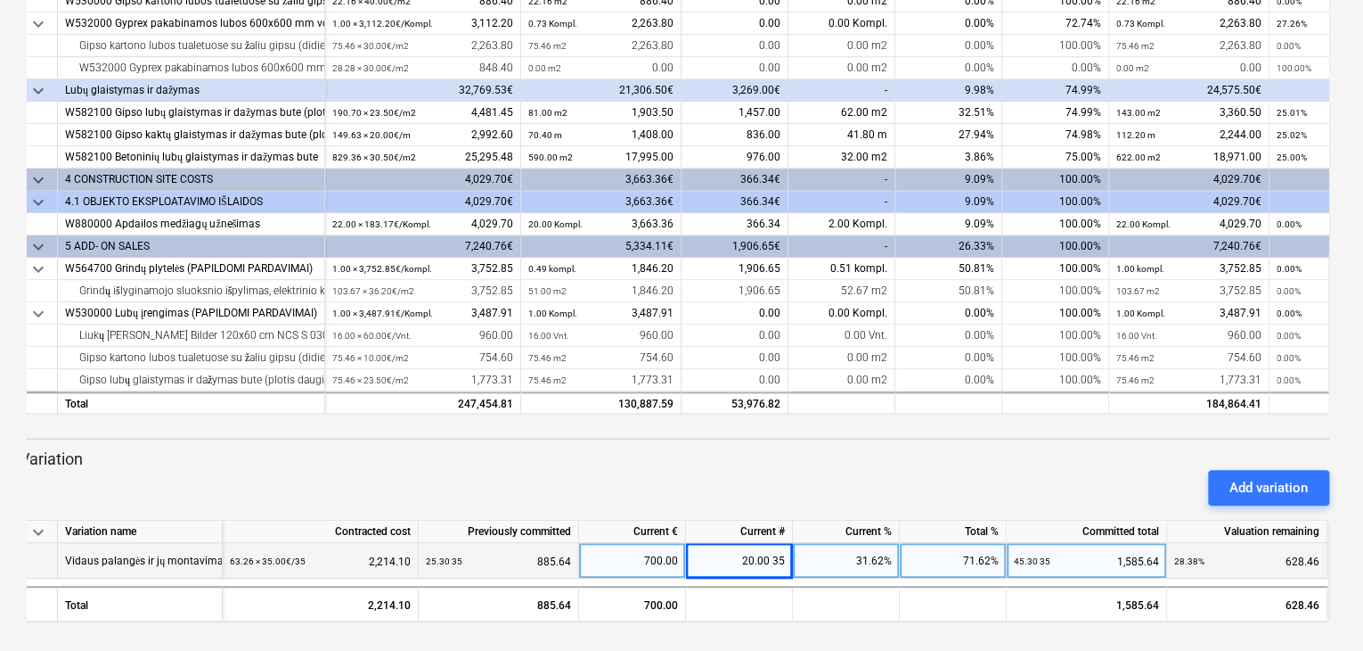
scroll to position [254, 0]
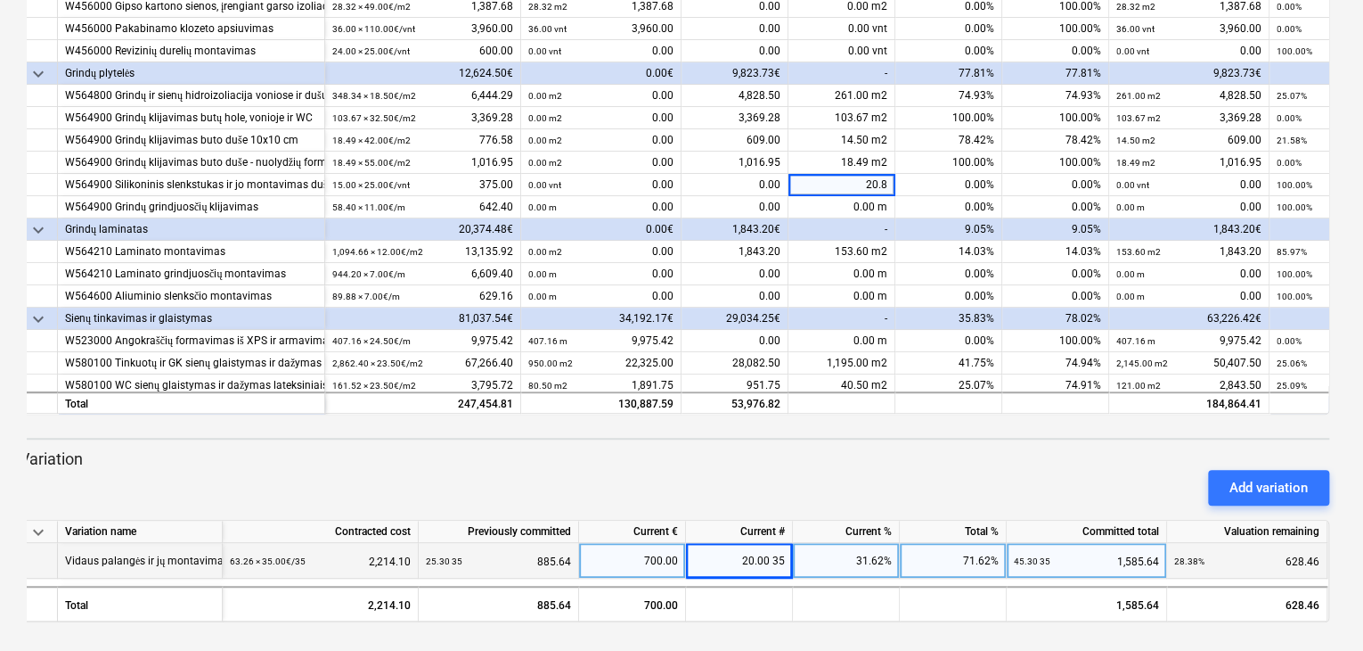
type input "20.80"
click at [749, 570] on div "20.00 35" at bounding box center [739, 561] width 107 height 36
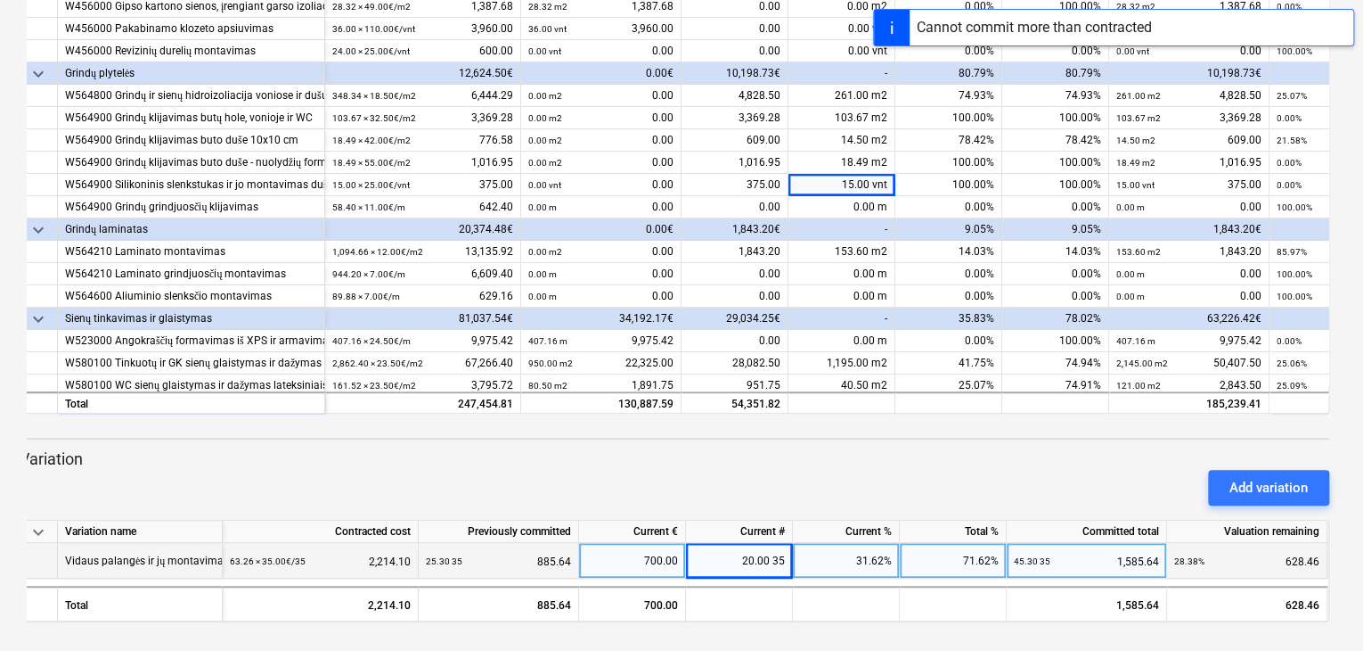
click at [760, 563] on div "20.00 35" at bounding box center [739, 561] width 107 height 36
type input "20.80"
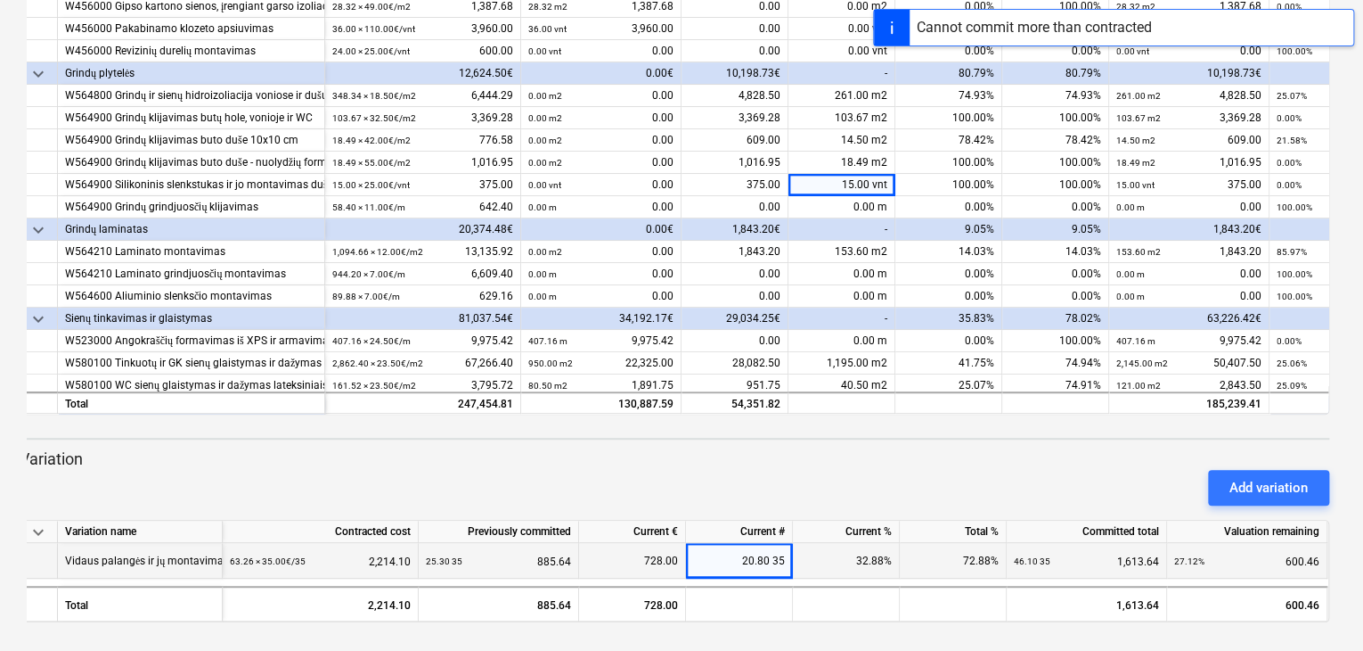
click at [835, 561] on div "32.88%" at bounding box center [846, 561] width 107 height 36
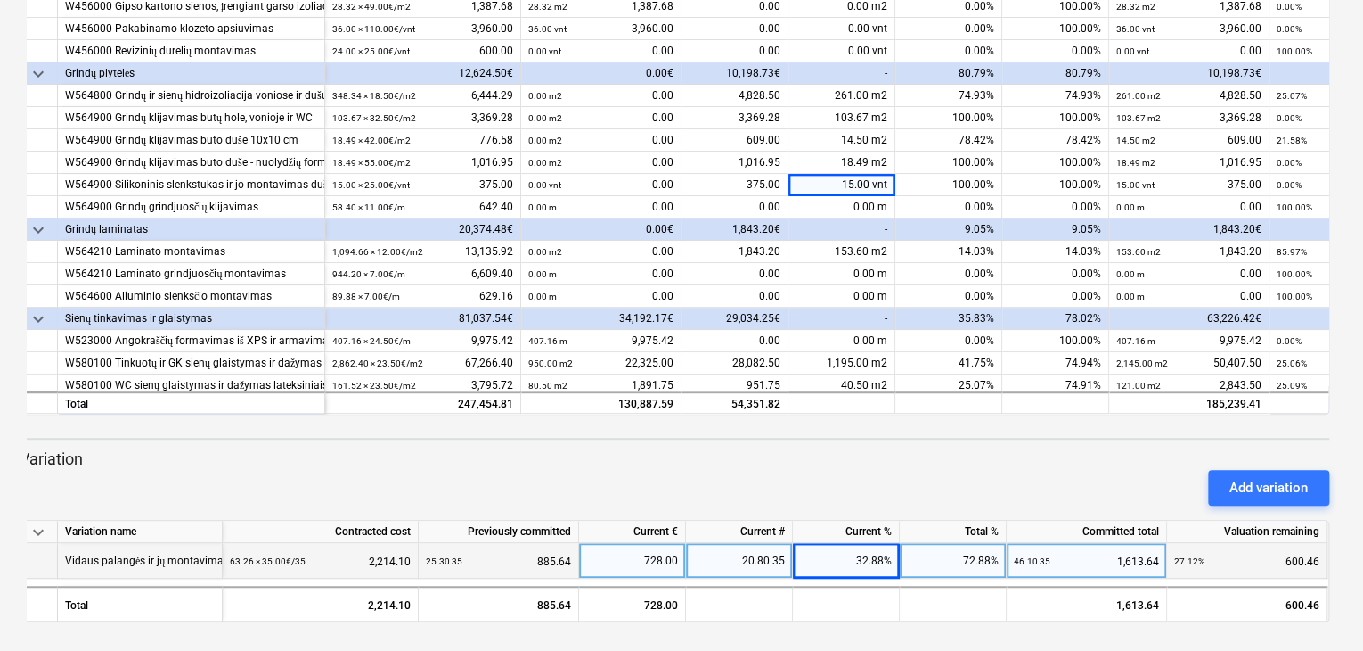
click at [716, 552] on div "20.80 35" at bounding box center [739, 561] width 107 height 36
type input "21"
click at [830, 543] on div "32.88%" at bounding box center [846, 561] width 107 height 36
click at [772, 561] on span at bounding box center [771, 560] width 3 height 12
type input "21.6"
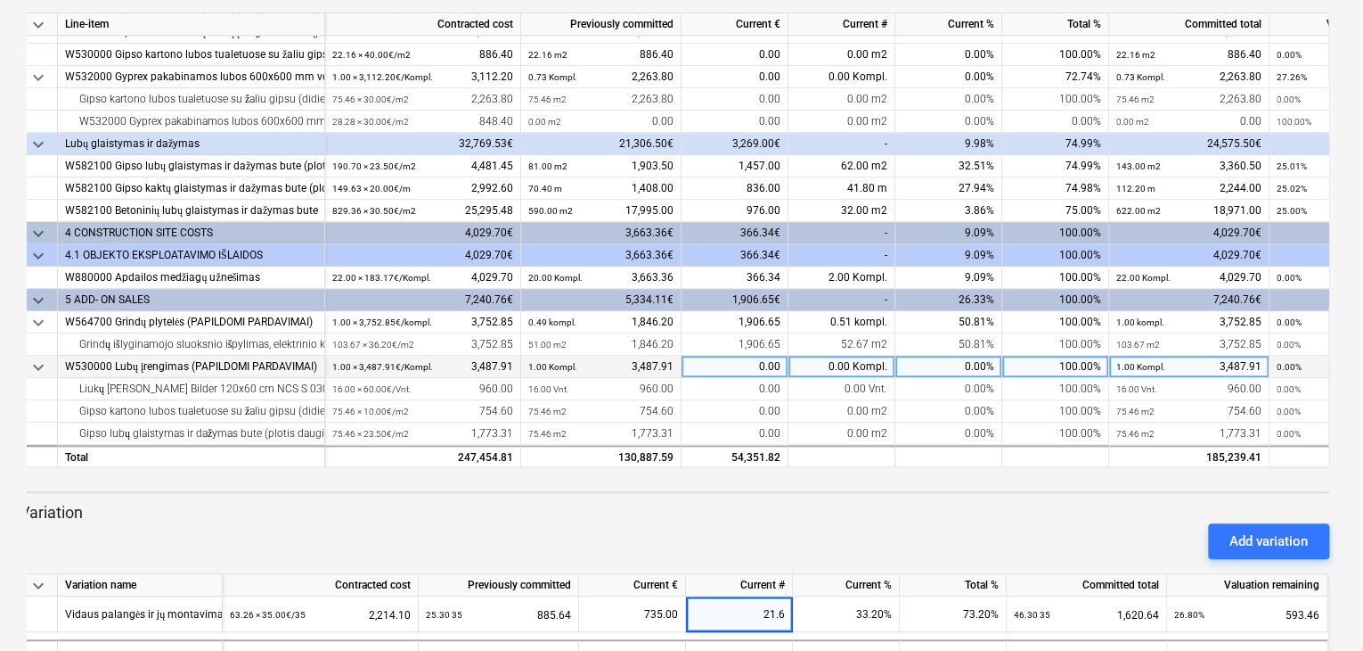
scroll to position [289, 0]
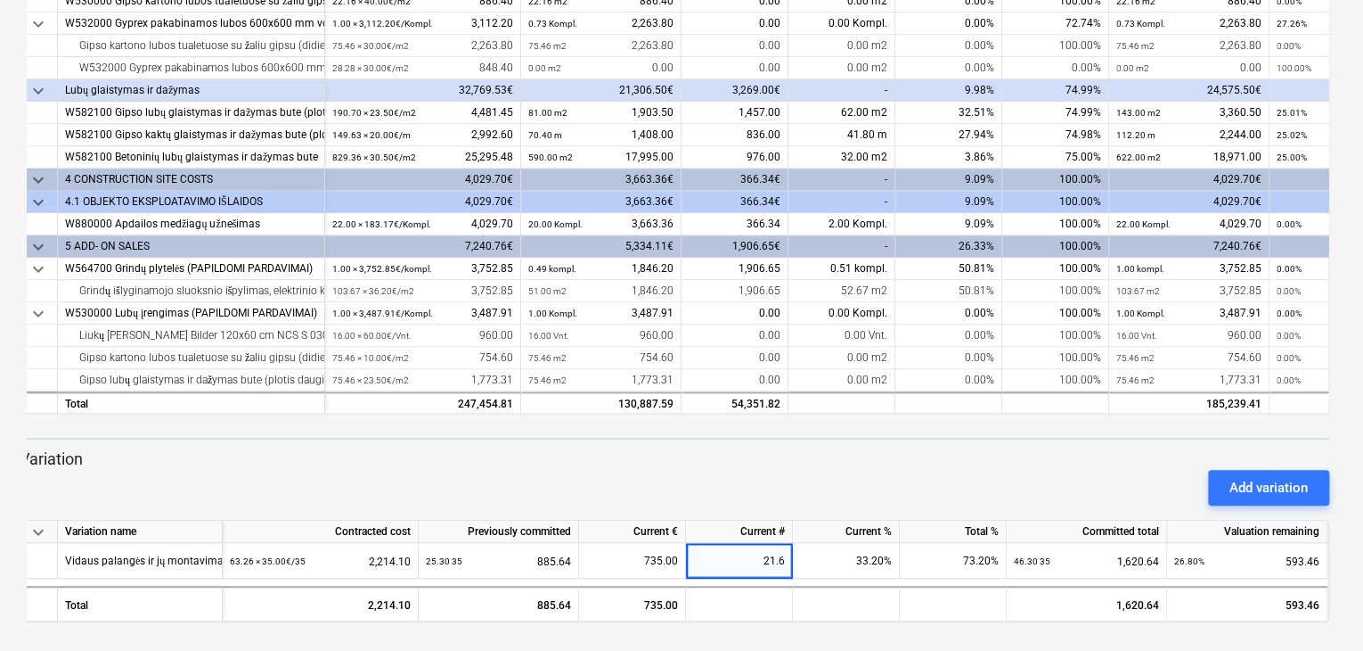
click at [864, 497] on div "Add variation" at bounding box center [674, 487] width 1324 height 50
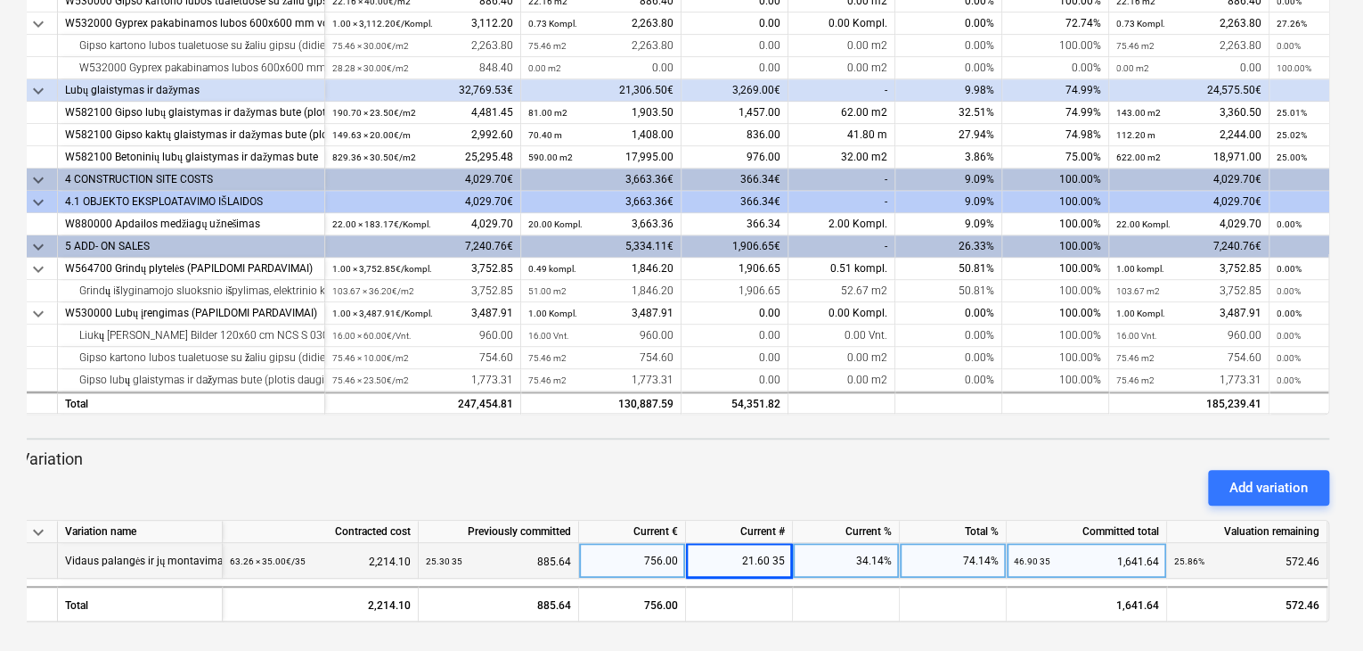
click at [777, 563] on div "21.60 35" at bounding box center [739, 561] width 107 height 36
type input "21.7"
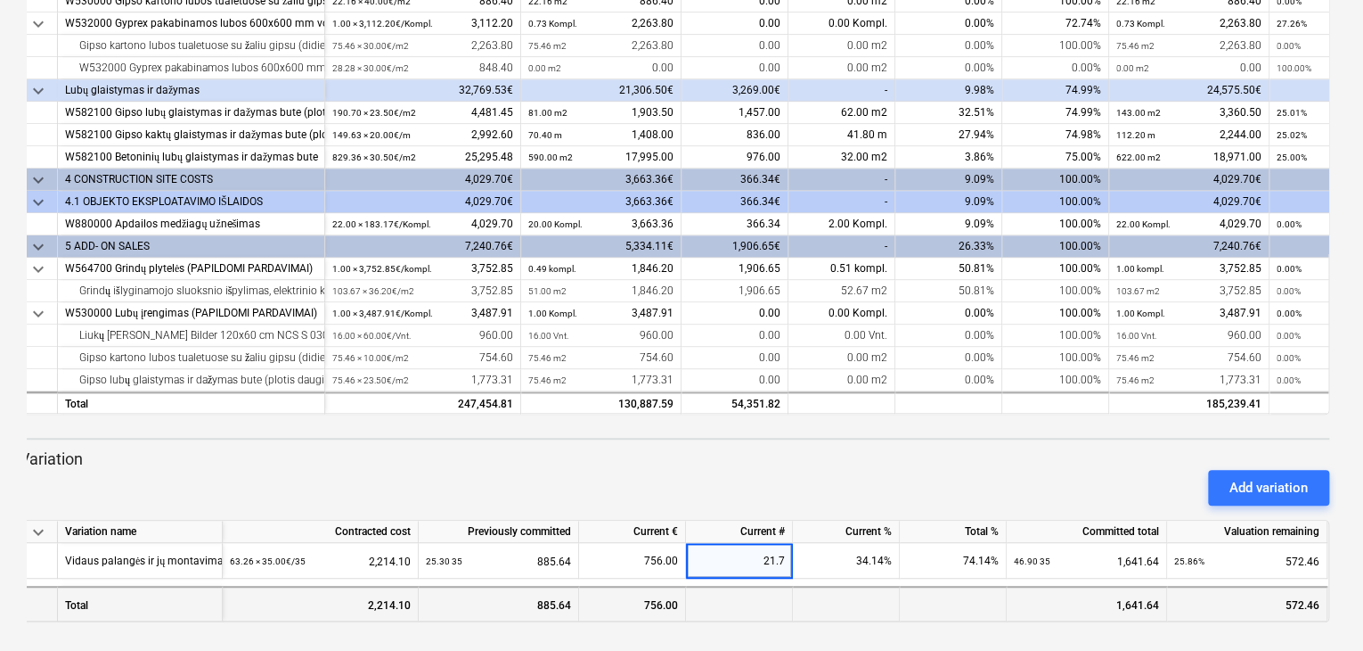
click at [947, 615] on div at bounding box center [953, 603] width 107 height 36
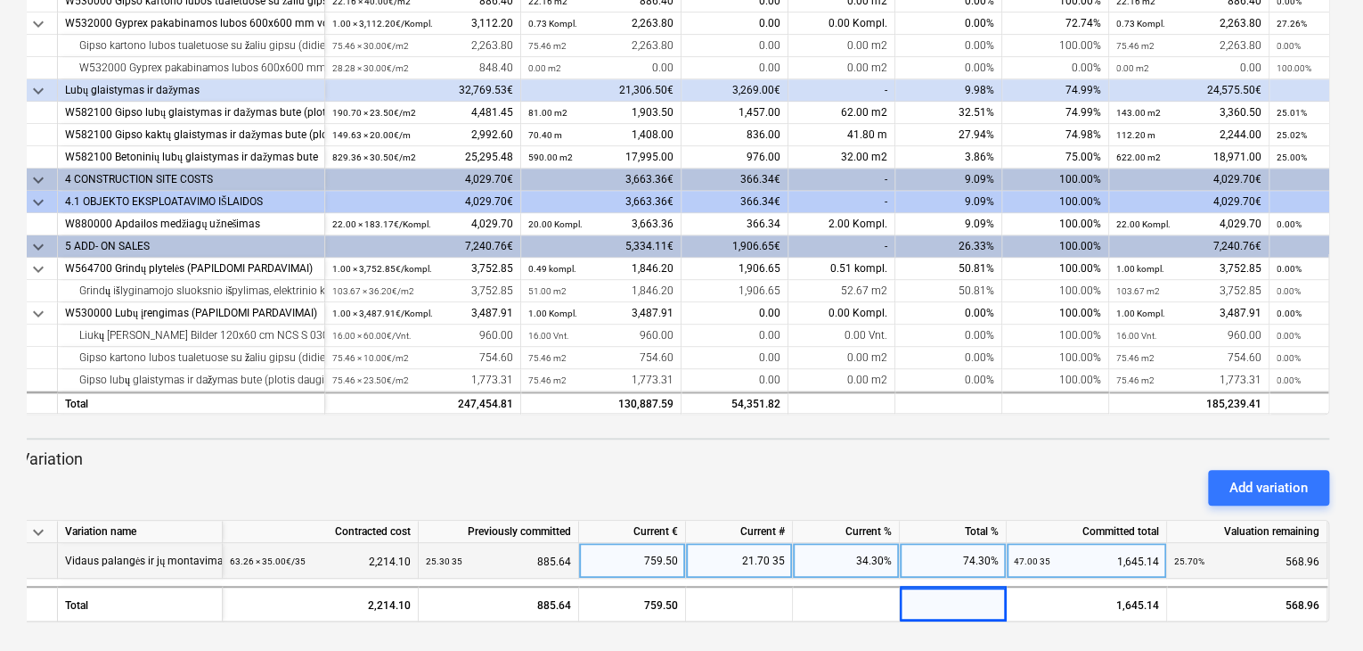
click at [739, 551] on div "21.70 35" at bounding box center [739, 561] width 107 height 36
type input "21.80"
click at [872, 581] on div "keyboard_arrow_down Variation name Contracted cost Previously committed Current…" at bounding box center [675, 571] width 1310 height 102
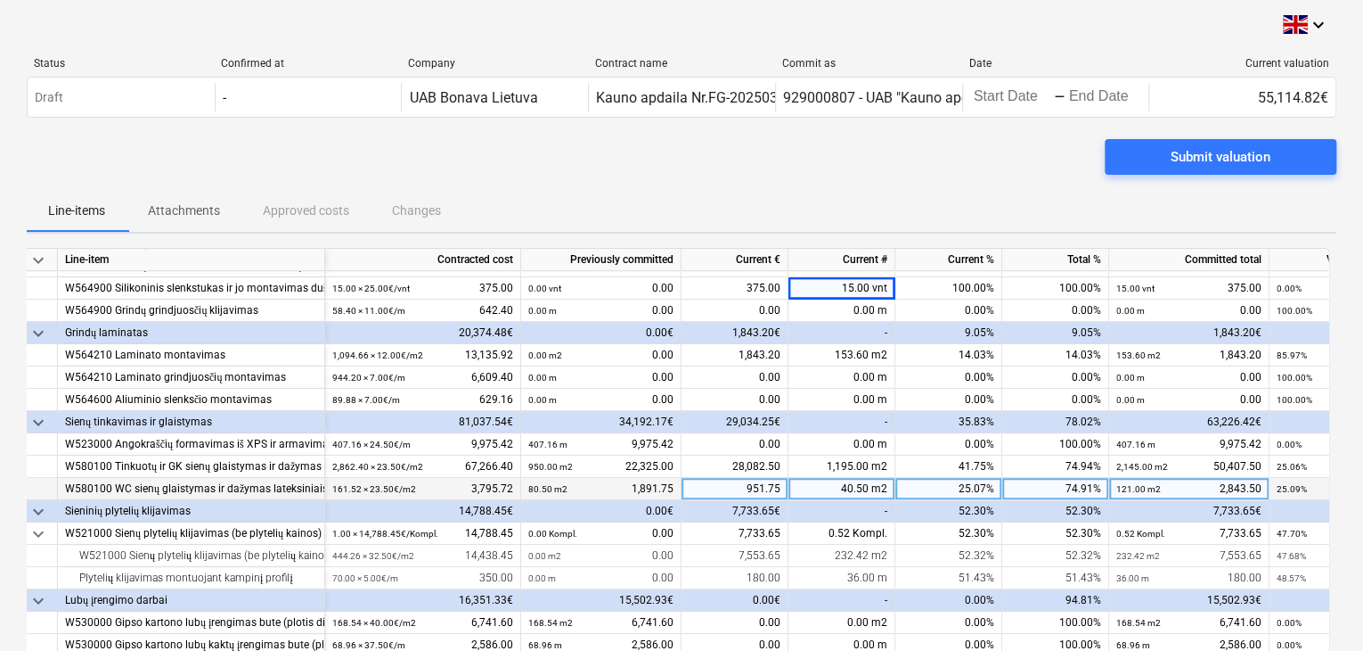
scroll to position [446, 0]
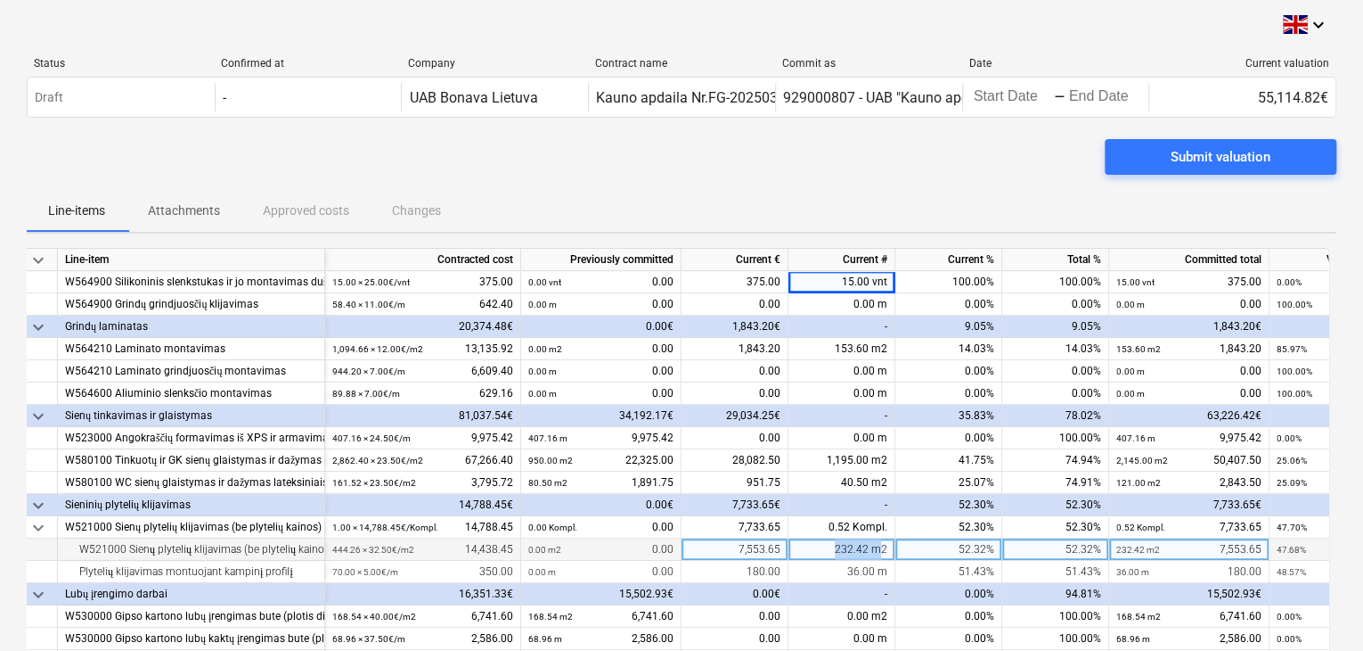
drag, startPoint x: 847, startPoint y: 551, endPoint x: 881, endPoint y: 555, distance: 35.0
click at [881, 555] on div "232.42 m2" at bounding box center [842, 549] width 107 height 22
type input "236"
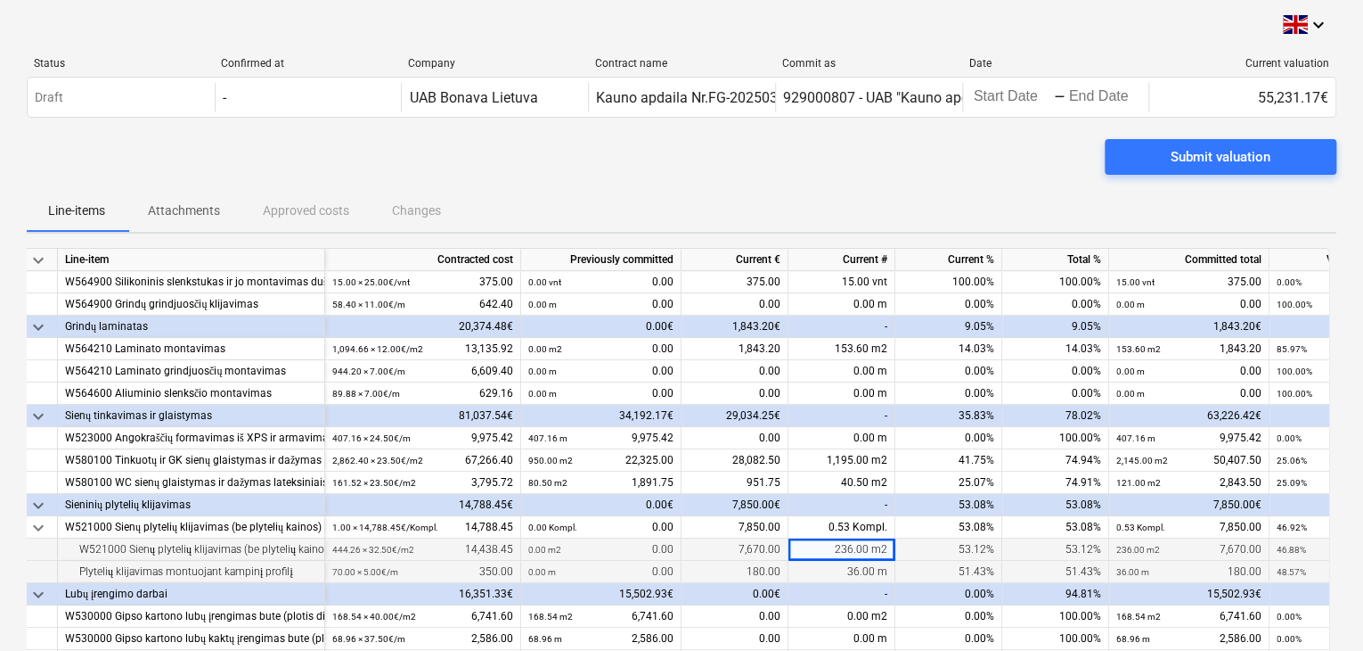
click at [920, 576] on div "51.43%" at bounding box center [949, 572] width 107 height 22
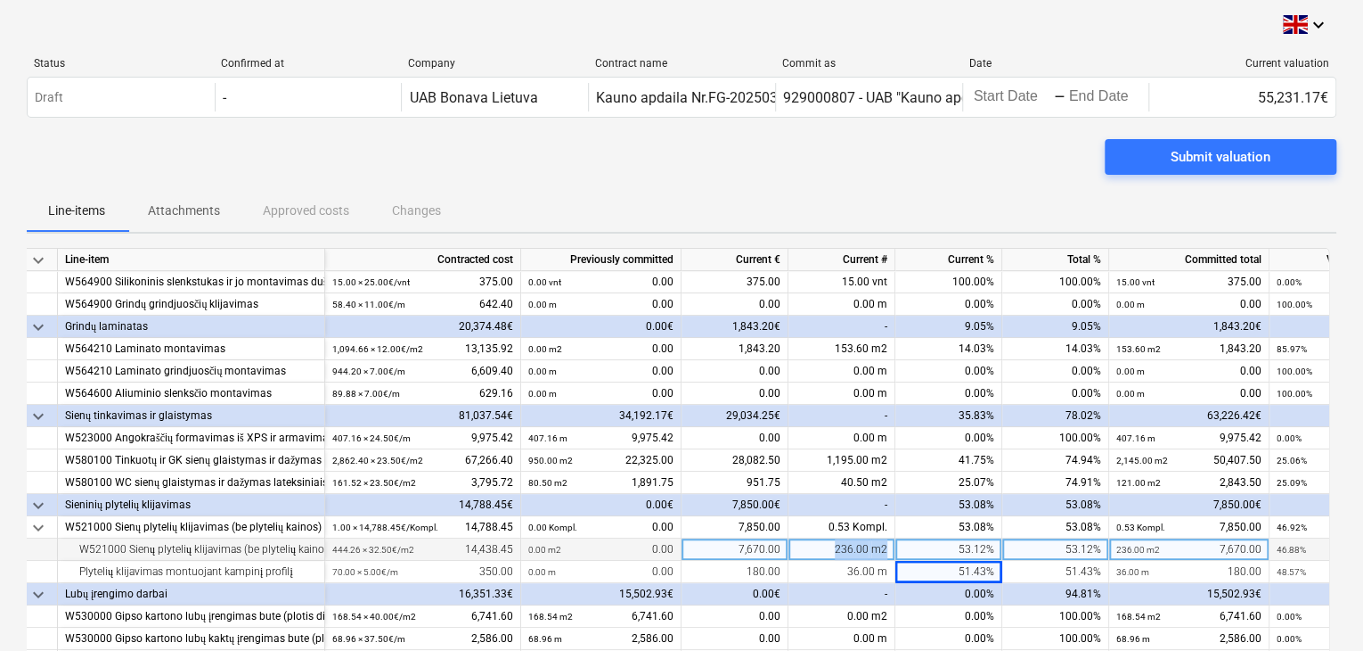
drag, startPoint x: 827, startPoint y: 548, endPoint x: 887, endPoint y: 548, distance: 59.7
click at [887, 548] on div "236.00 m2" at bounding box center [842, 549] width 107 height 22
type input "240"
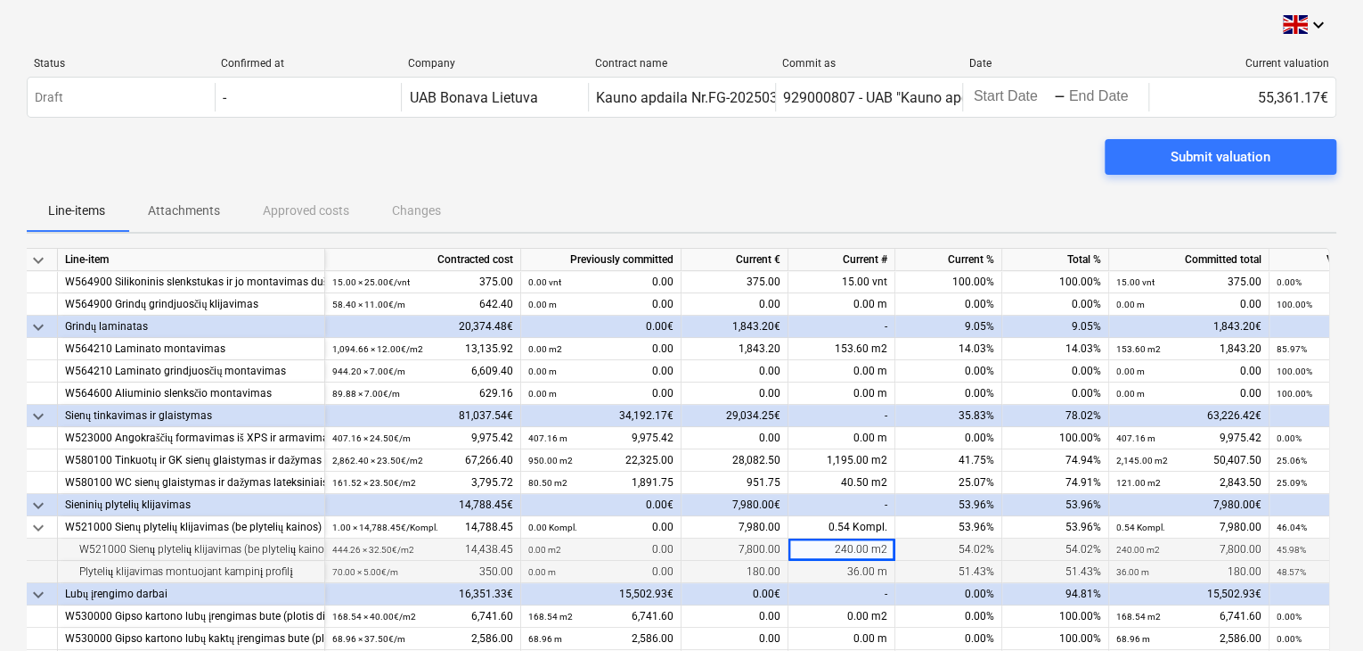
click at [904, 575] on div "51.43%" at bounding box center [949, 572] width 107 height 22
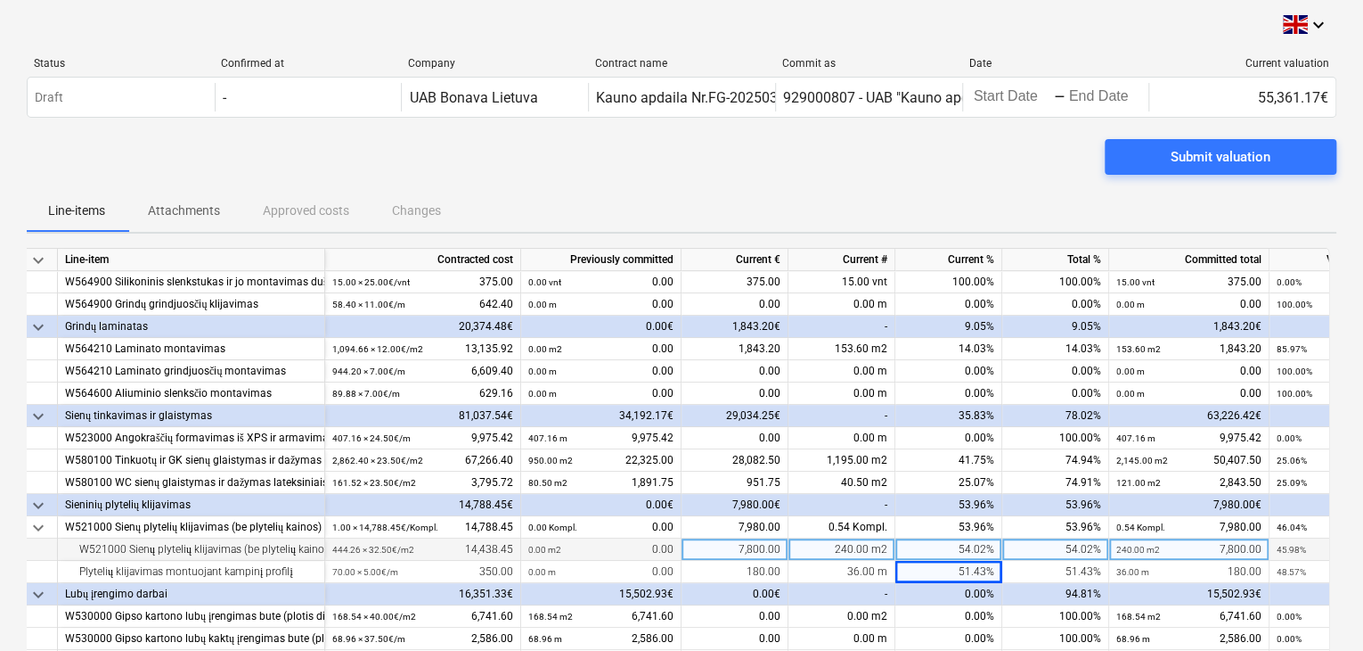
click at [835, 549] on div "240.00 m2" at bounding box center [842, 549] width 107 height 22
type input "246"
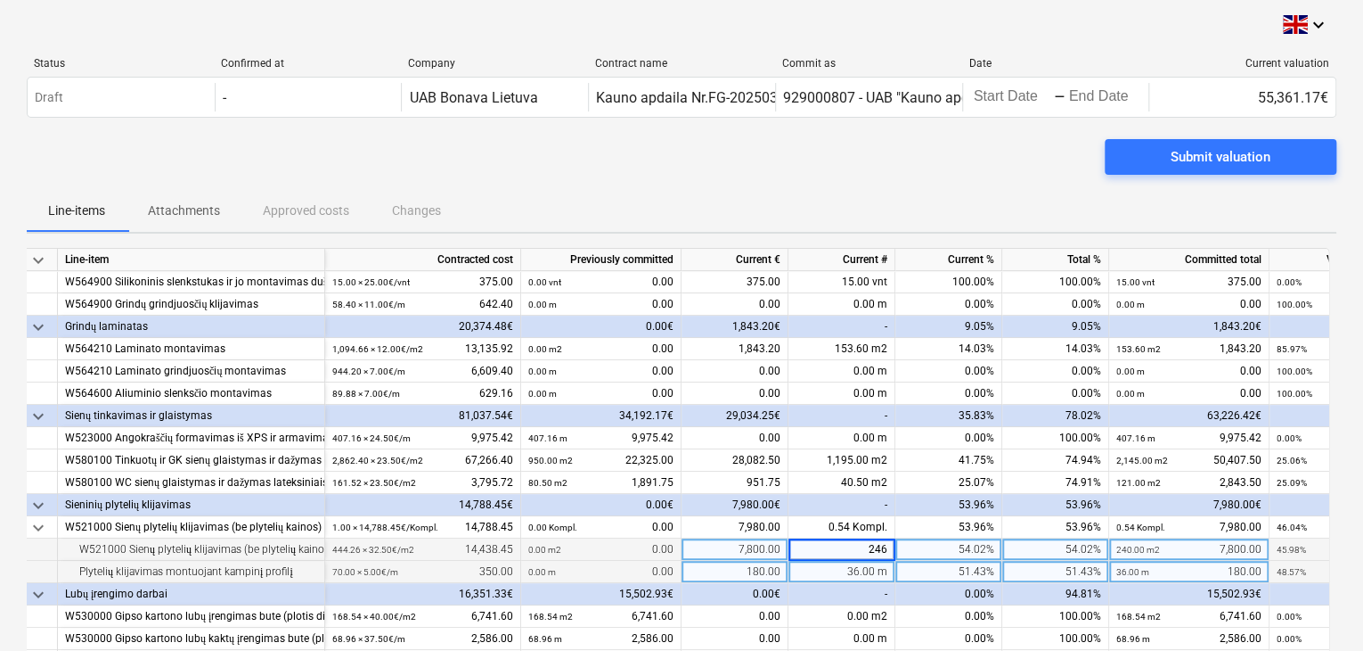
click at [895, 578] on div "36.00 m" at bounding box center [842, 572] width 107 height 22
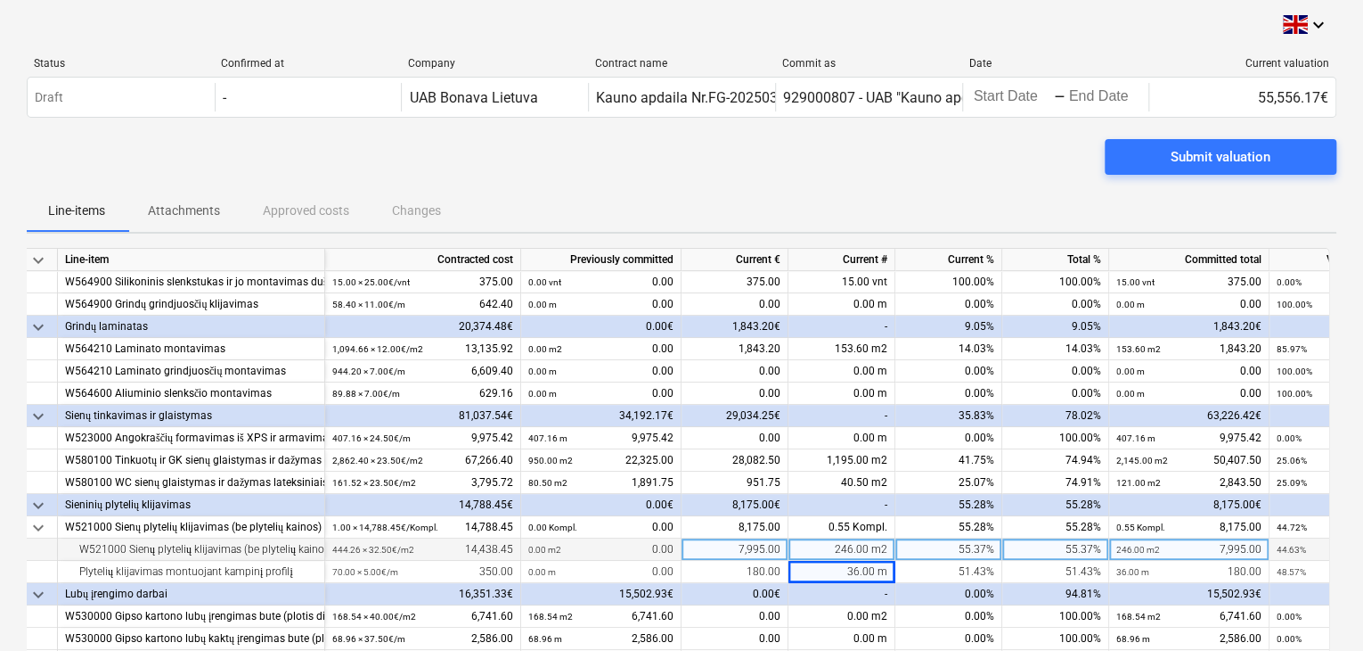
click at [836, 550] on div "246.00 m2" at bounding box center [842, 549] width 107 height 22
type input "252"
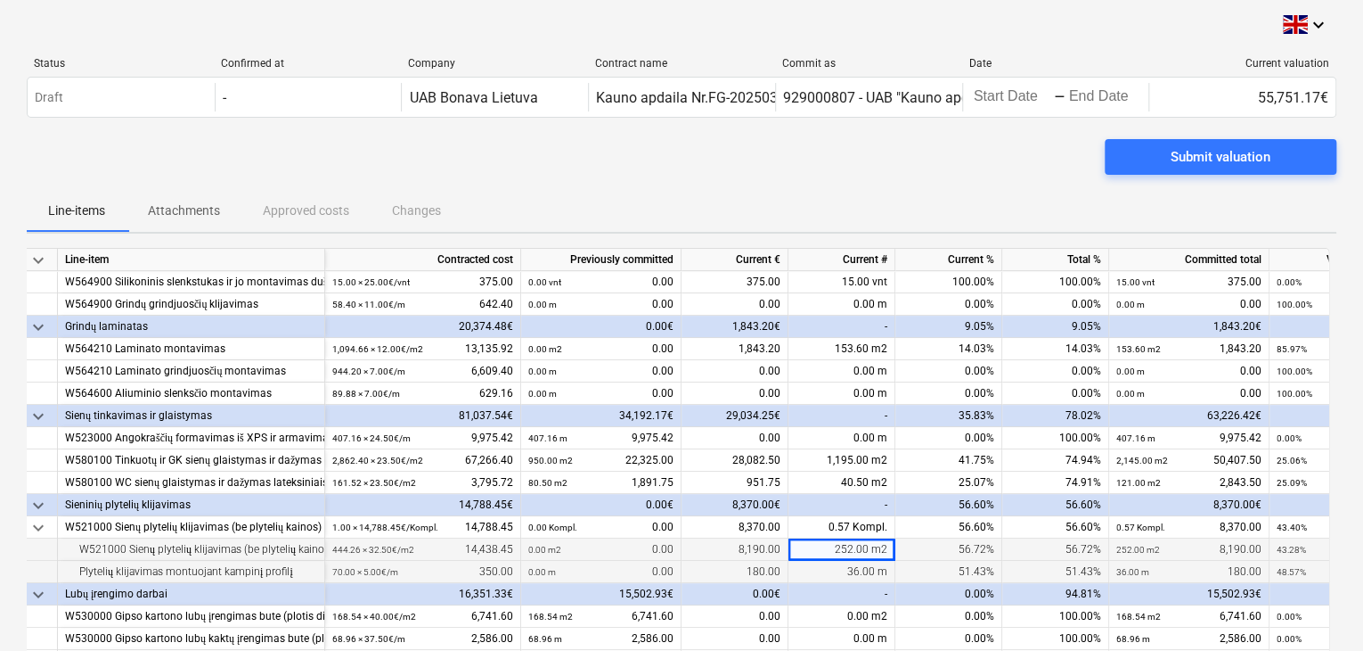
click at [843, 570] on div "36.00 m" at bounding box center [842, 572] width 107 height 22
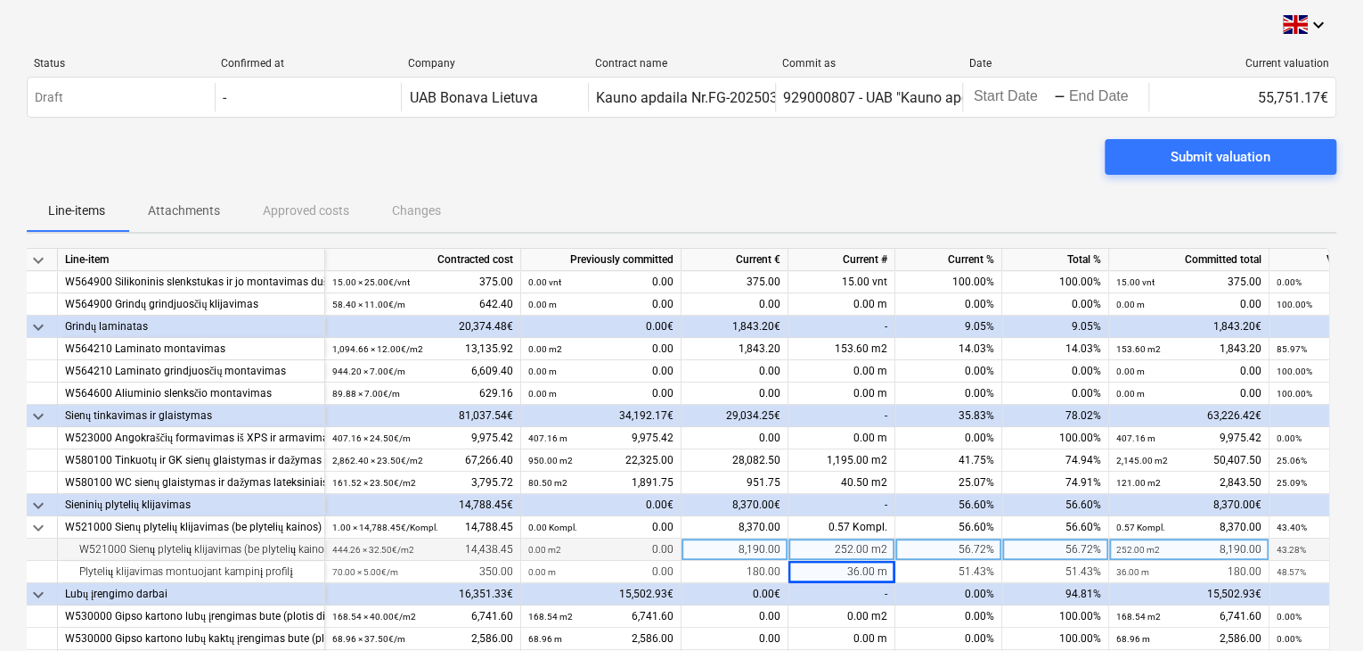
click at [838, 546] on div "252.00 m2" at bounding box center [842, 549] width 107 height 22
type input "264"
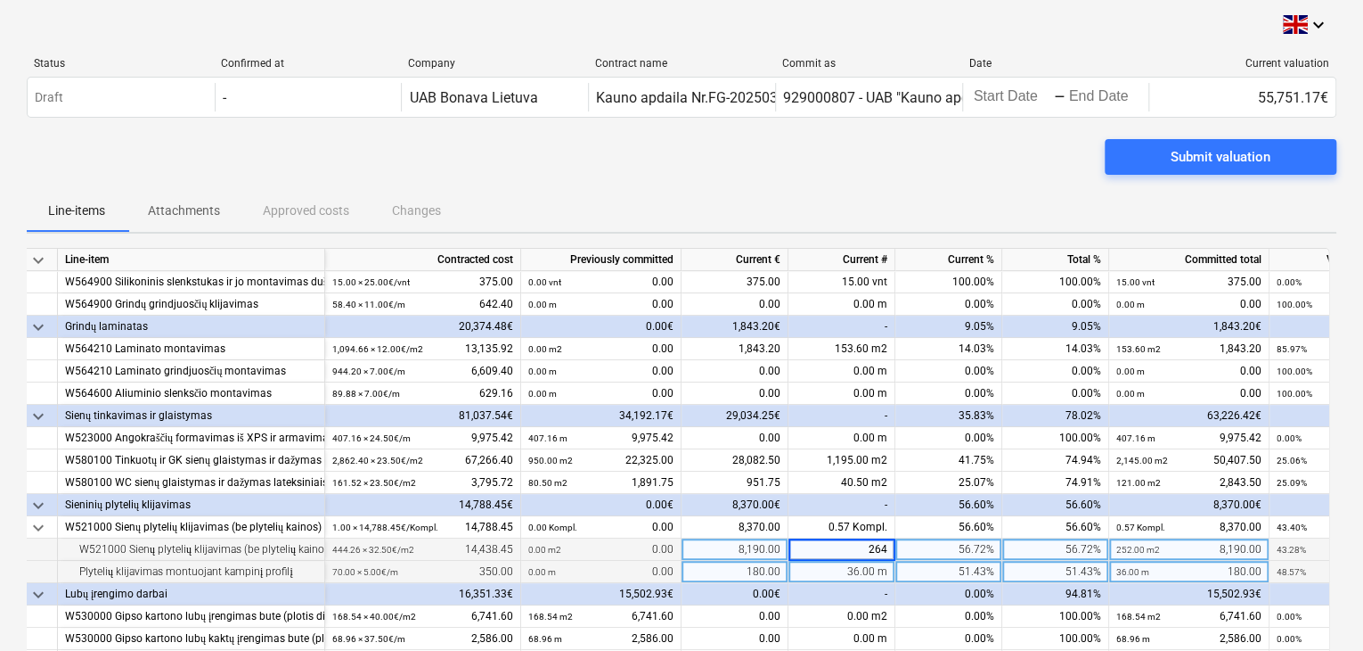
click at [841, 568] on div "36.00 m" at bounding box center [842, 572] width 107 height 22
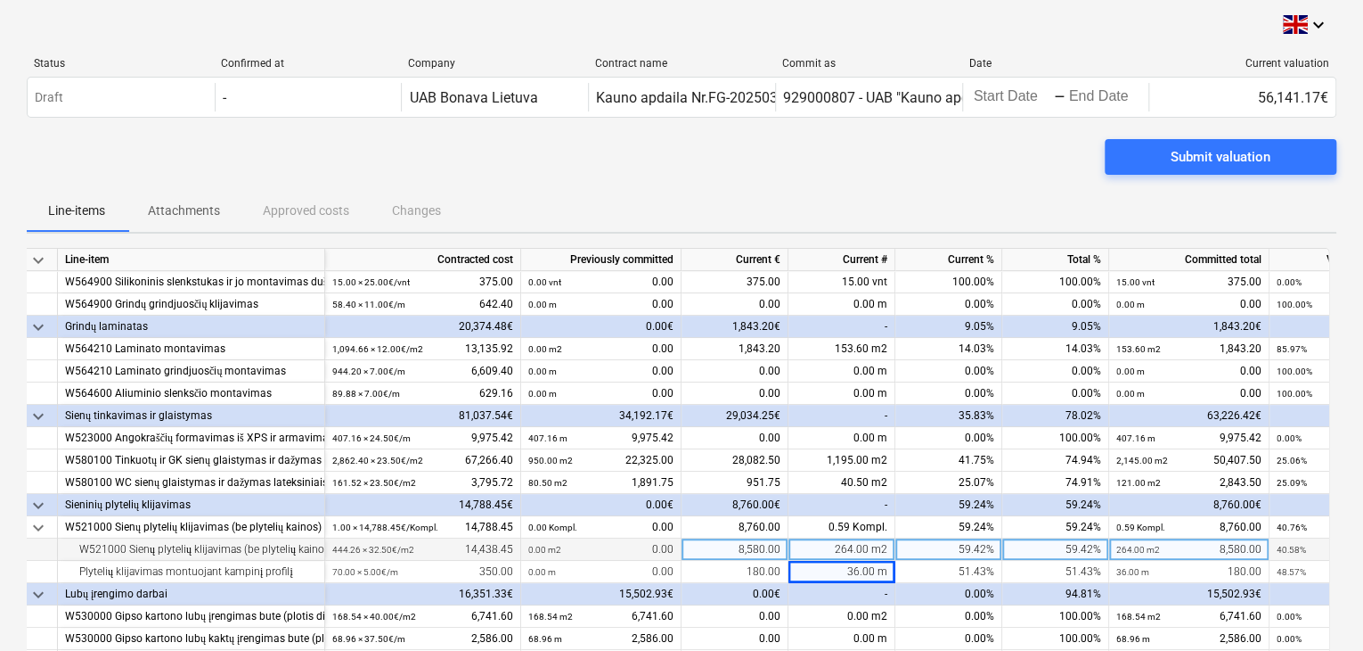
click at [831, 544] on div "264.00 m2" at bounding box center [842, 549] width 107 height 22
type input "270"
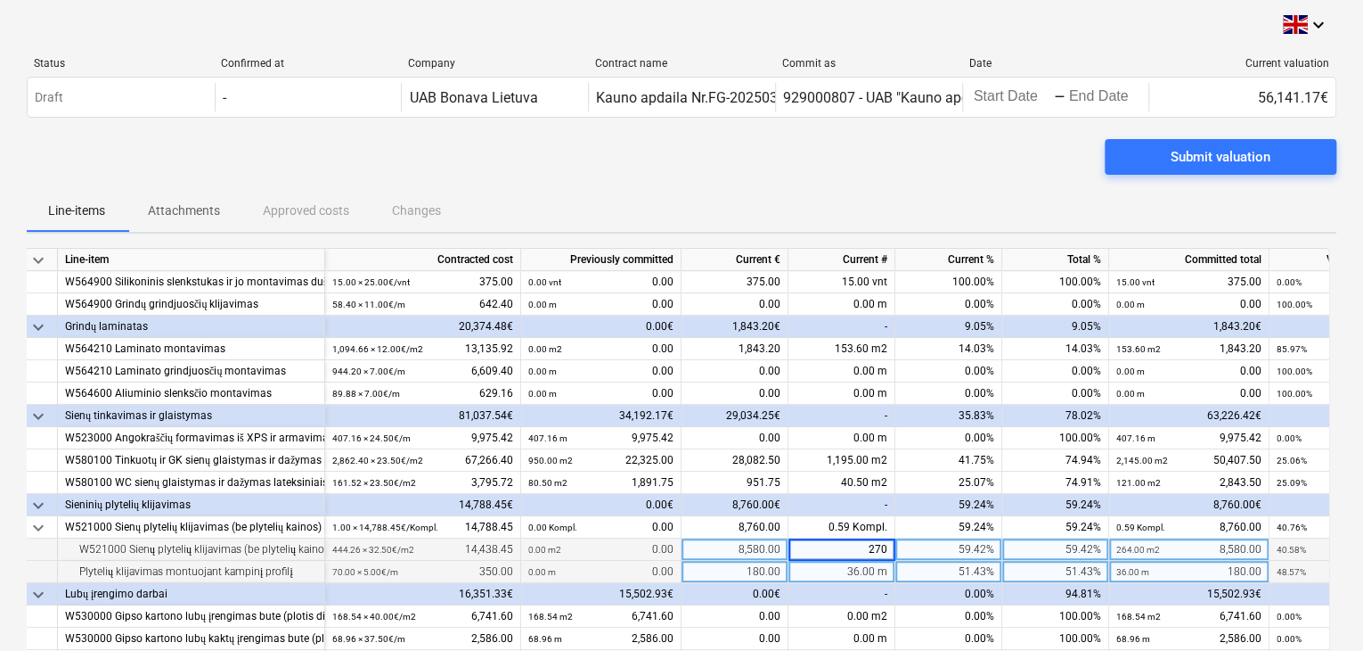
click at [832, 566] on div "36.00 m" at bounding box center [842, 572] width 107 height 22
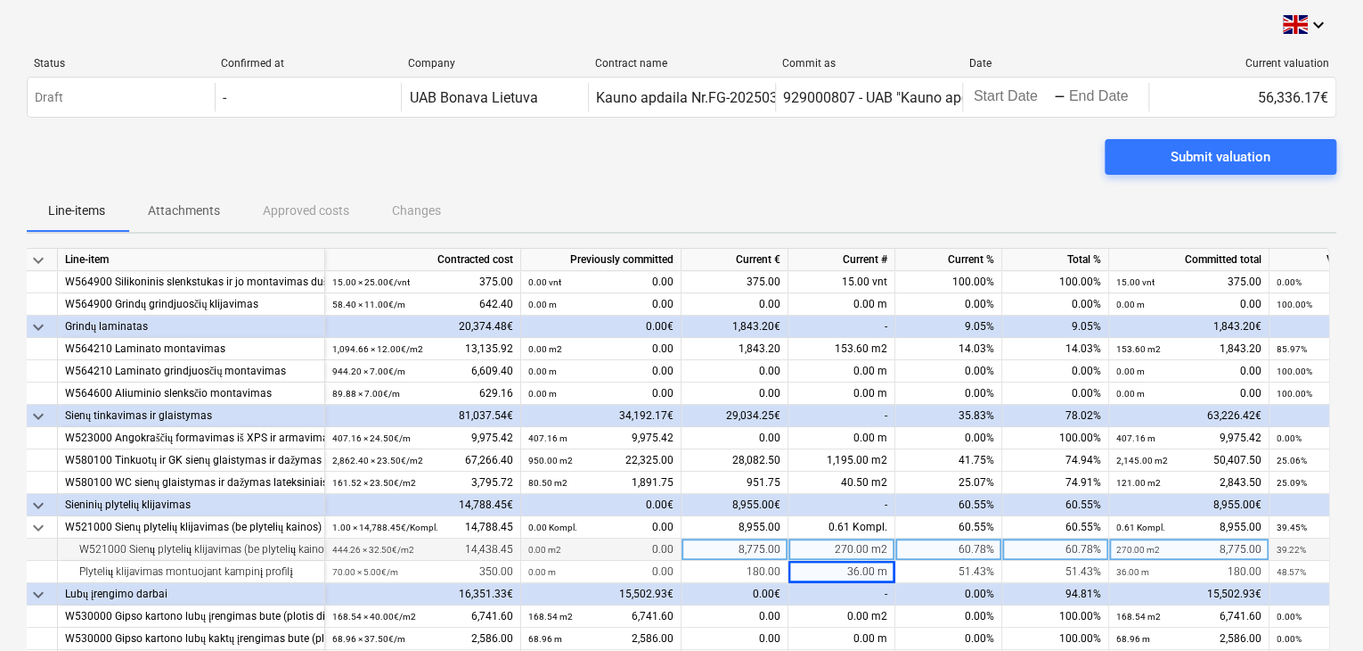
click at [831, 543] on div "270.00 m2" at bounding box center [842, 549] width 107 height 22
type input "260"
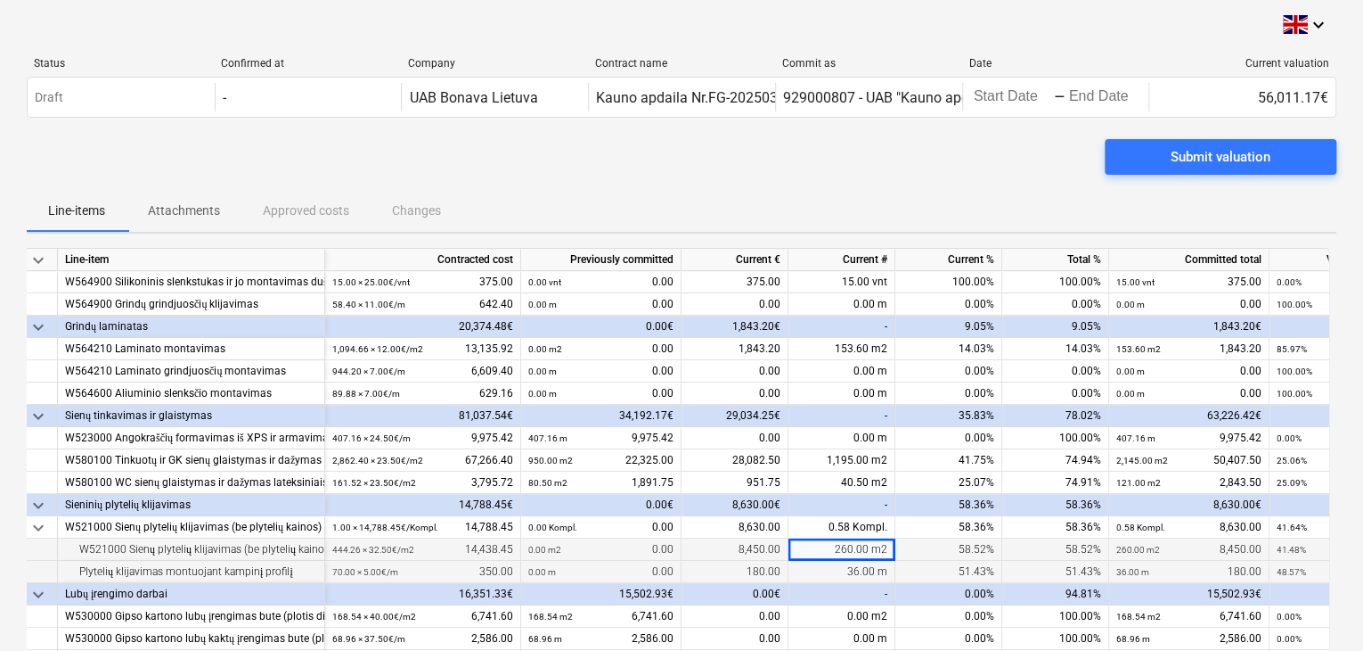
click at [825, 567] on div "36.00 m" at bounding box center [842, 572] width 107 height 22
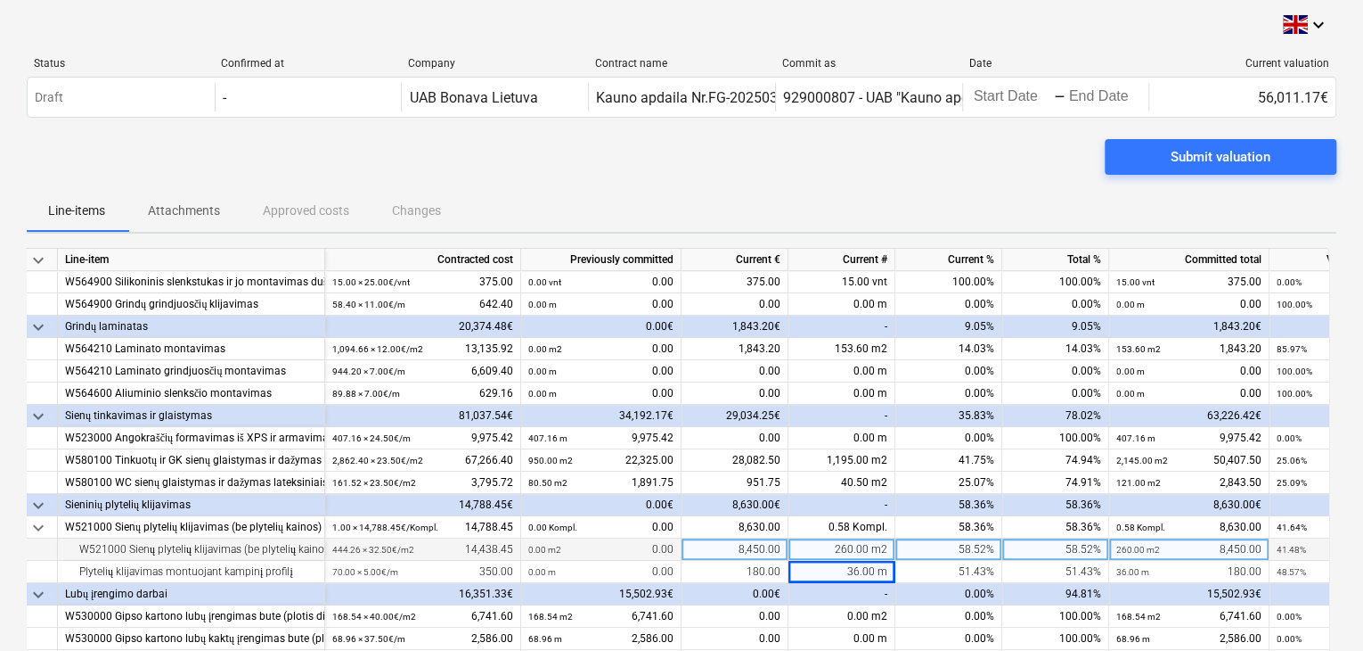
click at [836, 550] on div "260.00 m2" at bounding box center [842, 549] width 107 height 22
type input "250"
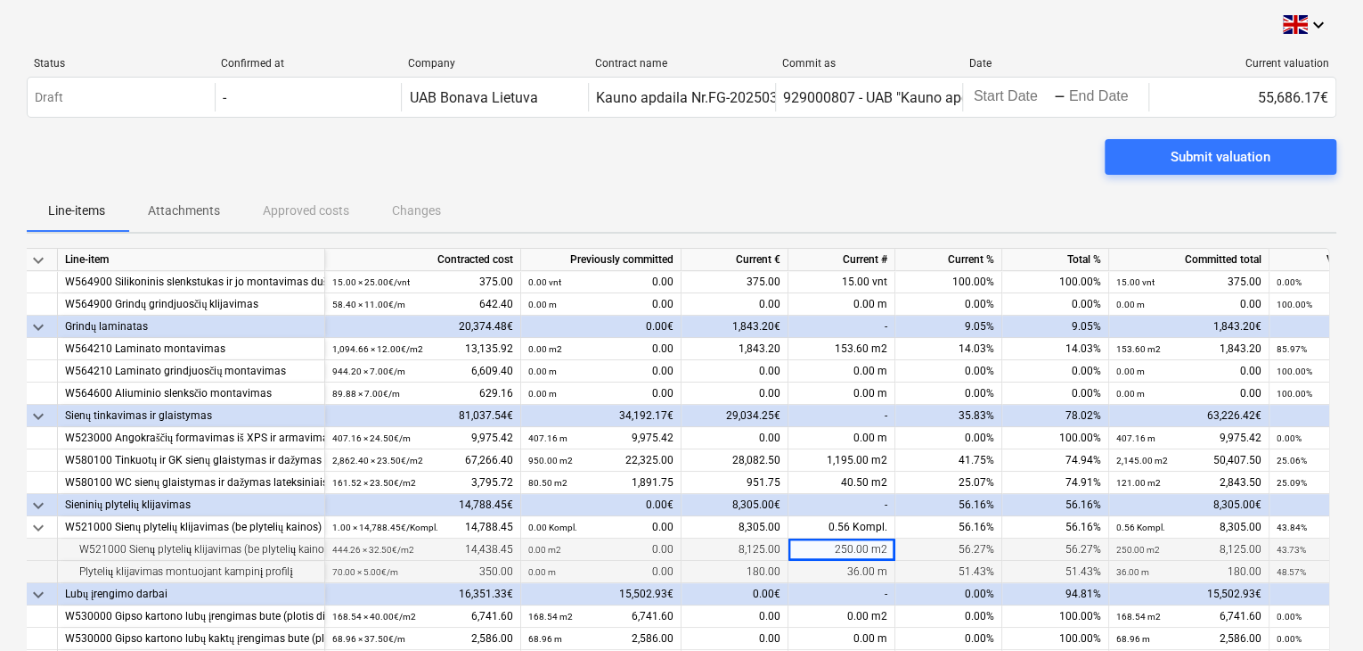
click at [832, 569] on div "36.00 m" at bounding box center [842, 572] width 107 height 22
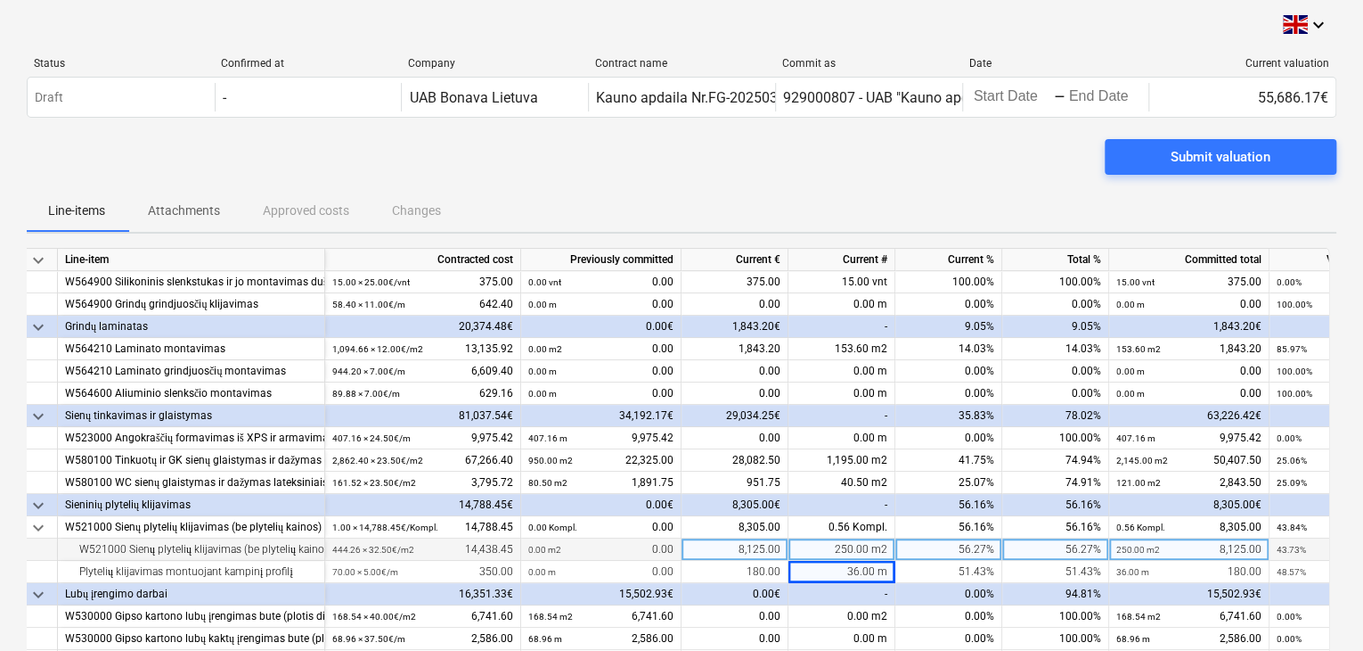
click at [844, 542] on div "250.00 m2" at bounding box center [842, 549] width 107 height 22
type input "235"
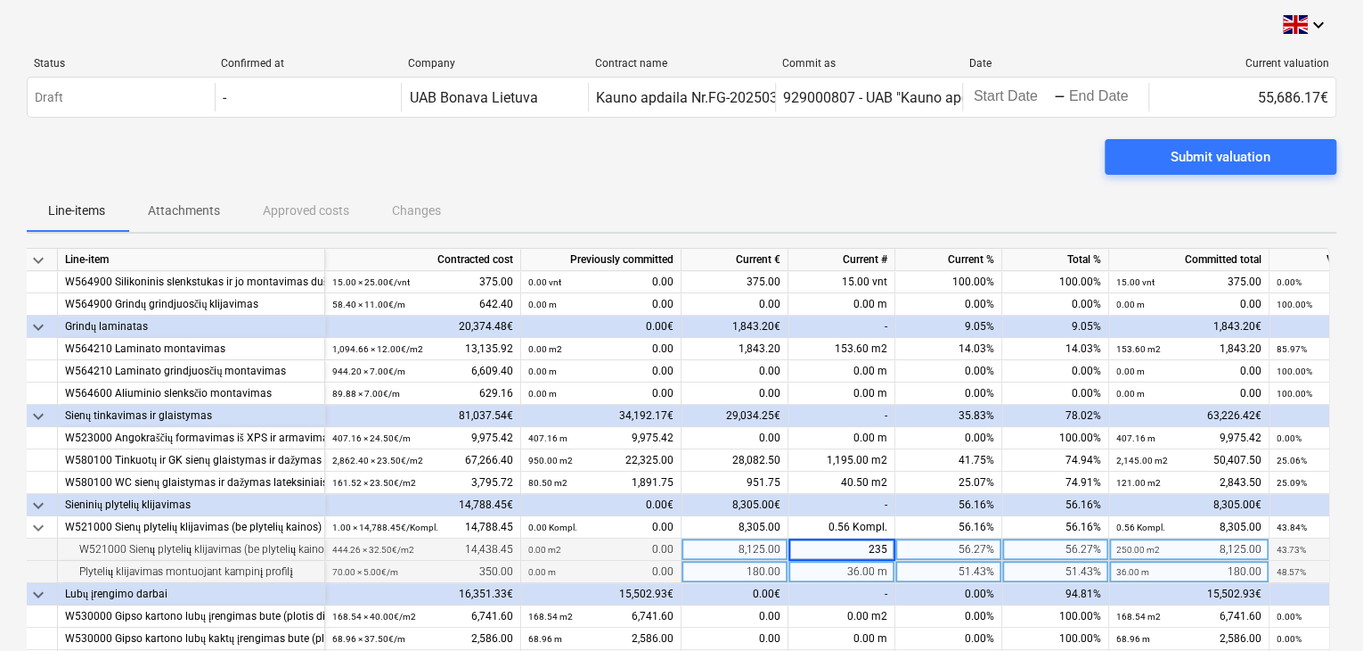
click at [839, 571] on div "36.00 m" at bounding box center [842, 572] width 107 height 22
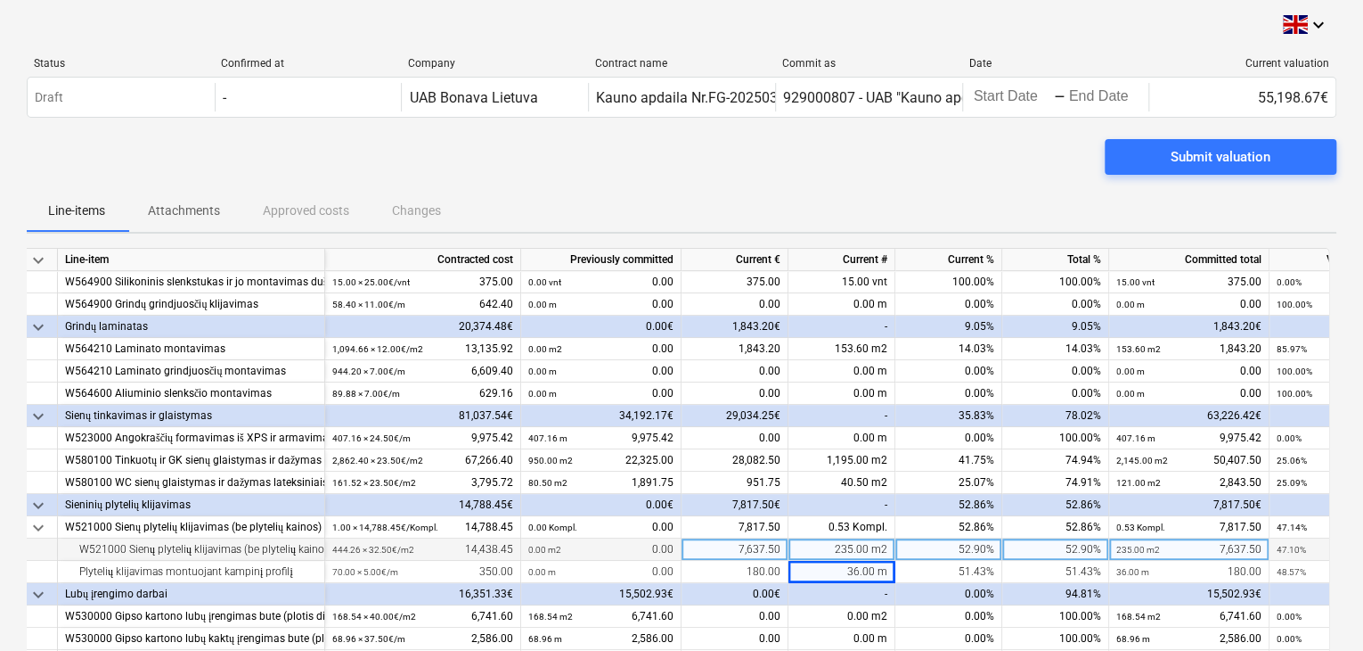
click at [847, 550] on div "235.00 m2" at bounding box center [842, 549] width 107 height 22
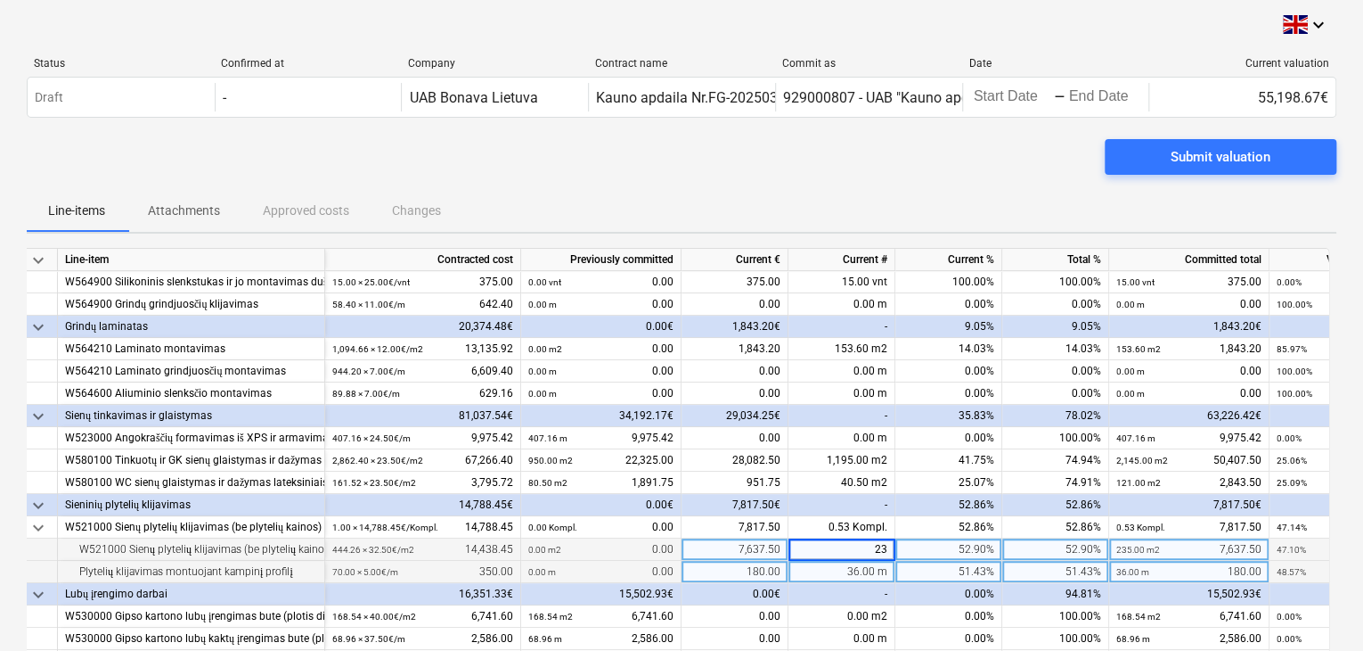
type input "232"
click at [905, 576] on div "51.43%" at bounding box center [949, 572] width 107 height 22
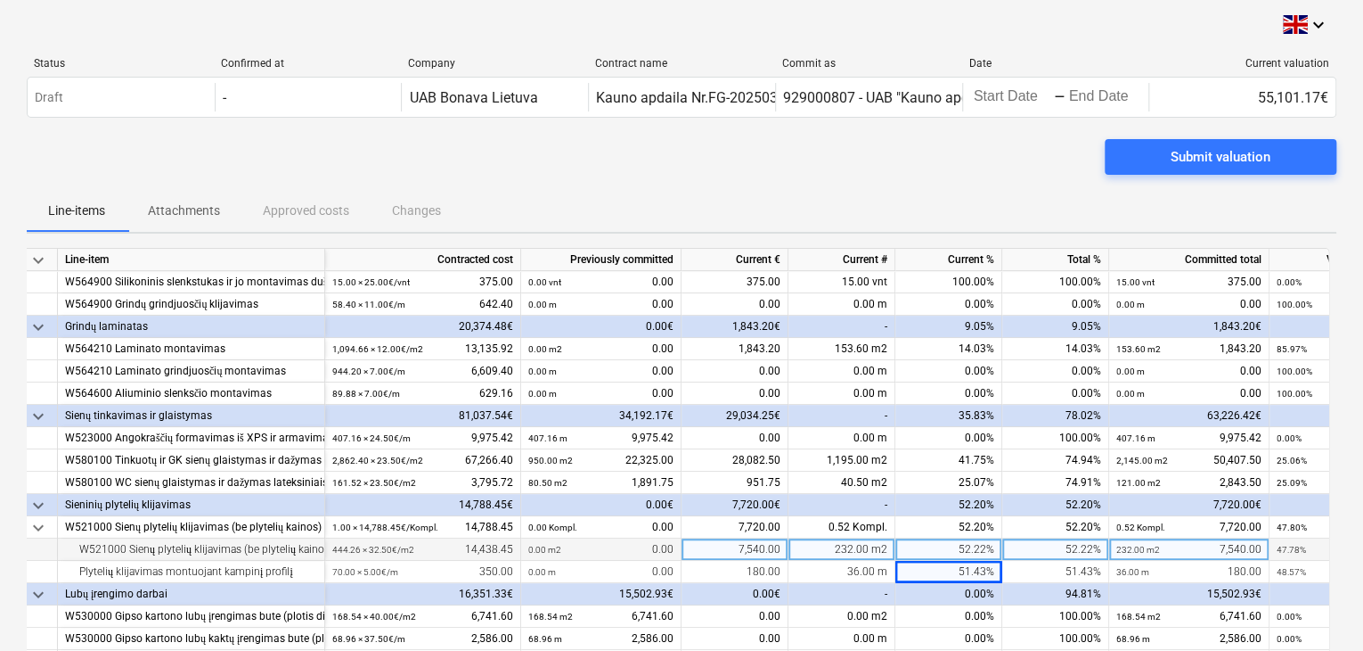
click at [858, 545] on div "232.00 m2" at bounding box center [842, 549] width 107 height 22
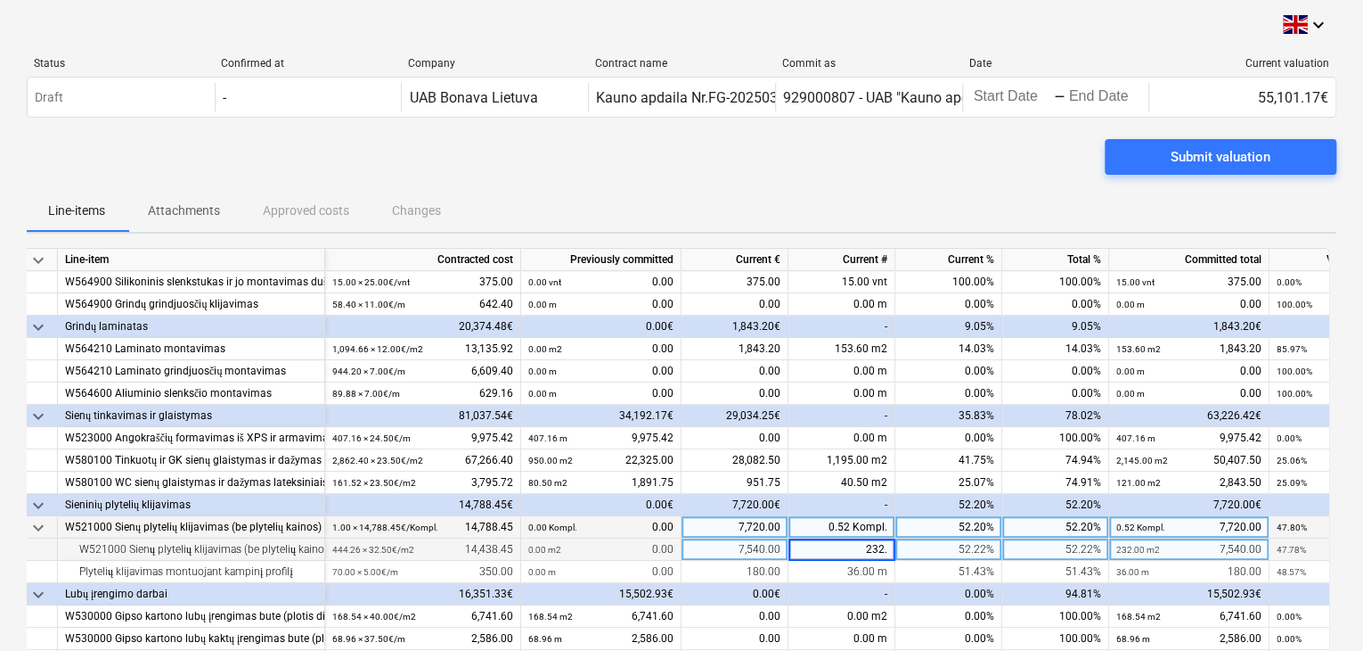
type input "232.4"
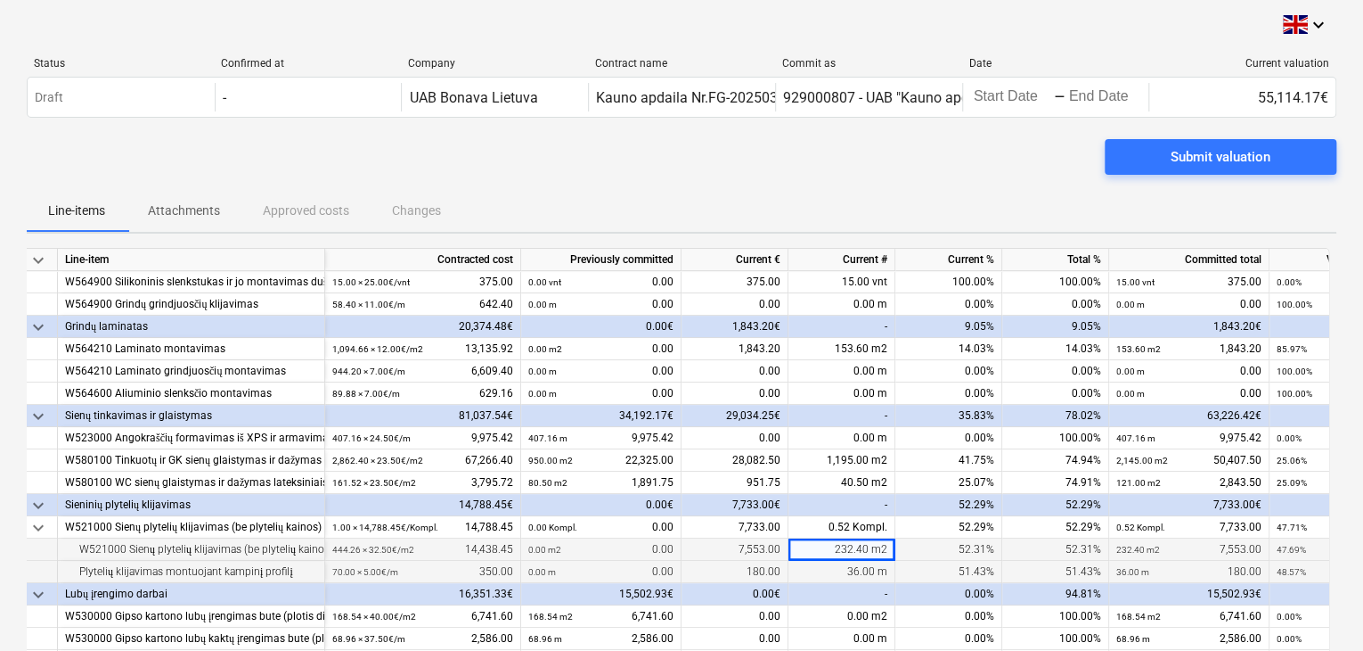
click at [853, 569] on div "36.00 m" at bounding box center [842, 572] width 107 height 22
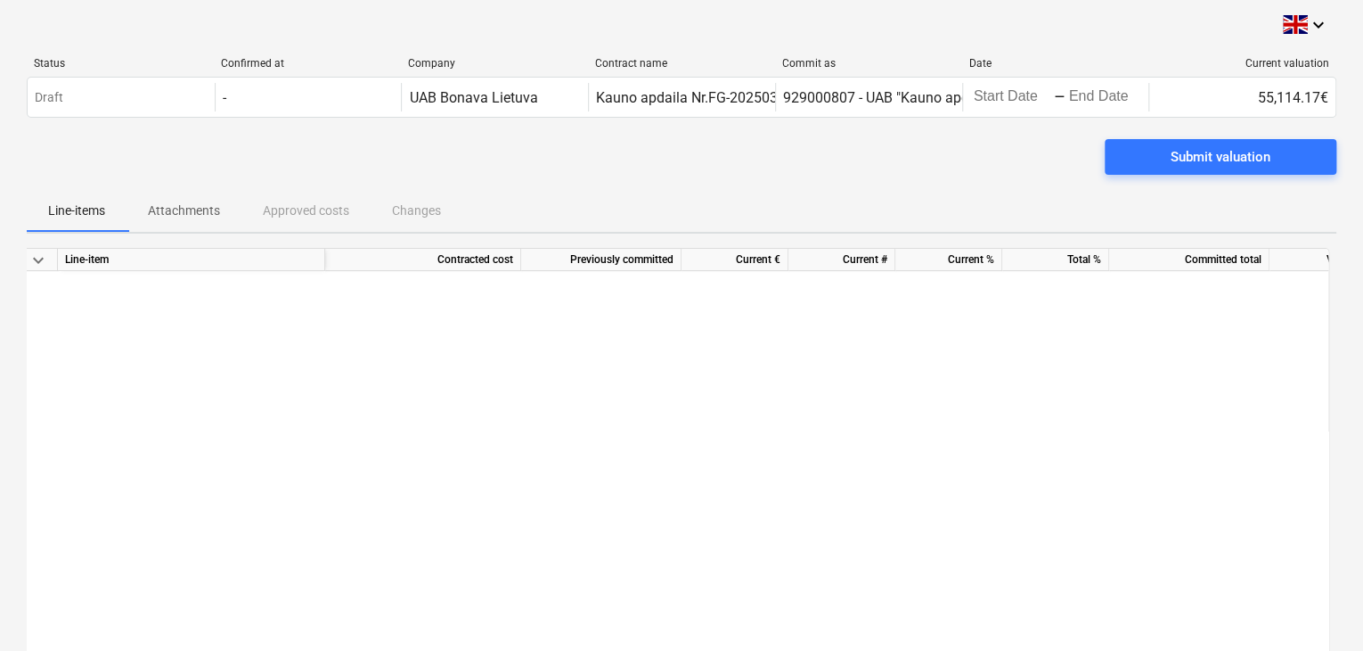
scroll to position [43, 0]
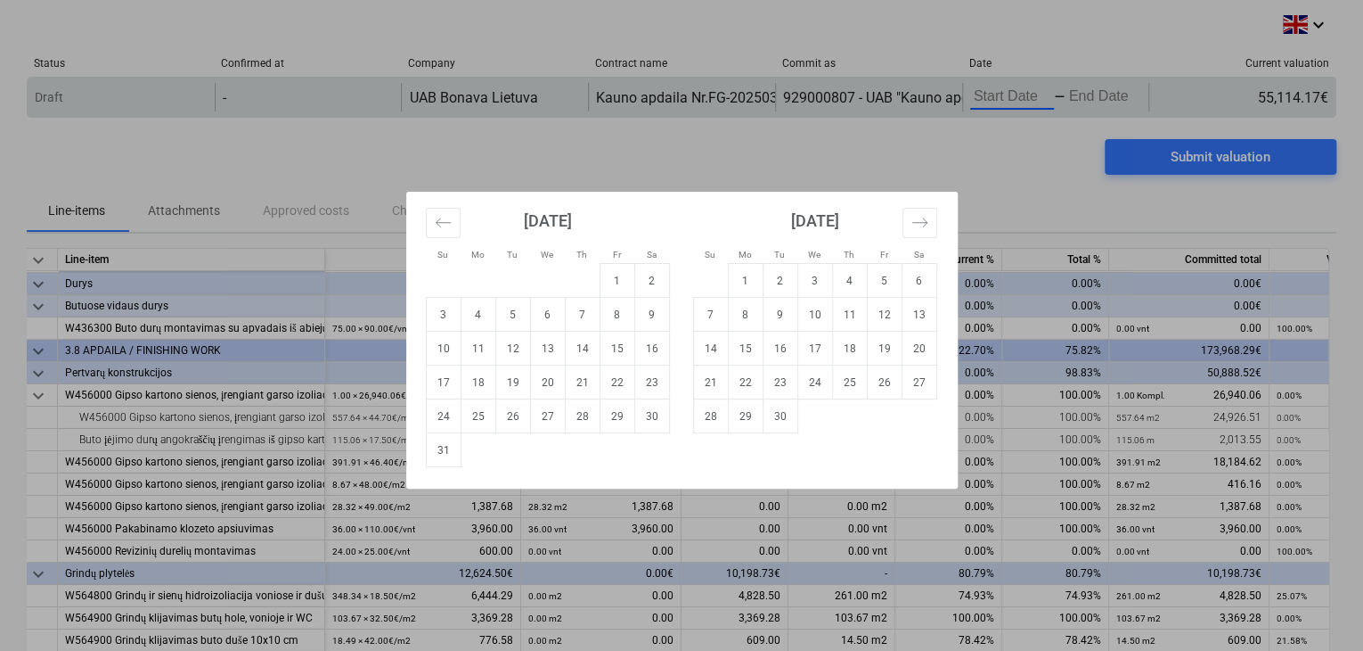
click at [1046, 97] on body "keyboard_arrow_down Status Confirmed at Company Contract name Commit as Date Cu…" at bounding box center [681, 325] width 1363 height 651
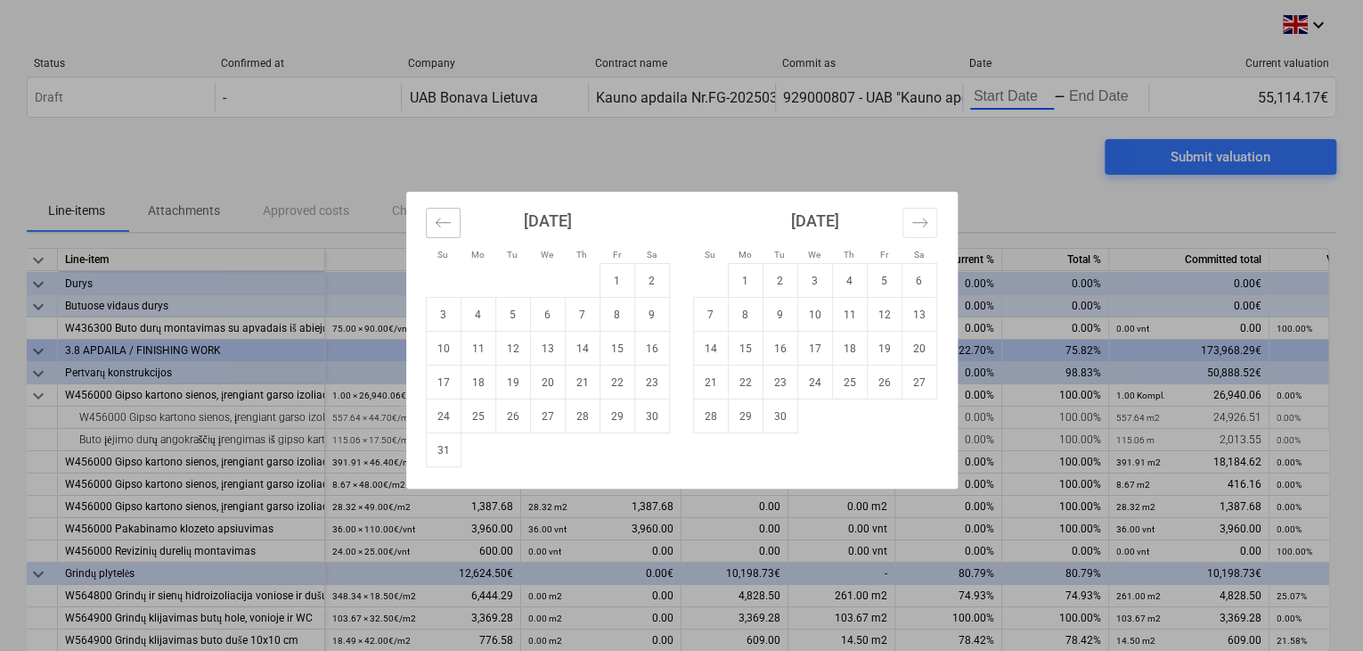
click at [437, 215] on icon "Move backward to switch to the previous month." at bounding box center [443, 222] width 17 height 17
click at [449, 421] on td "27" at bounding box center [443, 416] width 35 height 34
type input "[DATE]"
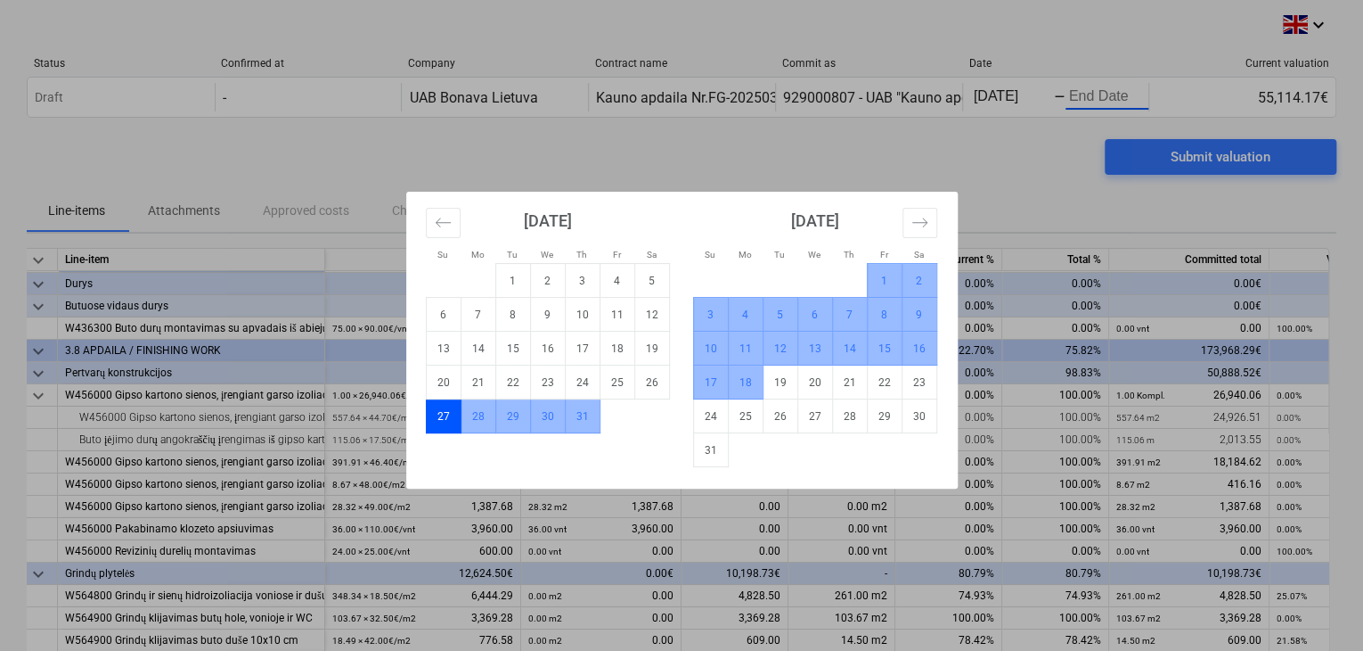
click at [734, 377] on td "18" at bounding box center [745, 382] width 35 height 34
